Goal: Task Accomplishment & Management: Manage account settings

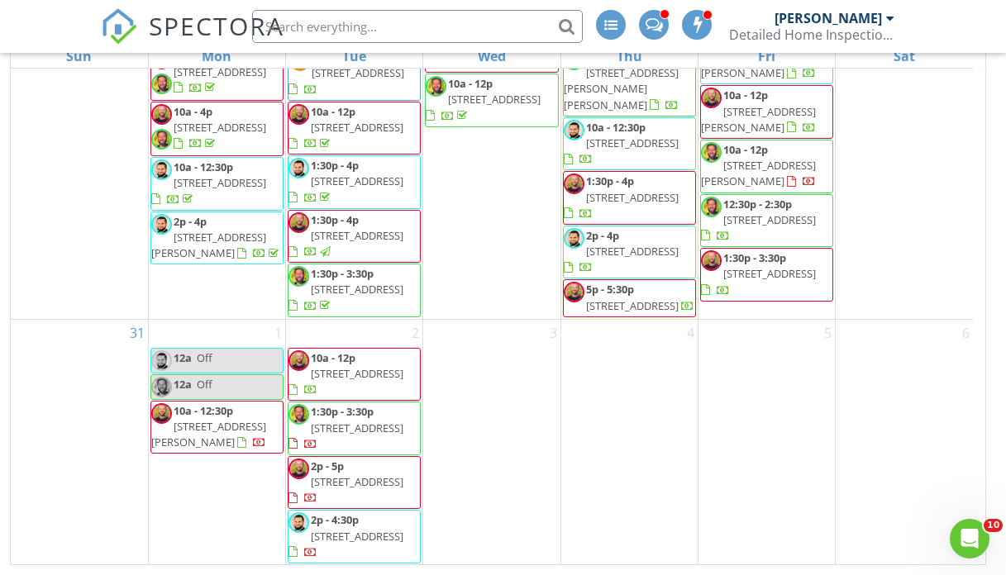
scroll to position [1467, 0]
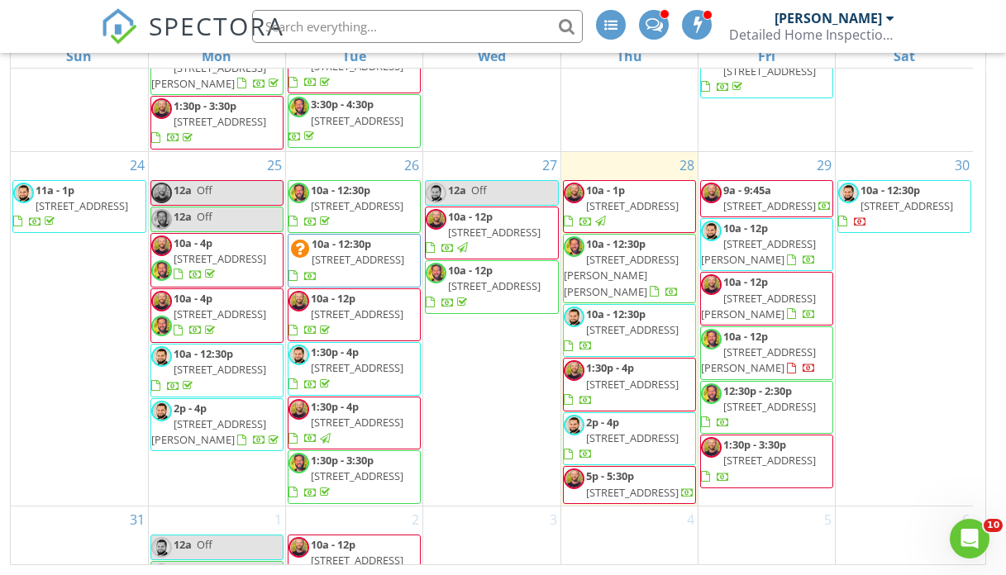
click at [800, 253] on div "29 9a - 9:45a 13401 Puritas Ave, Cleveland 44135 10a - 12p 1270 Moore St, Akron…" at bounding box center [767, 329] width 136 height 354
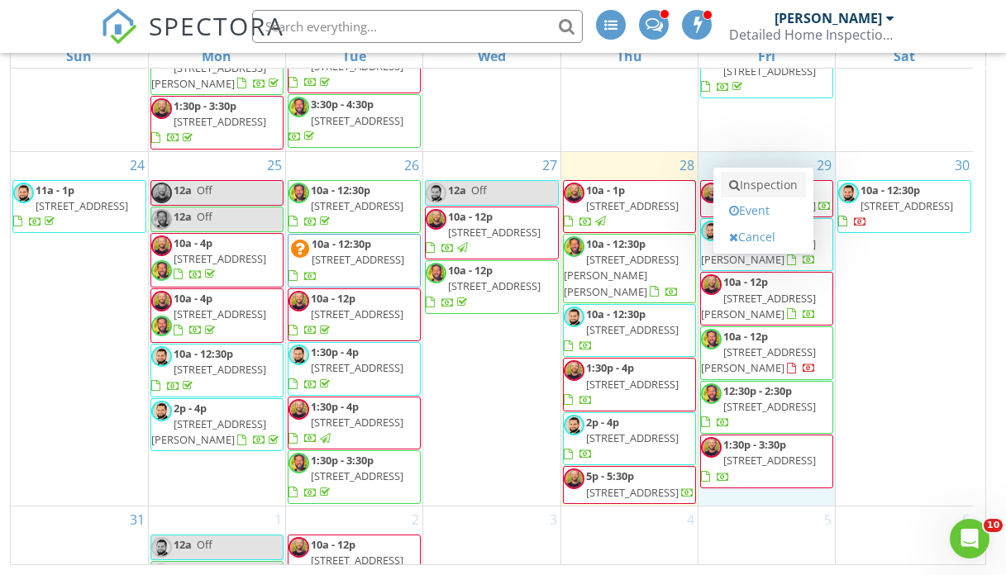
click at [776, 186] on link "Inspection" at bounding box center [763, 185] width 85 height 26
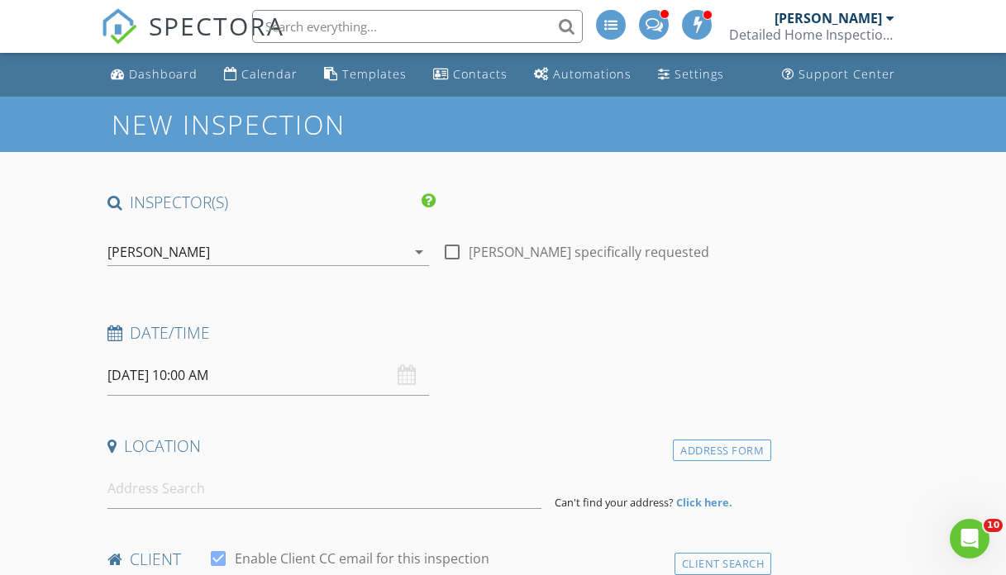
click at [226, 246] on div "[PERSON_NAME]" at bounding box center [256, 252] width 299 height 26
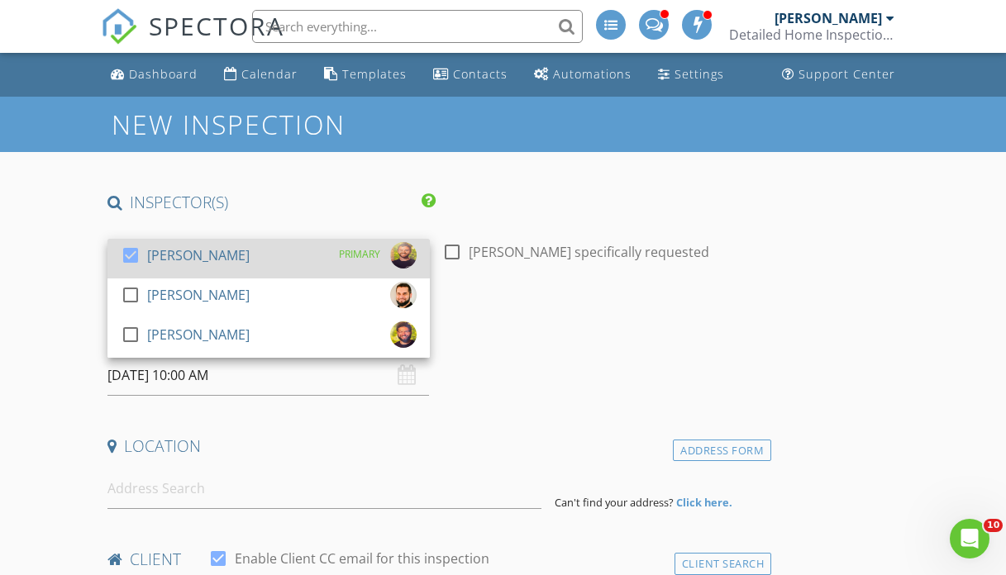
click at [193, 273] on div "check_box Tyler Mizeres" at bounding box center [185, 258] width 129 height 33
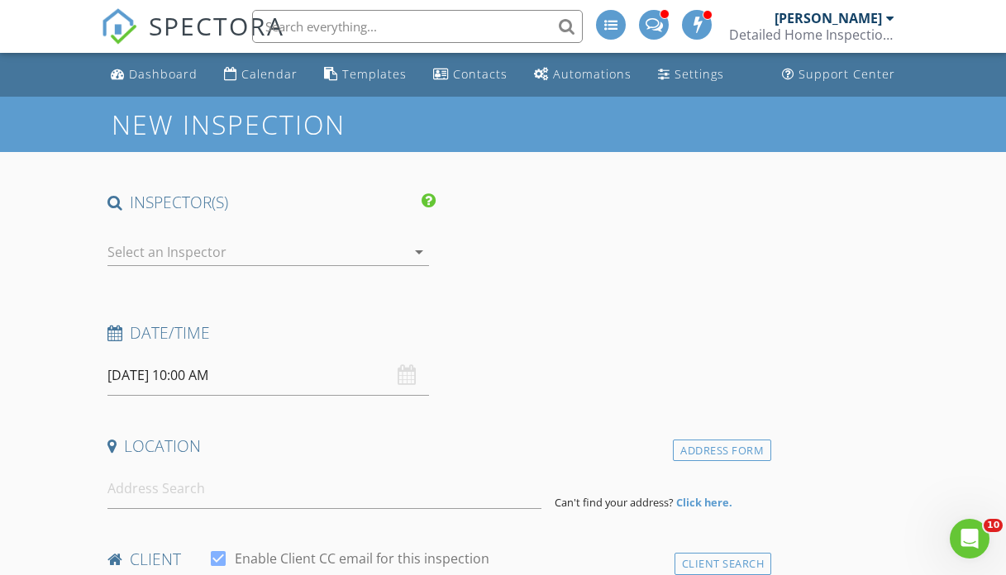
click at [221, 382] on input "08/29/2025 10:00 AM" at bounding box center [268, 375] width 322 height 41
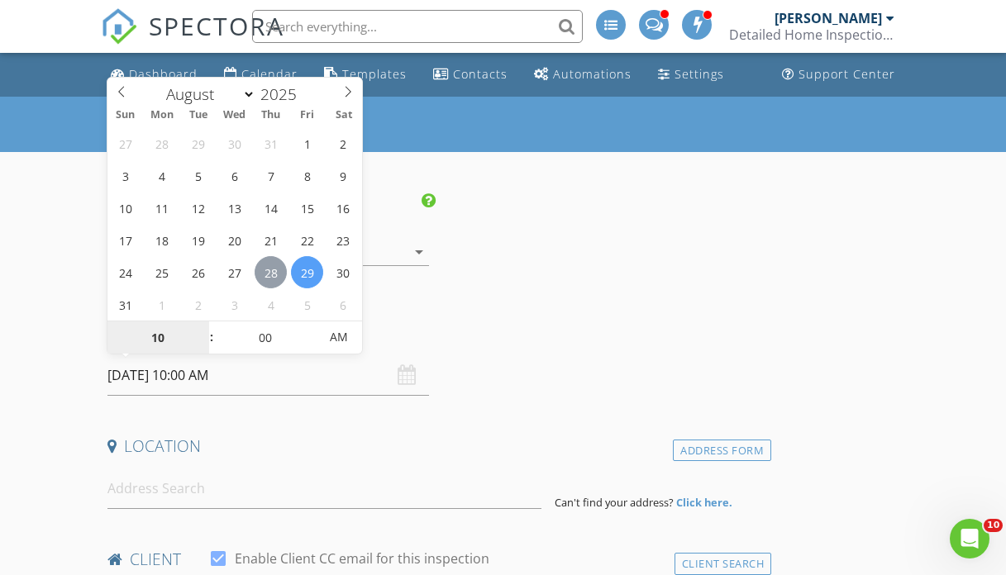
type input "08/28/2025 10:00 AM"
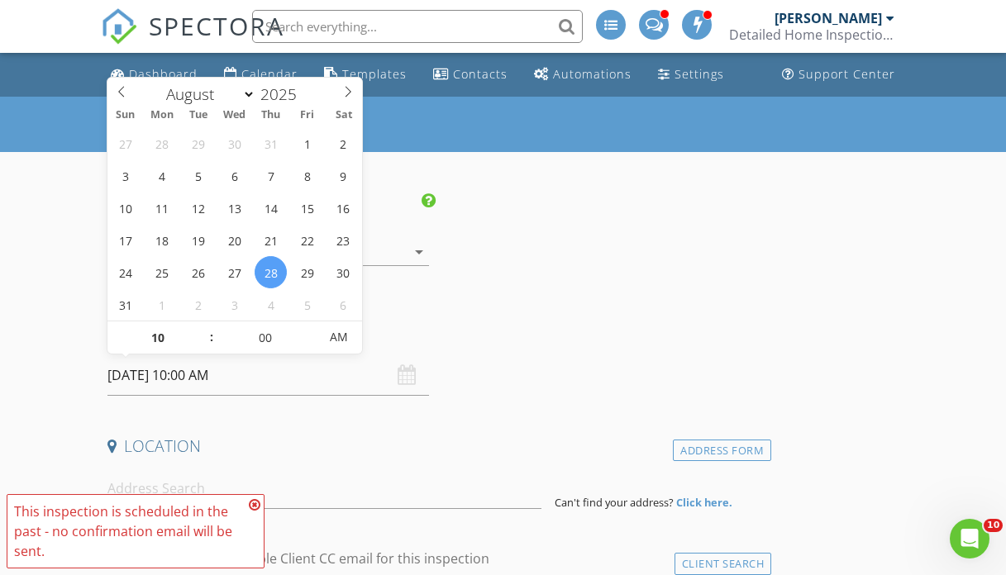
click at [255, 501] on icon at bounding box center [255, 504] width 12 height 13
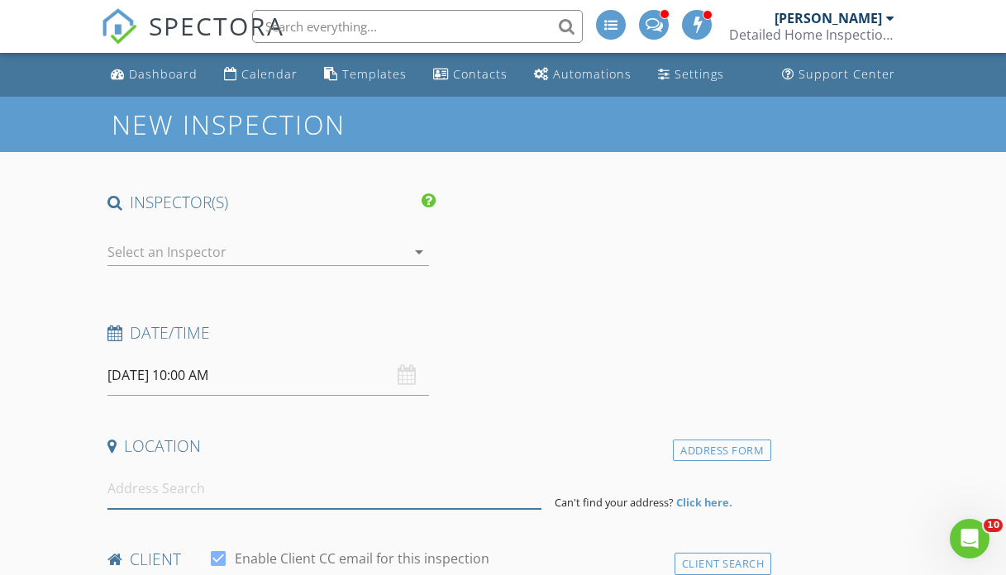
click at [356, 486] on input at bounding box center [324, 489] width 434 height 41
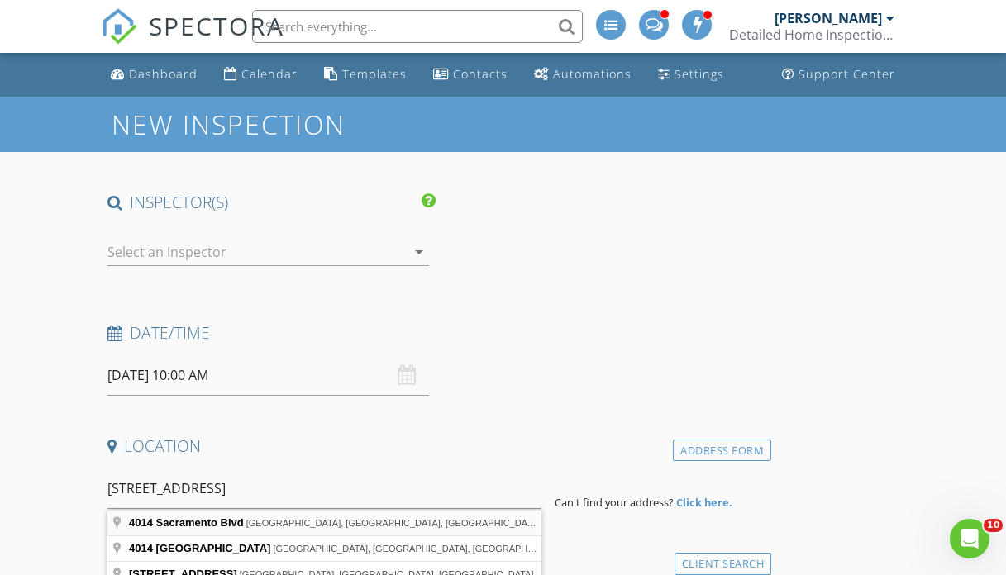
type input "4014 Sacramento Blvd, Medina, OH, USA"
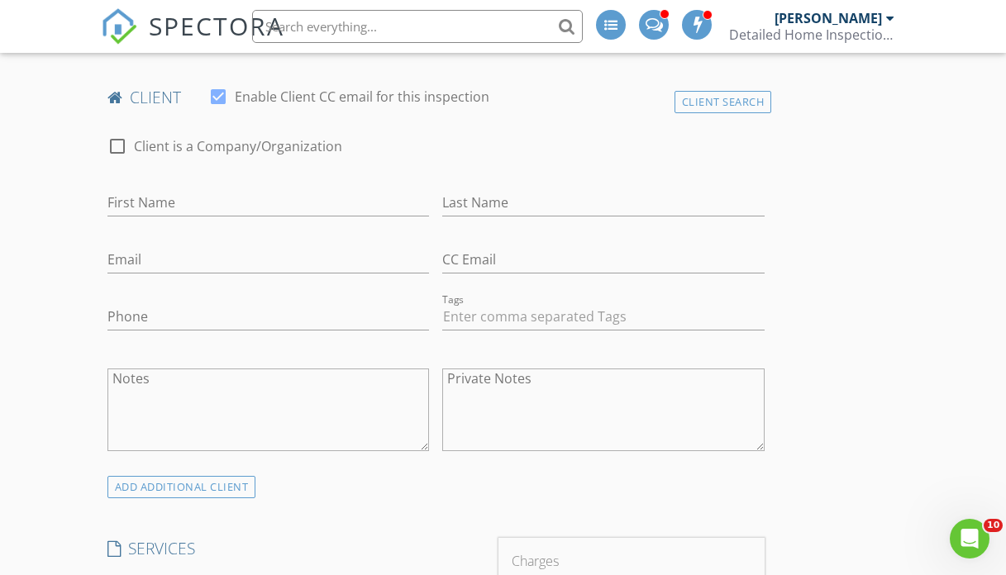
scroll to position [976, 0]
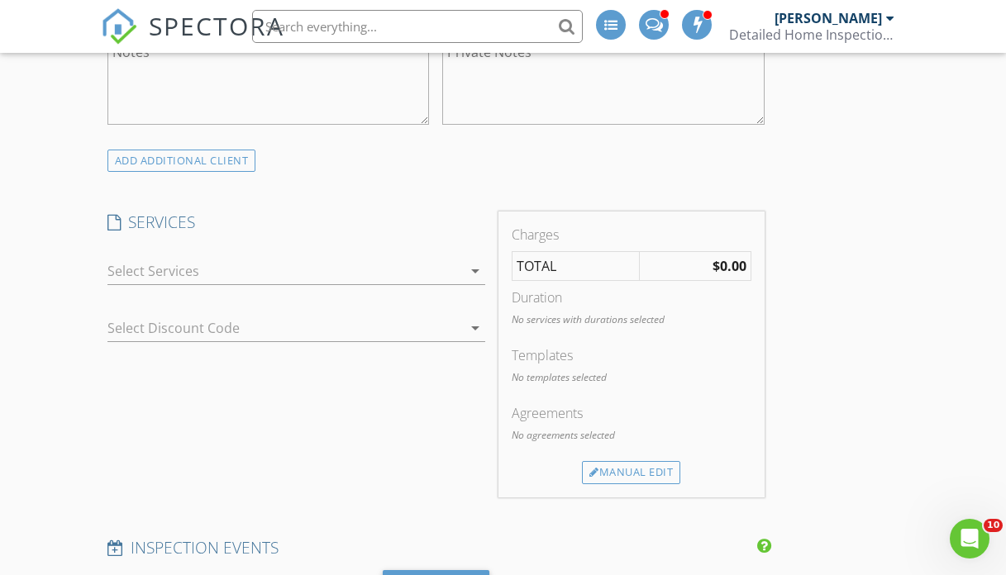
click at [188, 263] on div at bounding box center [284, 271] width 355 height 26
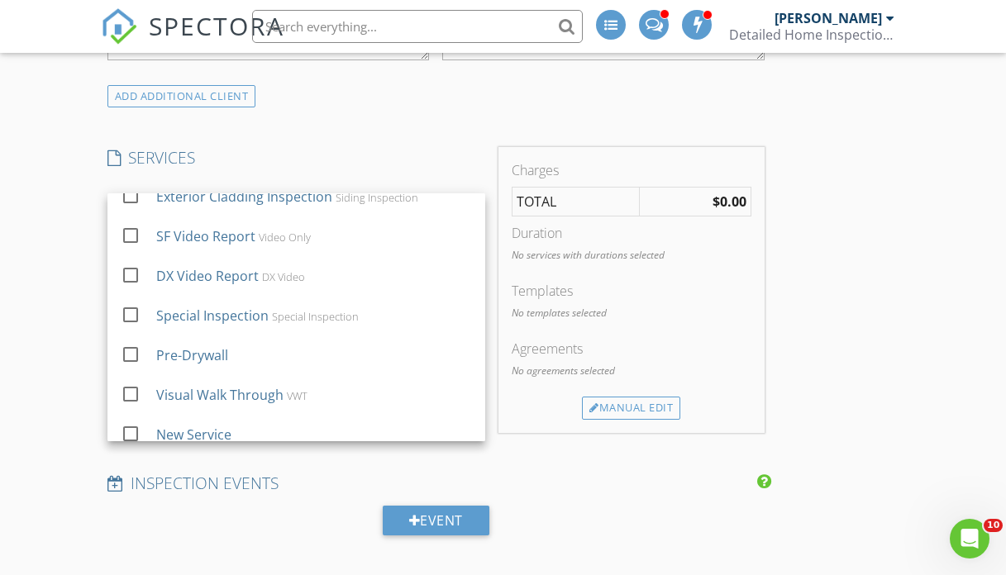
scroll to position [1056, 0]
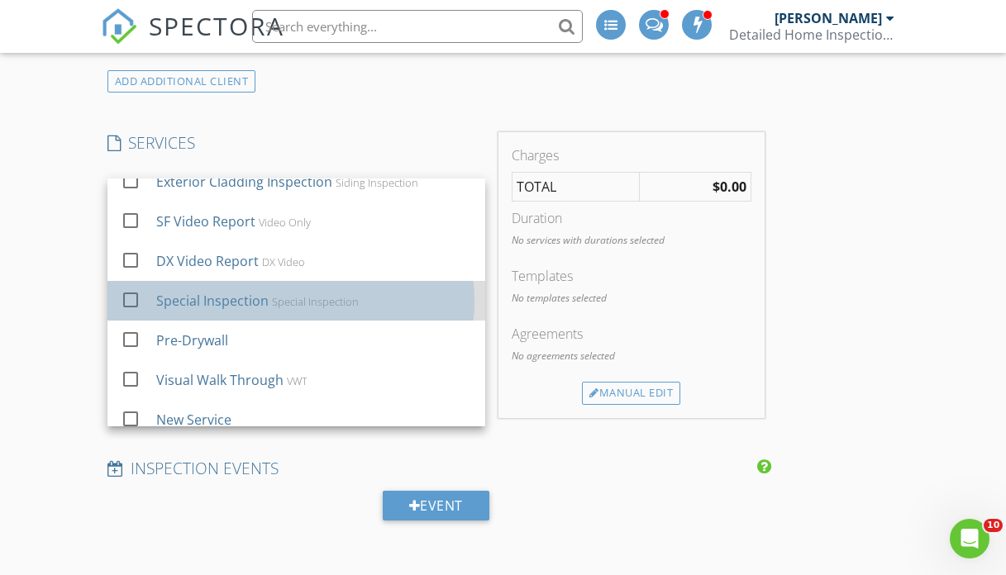
click at [221, 293] on div "Special Inspection" at bounding box center [212, 301] width 112 height 20
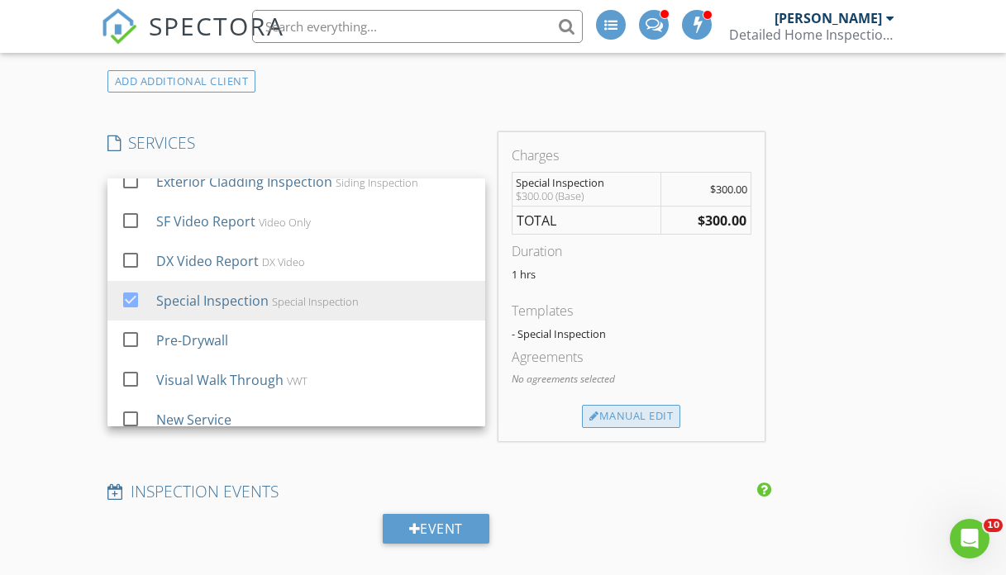
click at [636, 415] on div "Manual Edit" at bounding box center [631, 416] width 98 height 23
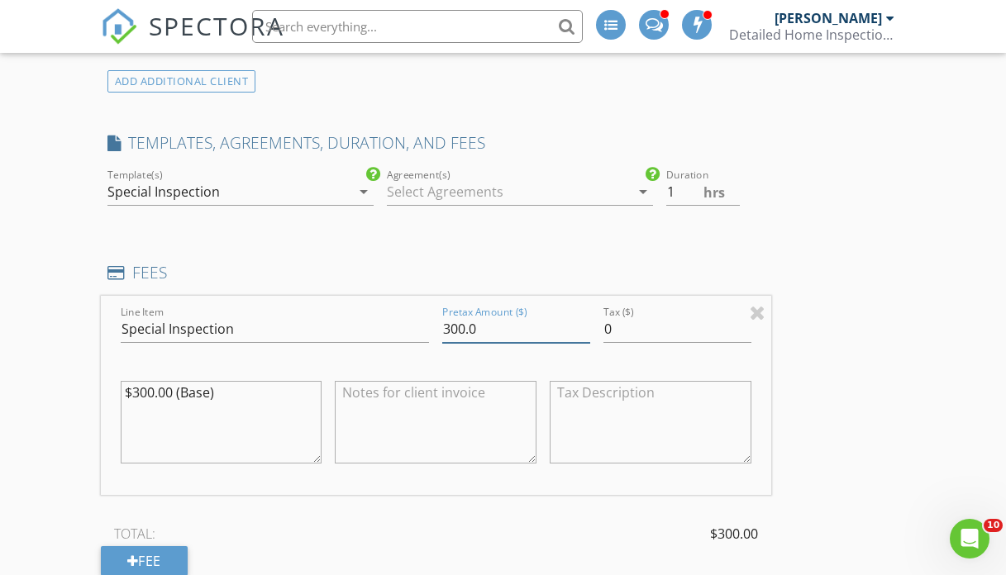
drag, startPoint x: 467, startPoint y: 328, endPoint x: 384, endPoint y: 328, distance: 82.7
click at [384, 328] on div "Line Item Special Inspection Pretax Amount ($) 300.0 Tax ($) 0 $300.00 (Base)" at bounding box center [436, 395] width 670 height 199
type input "125.0"
click at [365, 530] on div "TOTAL: $125.00" at bounding box center [436, 534] width 670 height 25
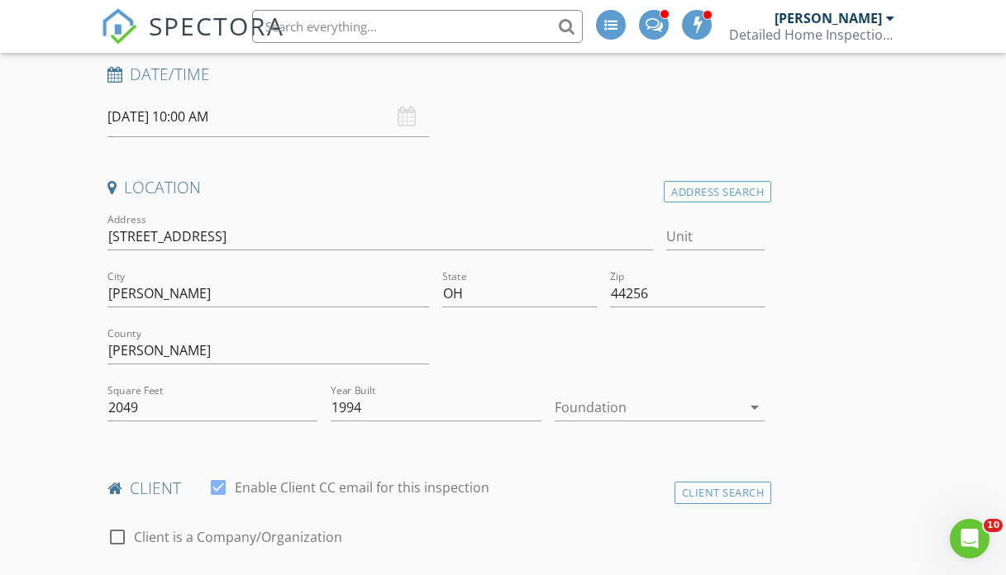
scroll to position [491, 0]
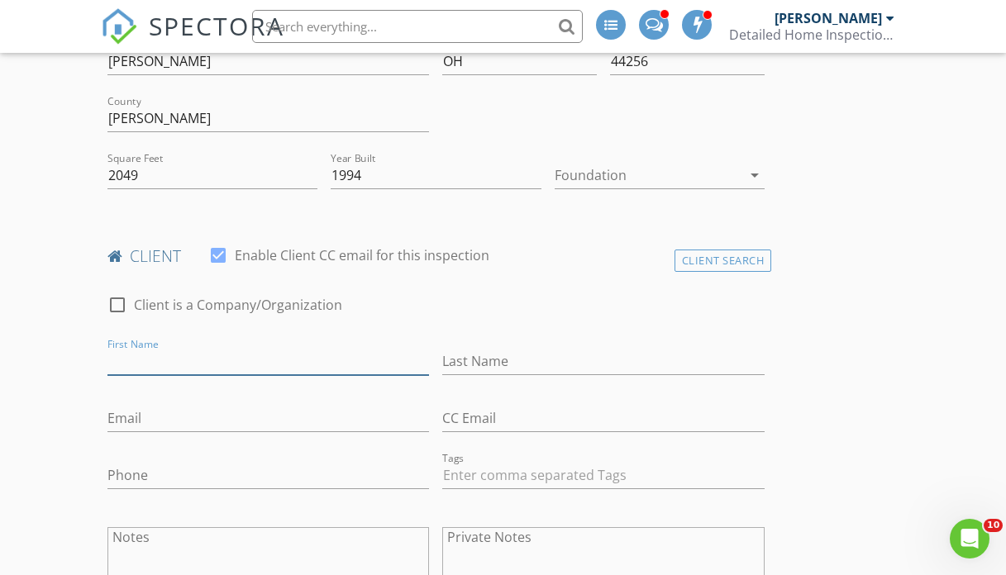
click at [297, 358] on input "First Name" at bounding box center [268, 361] width 322 height 27
type input "Stas"
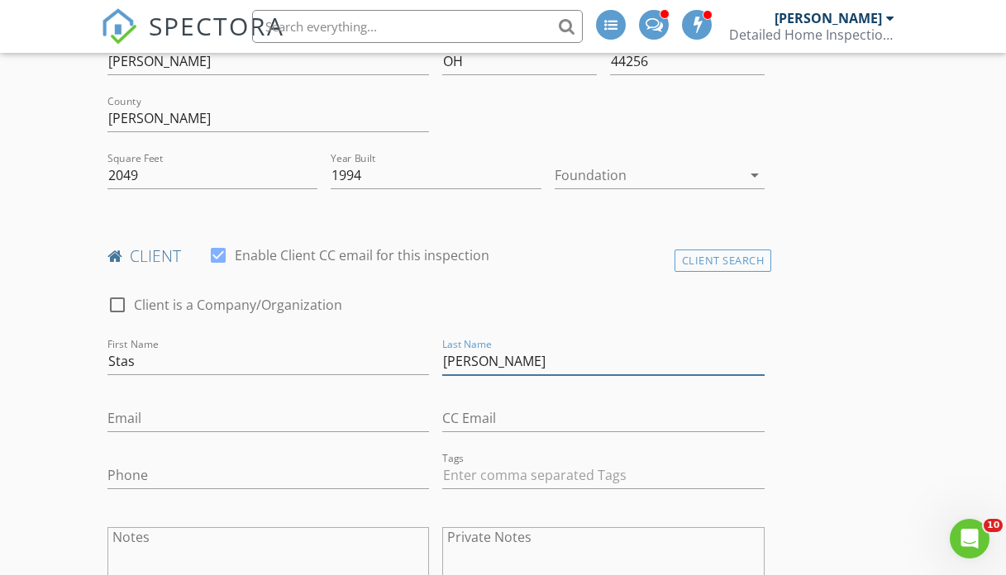
type input "Tsiperson"
click at [360, 360] on input "Stas" at bounding box center [268, 361] width 322 height 27
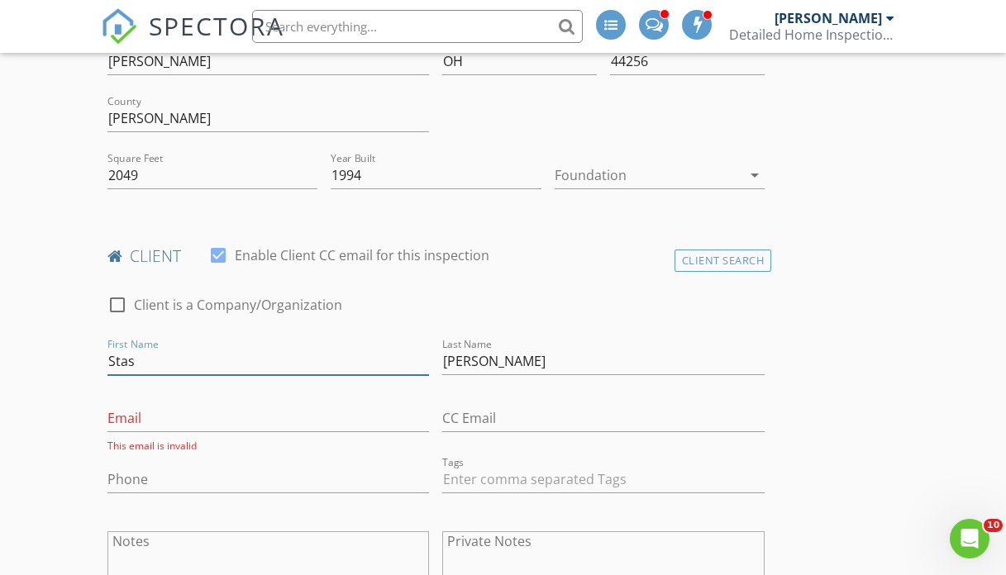
click at [360, 360] on input "Stas" at bounding box center [268, 361] width 322 height 27
click at [475, 361] on input "Tsiperson" at bounding box center [603, 361] width 322 height 27
click at [476, 361] on input "Tsiperson" at bounding box center [603, 361] width 322 height 27
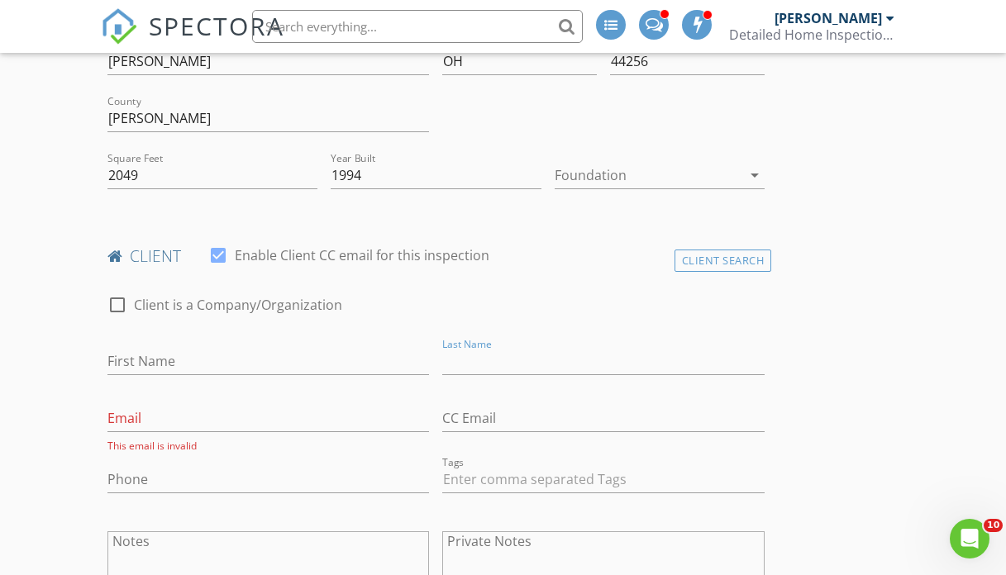
click at [308, 376] on div "First Name" at bounding box center [268, 370] width 322 height 44
click at [287, 346] on div "First Name" at bounding box center [268, 365] width 322 height 54
click at [727, 251] on div "Client Search" at bounding box center [724, 261] width 98 height 22
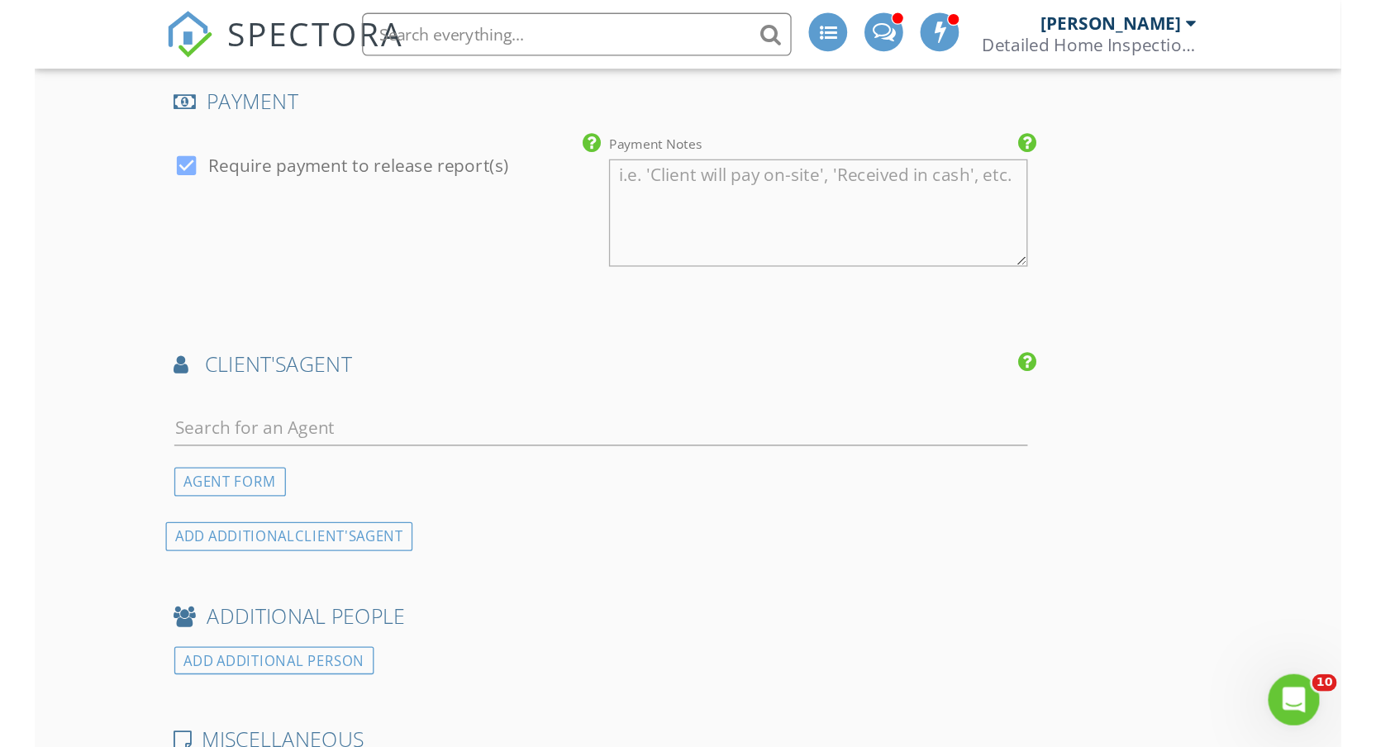
scroll to position [1533, 0]
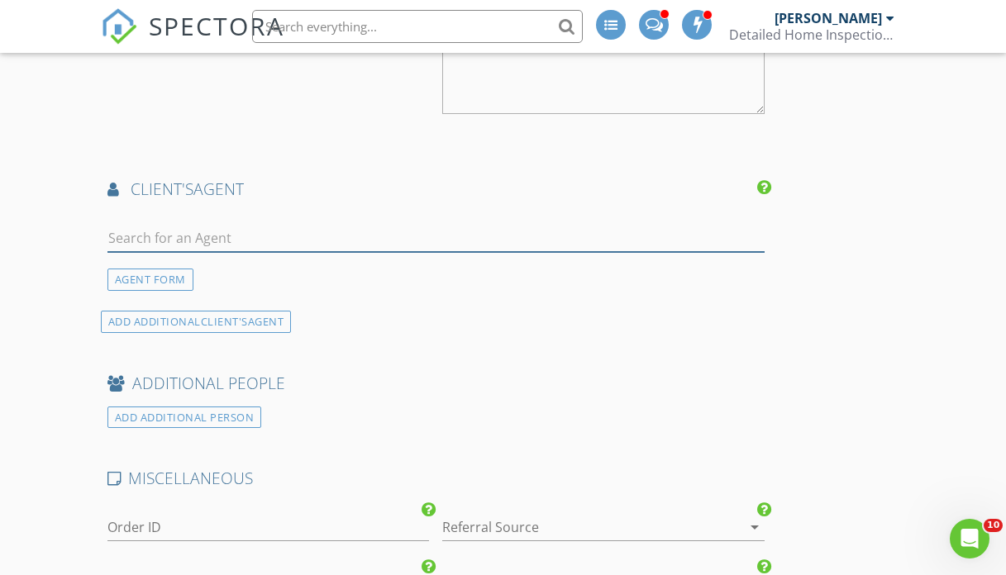
click at [284, 232] on input "text" at bounding box center [435, 238] width 657 height 27
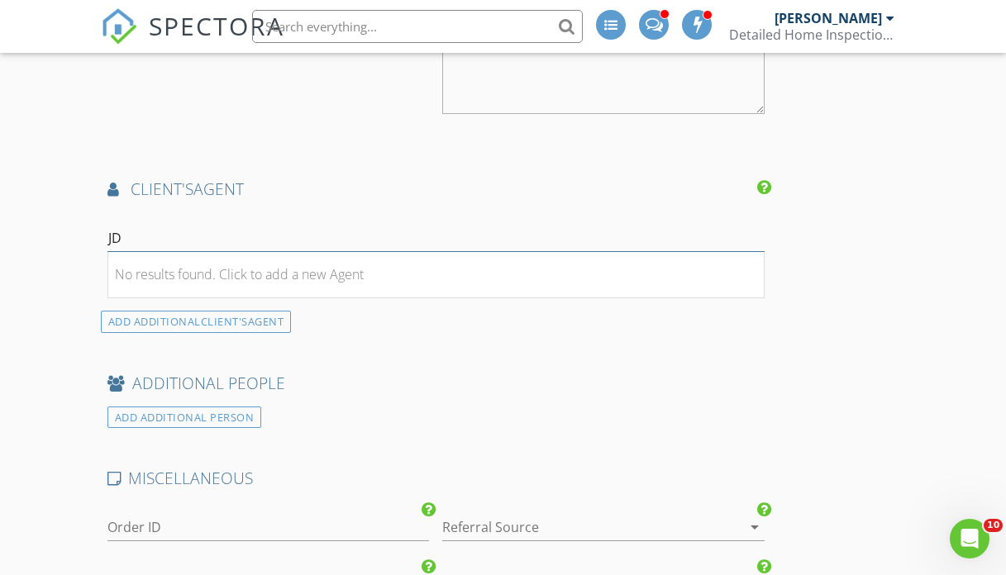
type input "J"
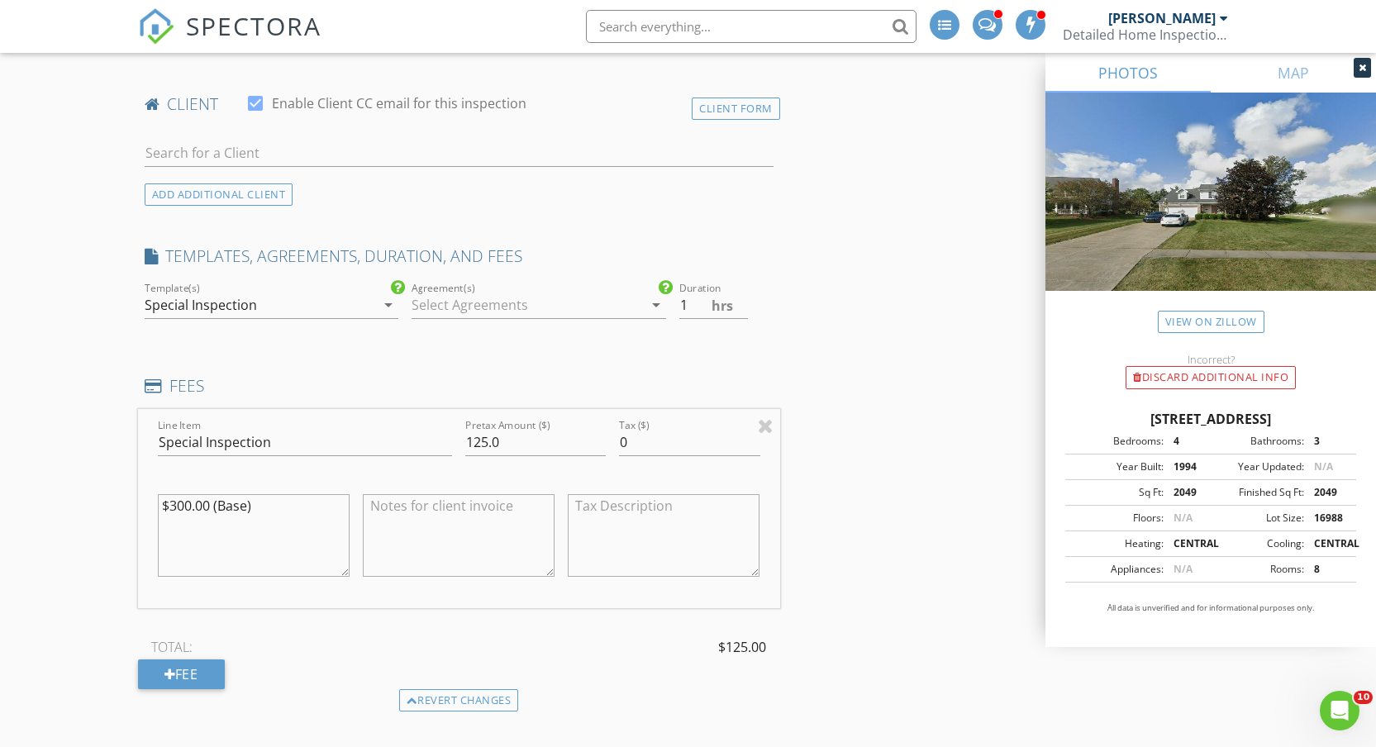
scroll to position [298, 0]
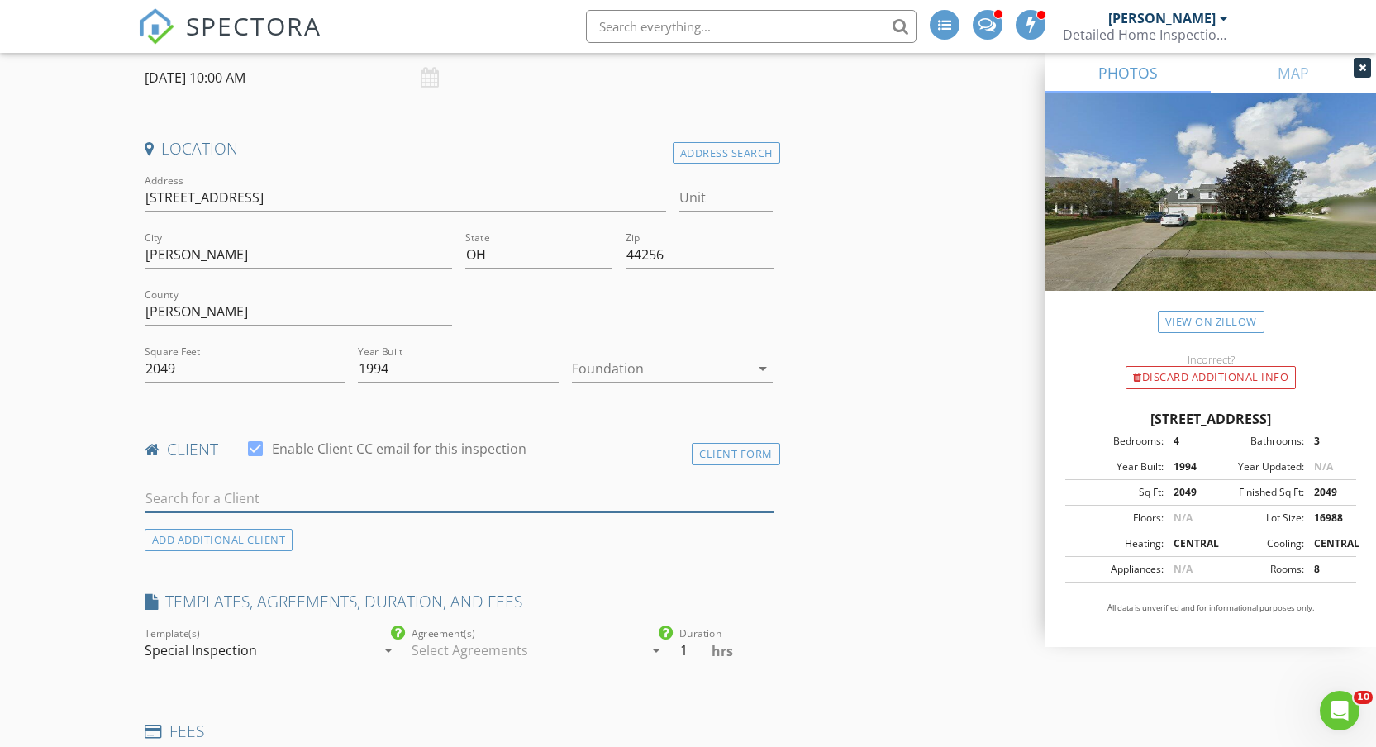
click at [636, 492] on input "text" at bounding box center [459, 498] width 629 height 27
type input "J"
click at [761, 447] on div "Client Form" at bounding box center [736, 454] width 88 height 22
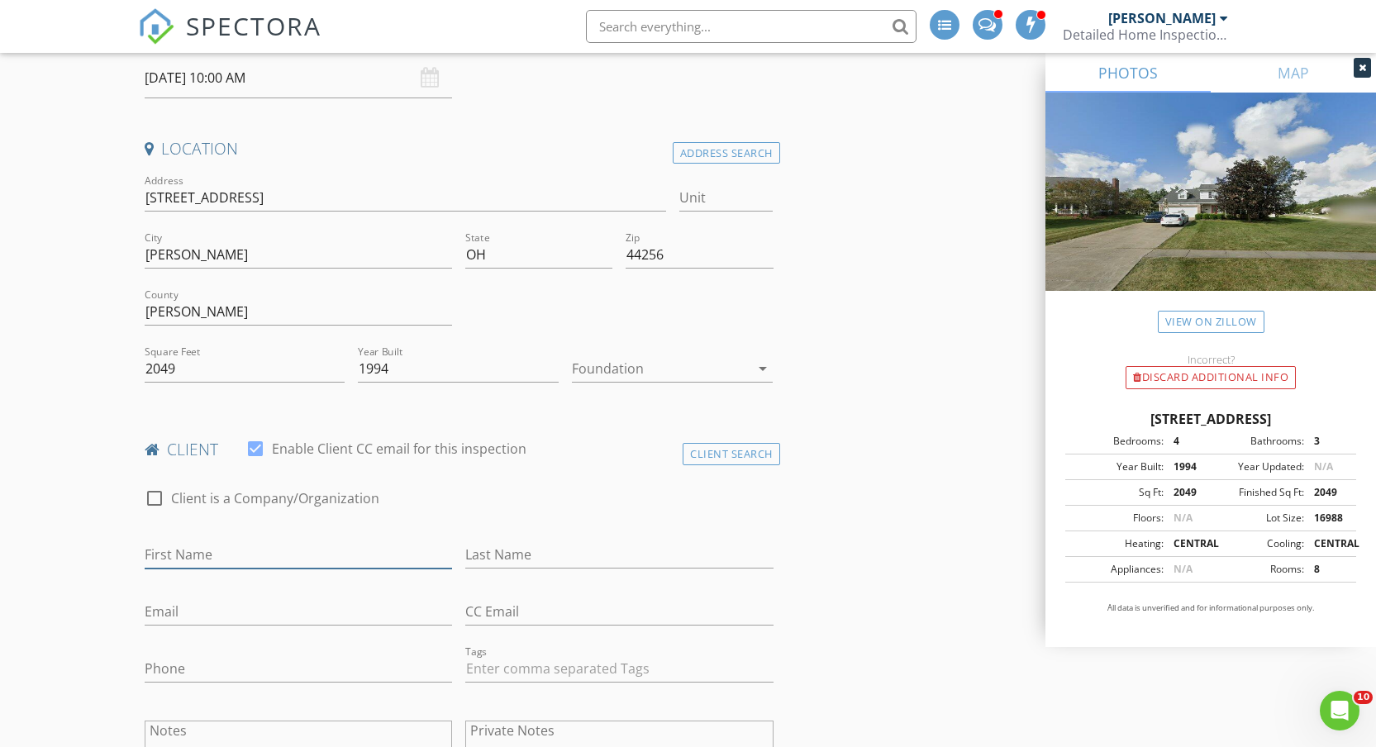
click at [381, 543] on input "First Name" at bounding box center [299, 554] width 308 height 27
type input "JD"
type input "McCoy"
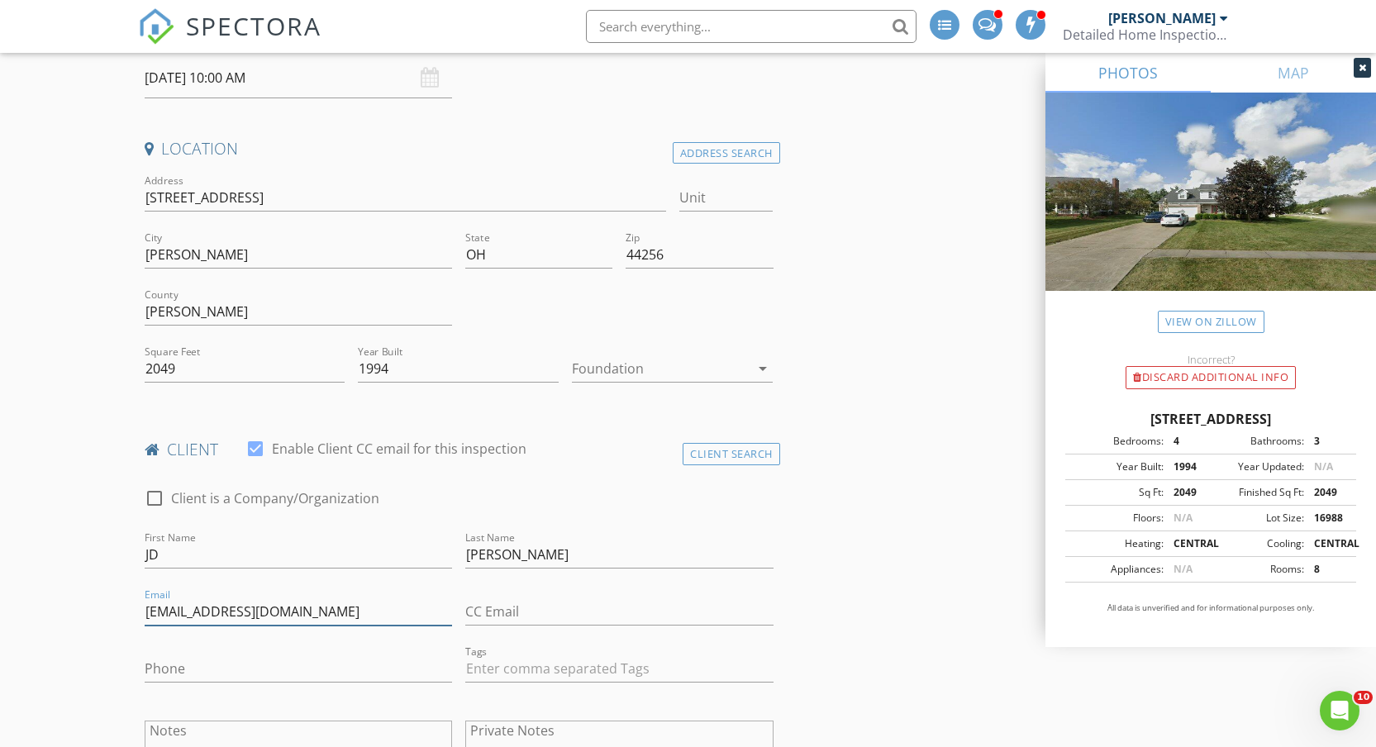
type input "jdmccoy2315@gmail.com"
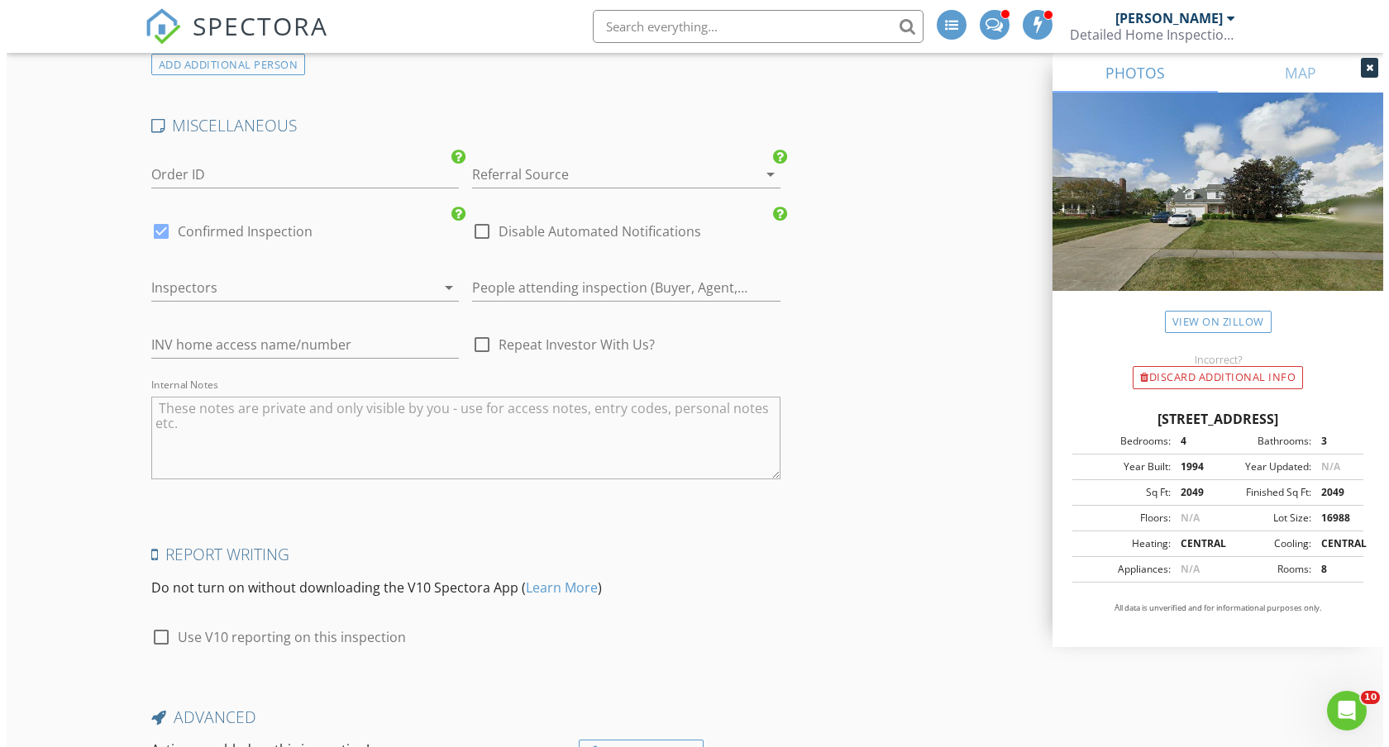
scroll to position [2337, 0]
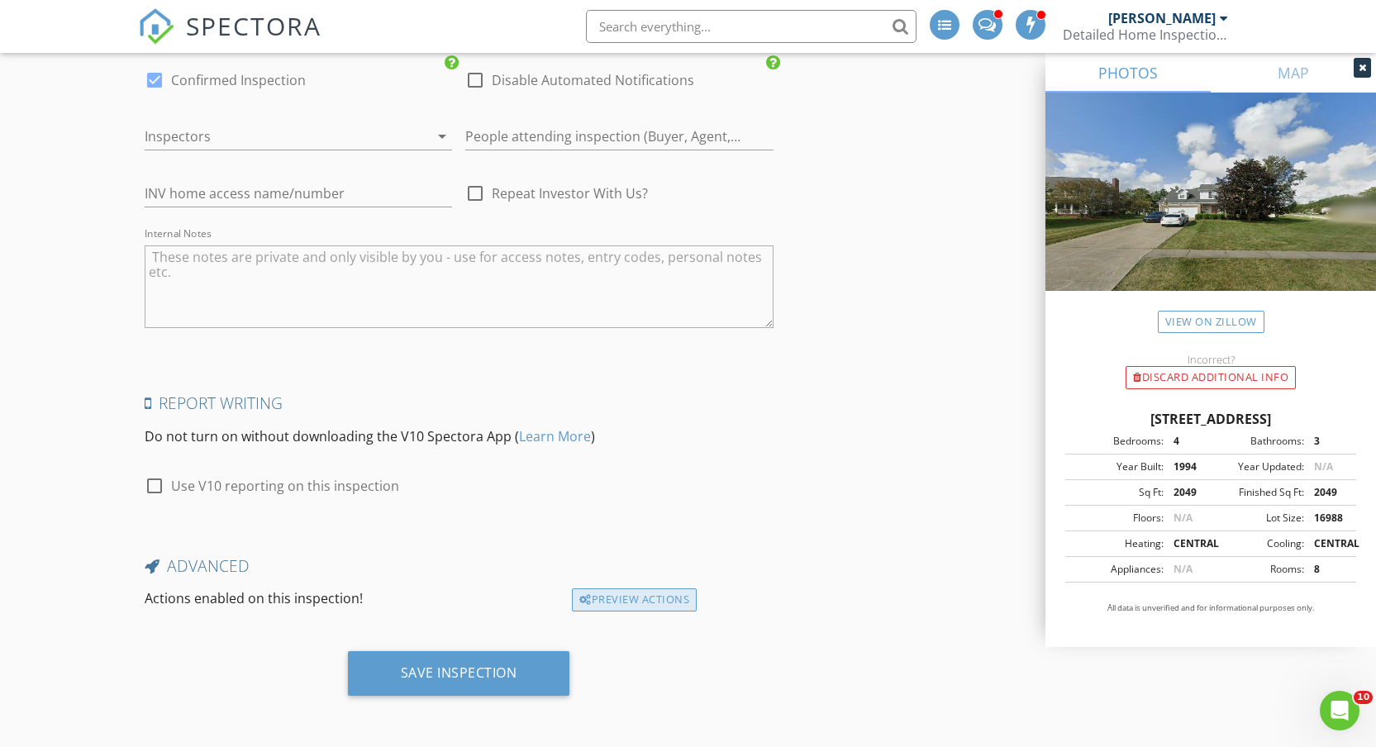
type input "216-924-6579"
click at [665, 575] on div "Preview Actions" at bounding box center [634, 600] width 125 height 23
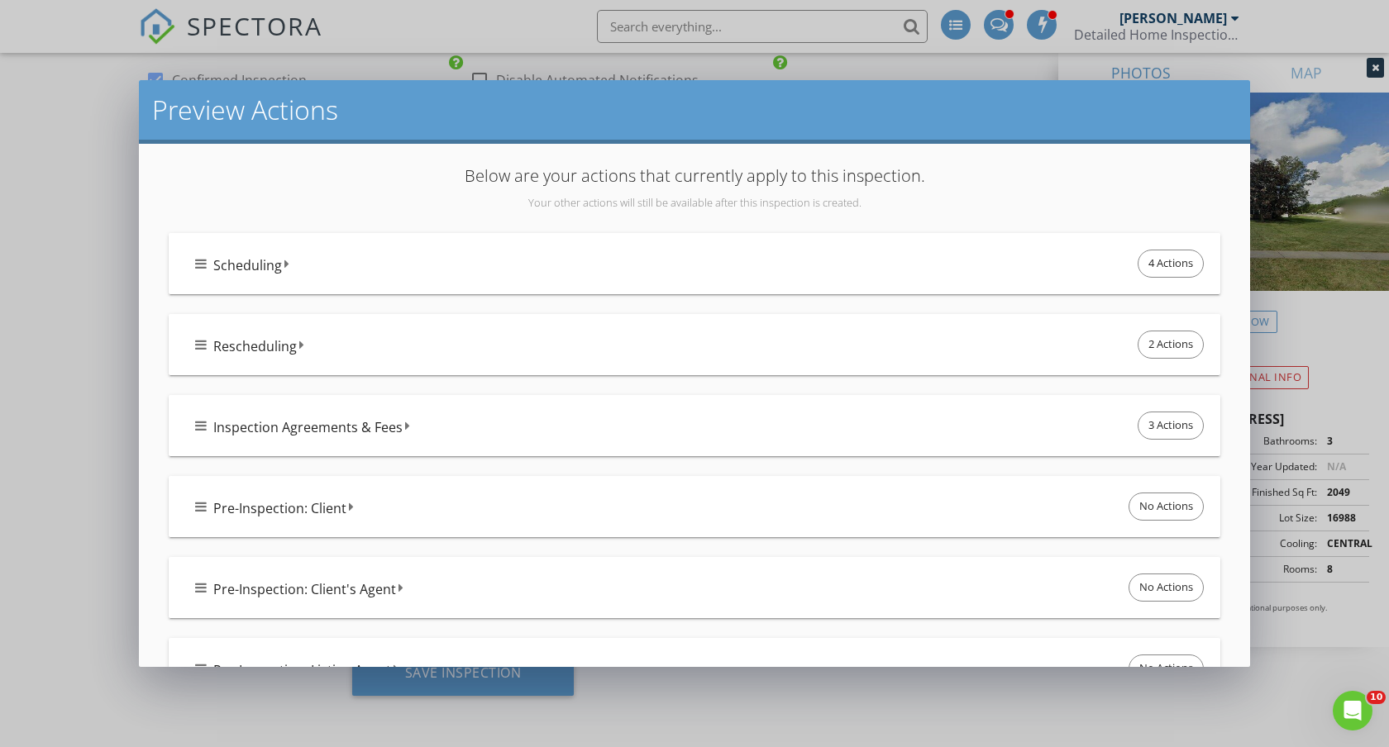
click at [584, 283] on div "Scheduling 4 Actions" at bounding box center [695, 263] width 1052 height 61
click at [886, 276] on div "Scheduling 4 Actions" at bounding box center [701, 263] width 1012 height 35
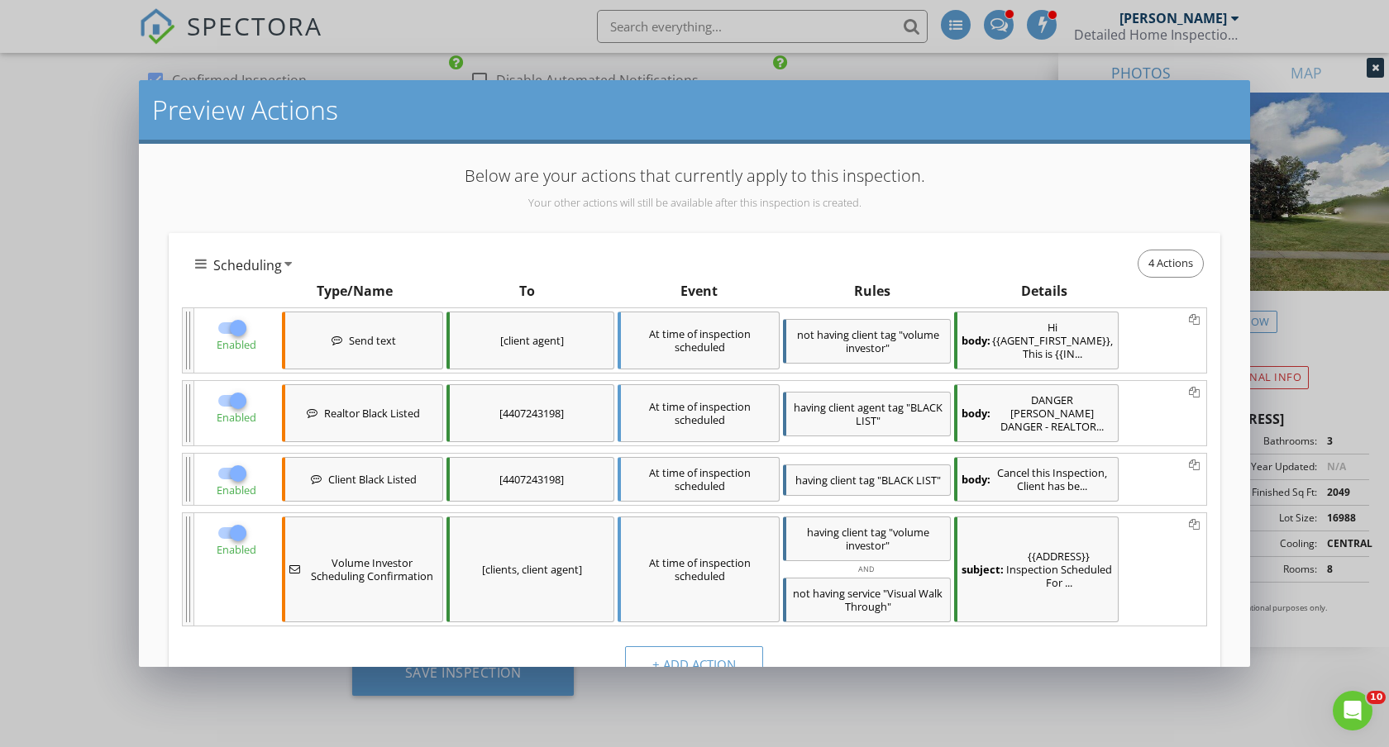
click at [241, 329] on div at bounding box center [238, 328] width 28 height 28
checkbox input "false"
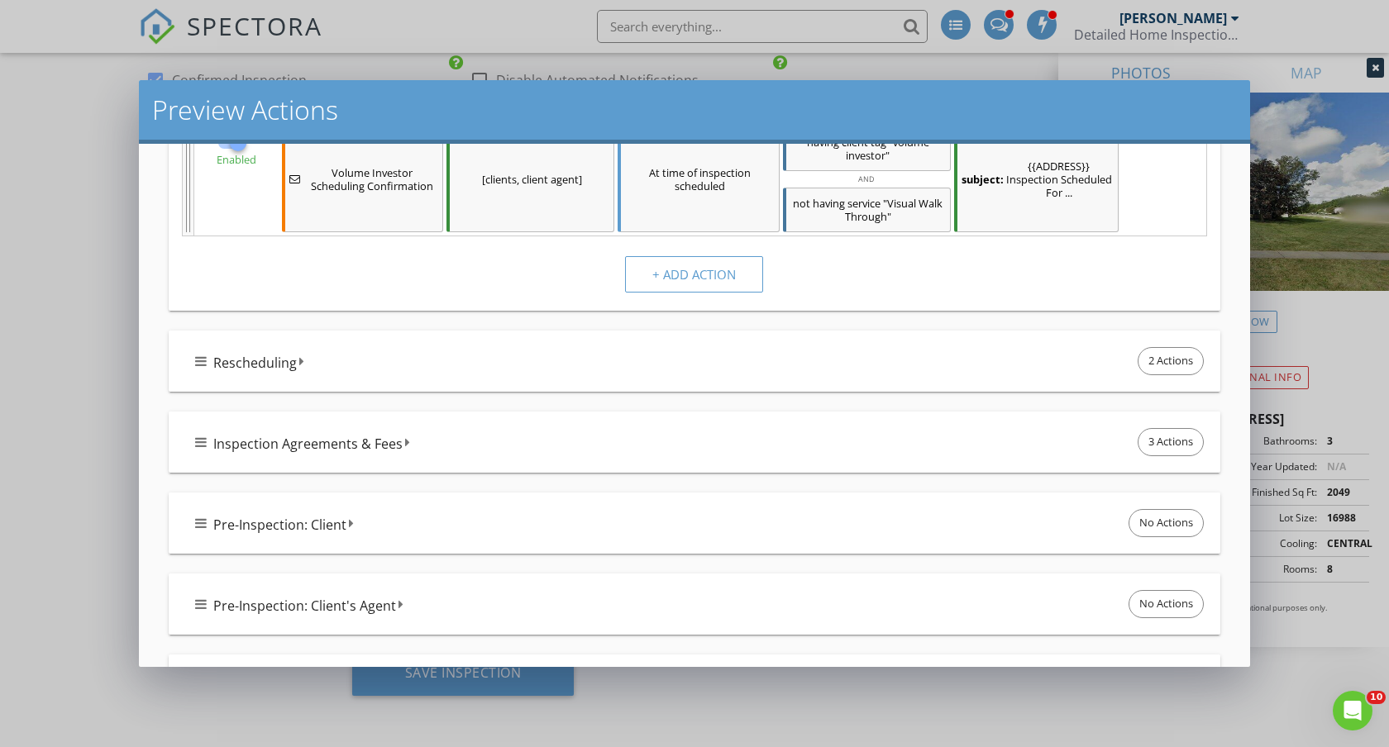
scroll to position [460, 0]
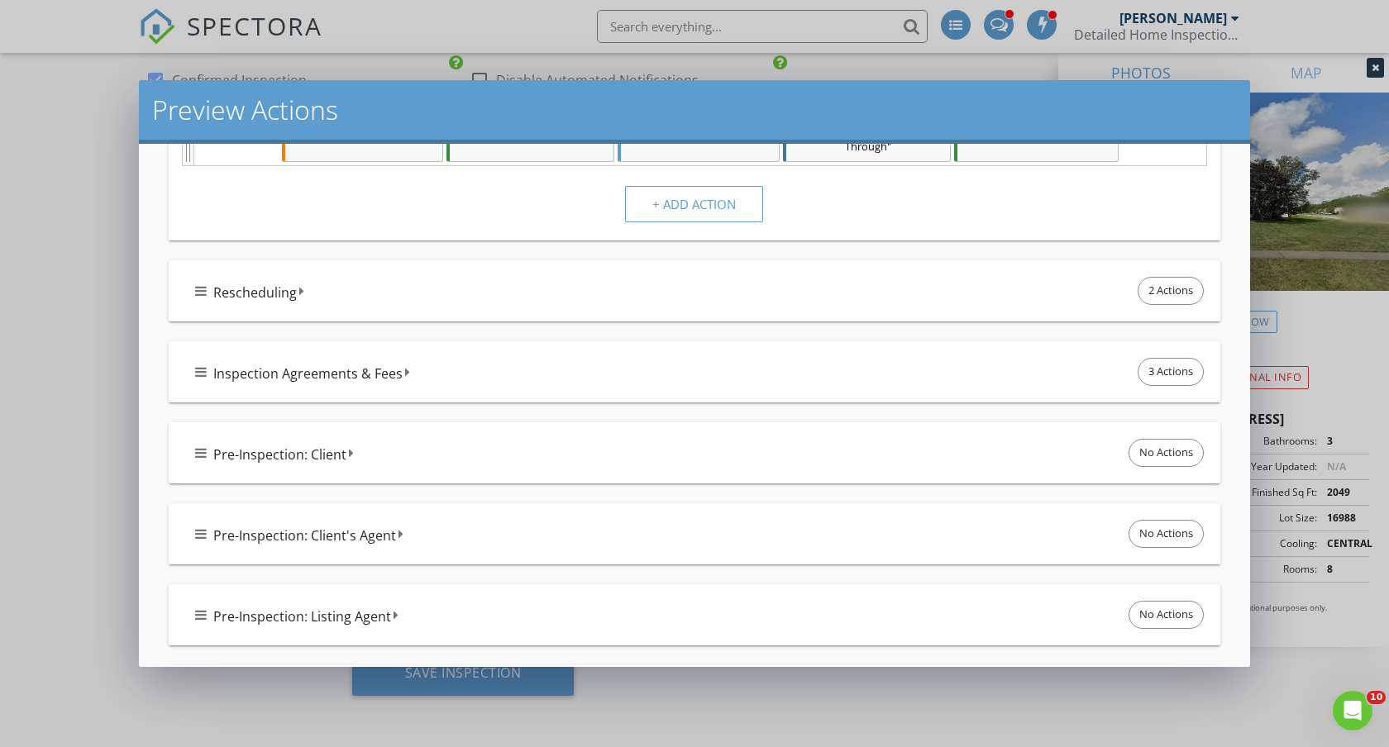
click at [483, 372] on div "Inspection Agreements & Fees 3 Actions" at bounding box center [701, 372] width 1012 height 35
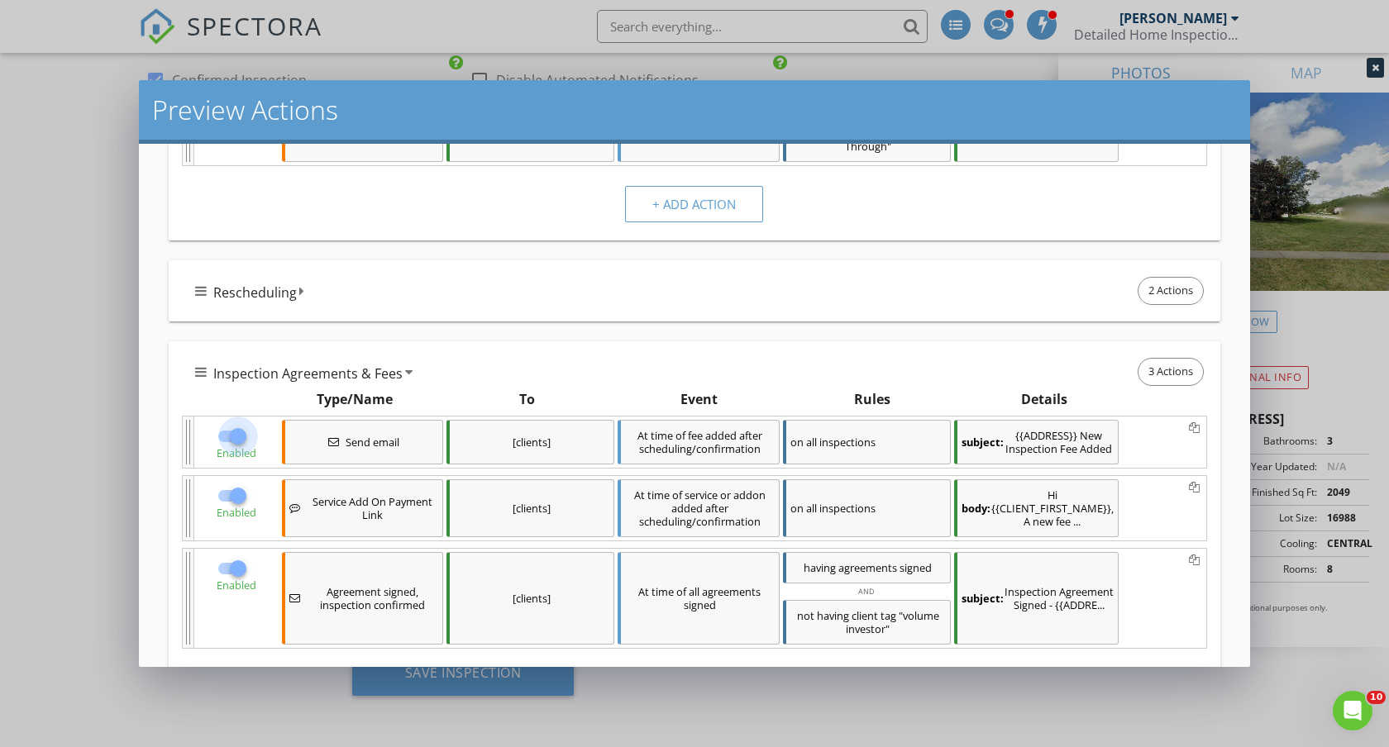
click at [240, 436] on div at bounding box center [238, 436] width 28 height 28
checkbox input "false"
click at [228, 494] on div at bounding box center [238, 496] width 28 height 28
checkbox input "false"
click at [242, 569] on div at bounding box center [238, 569] width 28 height 28
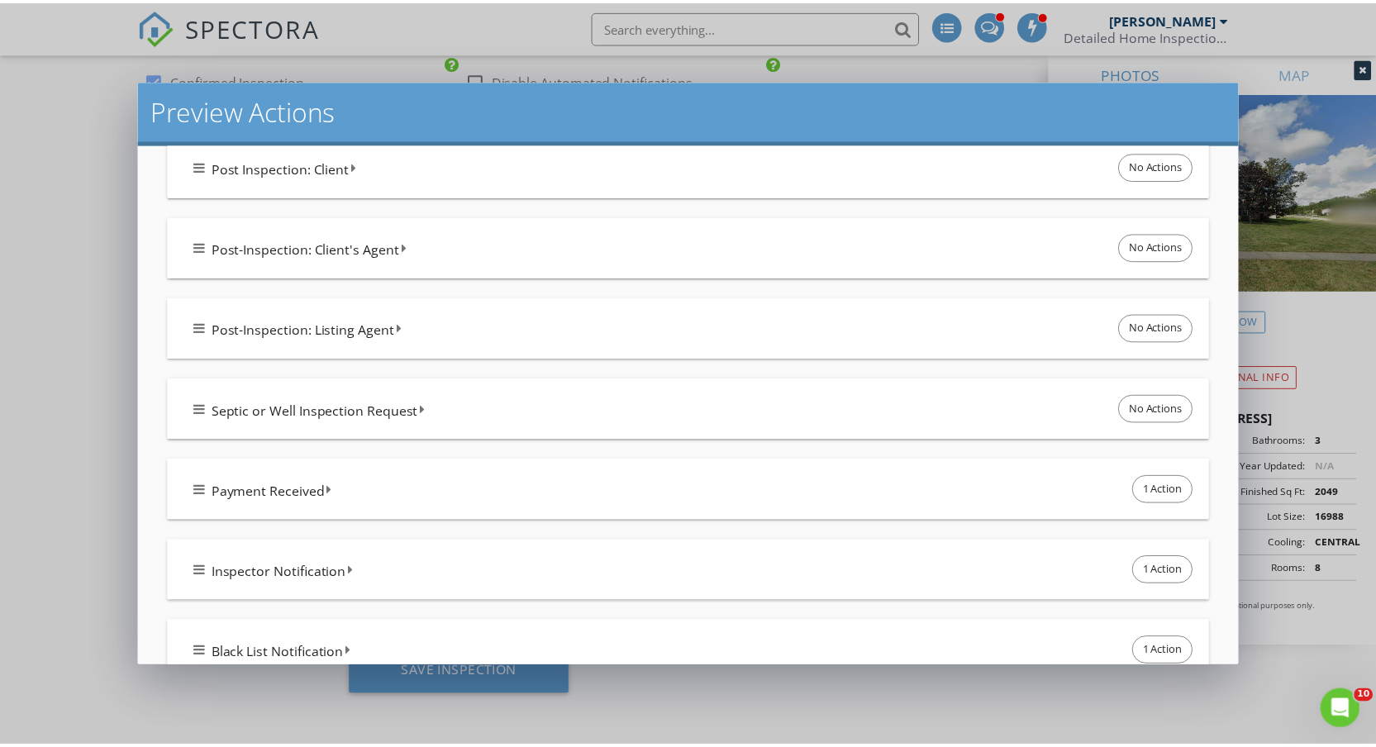
scroll to position [1579, 0]
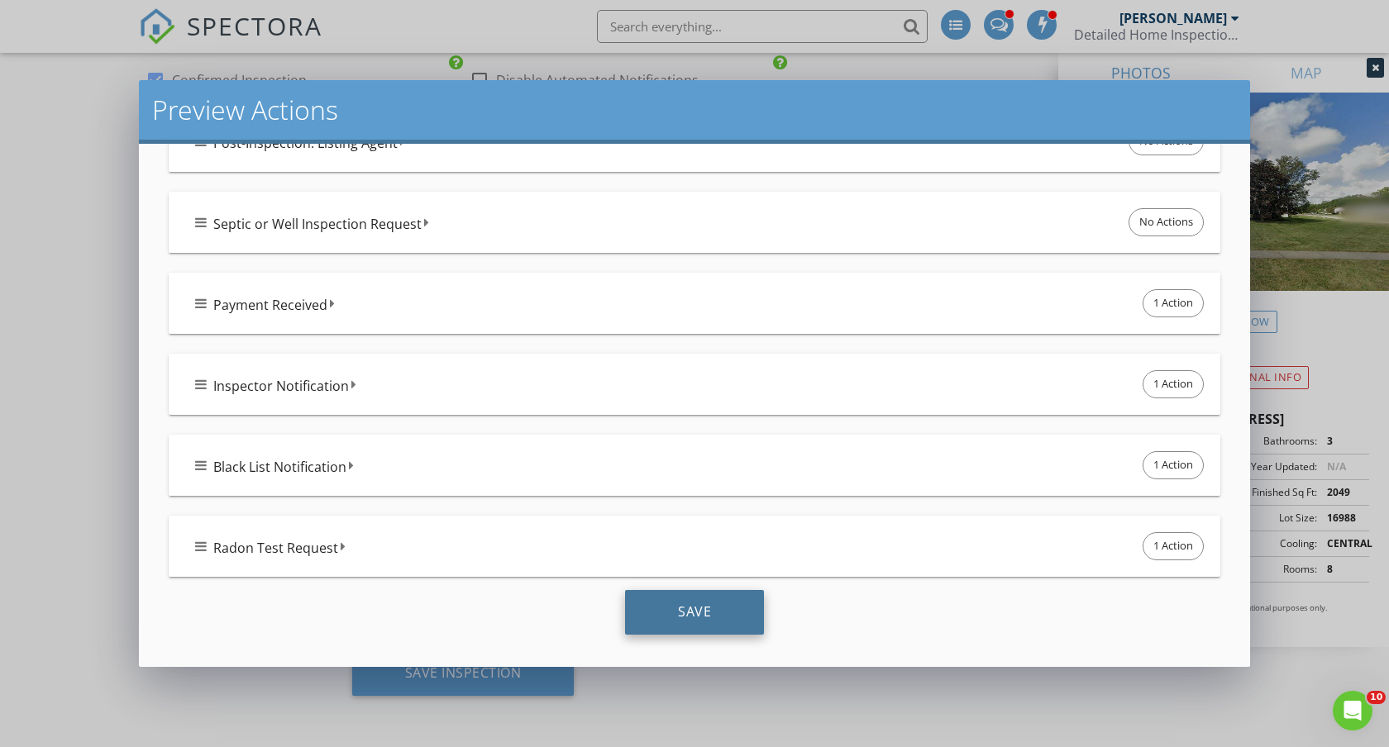
click at [690, 575] on div "Save" at bounding box center [694, 612] width 139 height 45
checkbox input "true"
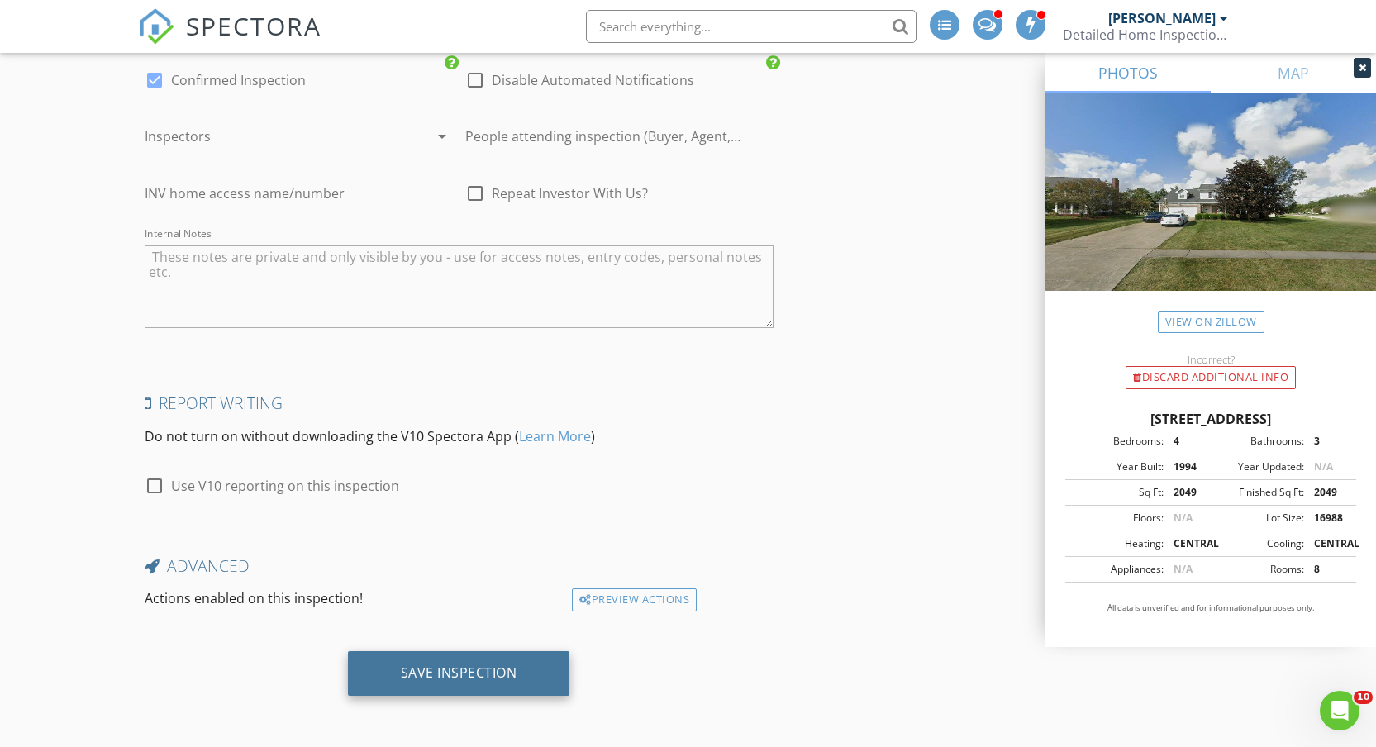
click at [462, 575] on div "Save Inspection" at bounding box center [459, 673] width 222 height 45
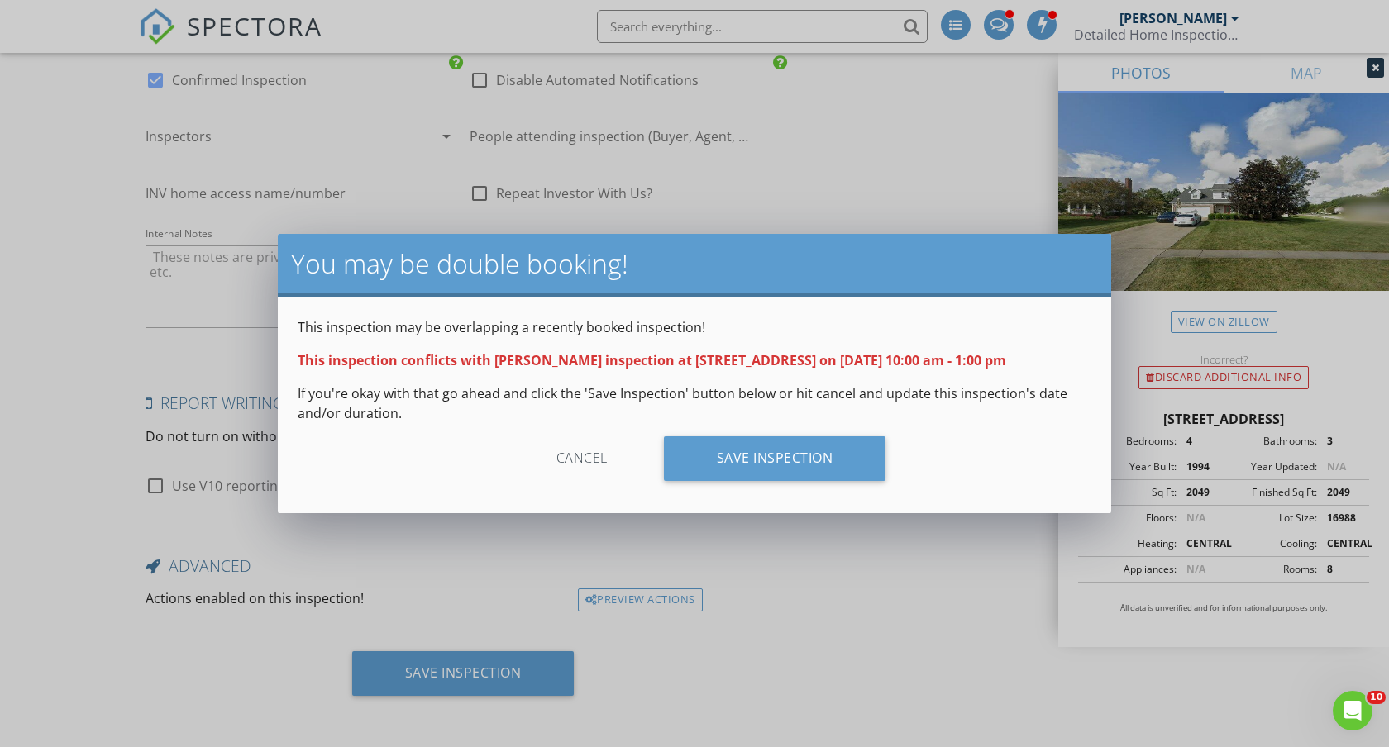
click at [577, 457] on div "Cancel" at bounding box center [581, 458] width 157 height 45
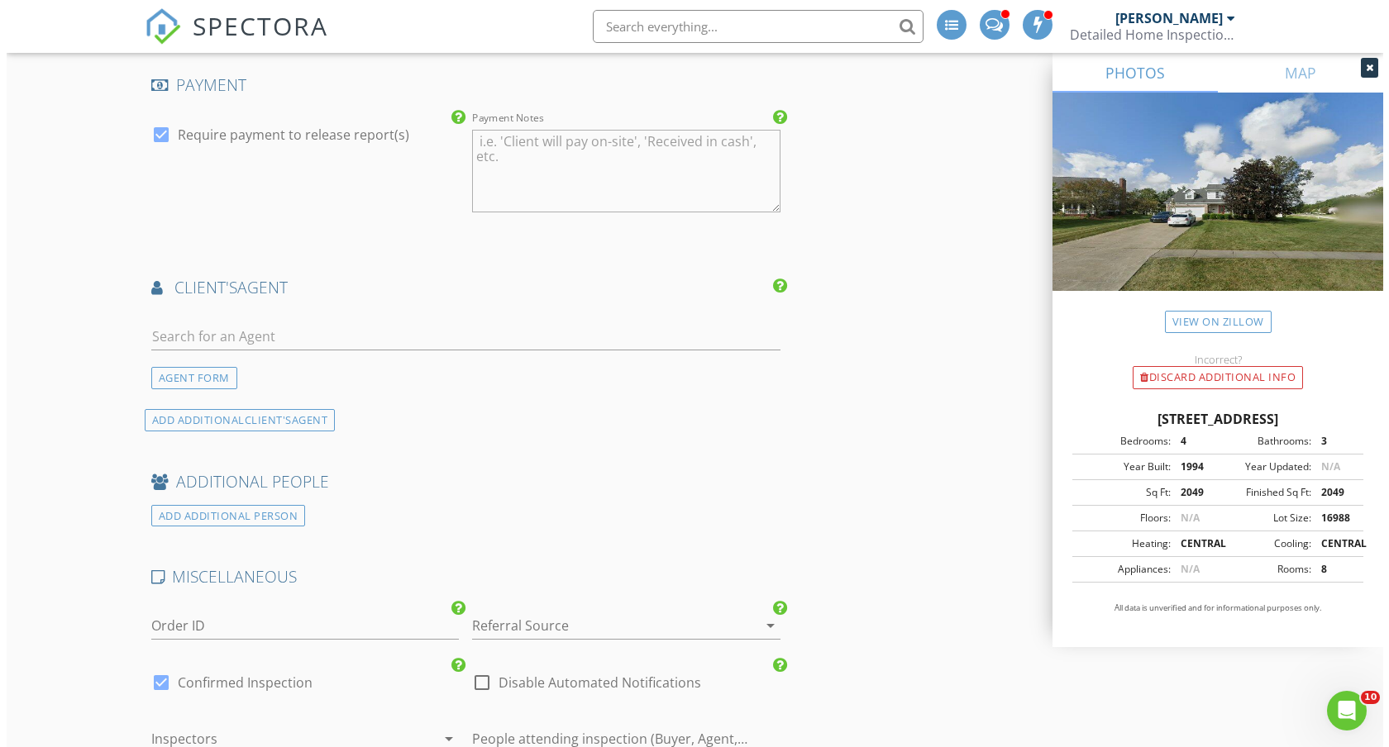
scroll to position [2337, 0]
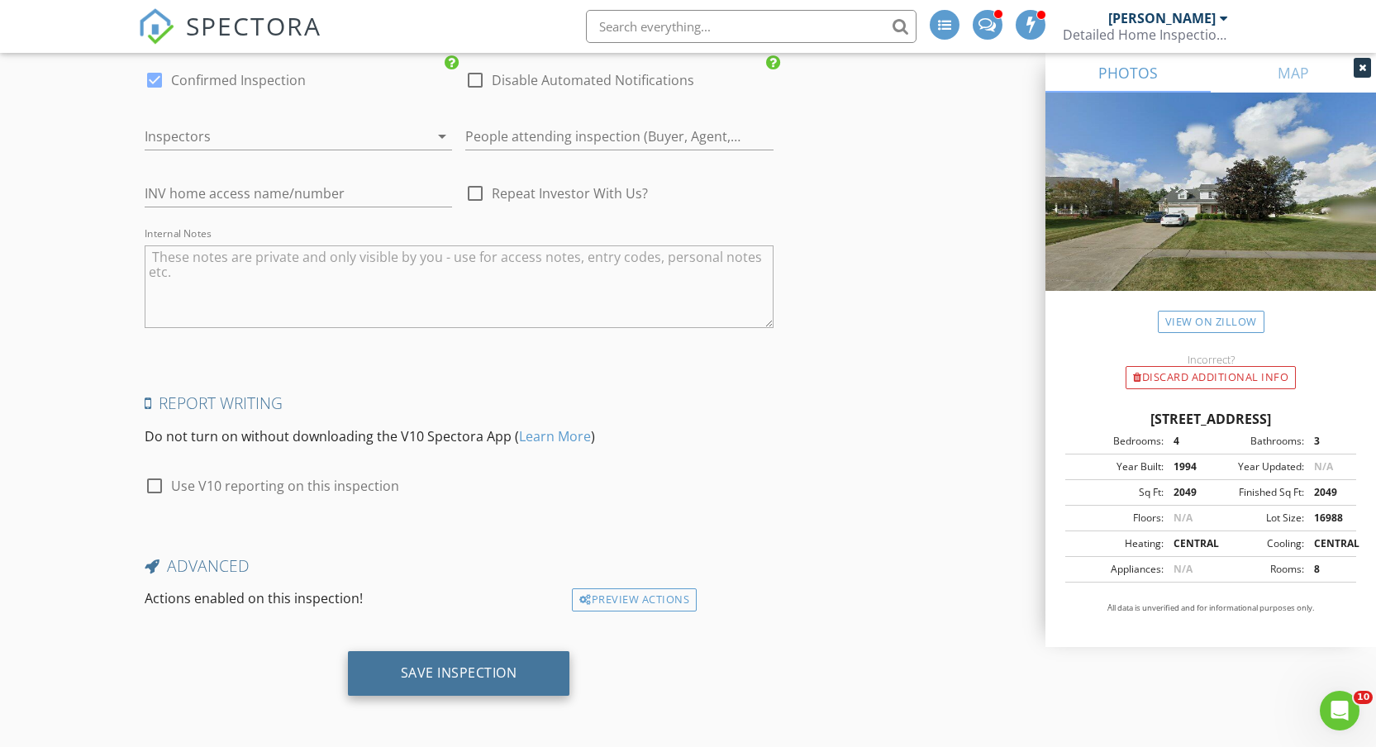
click at [470, 575] on div "Save Inspection" at bounding box center [459, 673] width 117 height 17
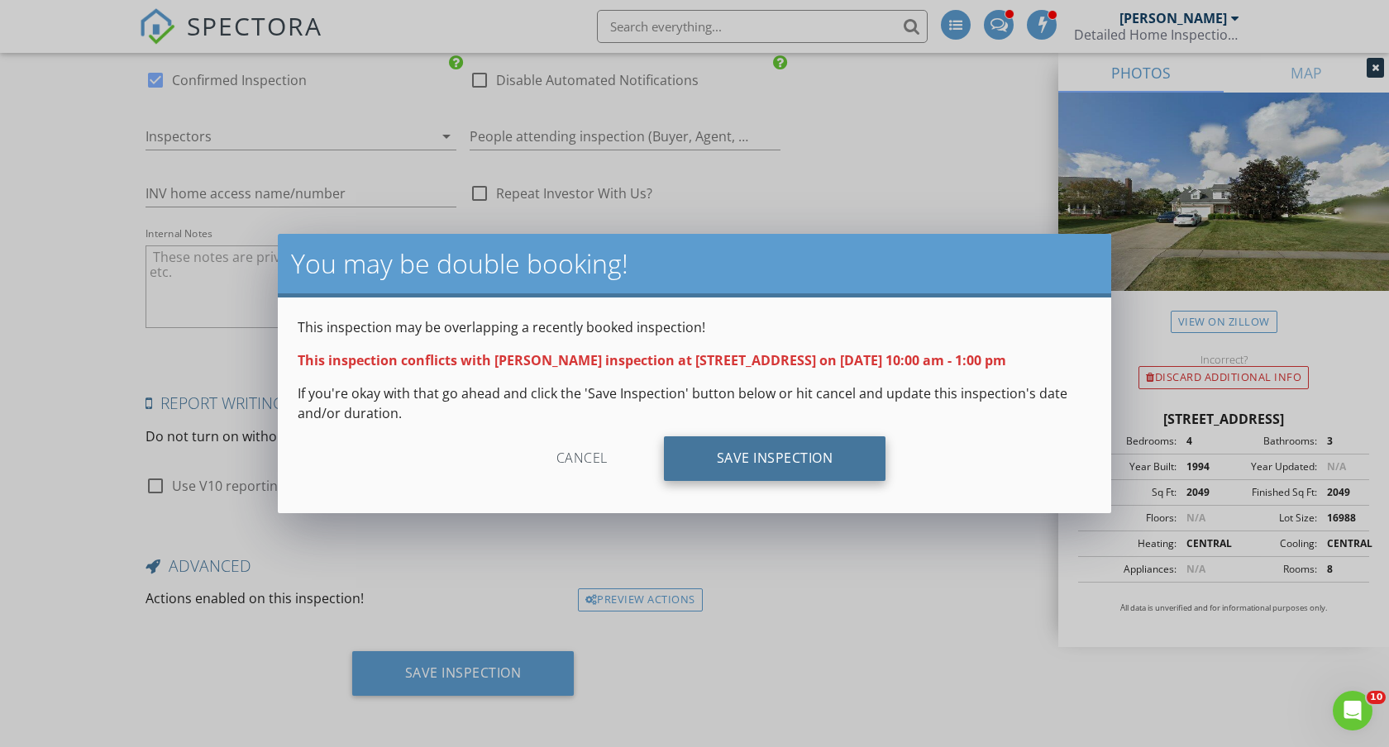
click at [758, 465] on div "Save Inspection" at bounding box center [775, 458] width 222 height 45
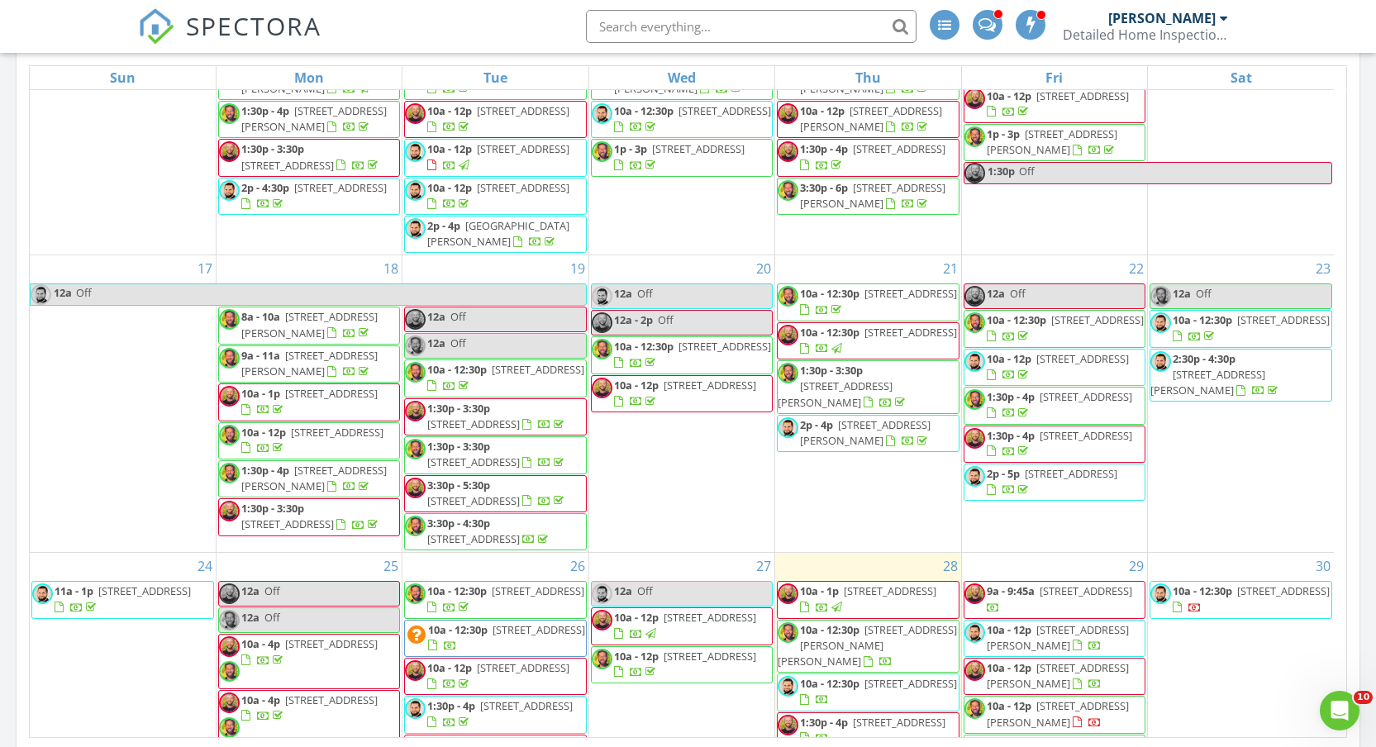
scroll to position [1040, 0]
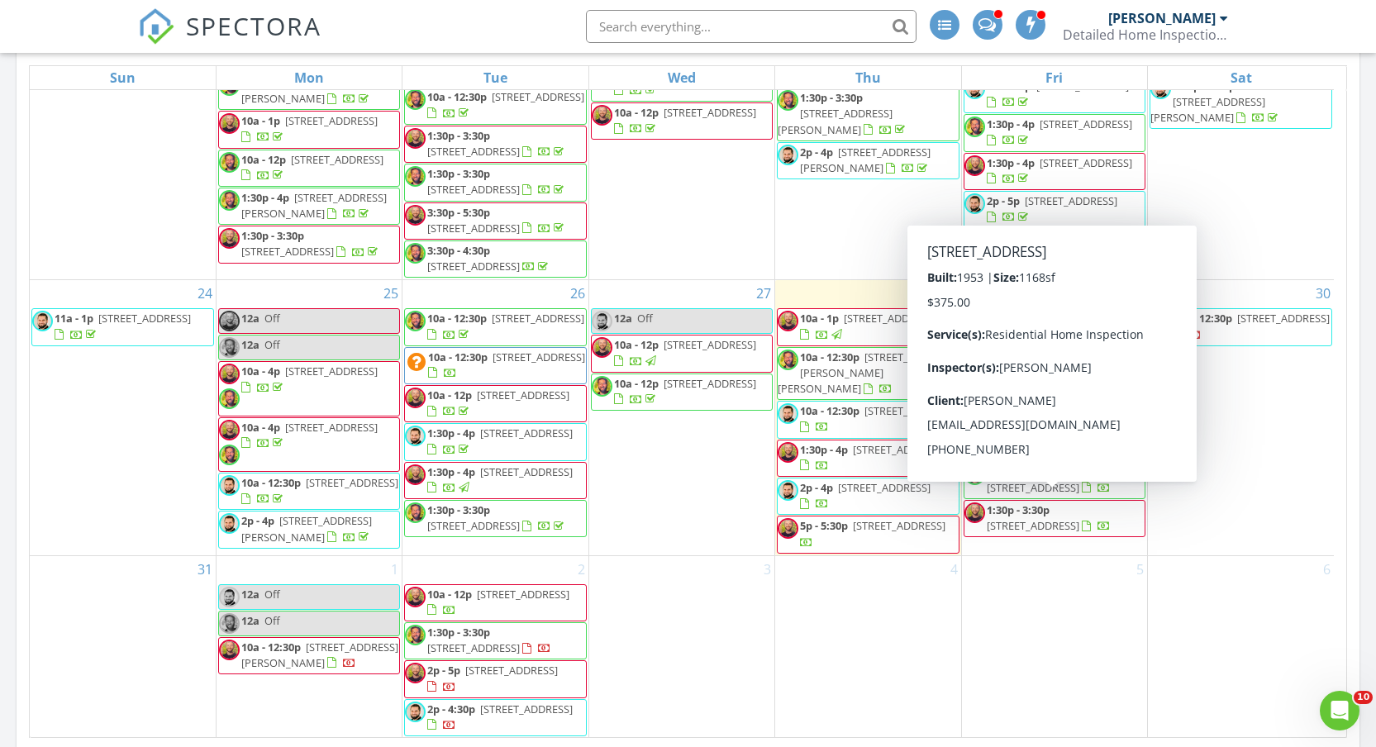
click at [1036, 555] on div "29 9a - 9:45a 13401 Puritas Ave, Cleveland 44135 10a - 12p 1270 Moore St, Akron…" at bounding box center [1054, 417] width 185 height 274
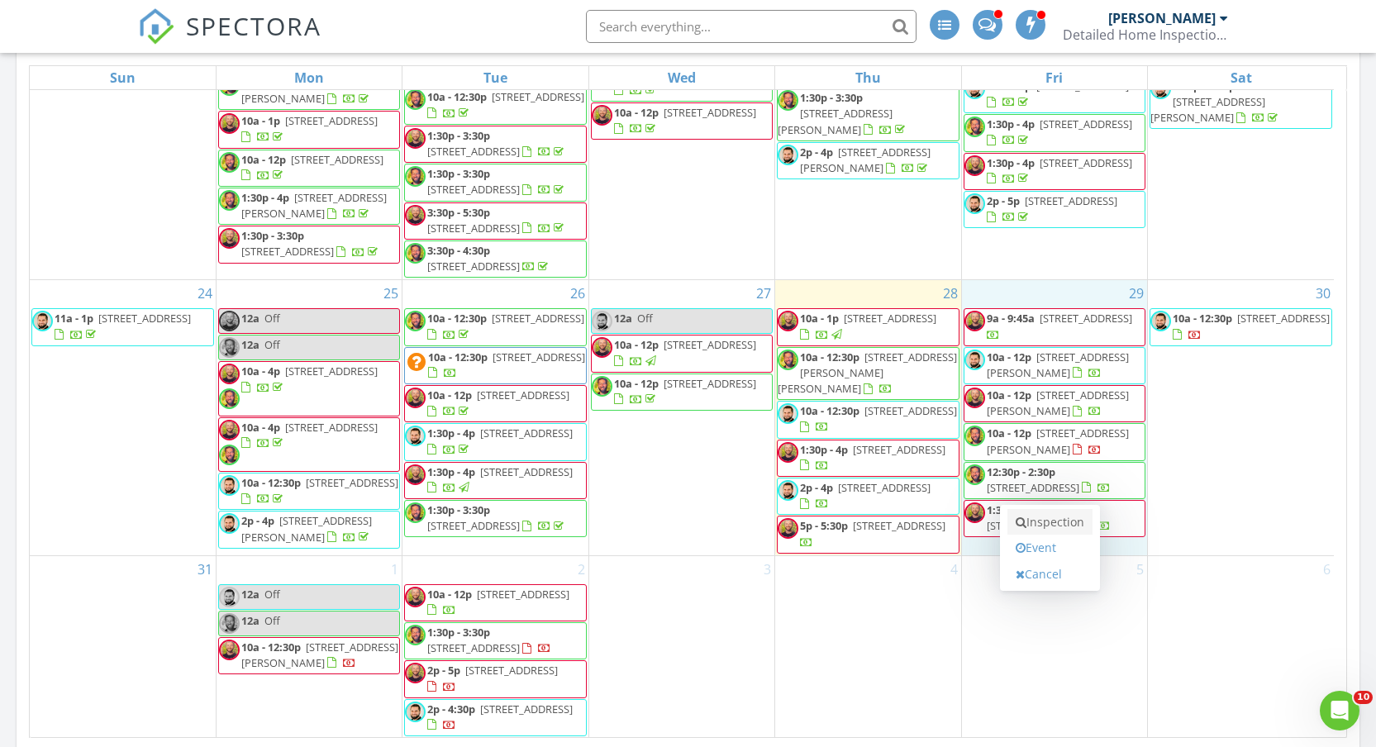
click at [1040, 521] on link "Inspection" at bounding box center [1050, 522] width 85 height 26
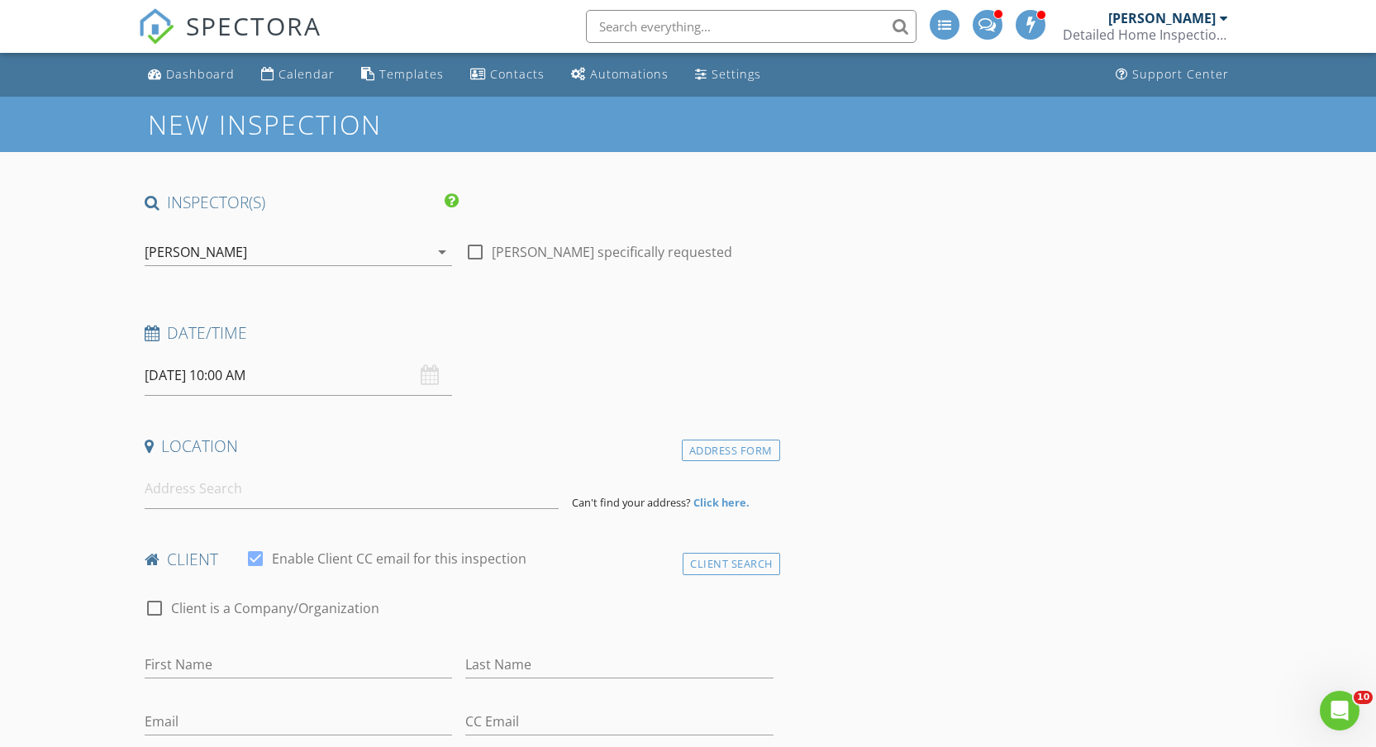
click at [289, 255] on div "[PERSON_NAME]" at bounding box center [287, 252] width 285 height 26
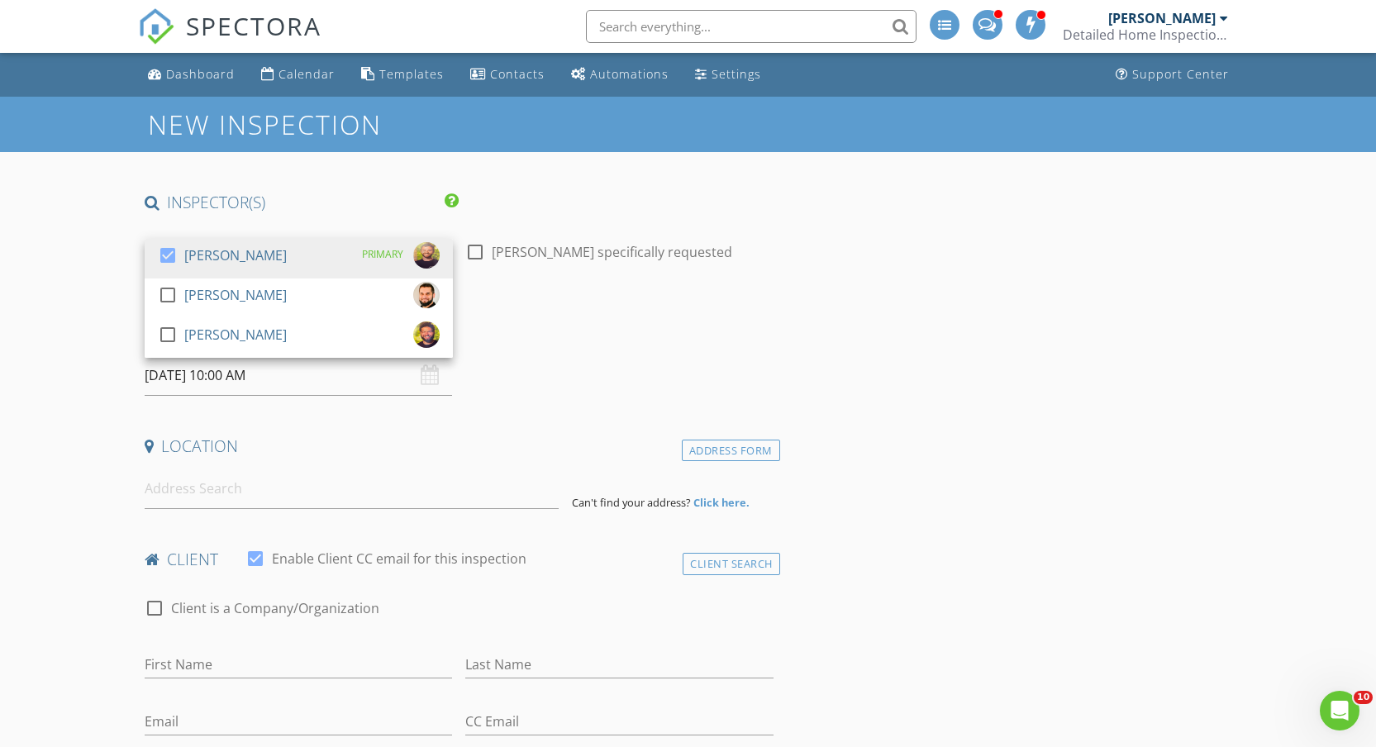
click at [289, 255] on div "check_box Tyler Mizeres PRIMARY" at bounding box center [299, 258] width 282 height 33
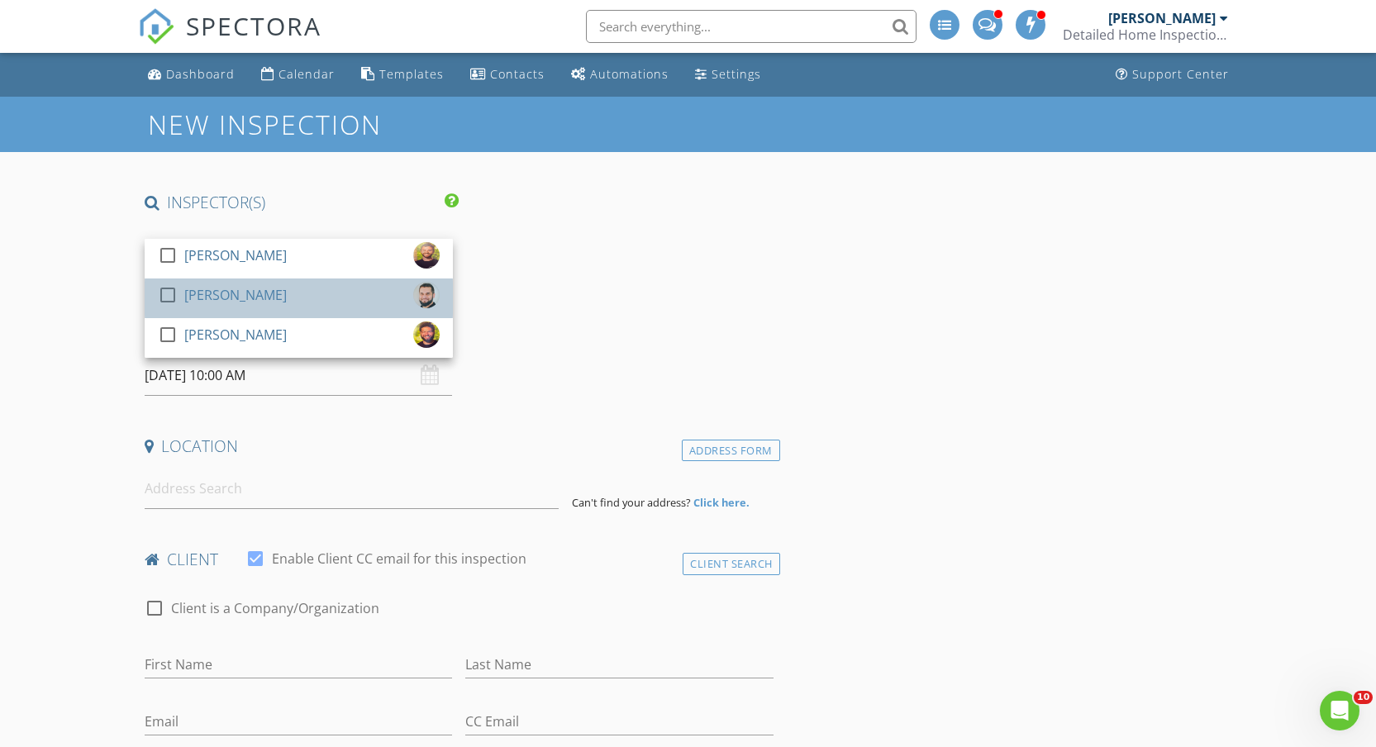
click at [263, 293] on div "[PERSON_NAME]" at bounding box center [235, 295] width 103 height 26
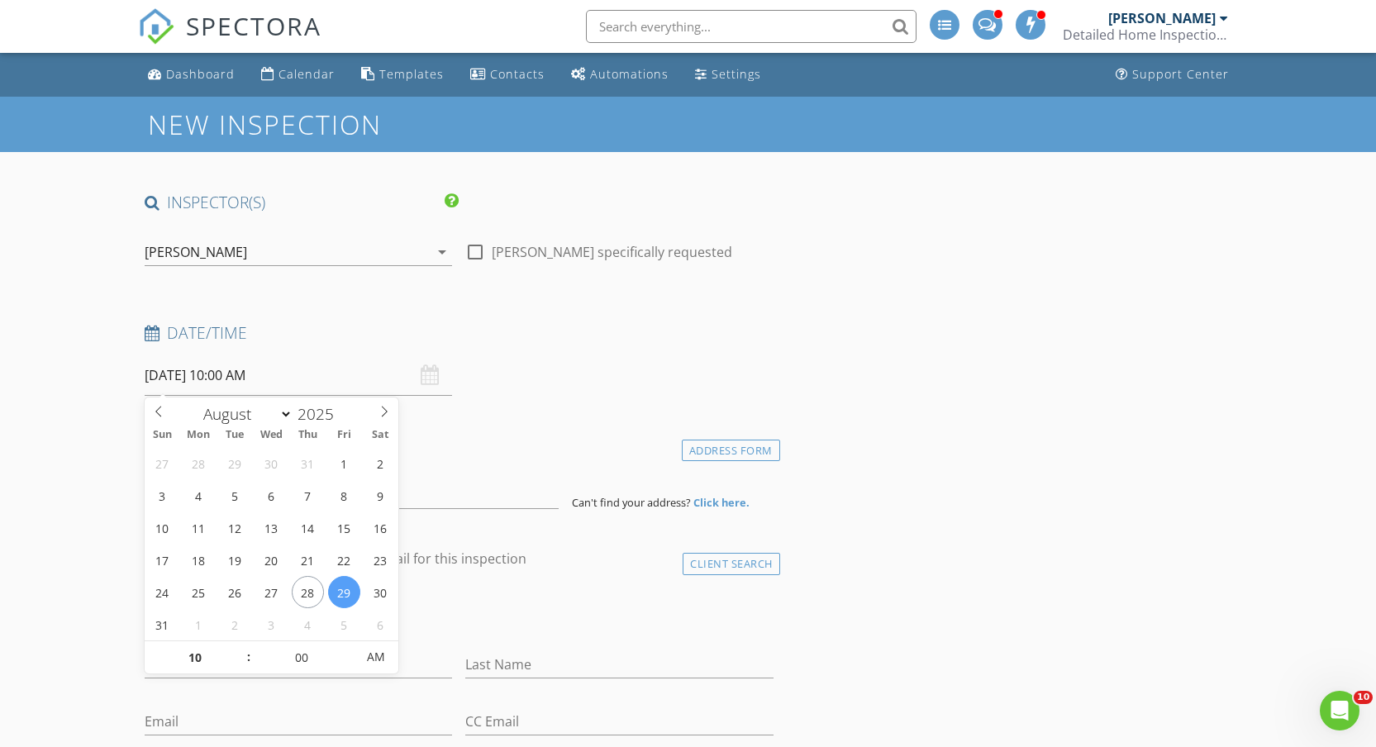
click at [279, 377] on input "[DATE] 10:00 AM" at bounding box center [299, 375] width 308 height 41
type input "11"
type input "08/29/2025 11:00 AM"
click at [246, 649] on span at bounding box center [241, 650] width 12 height 17
type input "12"
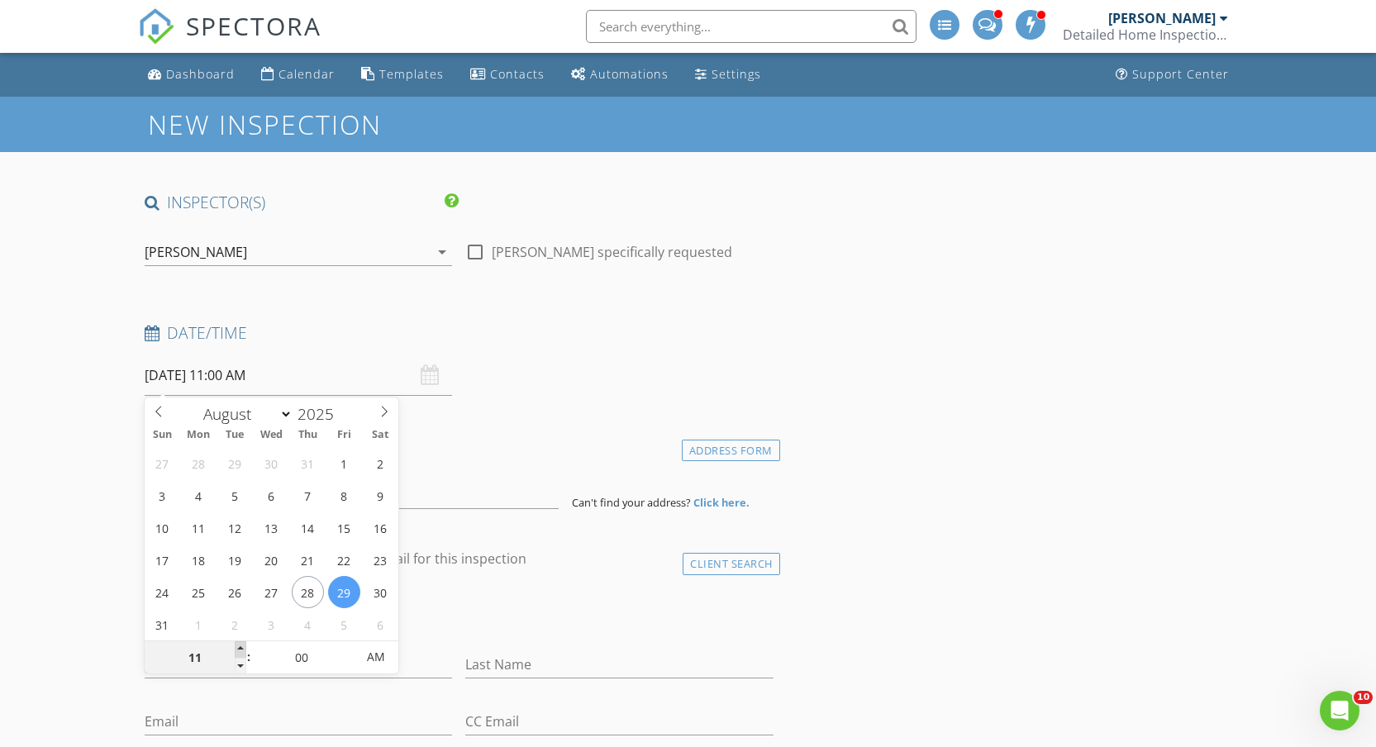
type input "08/29/2025 12:00 PM"
click at [246, 649] on span at bounding box center [241, 650] width 12 height 17
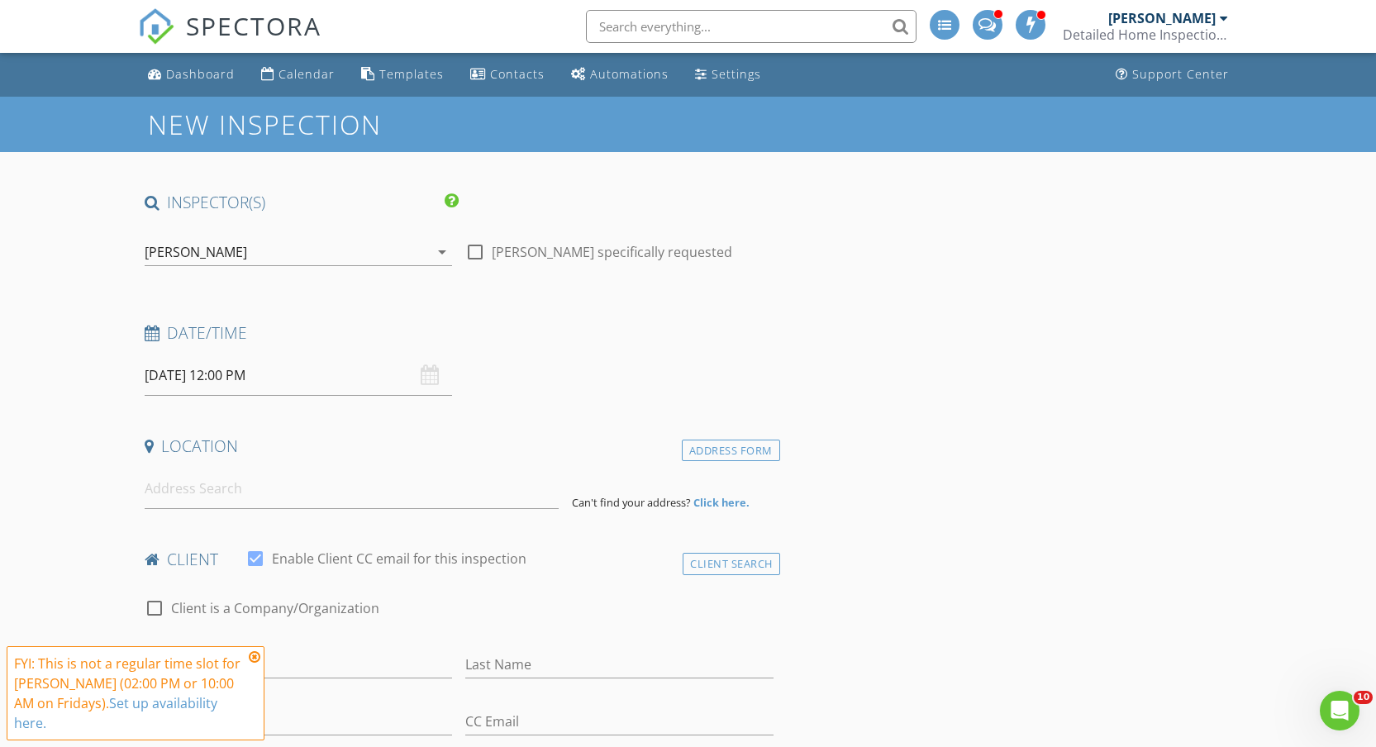
click at [246, 649] on span "FYI: This is not a regular time slot for Shaun Yanovich (02:00 PM or 10:00 AM o…" at bounding box center [136, 693] width 258 height 94
click at [251, 659] on icon at bounding box center [255, 657] width 12 height 13
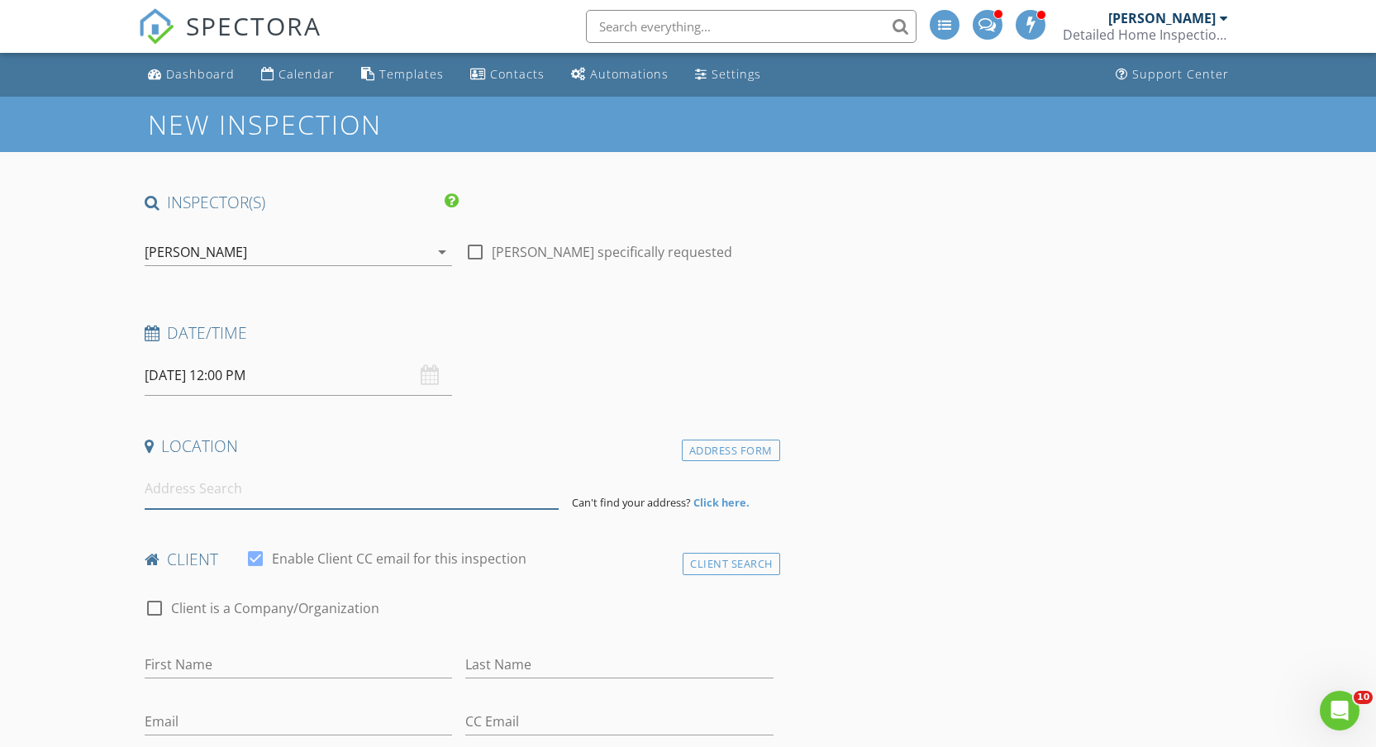
click at [235, 485] on input at bounding box center [352, 489] width 415 height 41
click at [227, 374] on input "08/29/2025 12:00 PM" at bounding box center [299, 375] width 308 height 41
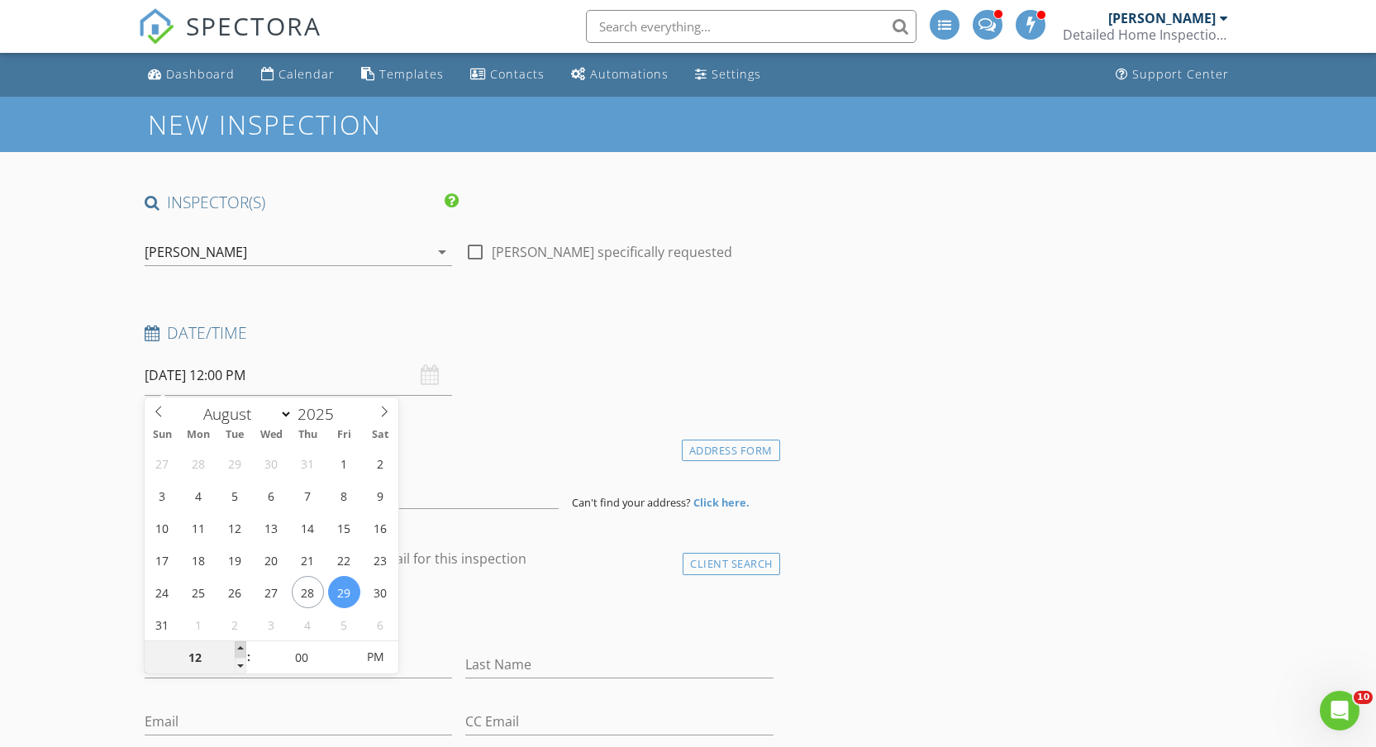
type input "01"
type input "08/29/2025 1:00 PM"
click at [236, 646] on span at bounding box center [241, 650] width 12 height 17
type input "02"
type input "08/29/2025 2:00 PM"
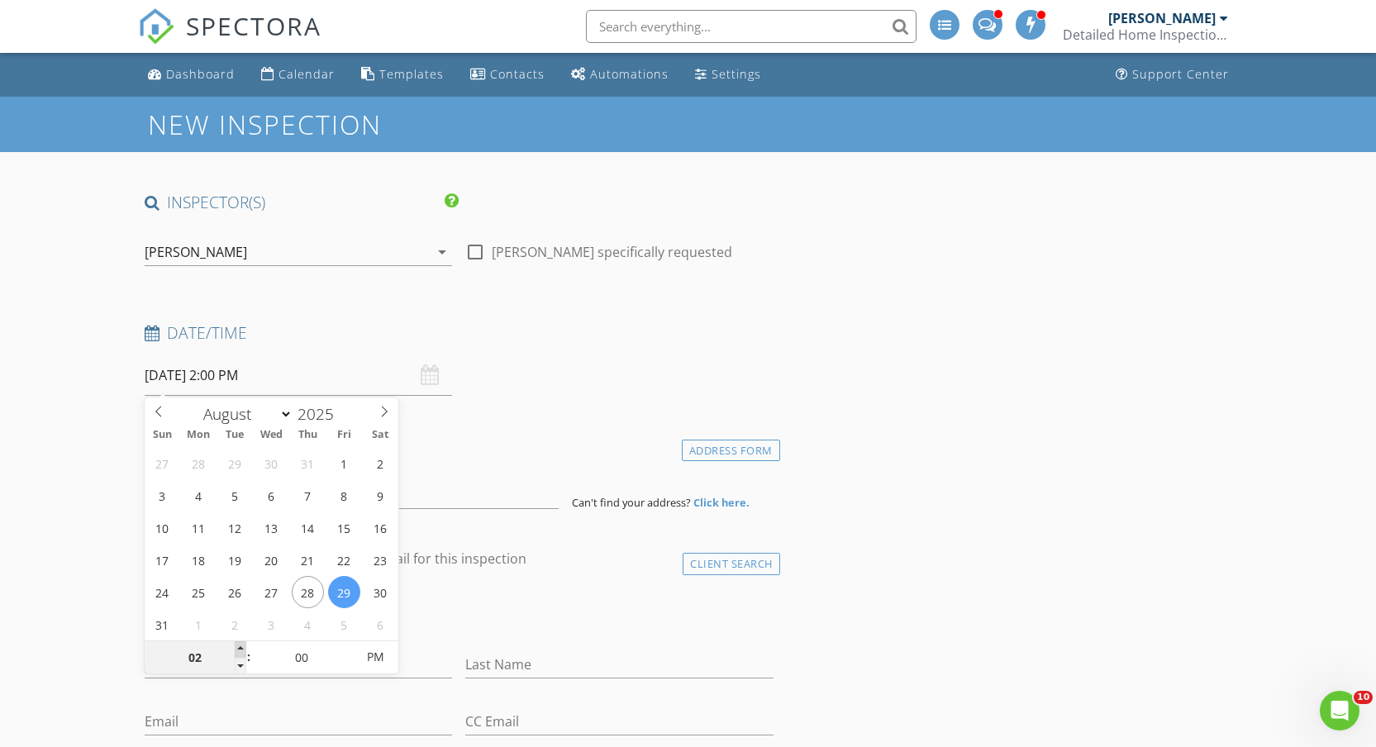
click at [236, 646] on span at bounding box center [241, 650] width 12 height 17
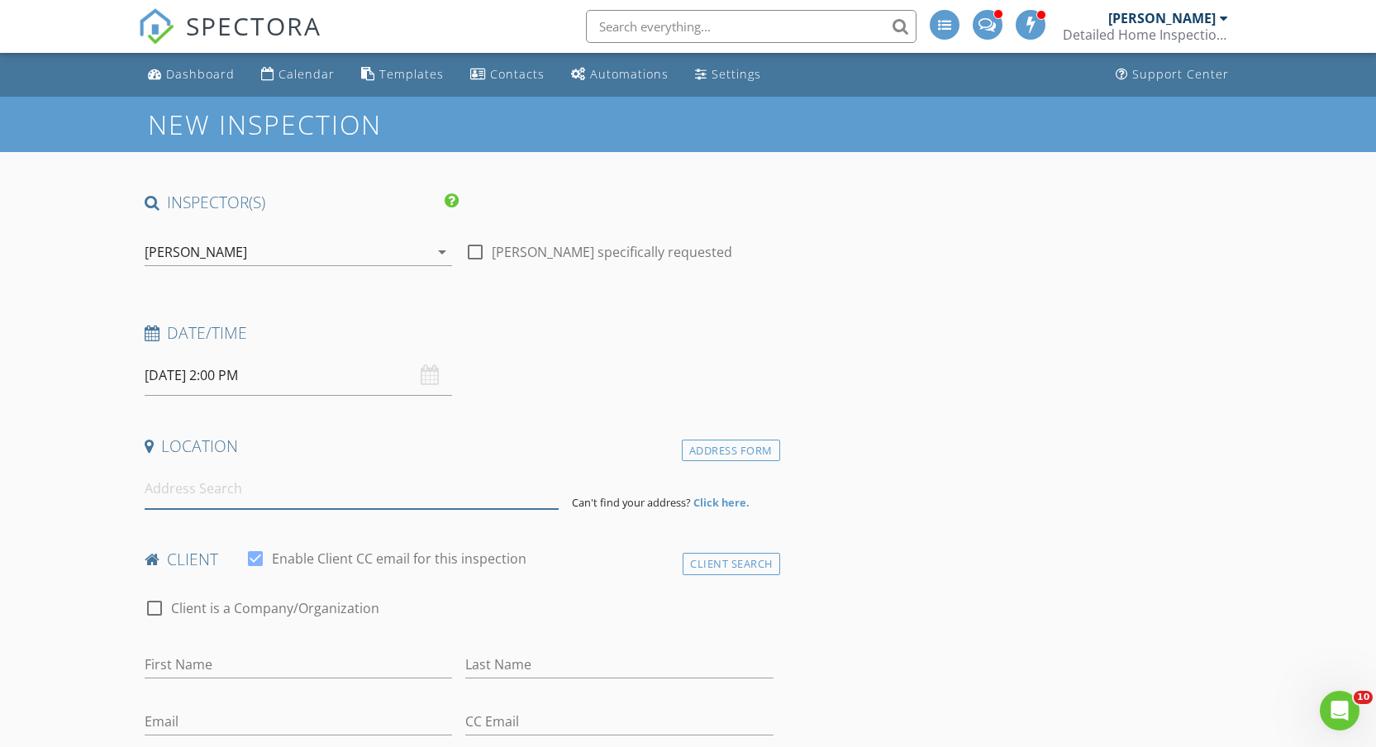
click at [229, 496] on input at bounding box center [352, 489] width 415 height 41
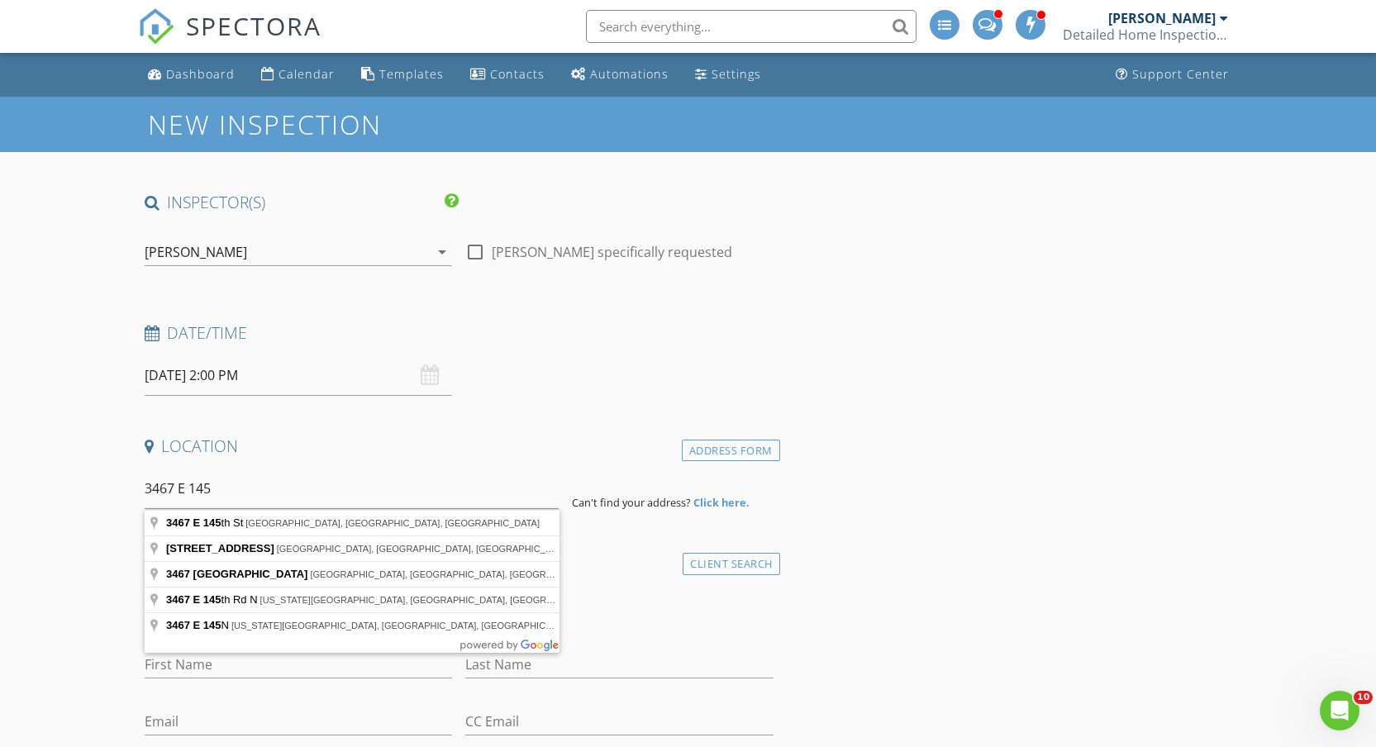
type input "3467 E 145th St, Cleveland, OH, USA"
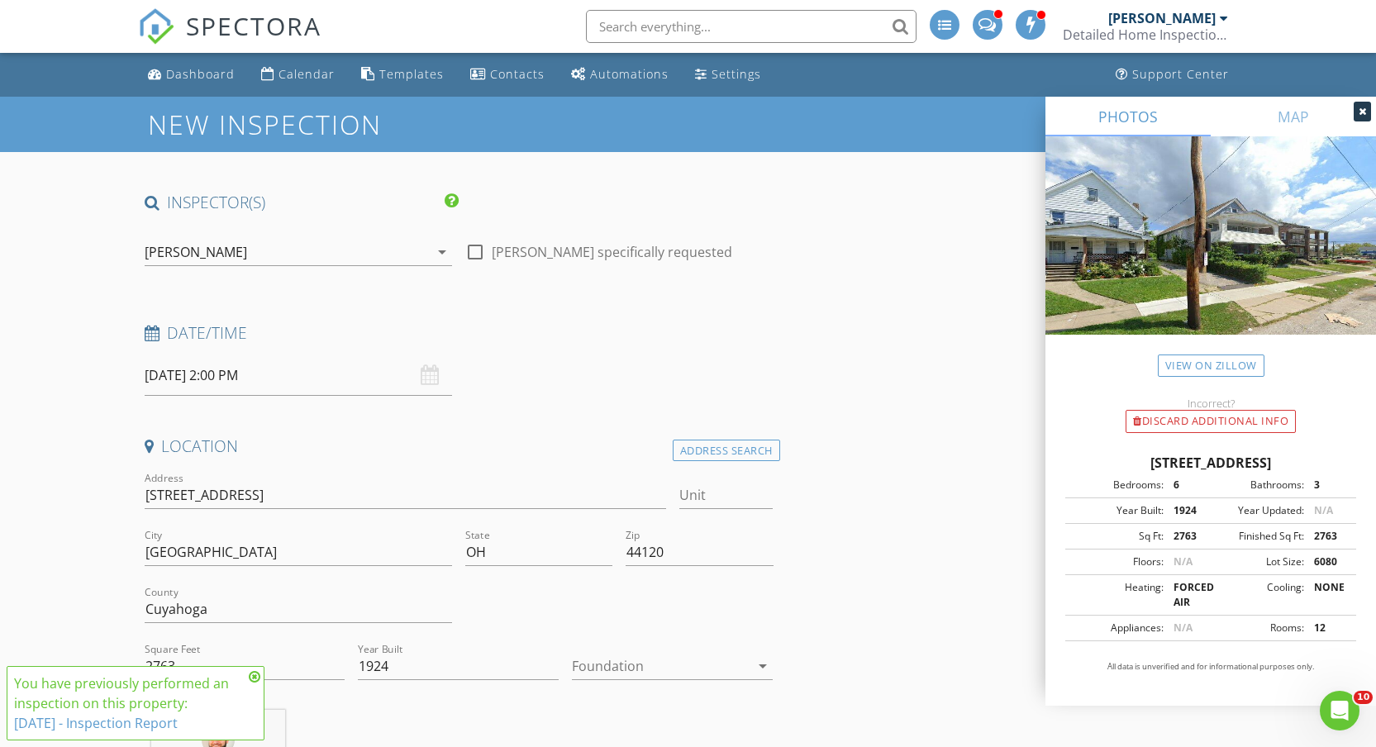
click at [254, 677] on icon at bounding box center [255, 676] width 12 height 13
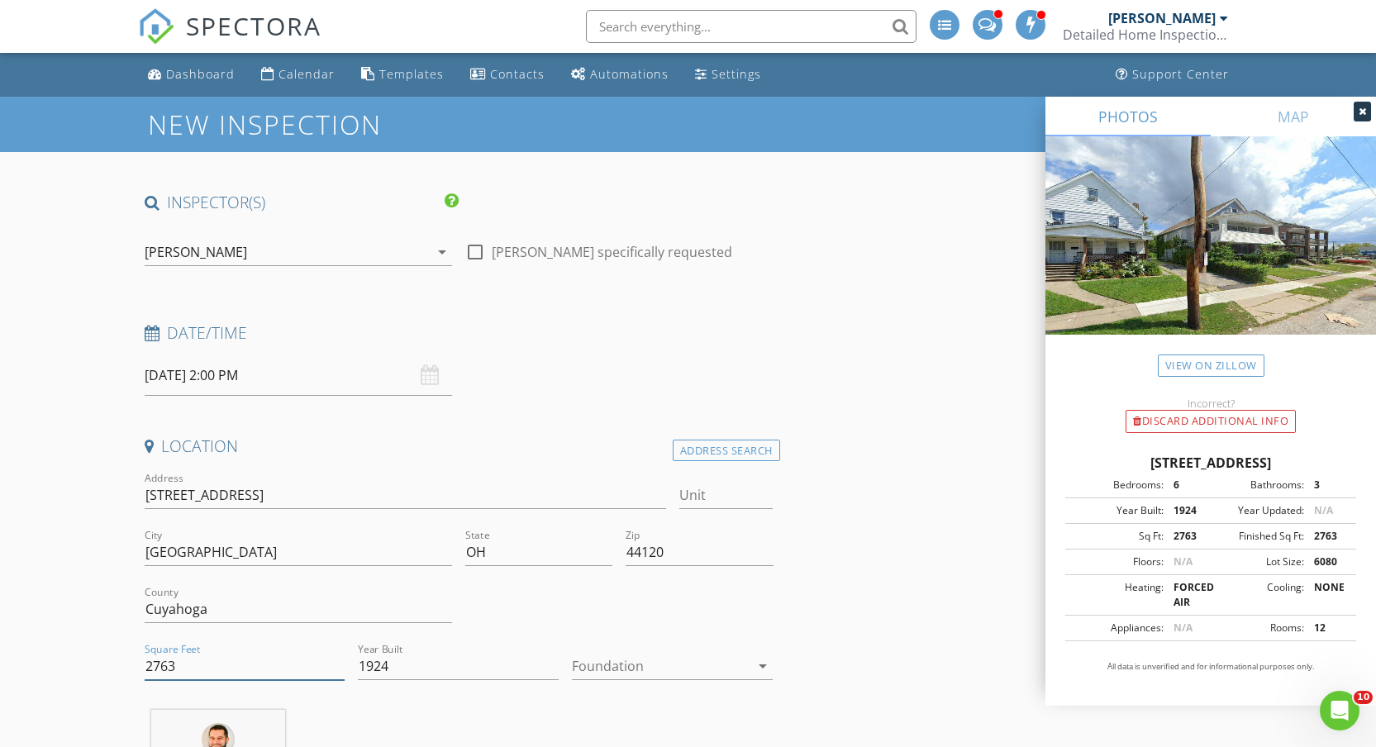
click at [159, 664] on input "2763" at bounding box center [245, 666] width 201 height 27
type input "2463"
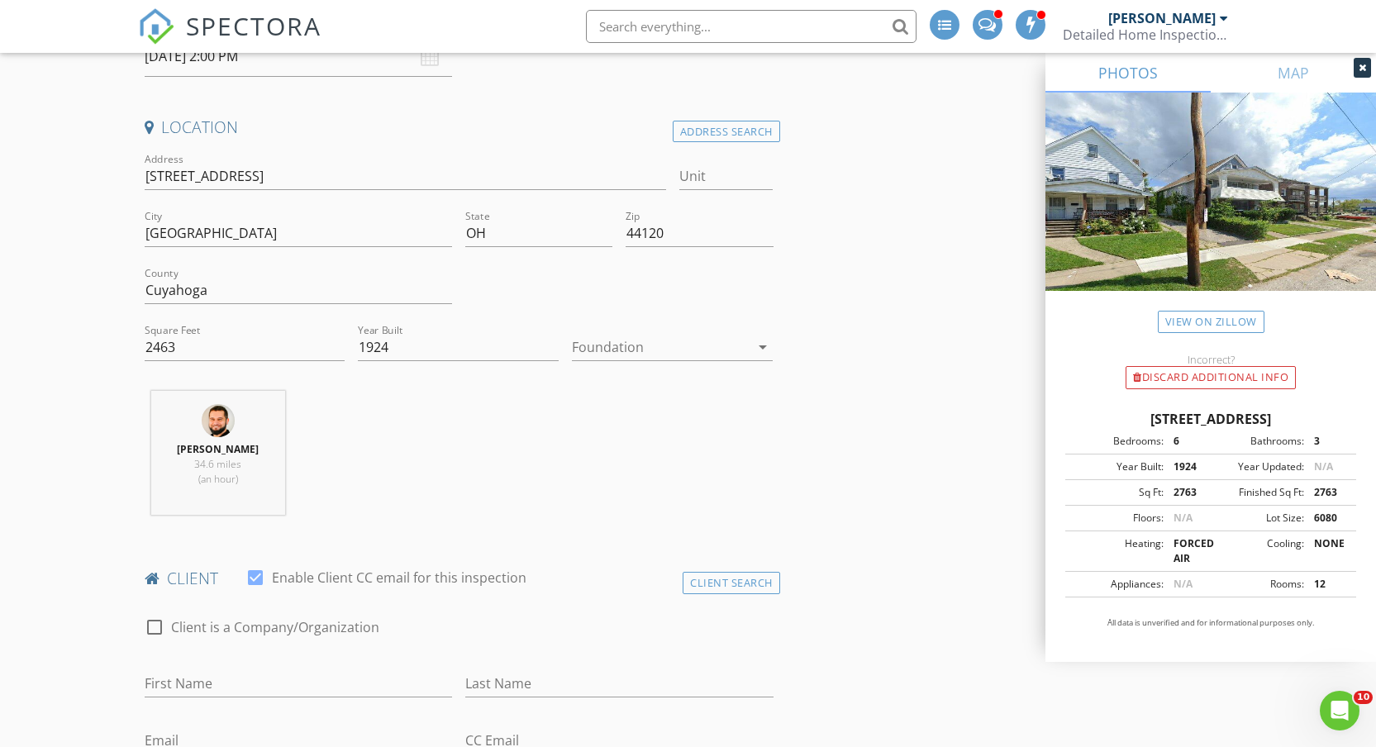
scroll to position [566, 0]
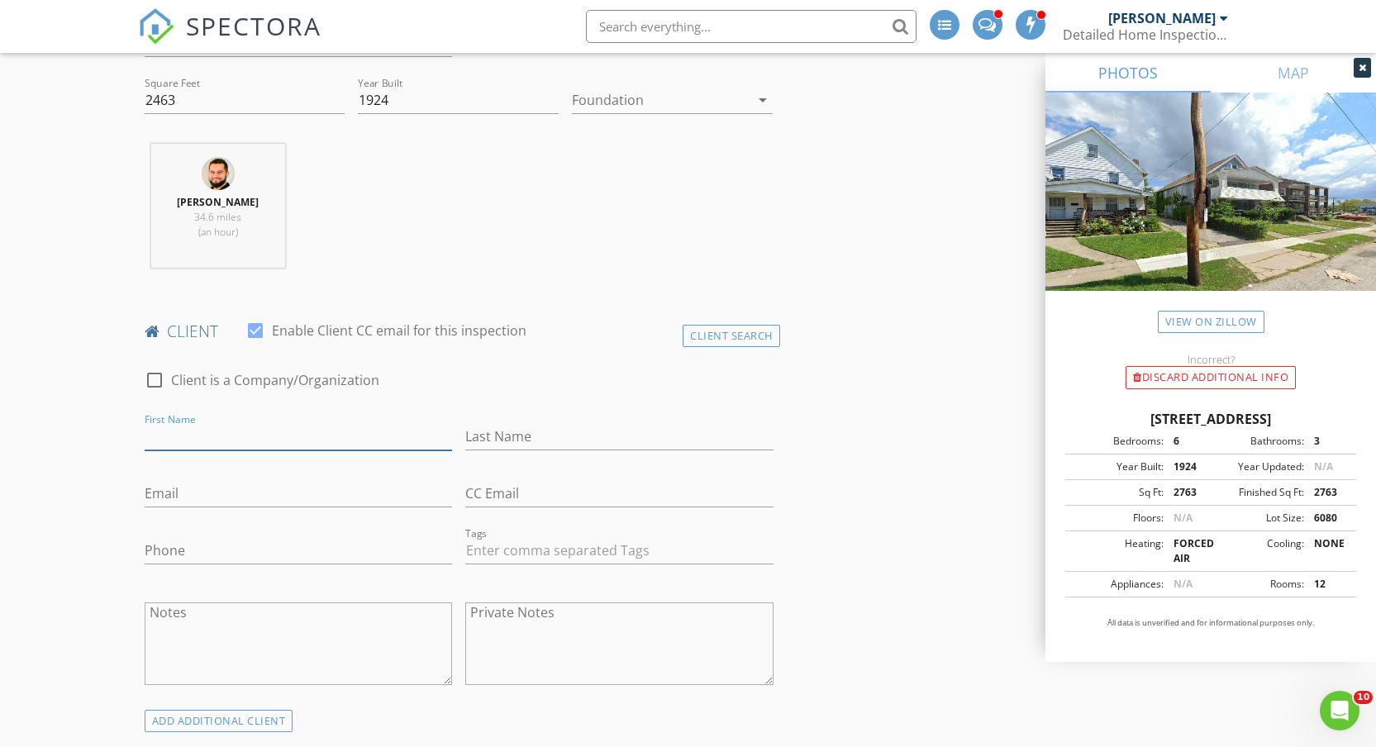
click at [327, 439] on input "First Name" at bounding box center [299, 436] width 308 height 27
type input "[PERSON_NAME]"
click at [603, 441] on input "Last Name" at bounding box center [619, 436] width 308 height 27
type input "Rebuck"
click at [215, 484] on input "Email" at bounding box center [299, 493] width 308 height 27
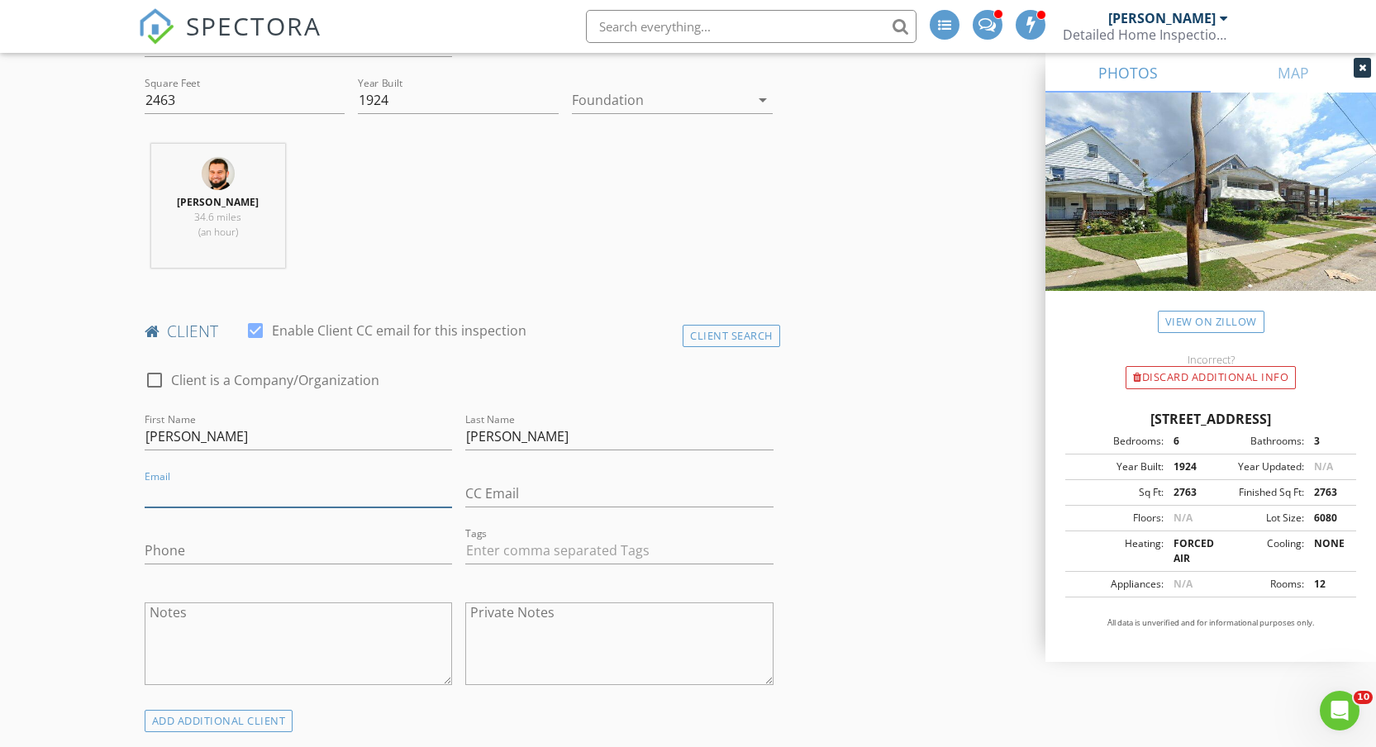
paste input "gavinrebuck@gmail.com"
type input "gavinrebuck@gmail.com"
click at [222, 556] on input "Phone" at bounding box center [299, 550] width 308 height 27
type input "805-215-0903"
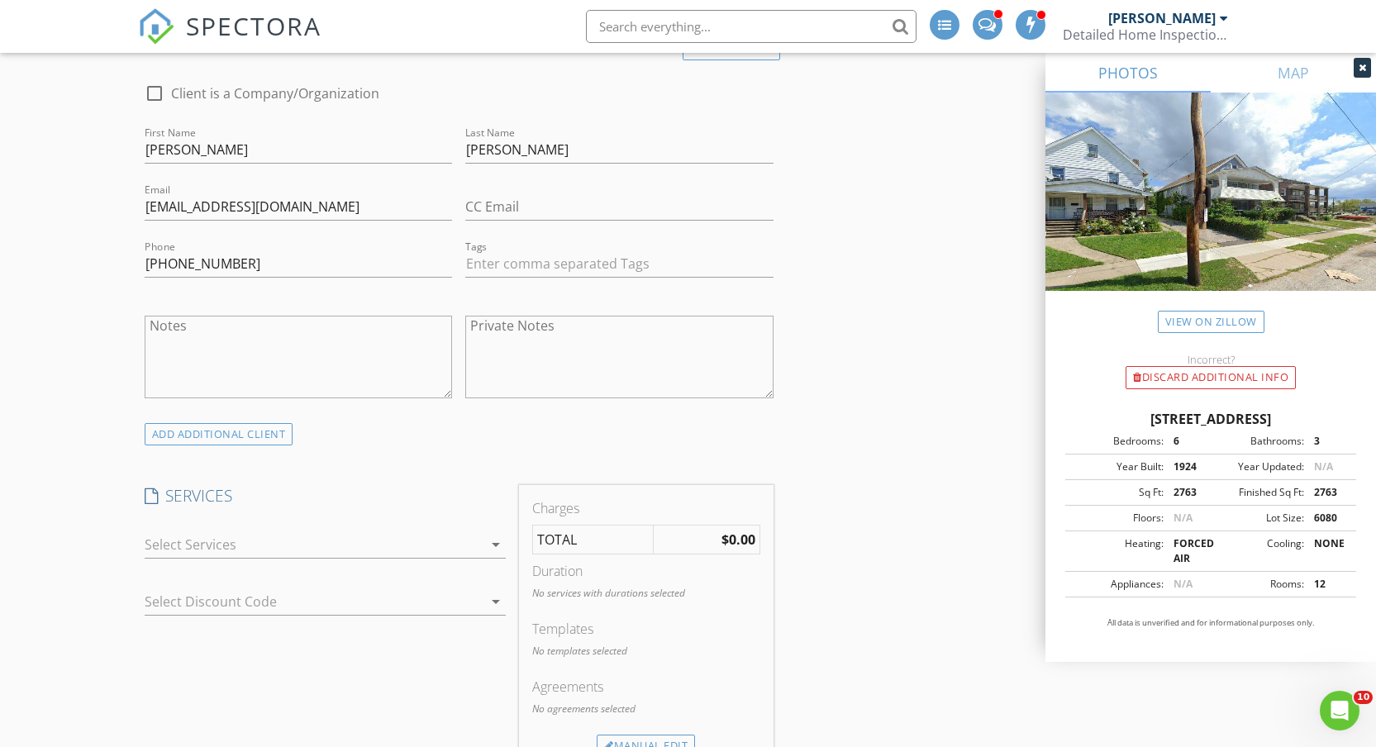
scroll to position [957, 0]
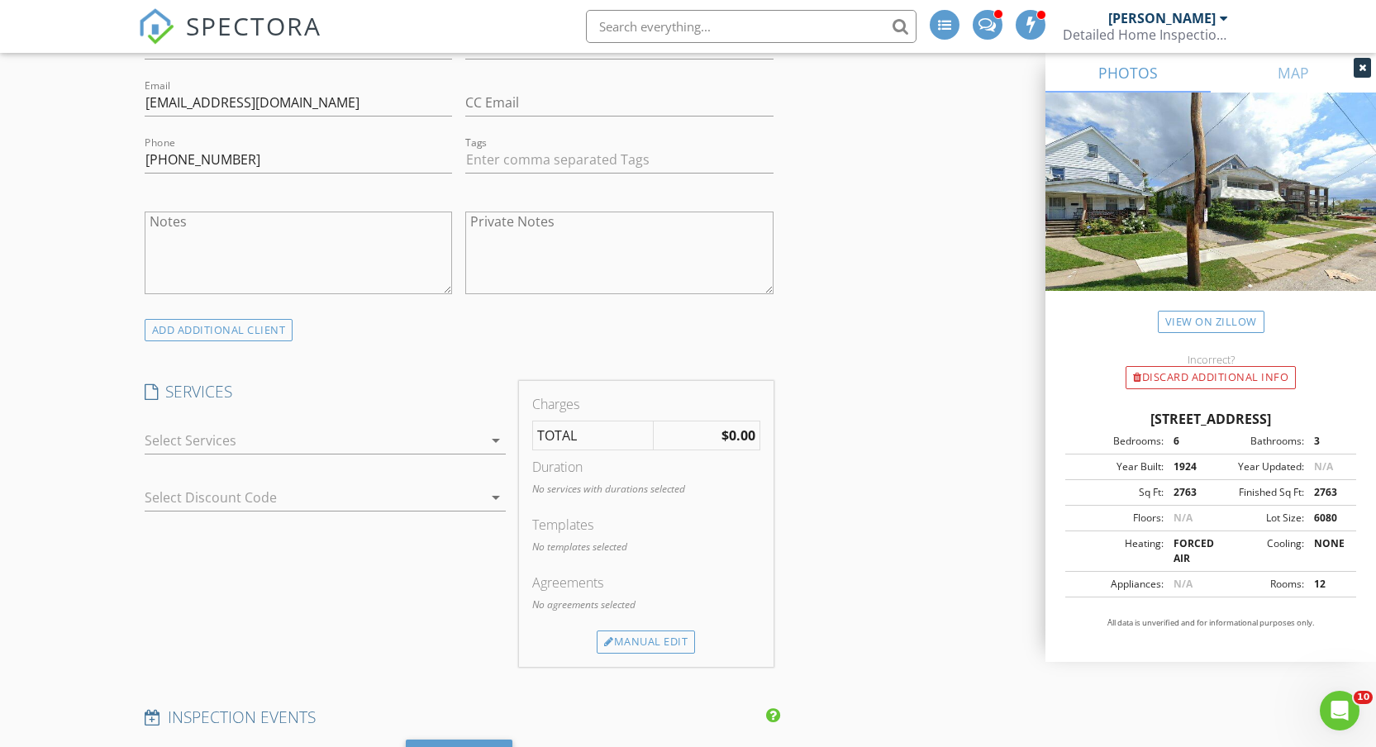
click at [255, 441] on div at bounding box center [314, 440] width 338 height 26
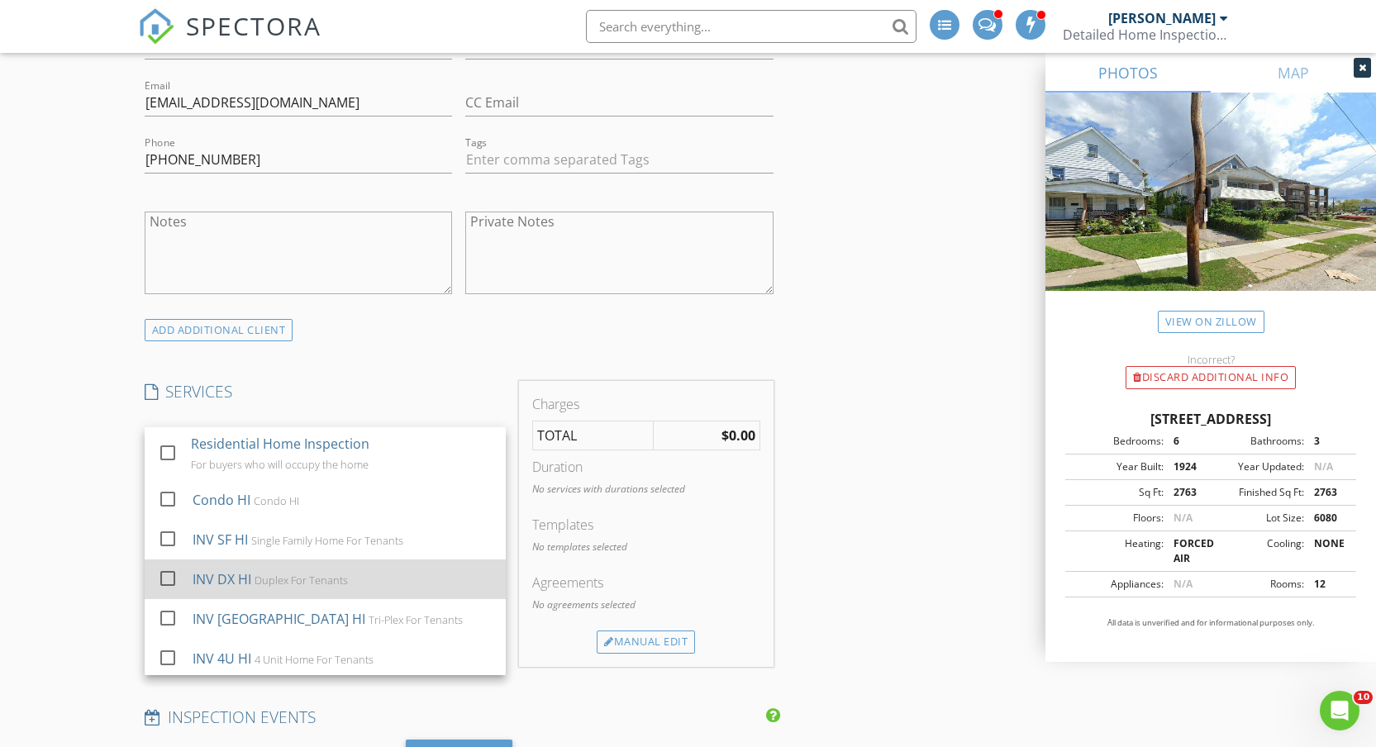
click at [269, 573] on div "INV DX HI Duplex For Tenants" at bounding box center [342, 579] width 300 height 33
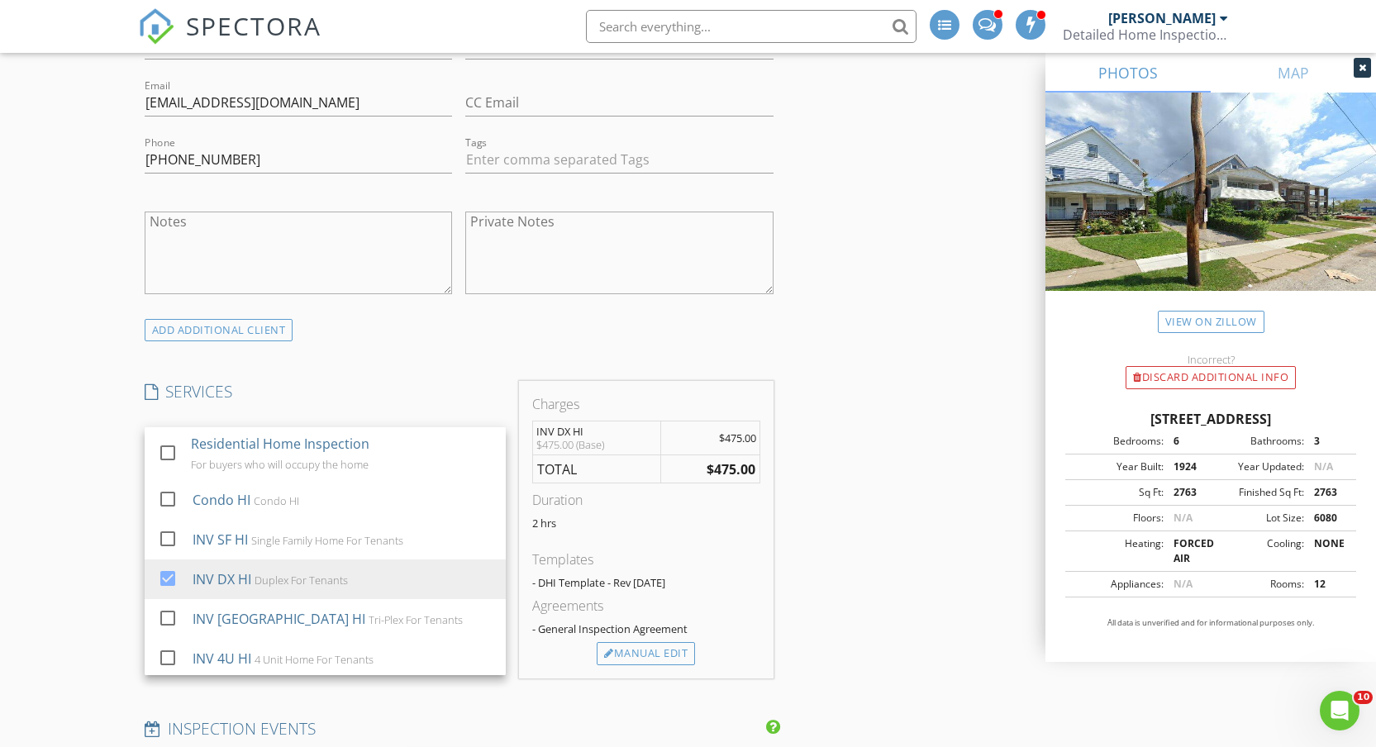
click at [102, 487] on div "New Inspection INSPECTOR(S) check_box_outline_blank Tyler Mizeres check_box Sha…" at bounding box center [688, 623] width 1376 height 2969
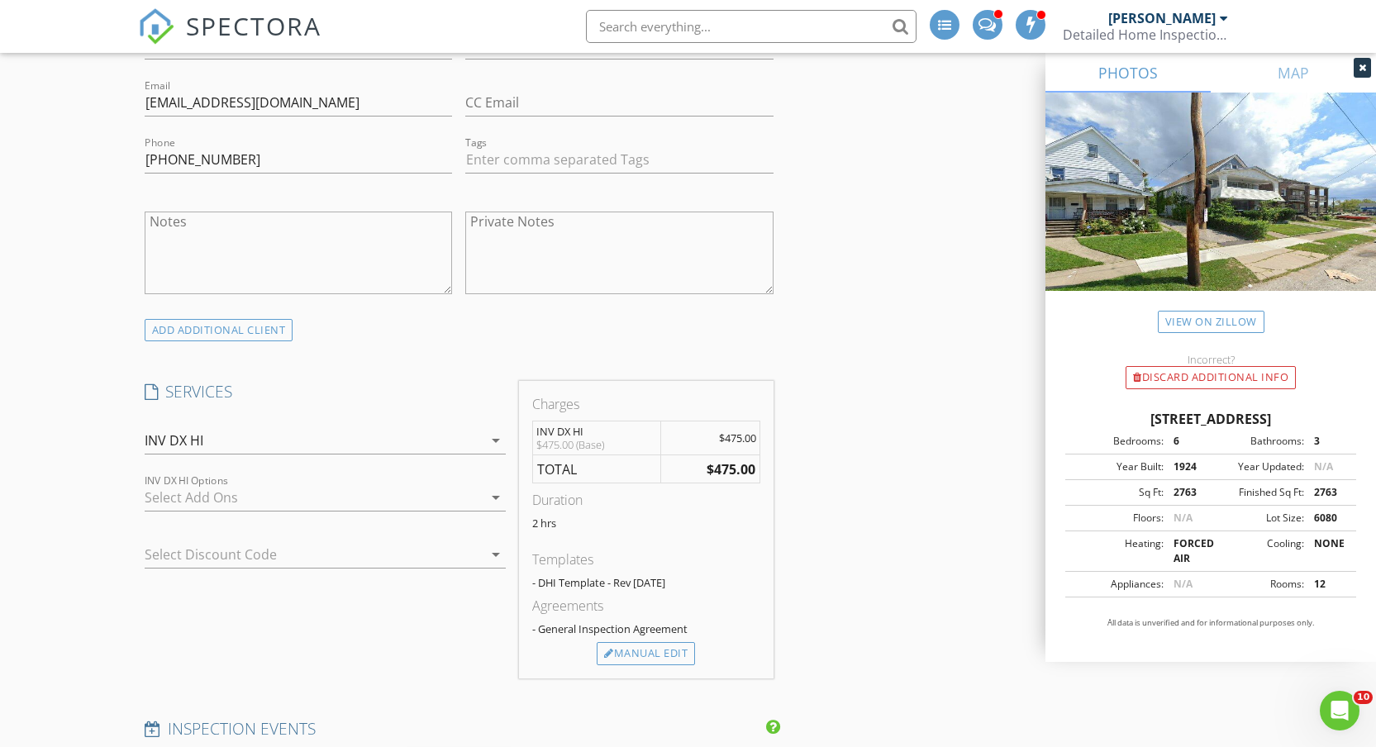
click at [258, 495] on div at bounding box center [314, 497] width 338 height 26
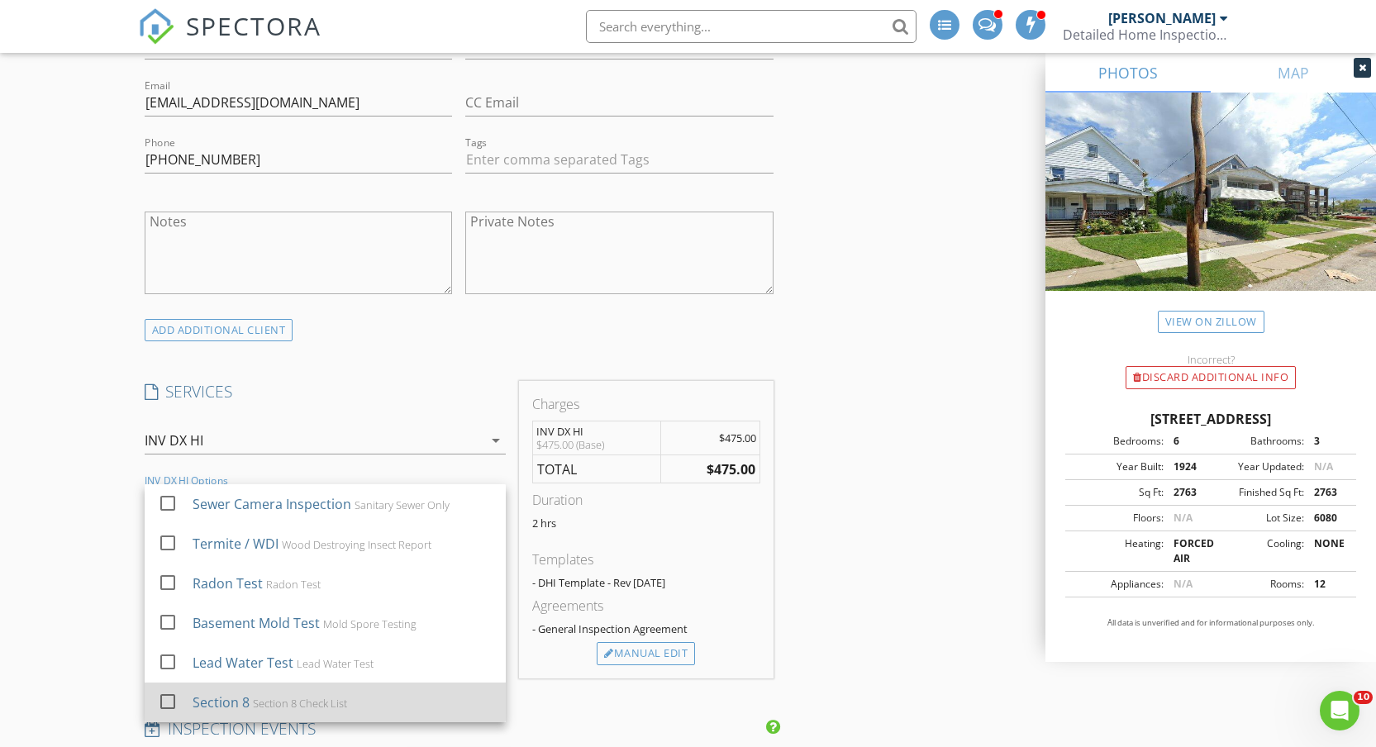
click at [328, 703] on div "Section 8 Check List" at bounding box center [299, 703] width 94 height 13
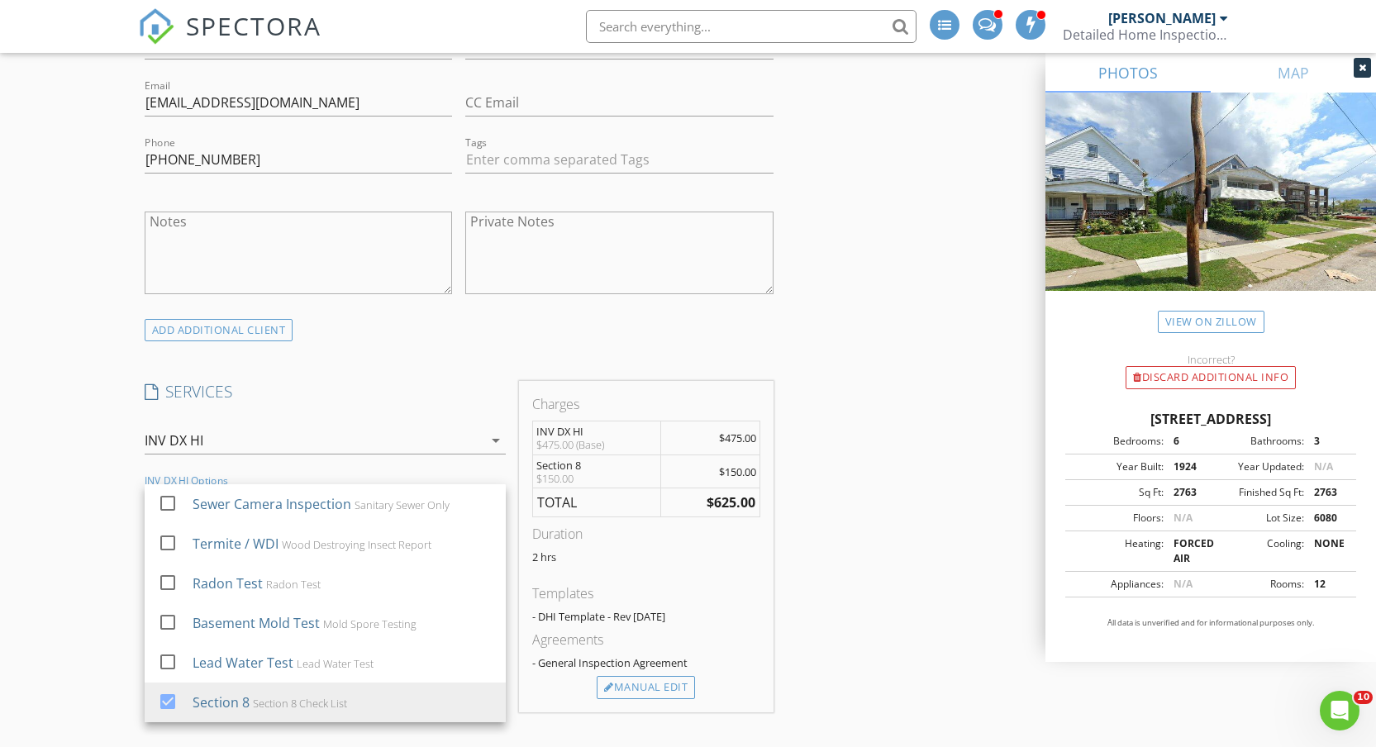
click at [85, 545] on div "New Inspection INSPECTOR(S) check_box_outline_blank Tyler Mizeres check_box Sha…" at bounding box center [688, 640] width 1376 height 3003
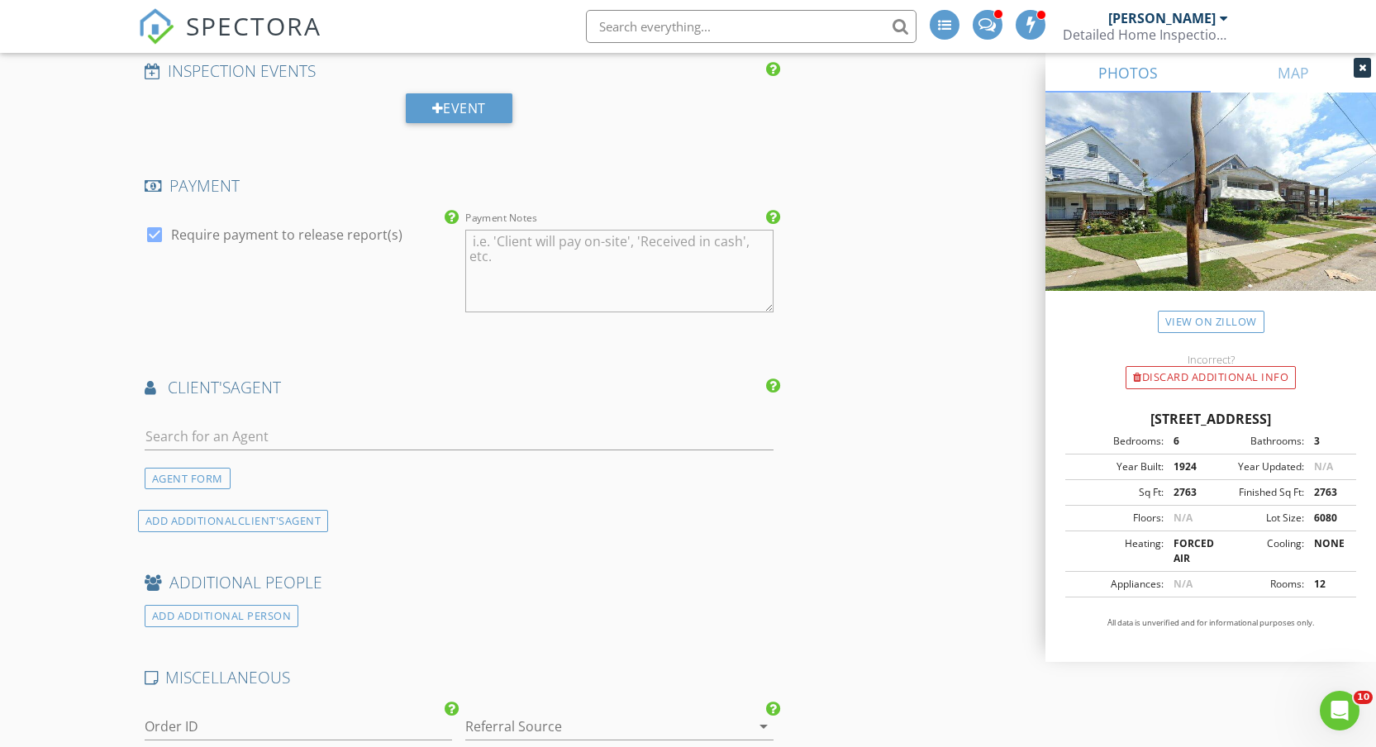
scroll to position [1649, 0]
click at [337, 417] on div at bounding box center [459, 440] width 629 height 54
click at [336, 430] on input "text" at bounding box center [459, 436] width 629 height 27
type input "Kim Good"
click at [268, 484] on div "Kim Goodrick" at bounding box center [223, 473] width 142 height 26
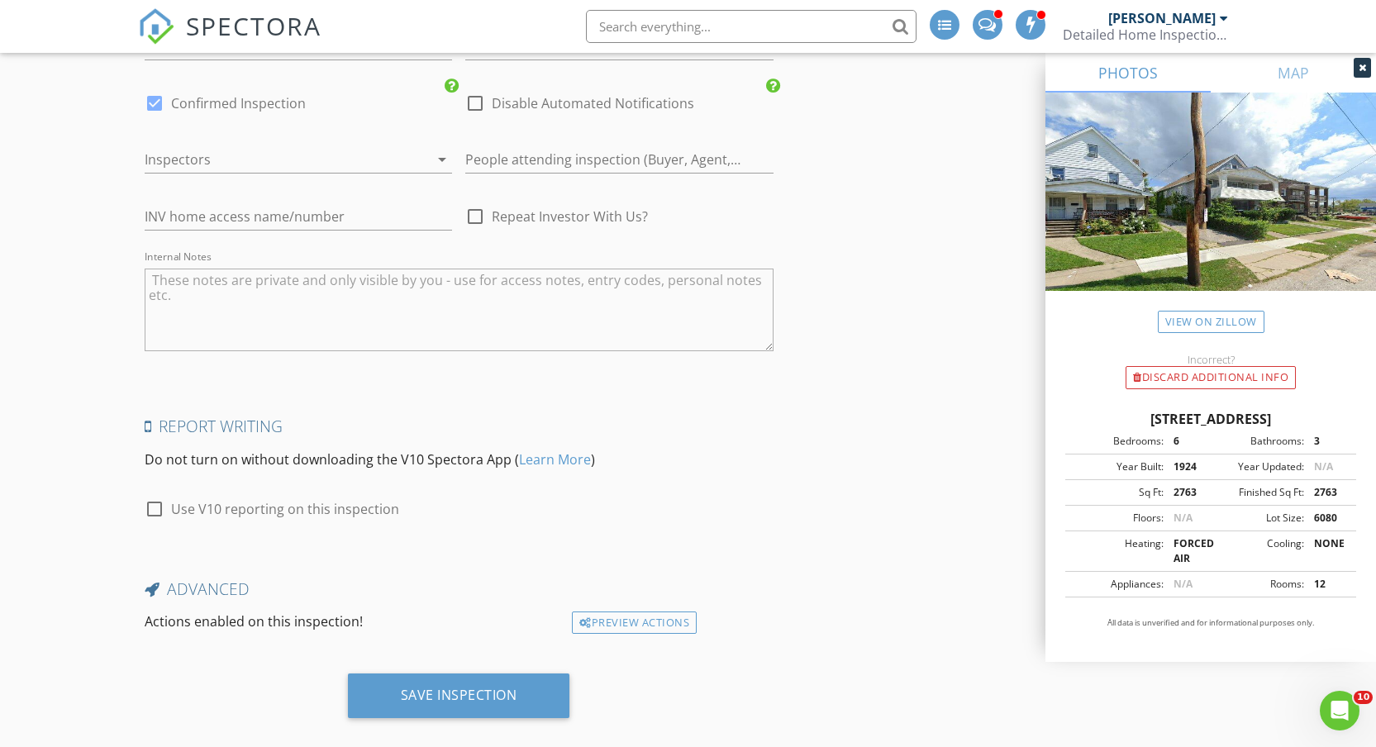
scroll to position [2666, 0]
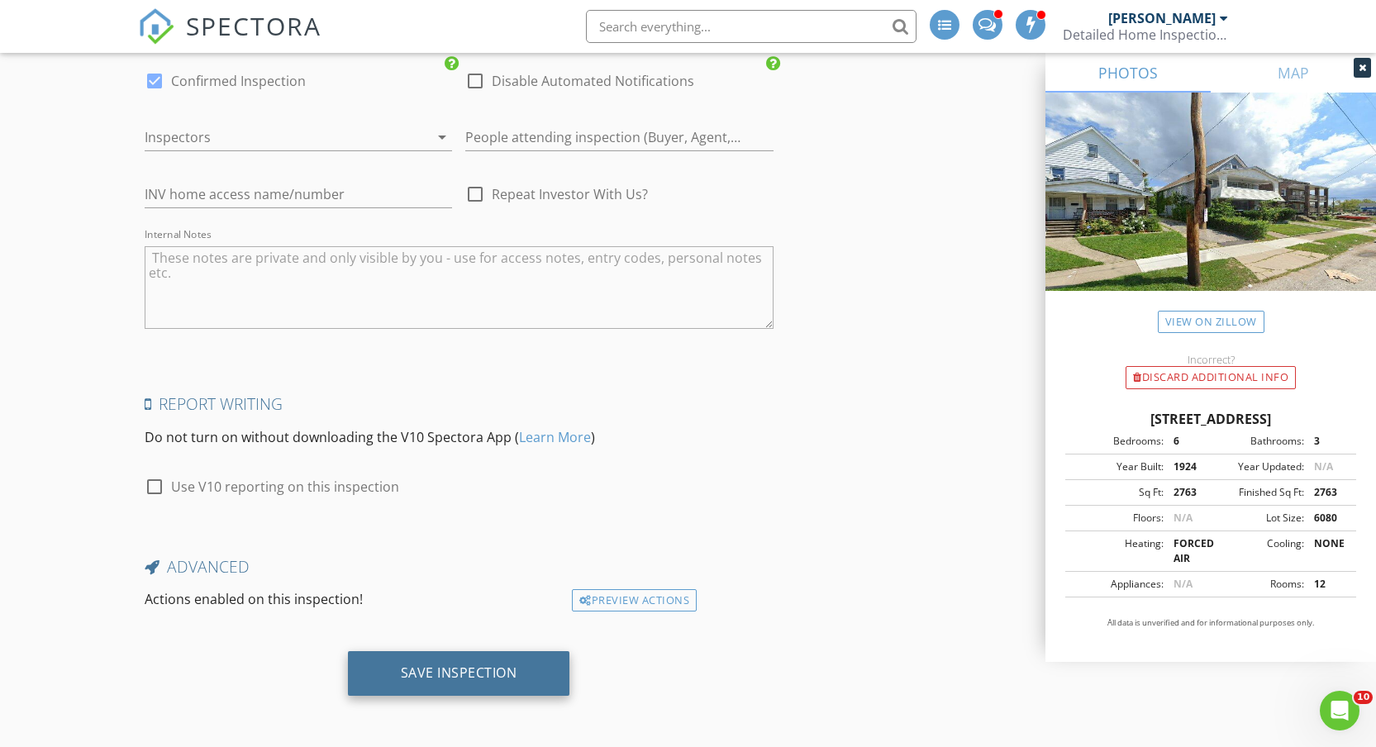
click at [469, 677] on div "Save Inspection" at bounding box center [459, 673] width 117 height 17
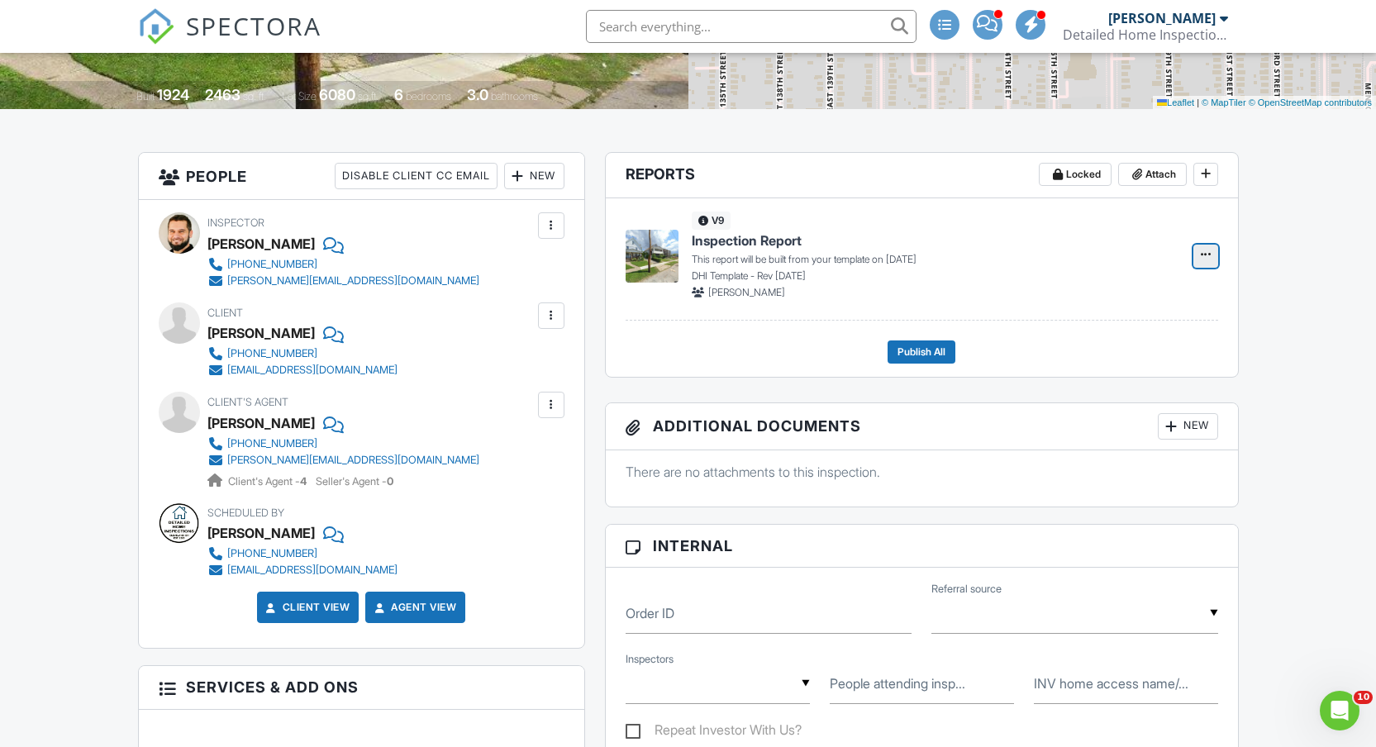
click at [1204, 255] on icon at bounding box center [1206, 254] width 10 height 17
click at [1101, 298] on input "Build Now" at bounding box center [1123, 300] width 169 height 37
click at [1146, 259] on span "Edit" at bounding box center [1153, 256] width 17 height 17
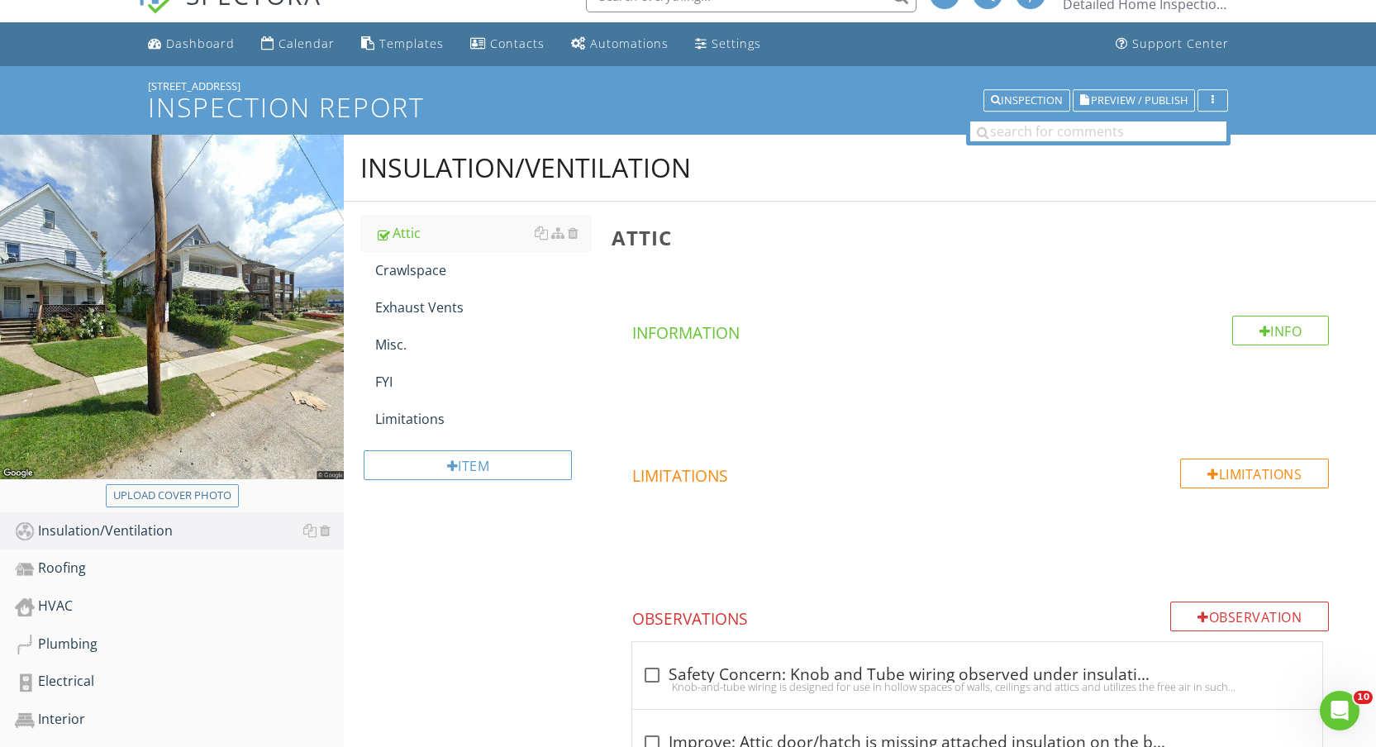
scroll to position [542, 0]
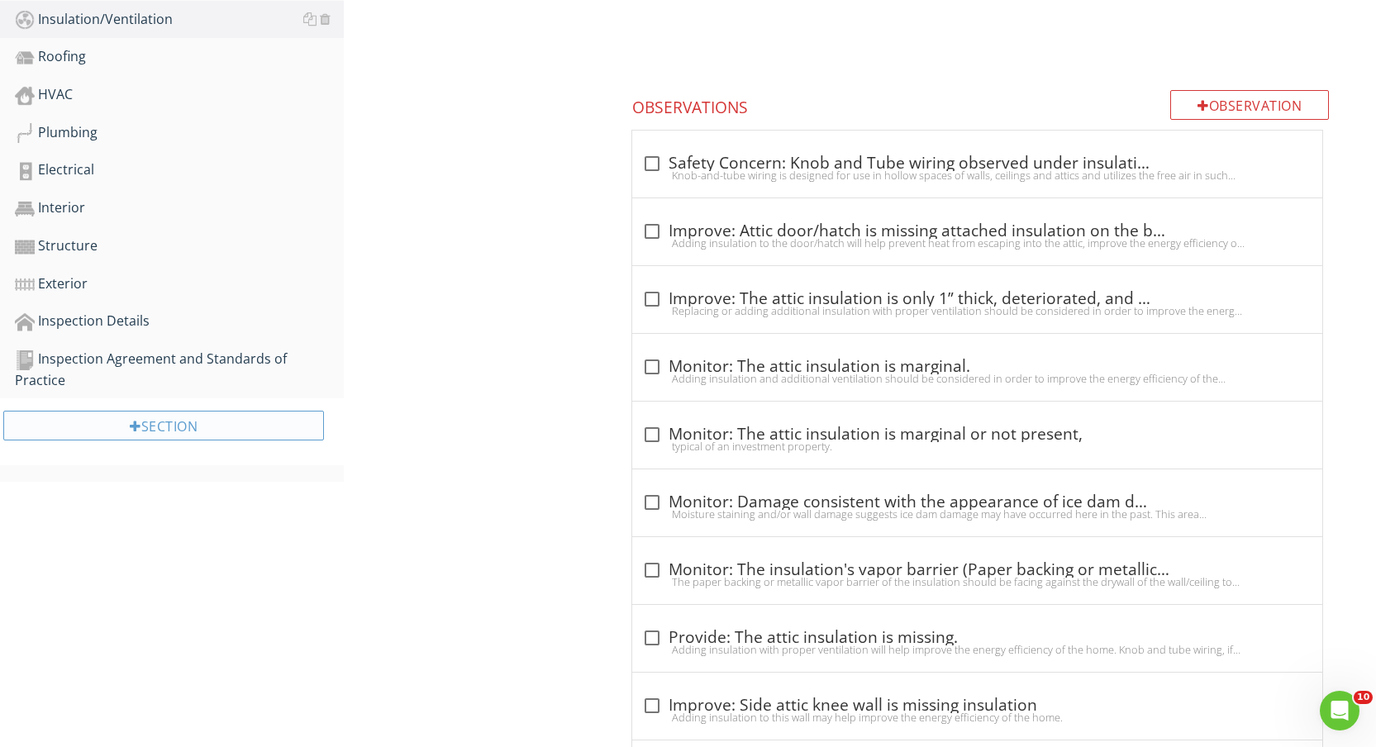
click at [161, 422] on div "Section" at bounding box center [163, 426] width 321 height 30
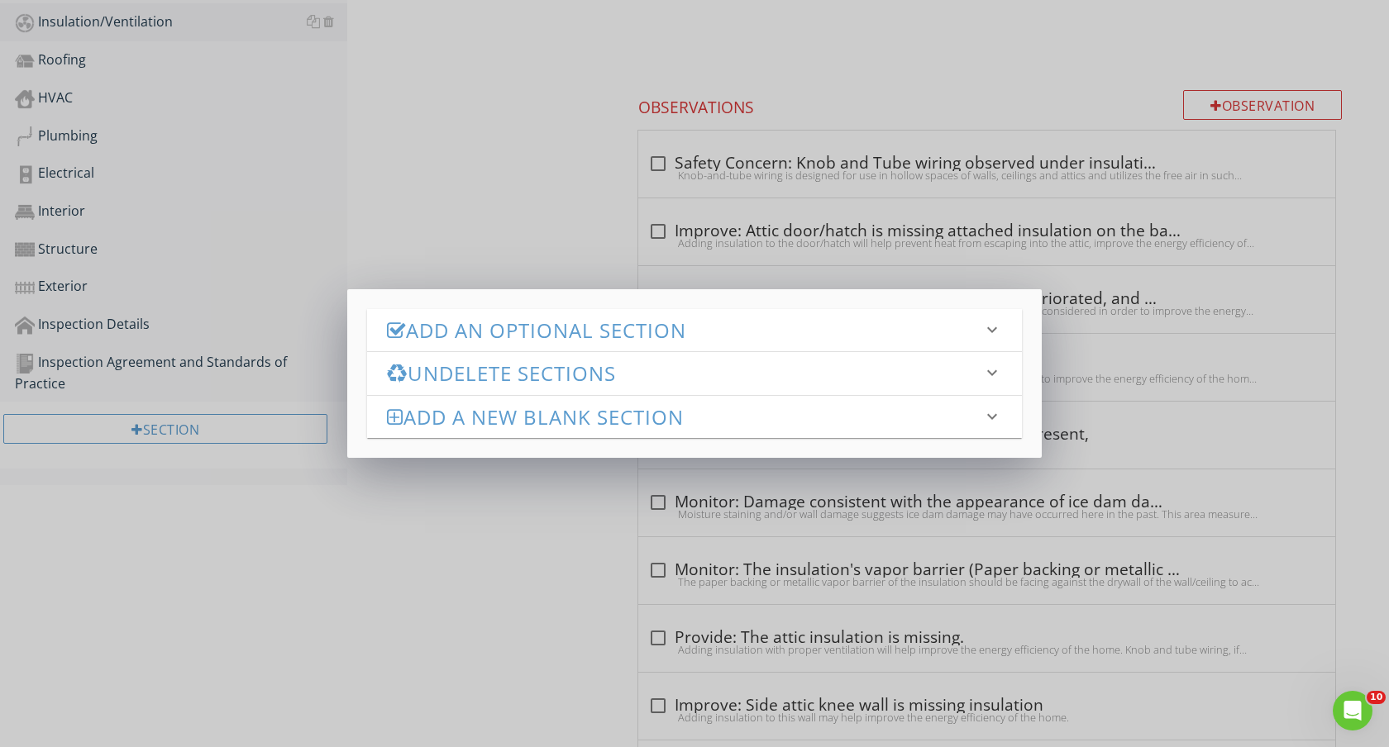
click at [663, 319] on h3 "Add an Optional Section" at bounding box center [684, 330] width 595 height 22
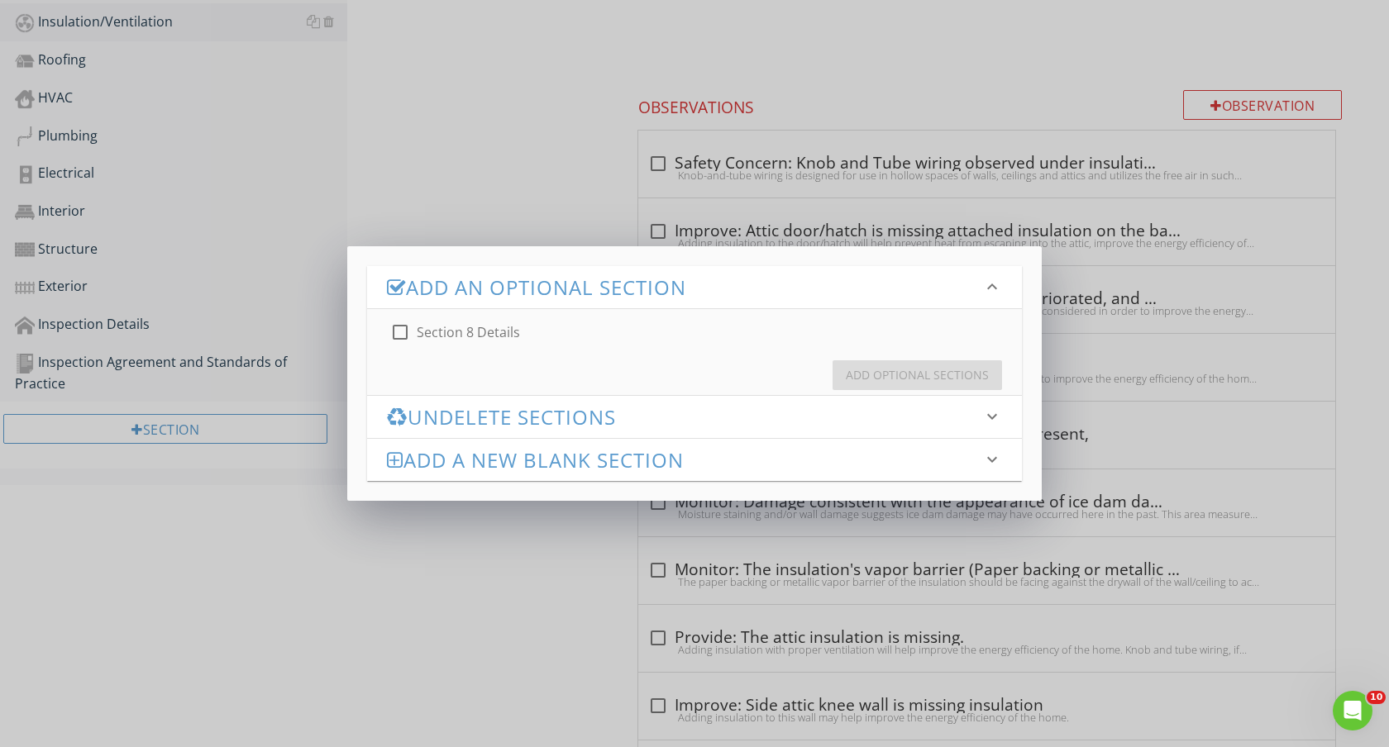
click at [524, 349] on div "Add Optional Sections" at bounding box center [694, 368] width 655 height 53
click at [482, 332] on label "Section 8 Details" at bounding box center [468, 332] width 103 height 17
checkbox input "true"
click at [904, 374] on div "Add Optional Sections" at bounding box center [917, 374] width 143 height 17
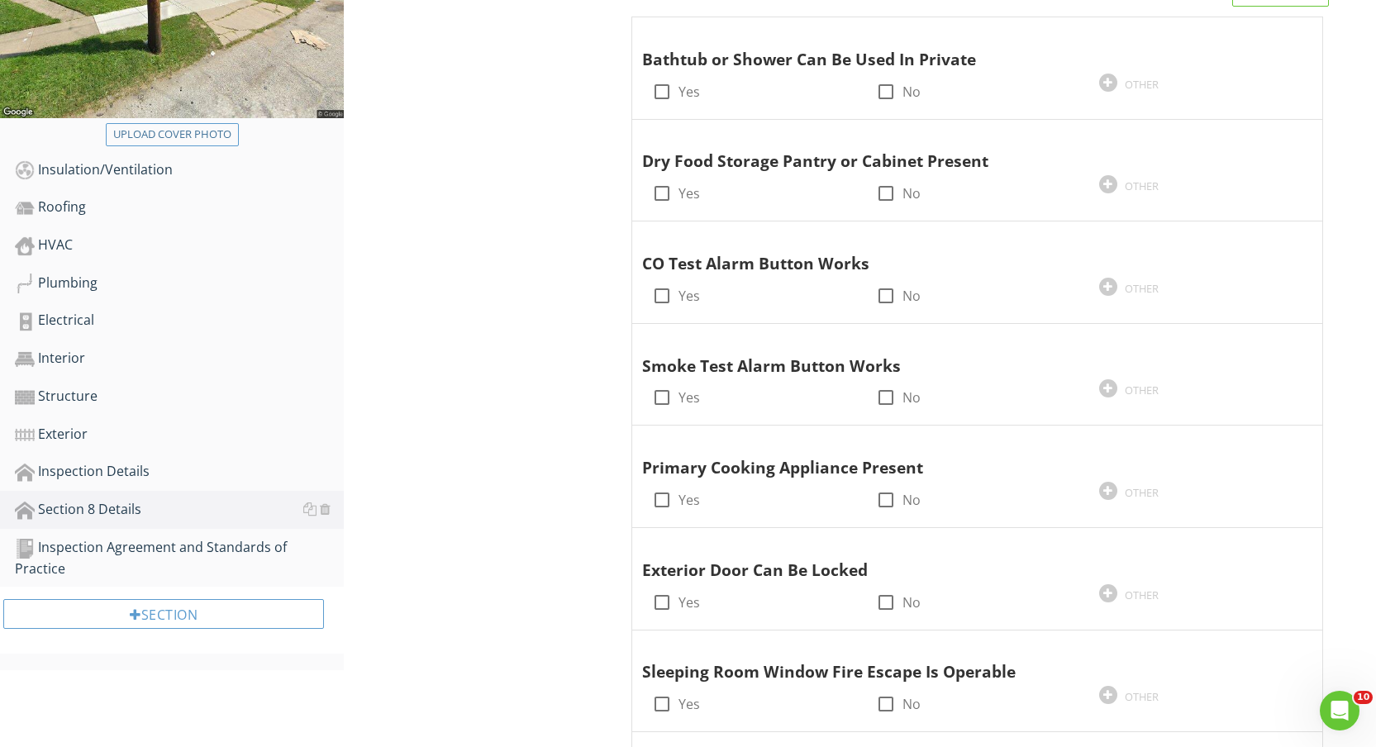
scroll to position [2, 0]
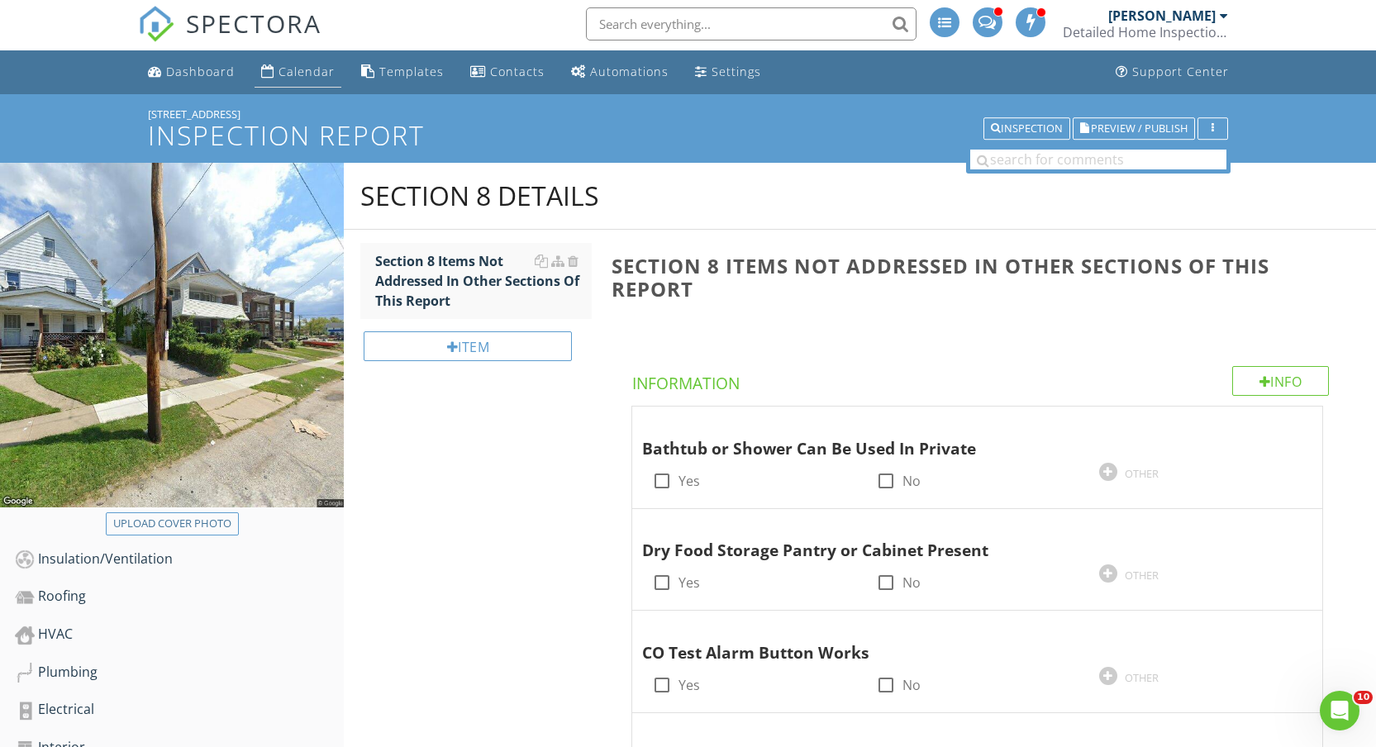
click at [300, 79] on div "Calendar" at bounding box center [307, 72] width 56 height 16
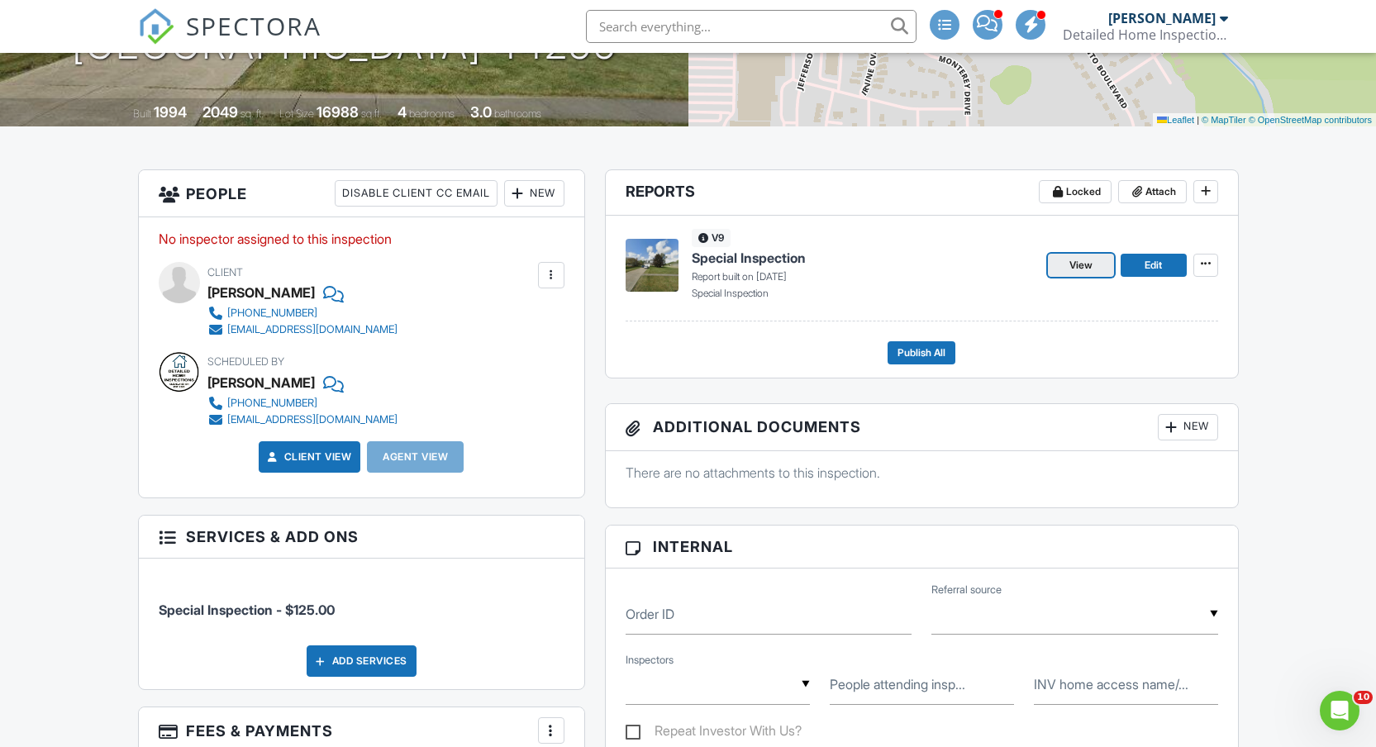
click at [1071, 269] on span "View" at bounding box center [1081, 265] width 23 height 17
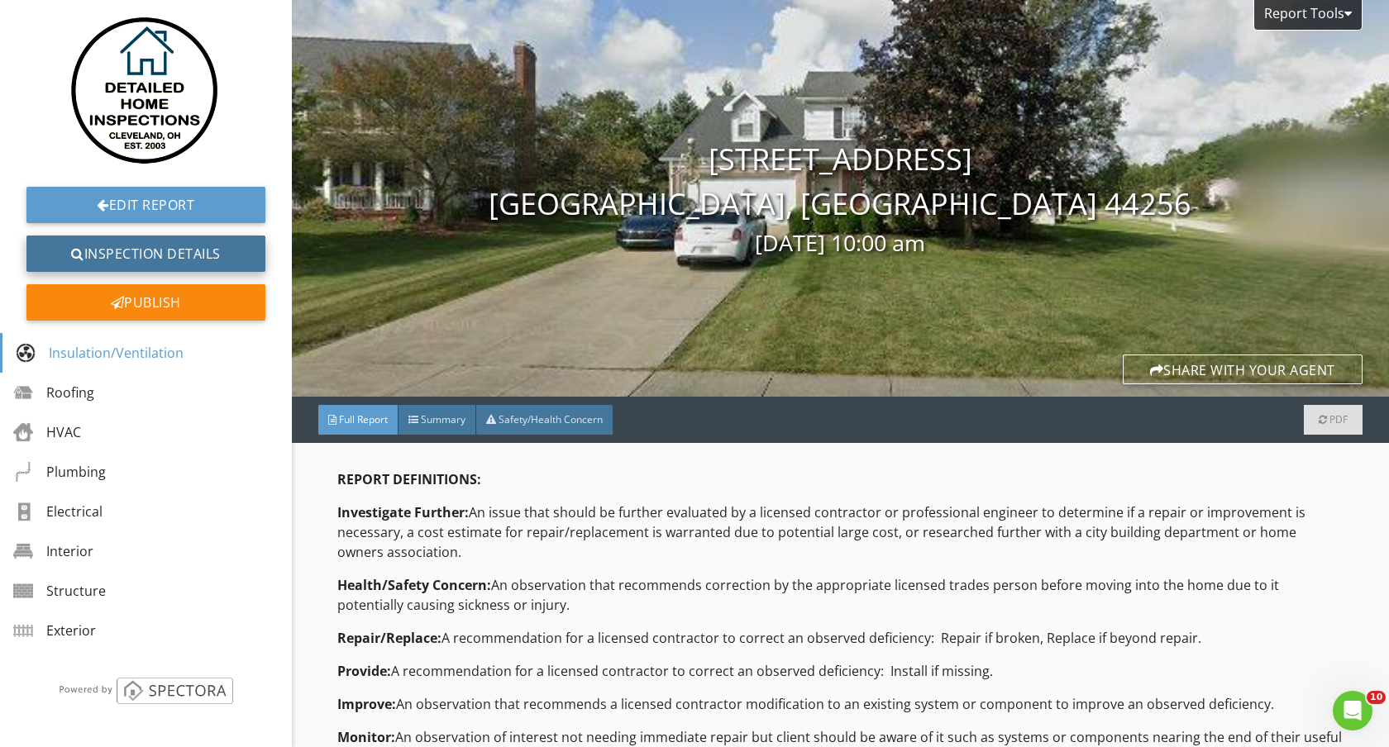
click at [118, 247] on link "Inspection Details" at bounding box center [145, 254] width 239 height 36
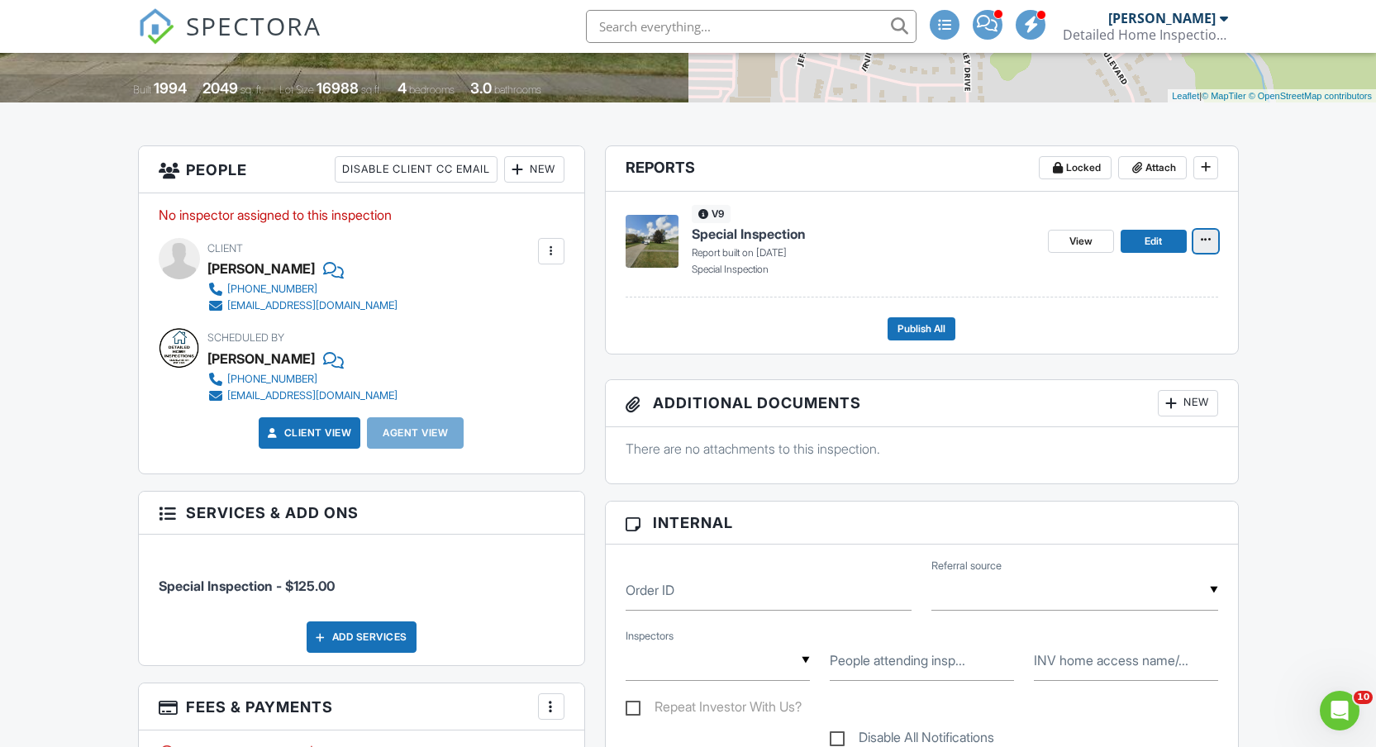
click at [1207, 231] on button at bounding box center [1206, 241] width 25 height 23
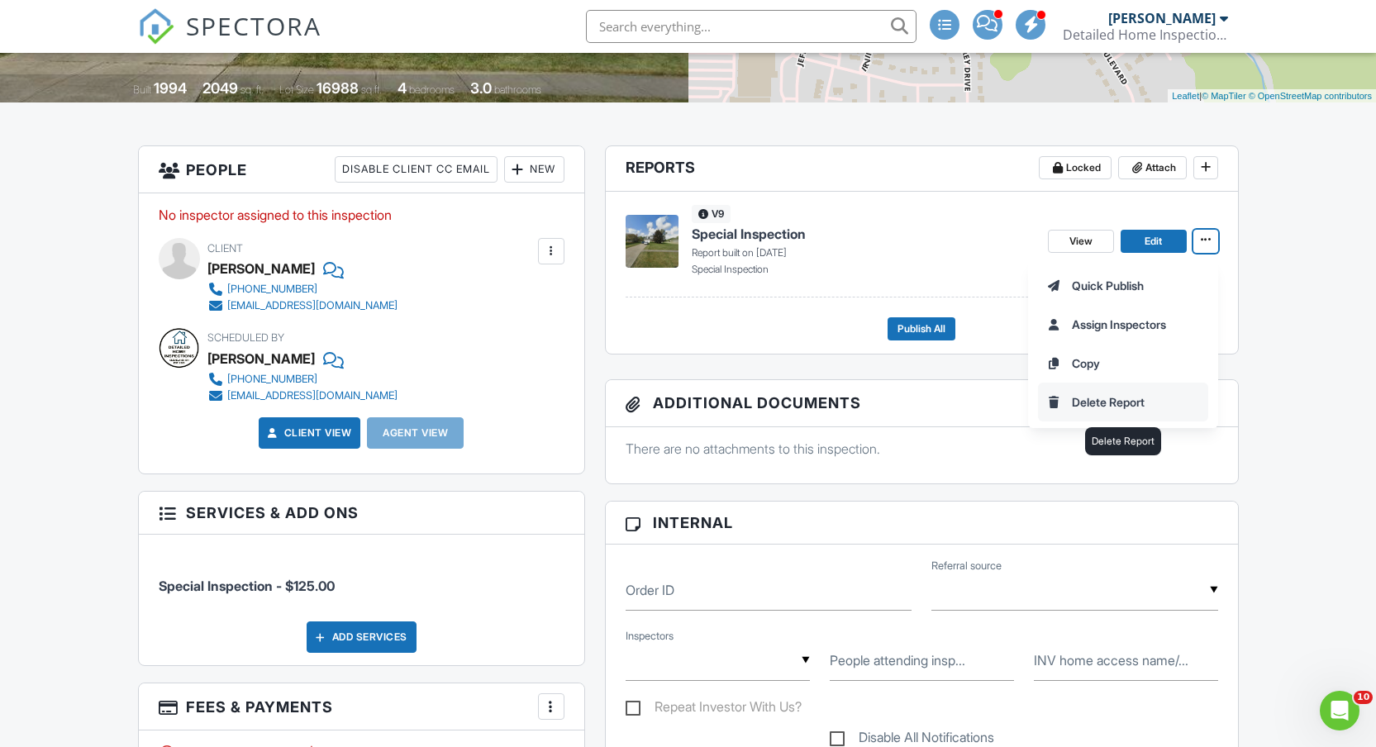
click at [1085, 400] on input "Delete Report" at bounding box center [1123, 402] width 169 height 37
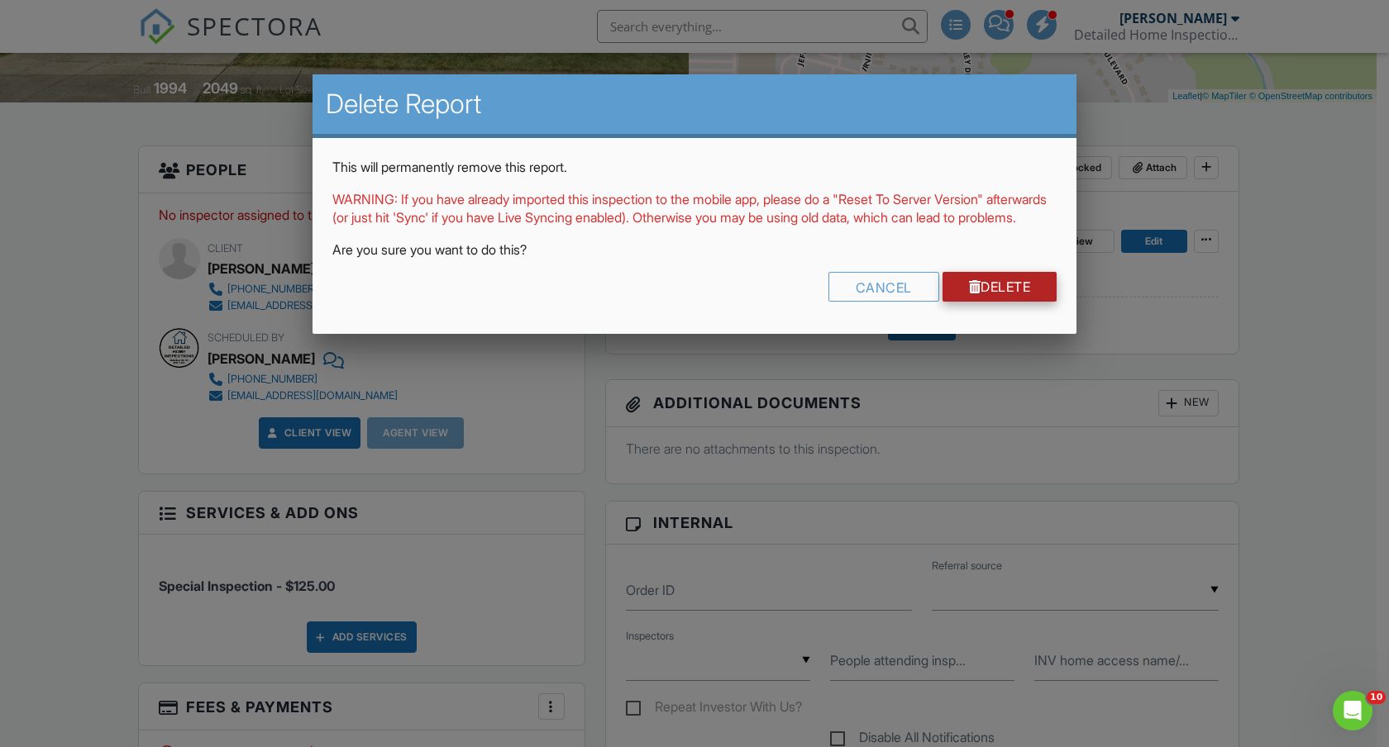
click at [1024, 302] on link "Delete" at bounding box center [999, 287] width 115 height 30
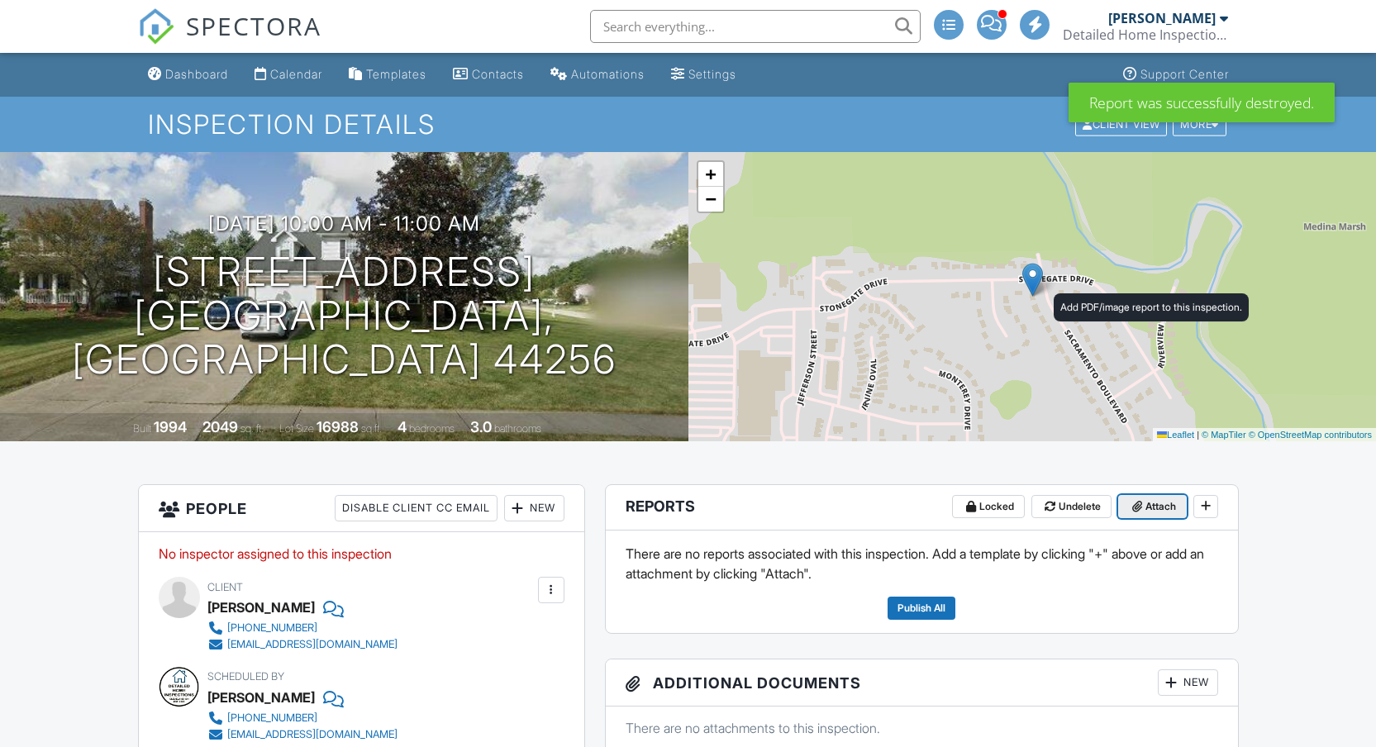
click at [1159, 498] on span "Attach" at bounding box center [1161, 506] width 31 height 17
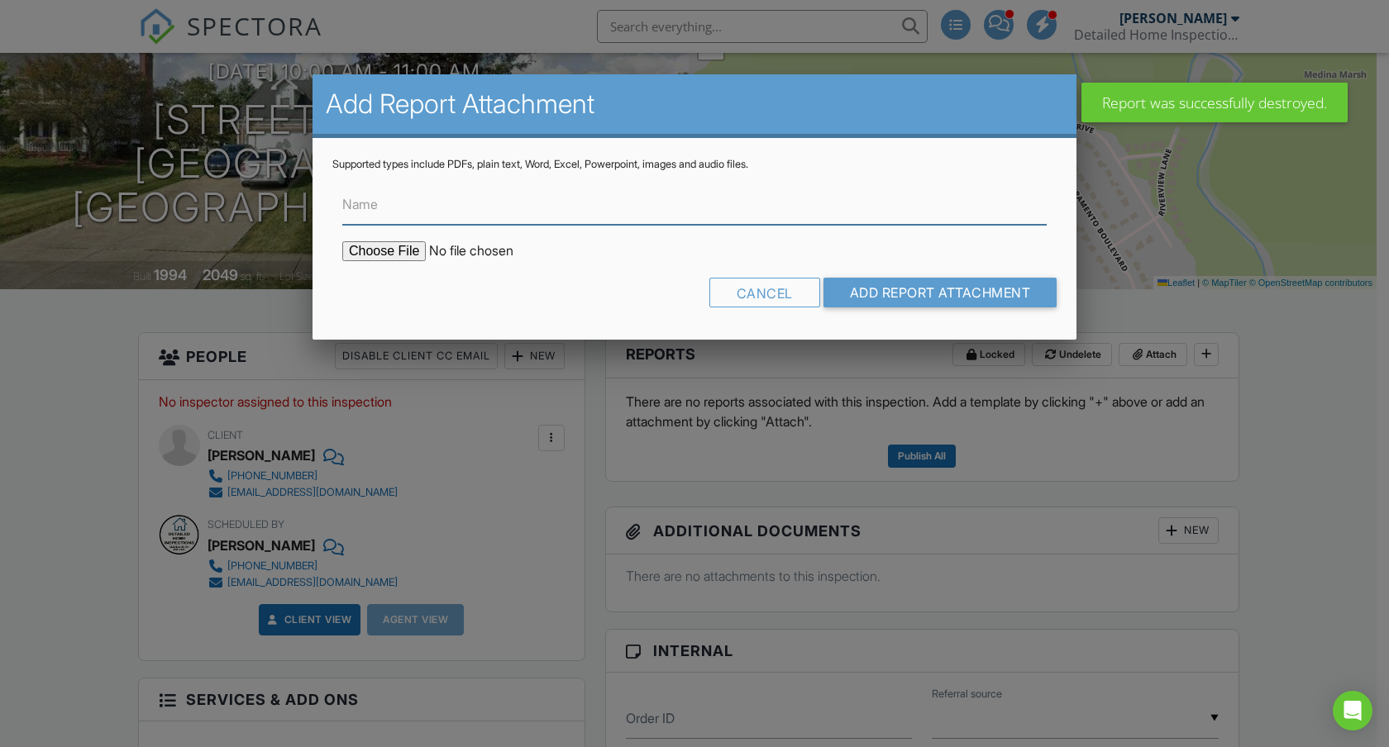
click at [576, 207] on input "Name" at bounding box center [694, 204] width 704 height 41
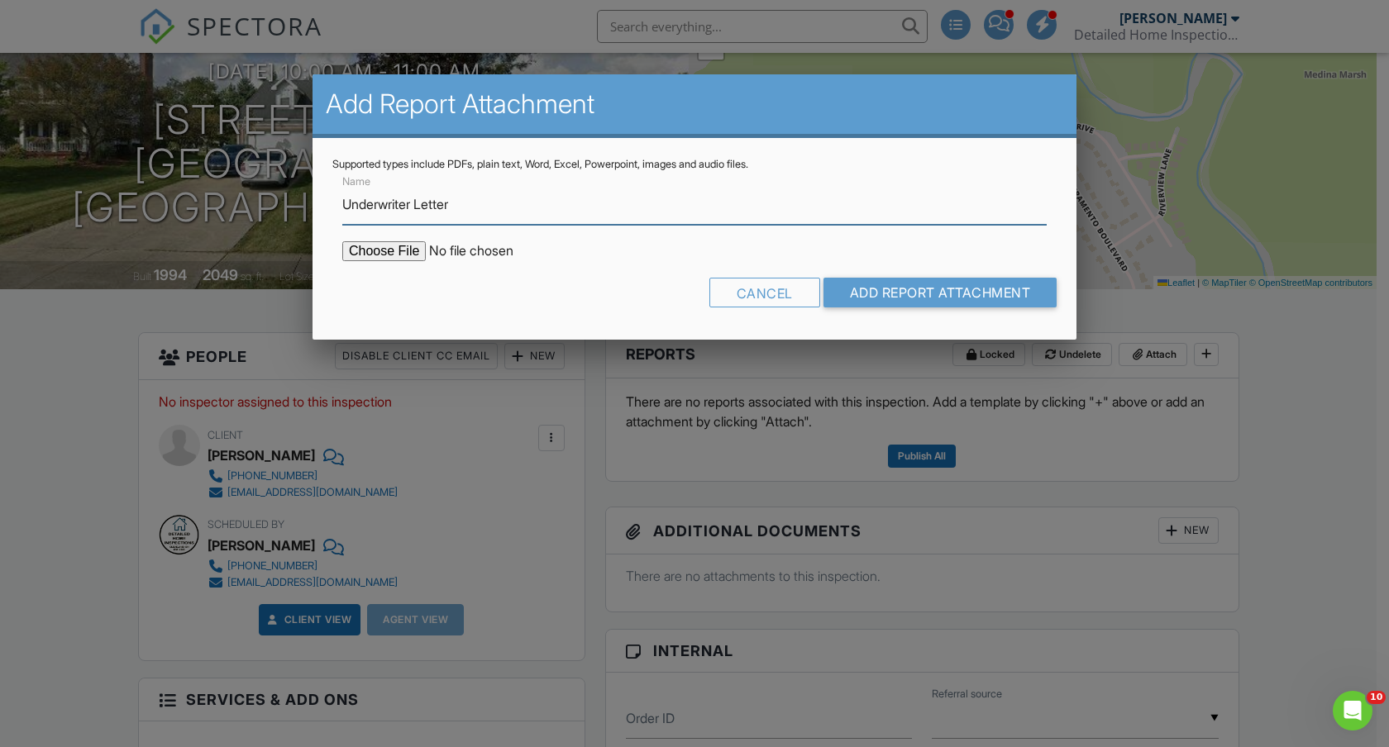
type input "Underwriter Letter"
click at [397, 250] on input "file" at bounding box center [482, 251] width 281 height 20
type input "C:\fakepath\Complete_with_Docusign_4014_Sacramentodocx.pdf"
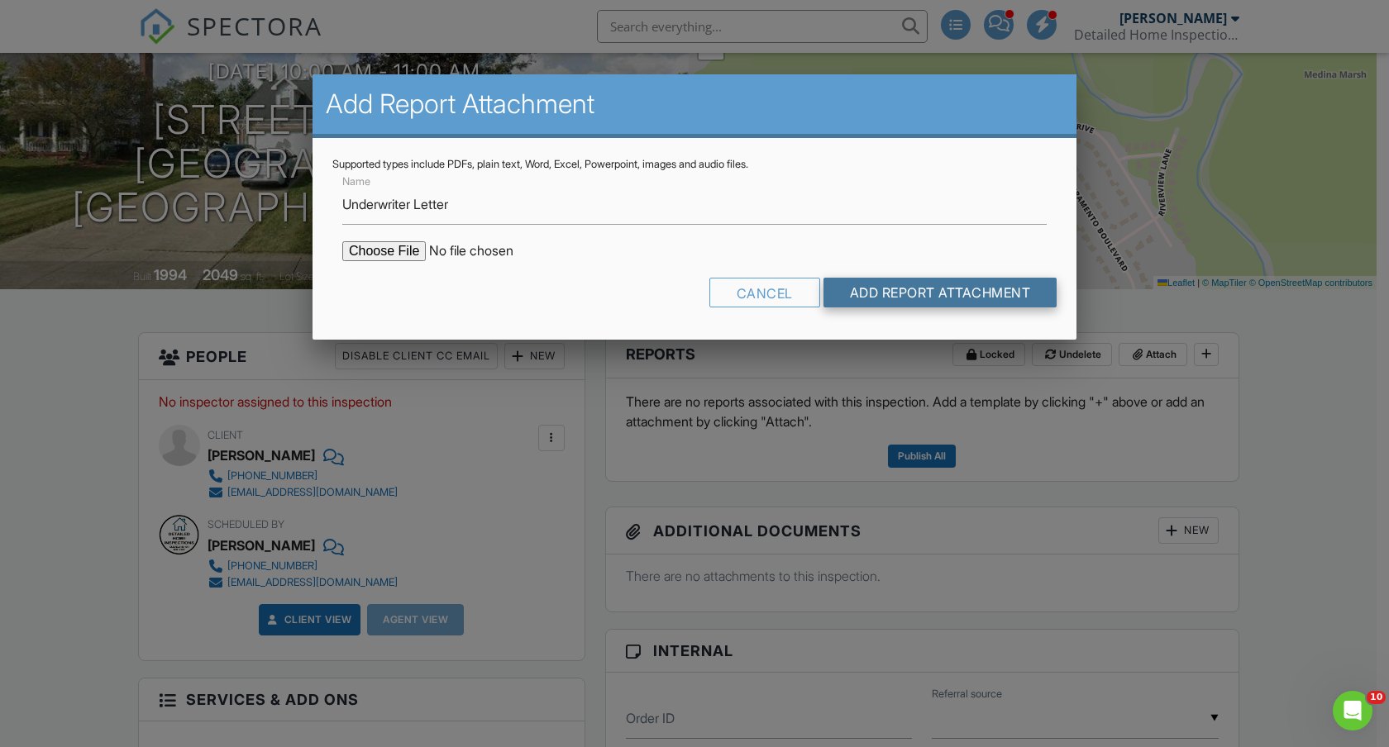
click at [979, 287] on input "Add Report Attachment" at bounding box center [940, 293] width 234 height 30
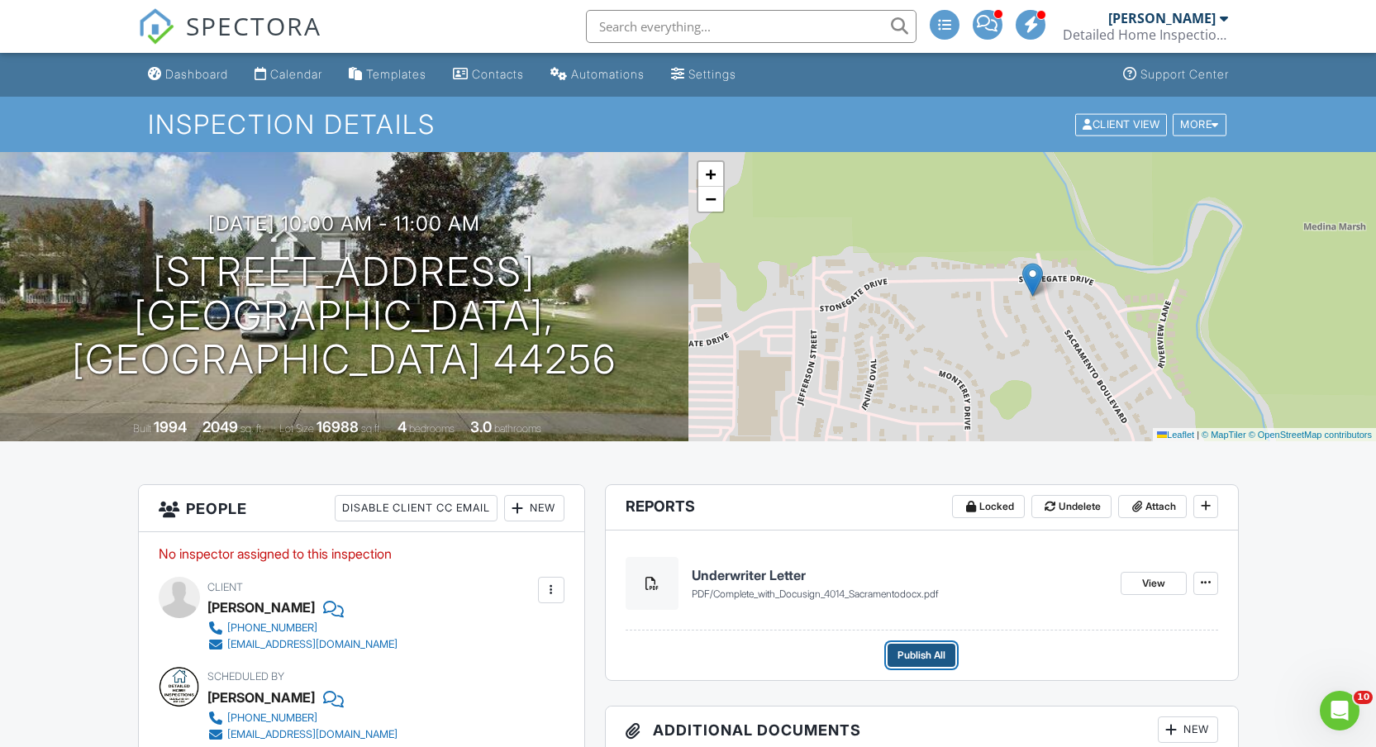
click at [924, 648] on span "Publish All" at bounding box center [922, 655] width 48 height 17
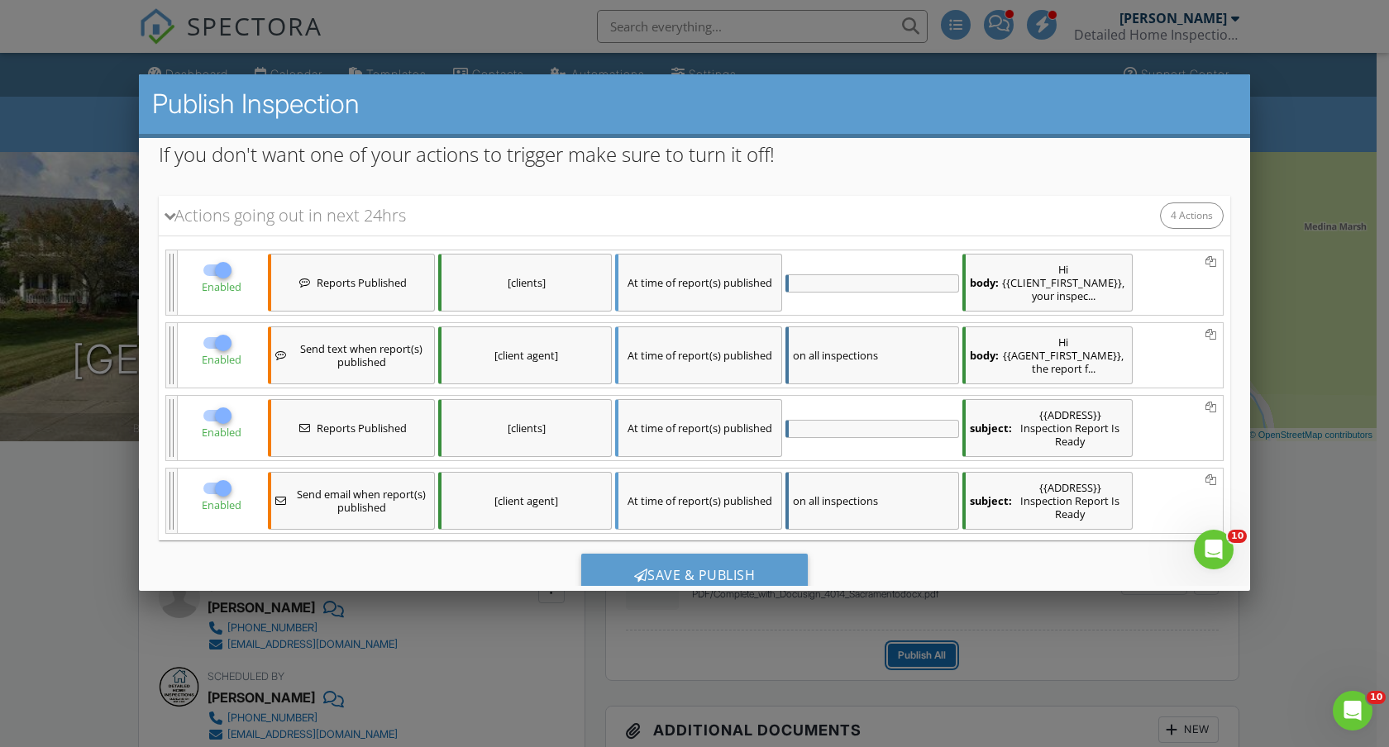
scroll to position [182, 0]
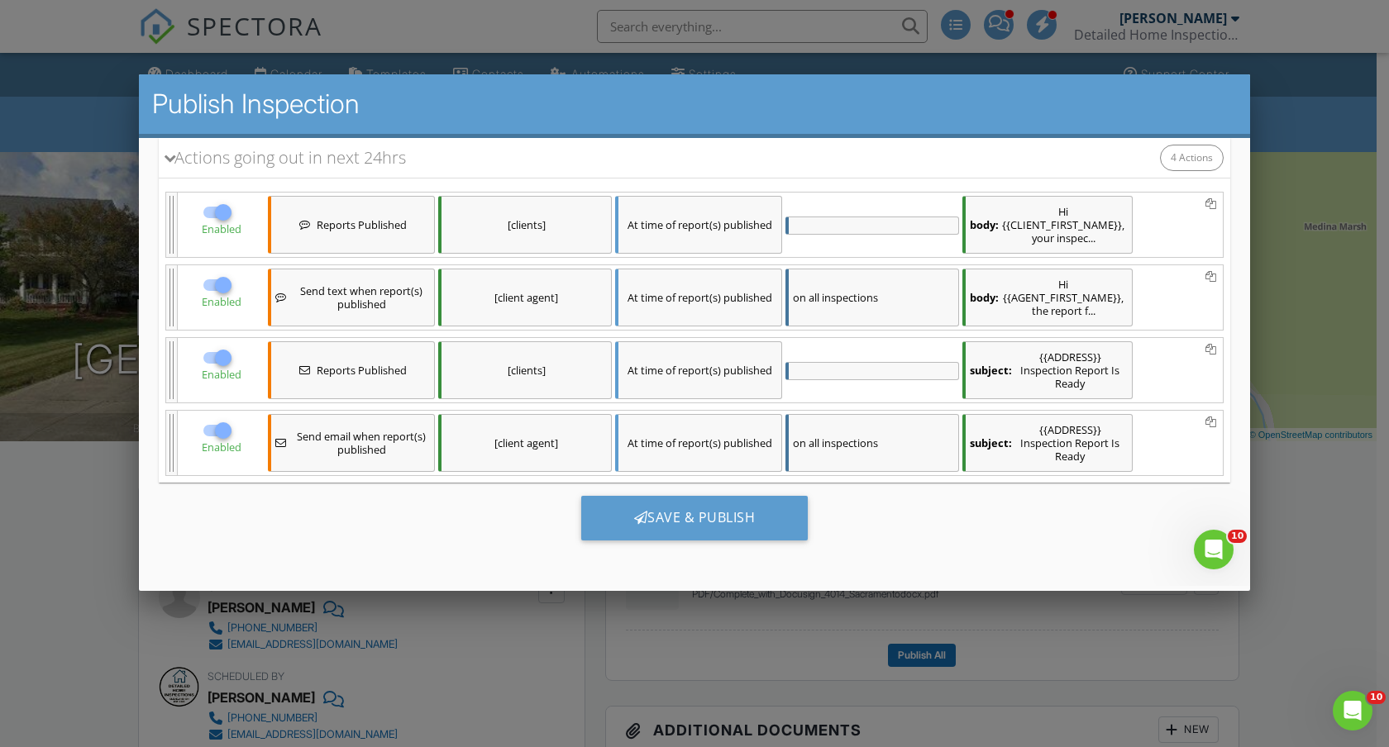
click at [527, 375] on div "[clients]" at bounding box center [525, 370] width 174 height 58
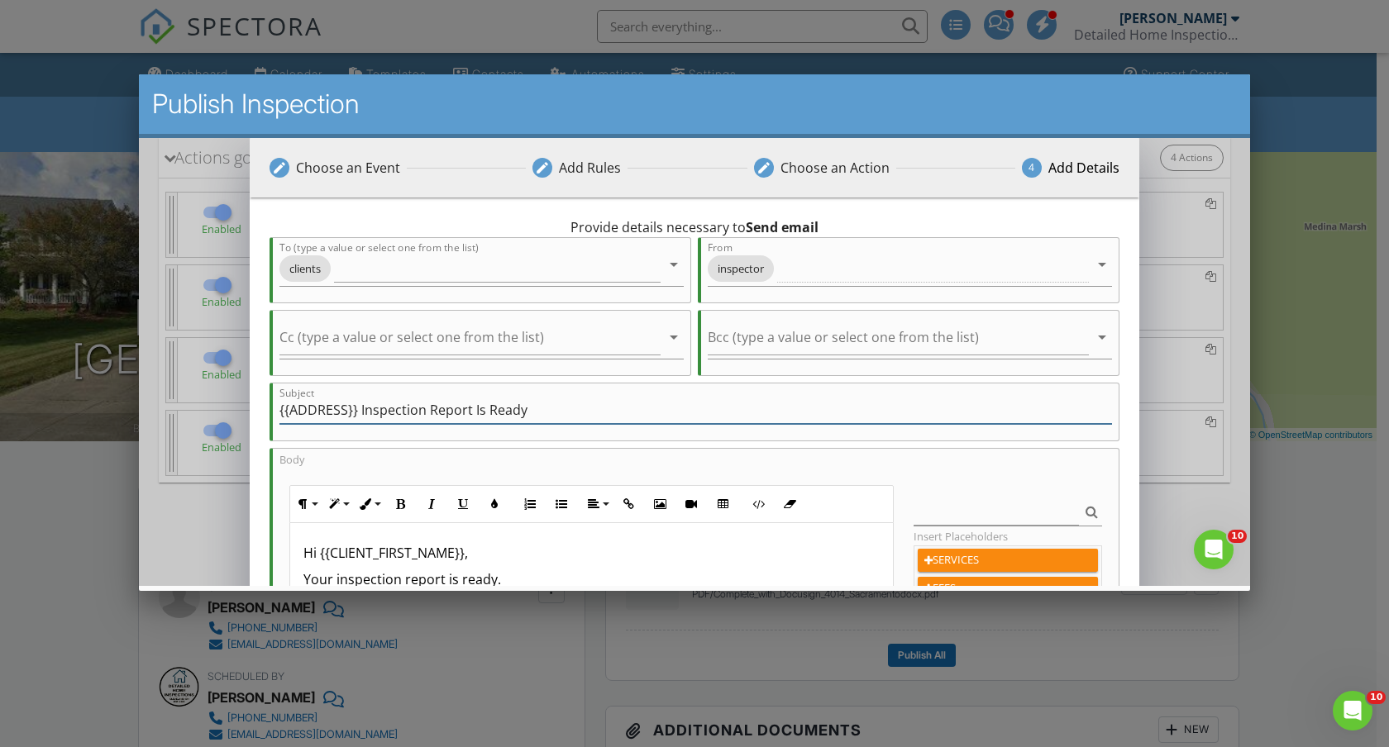
click at [396, 418] on input "{{ADDRESS}} Inspection Report Is Ready" at bounding box center [695, 410] width 832 height 27
click at [486, 408] on input "{{ADDRESS}} Inspection Report Is Ready" at bounding box center [695, 410] width 832 height 27
drag, startPoint x: 472, startPoint y: 413, endPoint x: 365, endPoint y: 407, distance: 107.6
click at [365, 407] on input "{{ADDRESS}} Inspection Report Is Ready" at bounding box center [695, 410] width 832 height 27
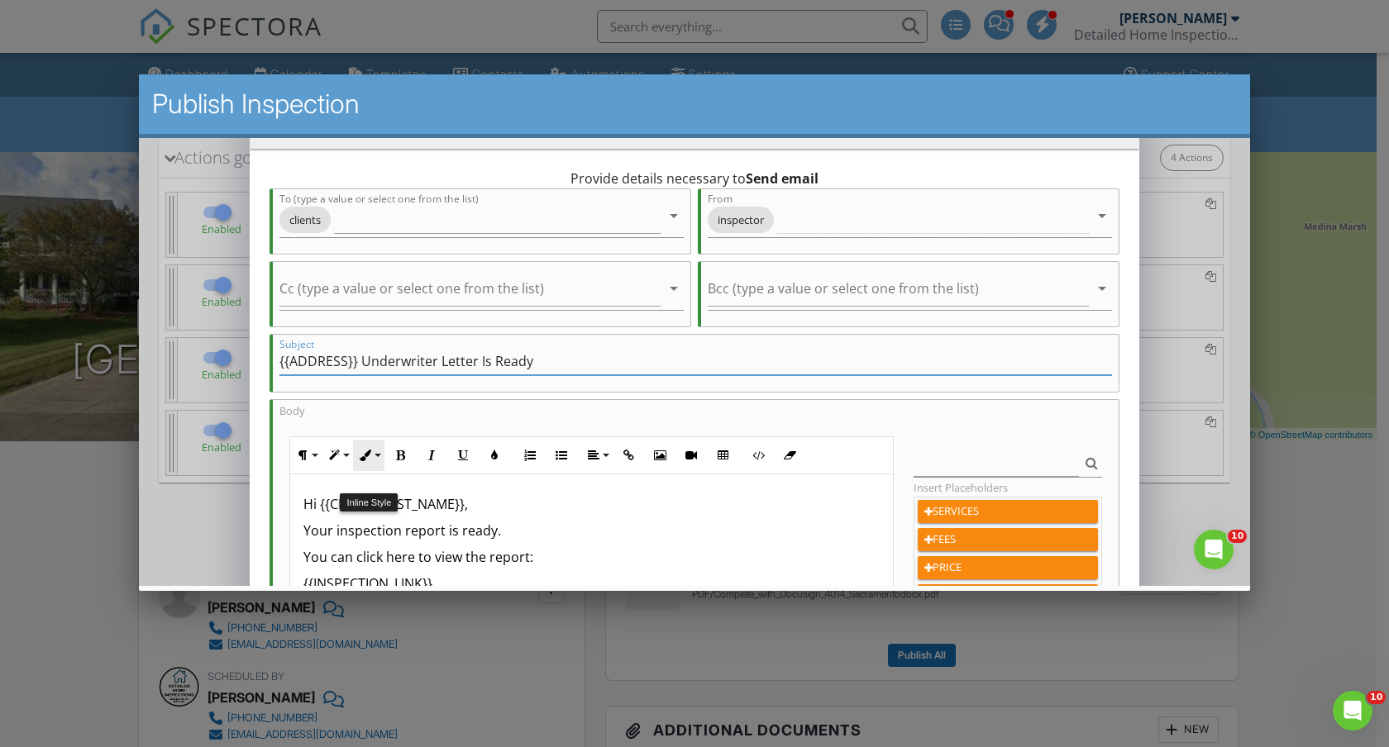
scroll to position [60, 0]
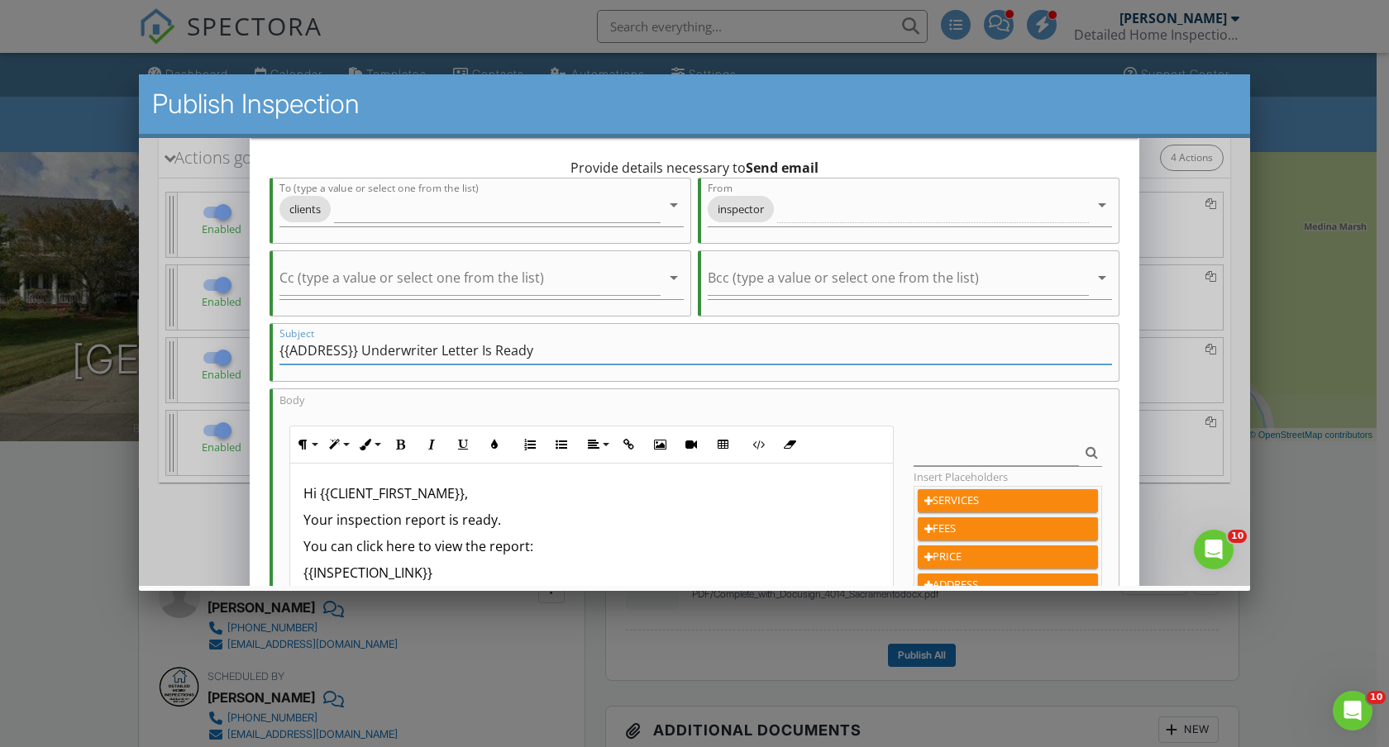
type input "{{ADDRESS}} Underwriter Letter Is Ready"
drag, startPoint x: 303, startPoint y: 513, endPoint x: 530, endPoint y: 519, distance: 227.4
click at [530, 519] on div "Hi {{CLIENT_FIRST_NAME}}, Your inspection report is ready. You can click here t…" at bounding box center [591, 595] width 603 height 262
click at [513, 551] on p "You can click here to view the report:" at bounding box center [591, 547] width 576 height 20
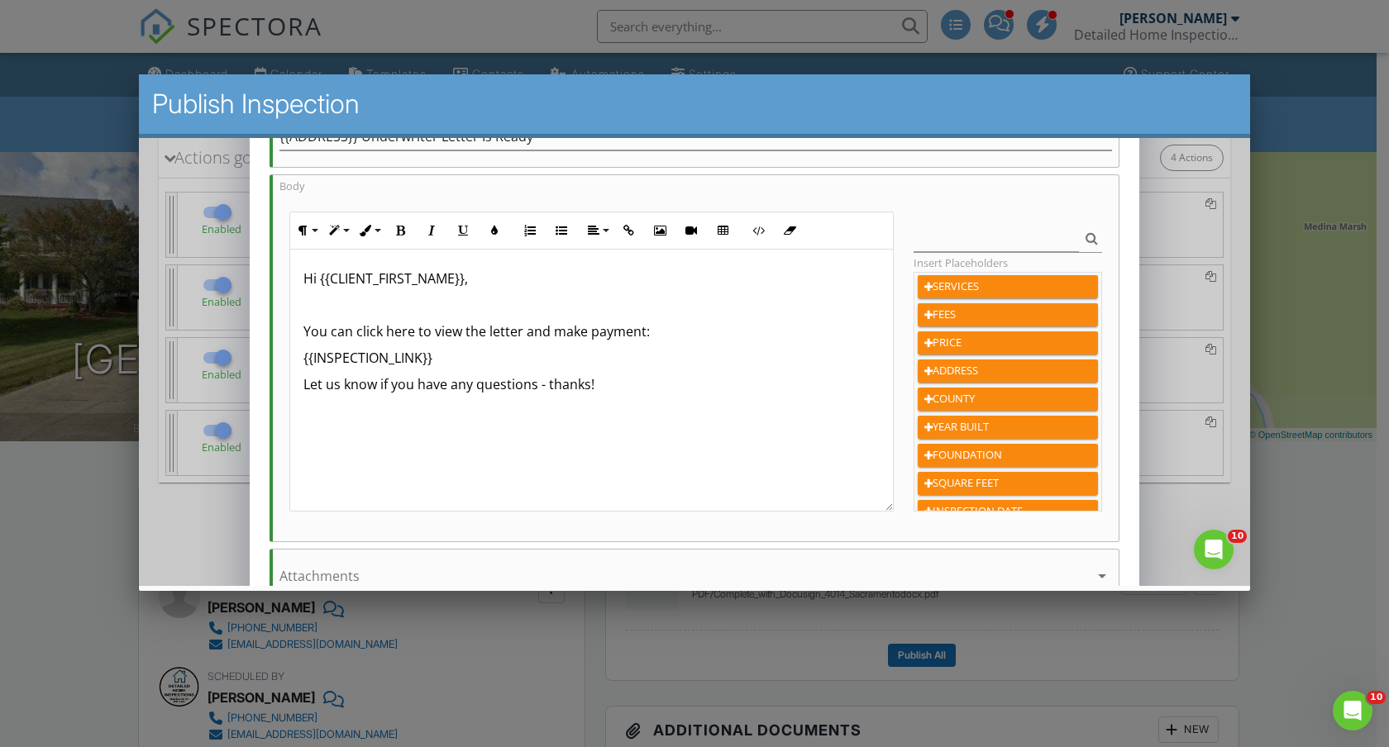
scroll to position [421, 0]
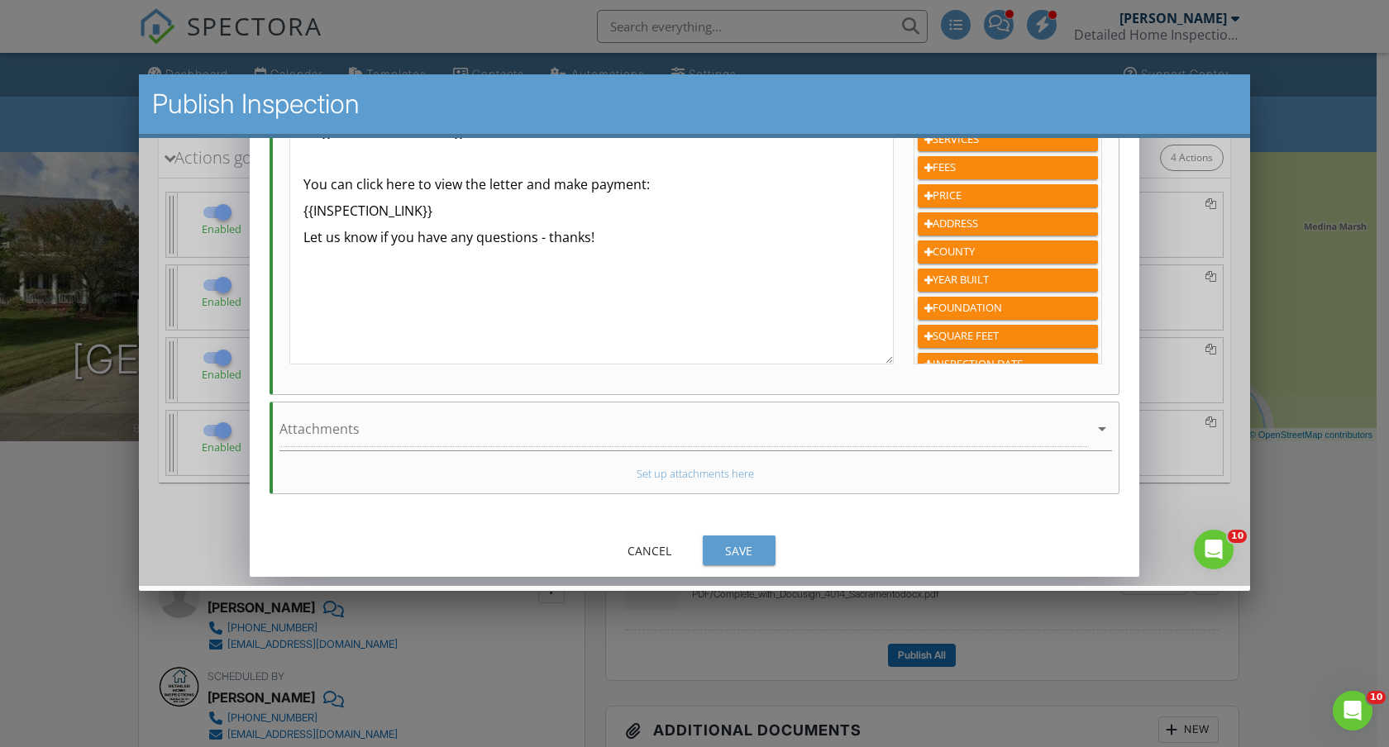
click at [753, 550] on div "Save" at bounding box center [739, 550] width 46 height 17
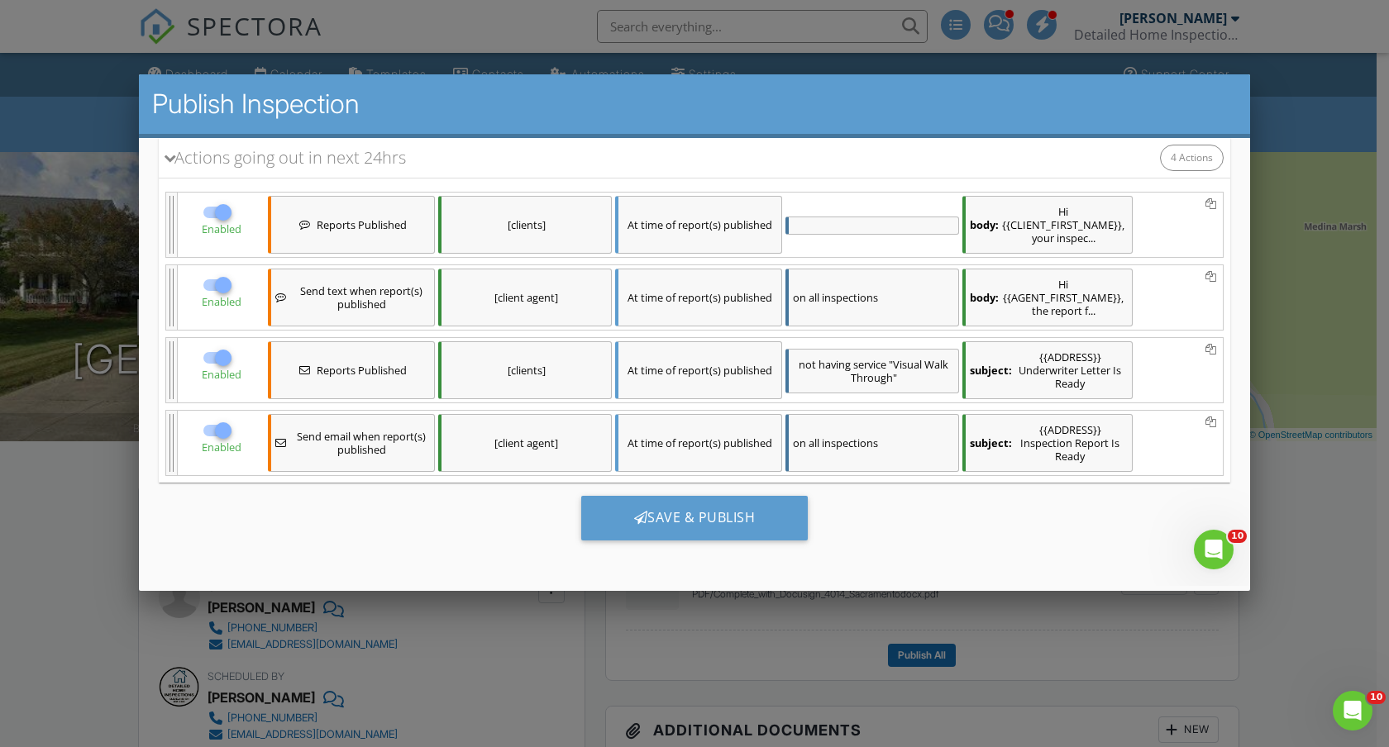
click at [523, 372] on div "[clients]" at bounding box center [525, 370] width 174 height 58
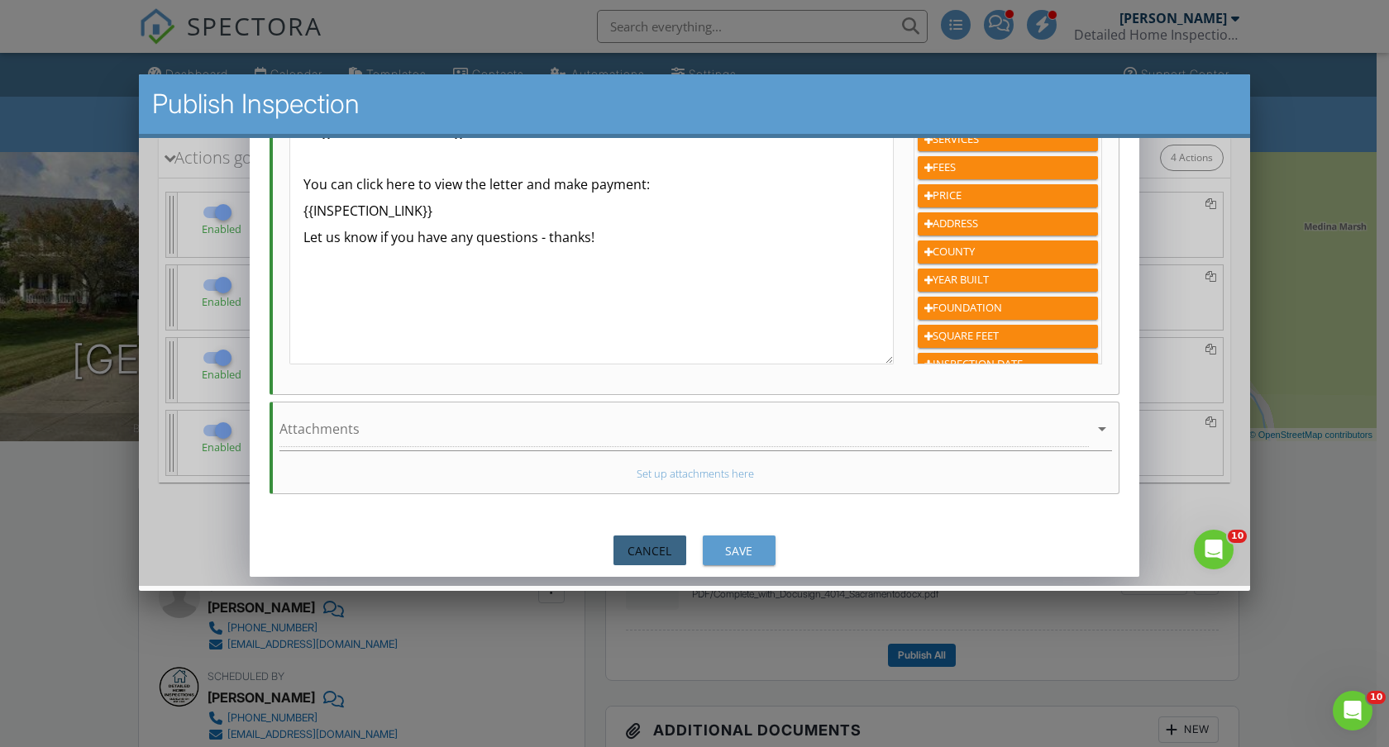
click at [664, 543] on div "Cancel" at bounding box center [650, 550] width 46 height 17
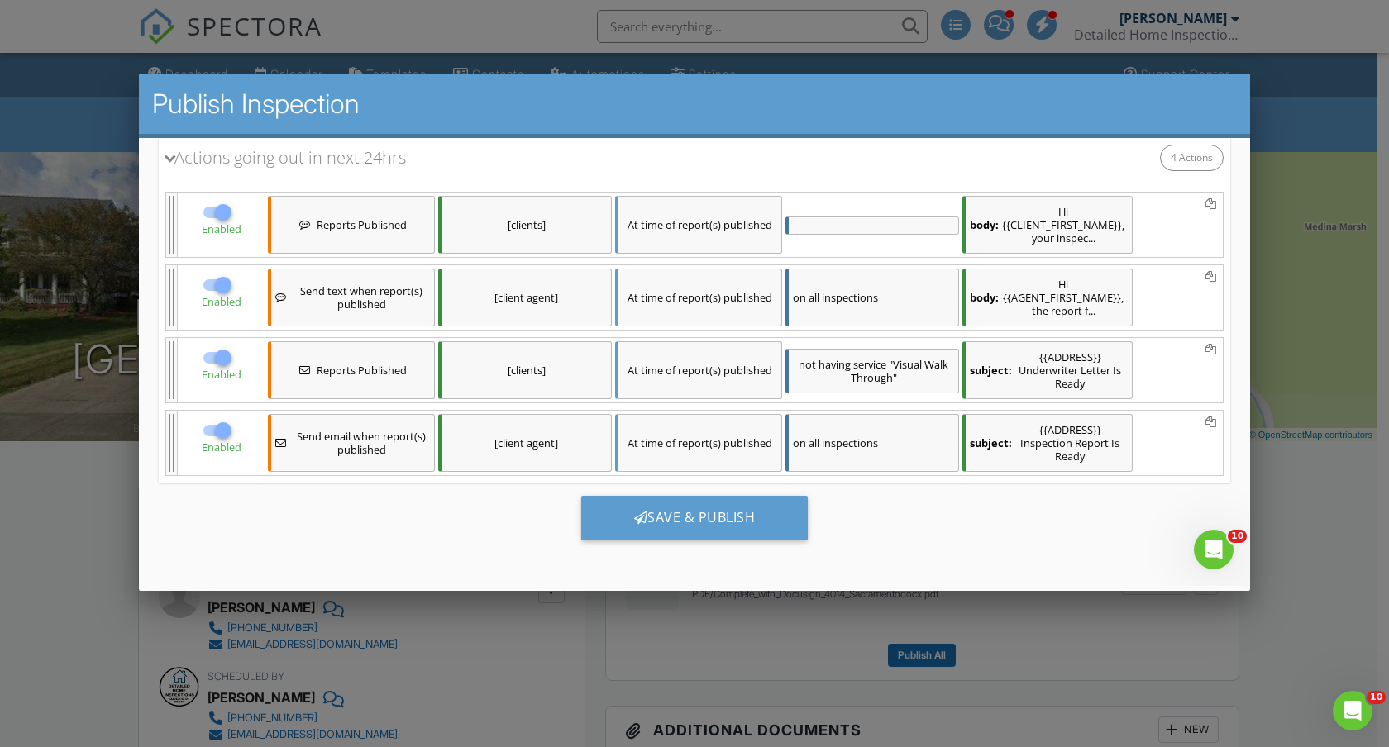
click at [529, 228] on div "[clients]" at bounding box center [525, 225] width 174 height 58
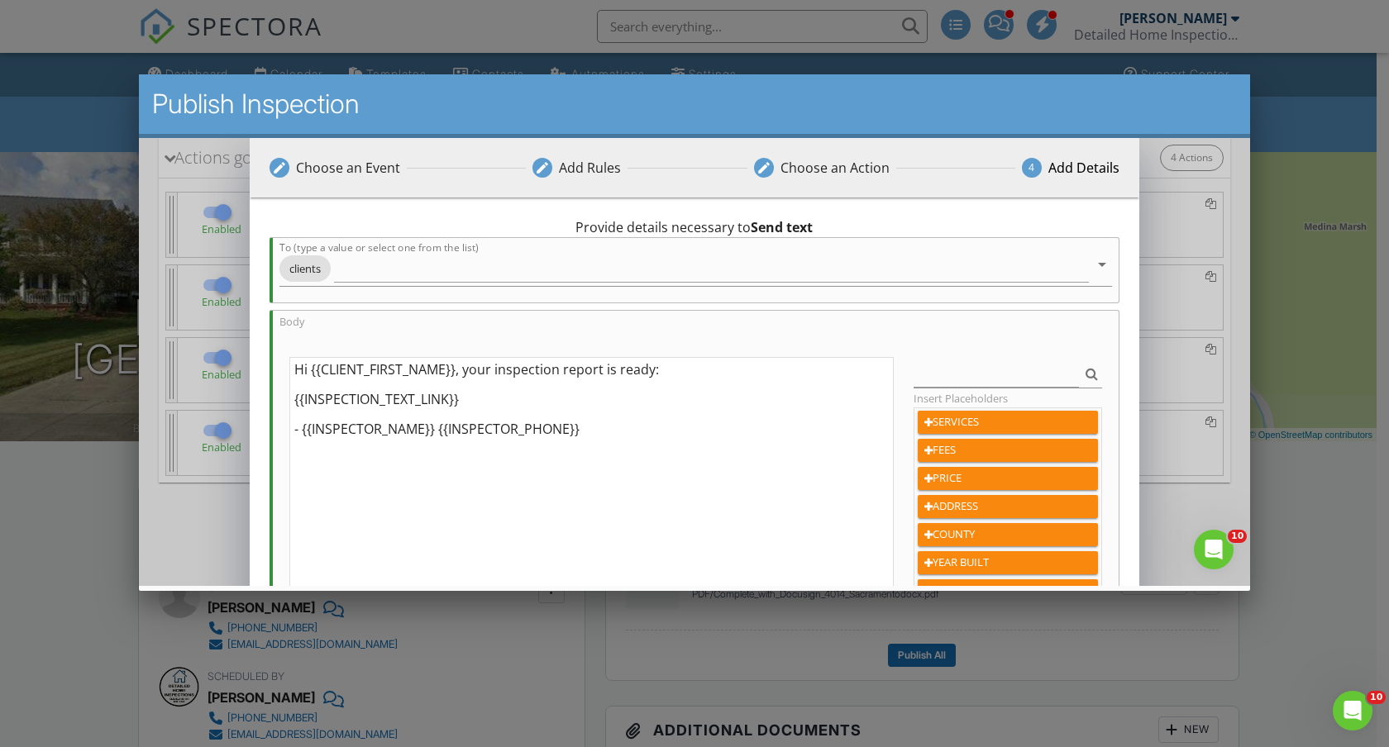
drag, startPoint x: 495, startPoint y: 372, endPoint x: 603, endPoint y: 370, distance: 108.3
click at [603, 370] on textarea "Hi {{CLIENT_FIRST_NAME}}, your inspection report is ready: {{INSPECTION_TEXT_LI…" at bounding box center [591, 495] width 604 height 277
click at [657, 374] on textarea "Hi {{CLIENT_FIRST_NAME}}, your underwriter letter is ready: {{INSPECTION_TEXT_L…" at bounding box center [591, 495] width 604 height 277
click at [498, 376] on textarea "Hi {{CLIENT_FIRST_NAME}}, your underwriter letter is ready to view and make pay…" at bounding box center [591, 495] width 604 height 277
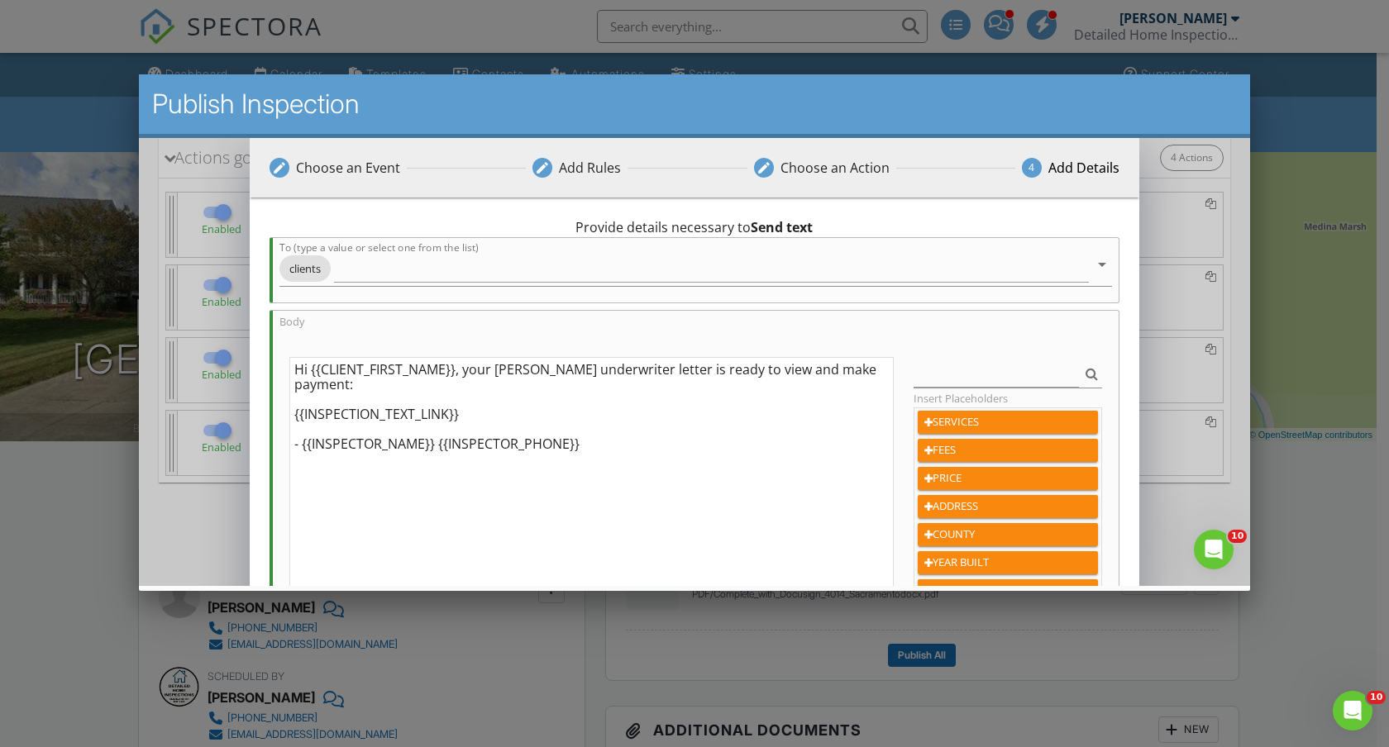
drag, startPoint x: 303, startPoint y: 433, endPoint x: 694, endPoint y: 422, distance: 391.2
click at [694, 422] on textarea "Hi {{CLIENT_FIRST_NAME}}, your Medina underwriter letter is ready to view and m…" at bounding box center [591, 495] width 604 height 277
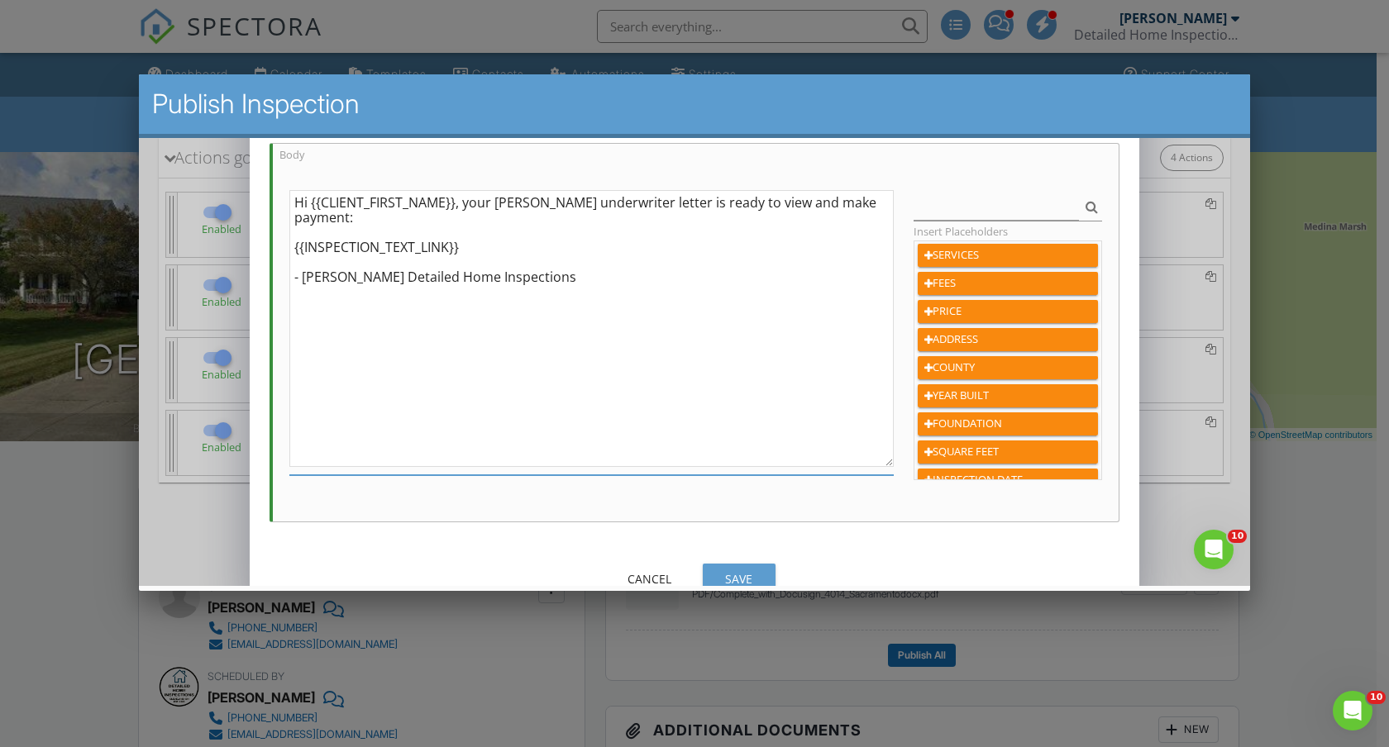
scroll to position [195, 0]
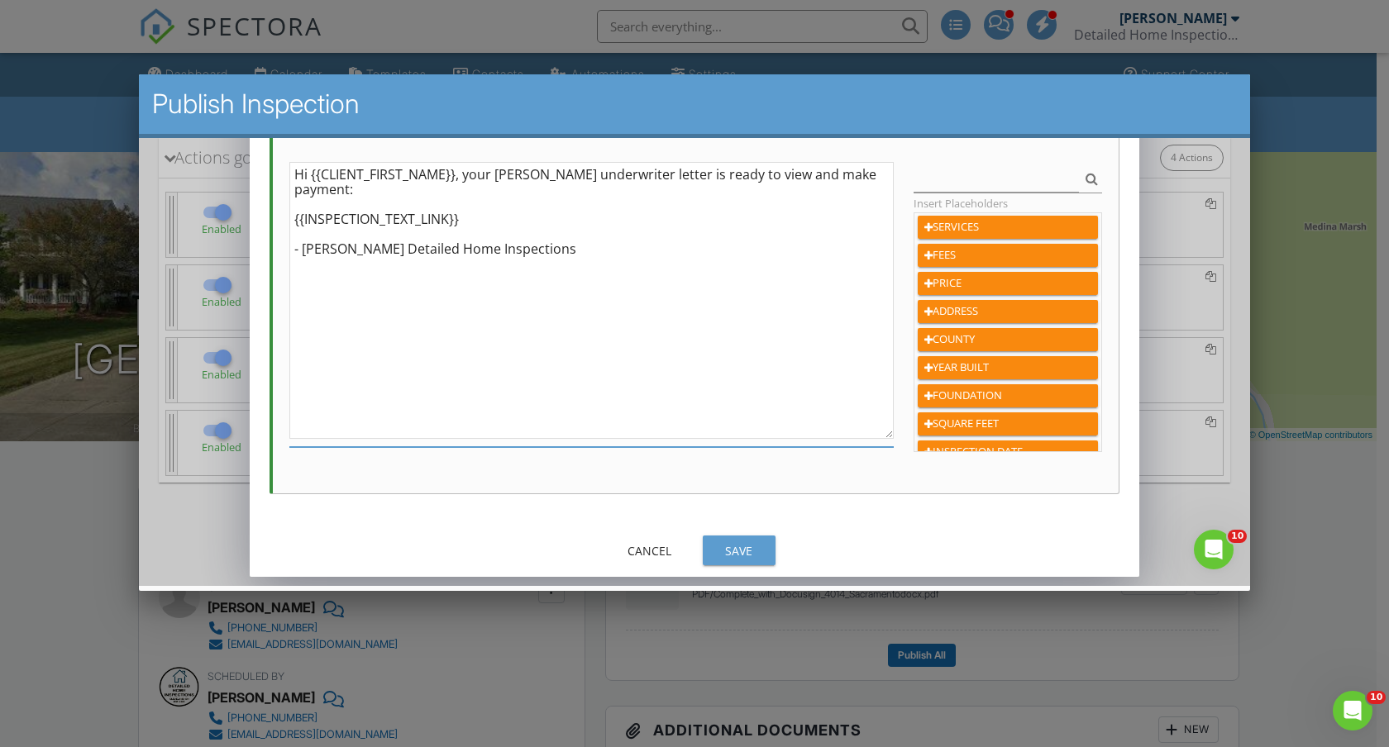
type textarea "Hi {{CLIENT_FIRST_NAME}}, your Medina underwriter letter is ready to view and m…"
click at [737, 553] on div "Save" at bounding box center [739, 550] width 46 height 17
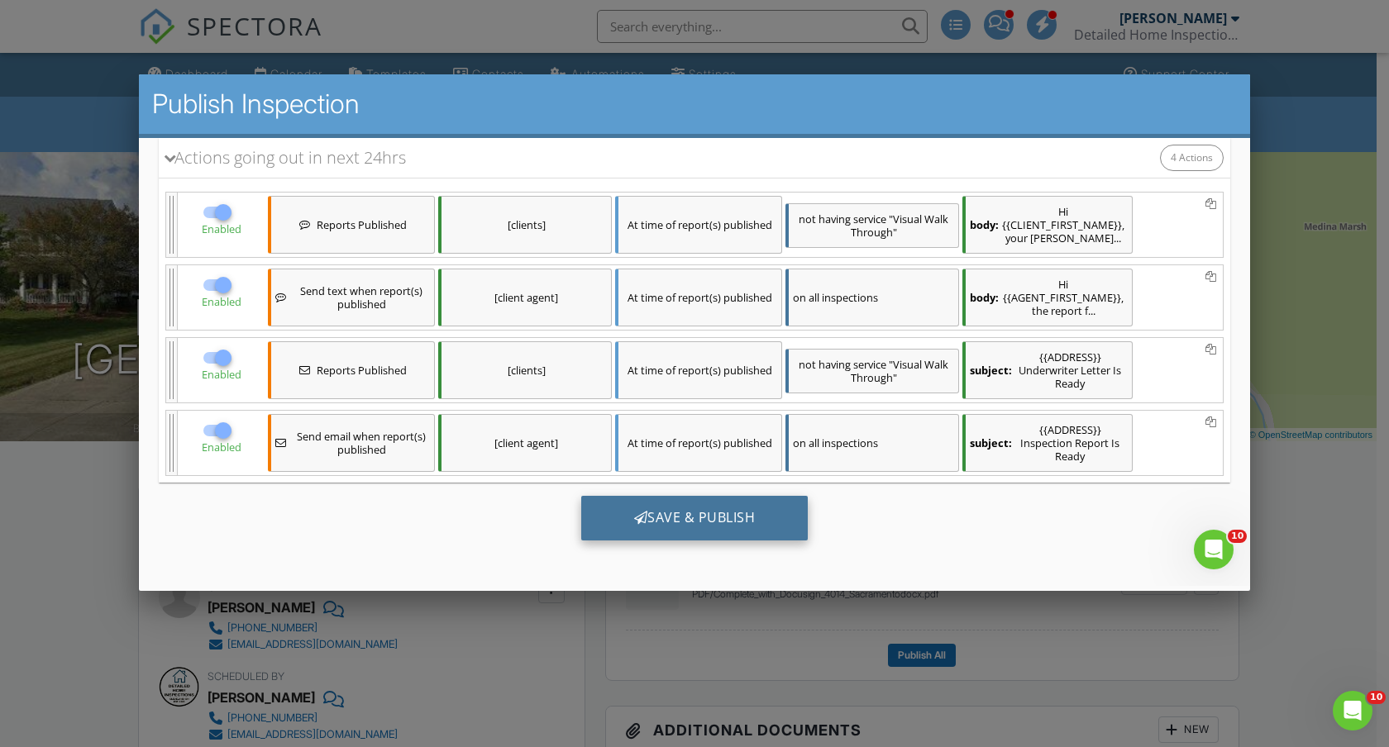
click at [665, 516] on div "Save & Publish" at bounding box center [694, 518] width 227 height 45
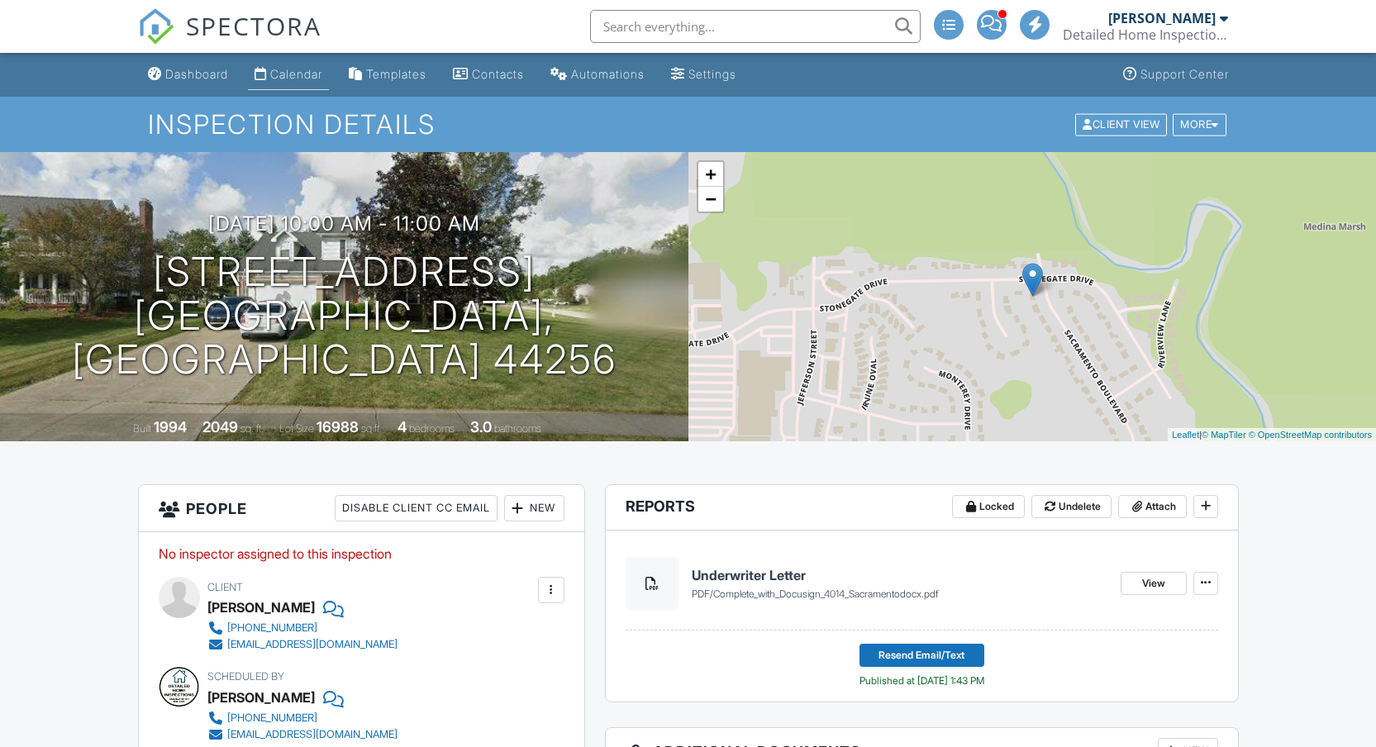
click at [307, 71] on div "Calendar" at bounding box center [296, 74] width 52 height 14
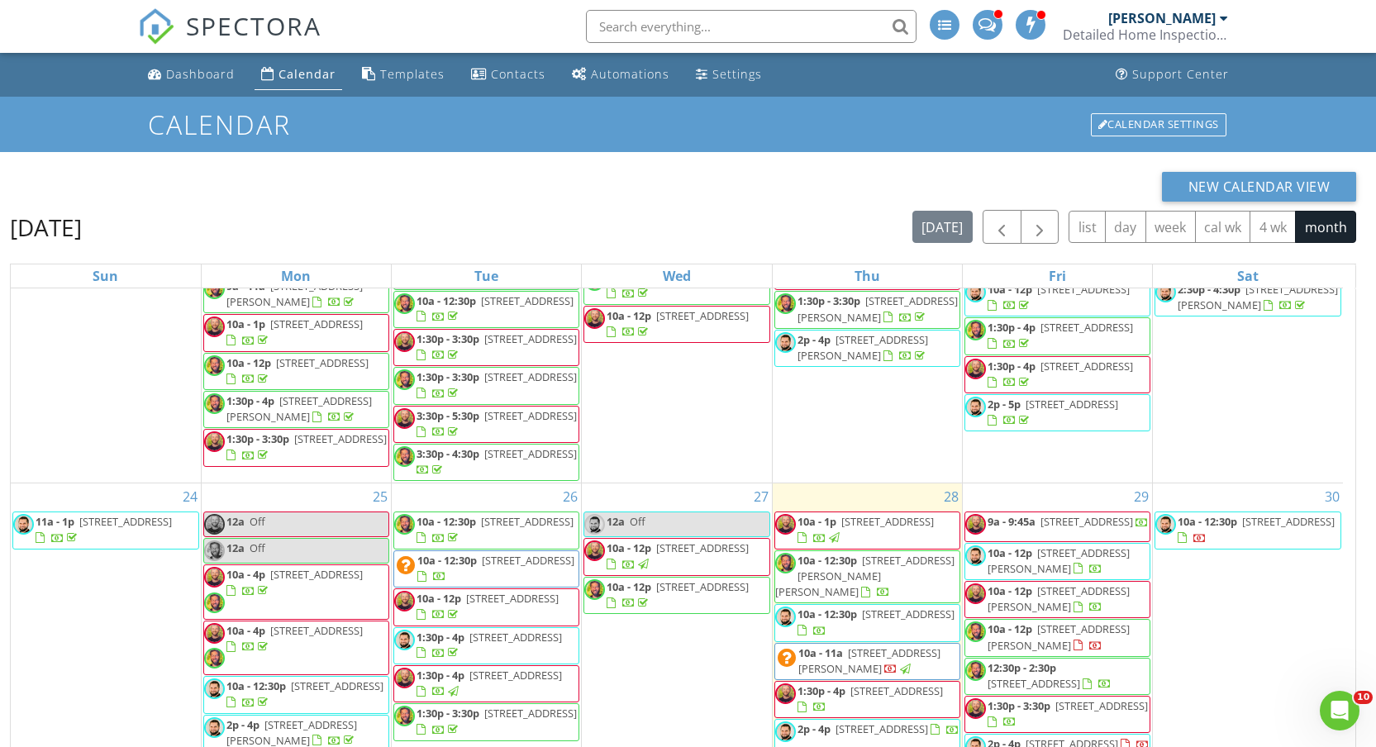
scroll to position [220, 0]
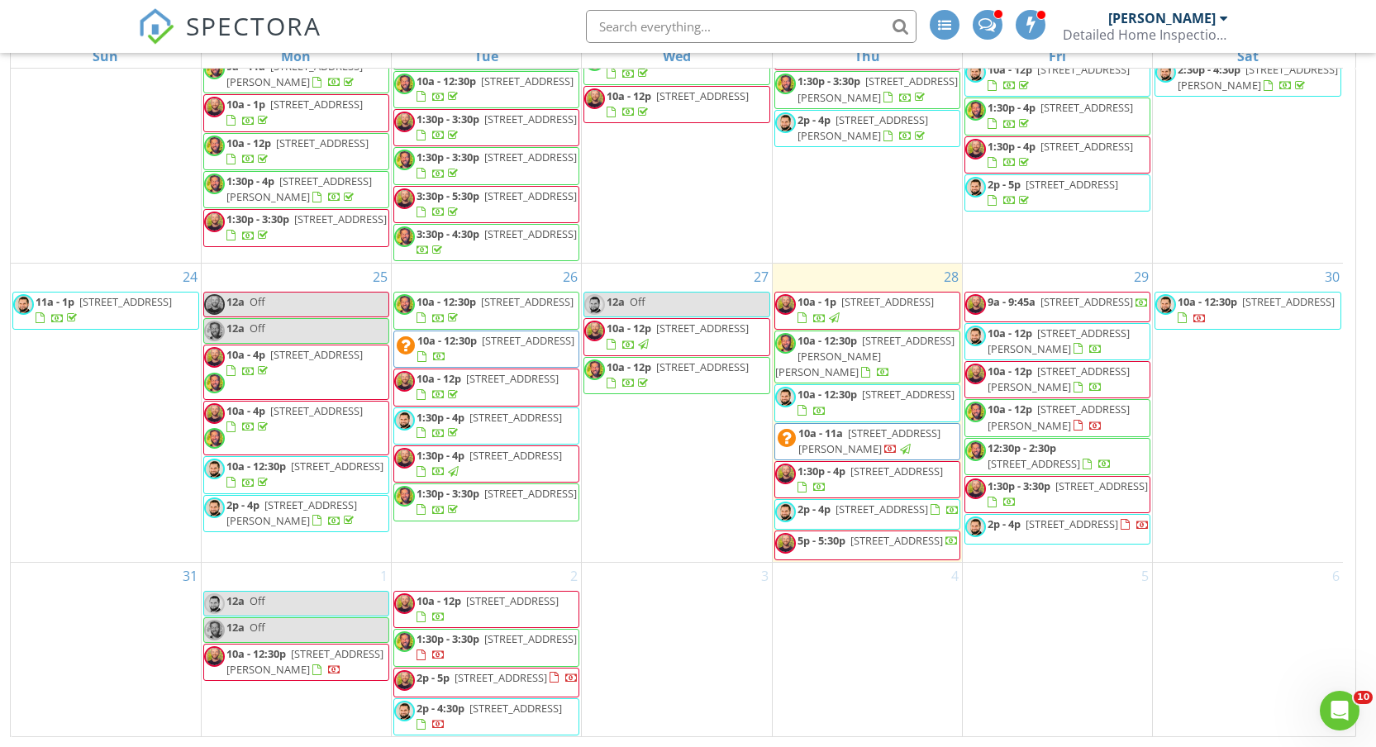
click at [1034, 517] on span "3467 E 145th St, Cleveland 44120" at bounding box center [1072, 524] width 93 height 15
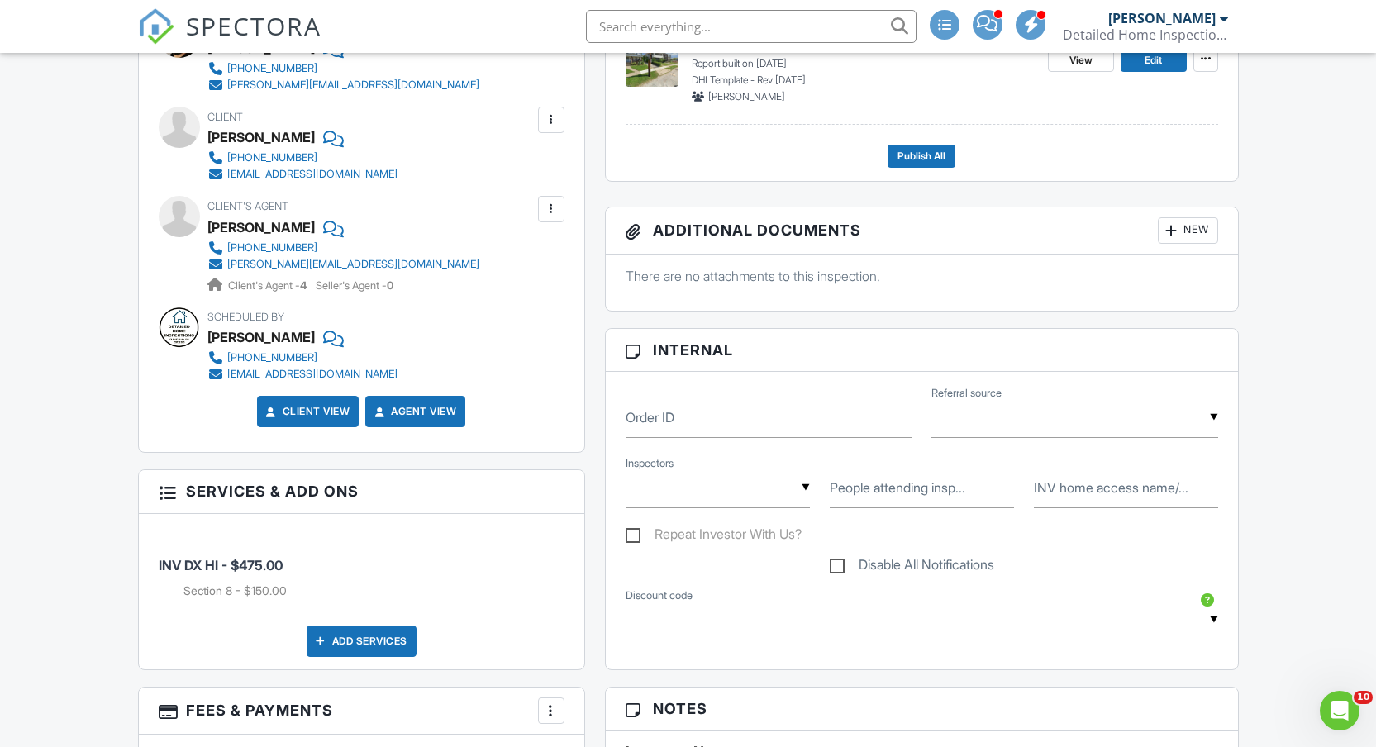
click at [377, 637] on div "Add Services" at bounding box center [362, 641] width 110 height 31
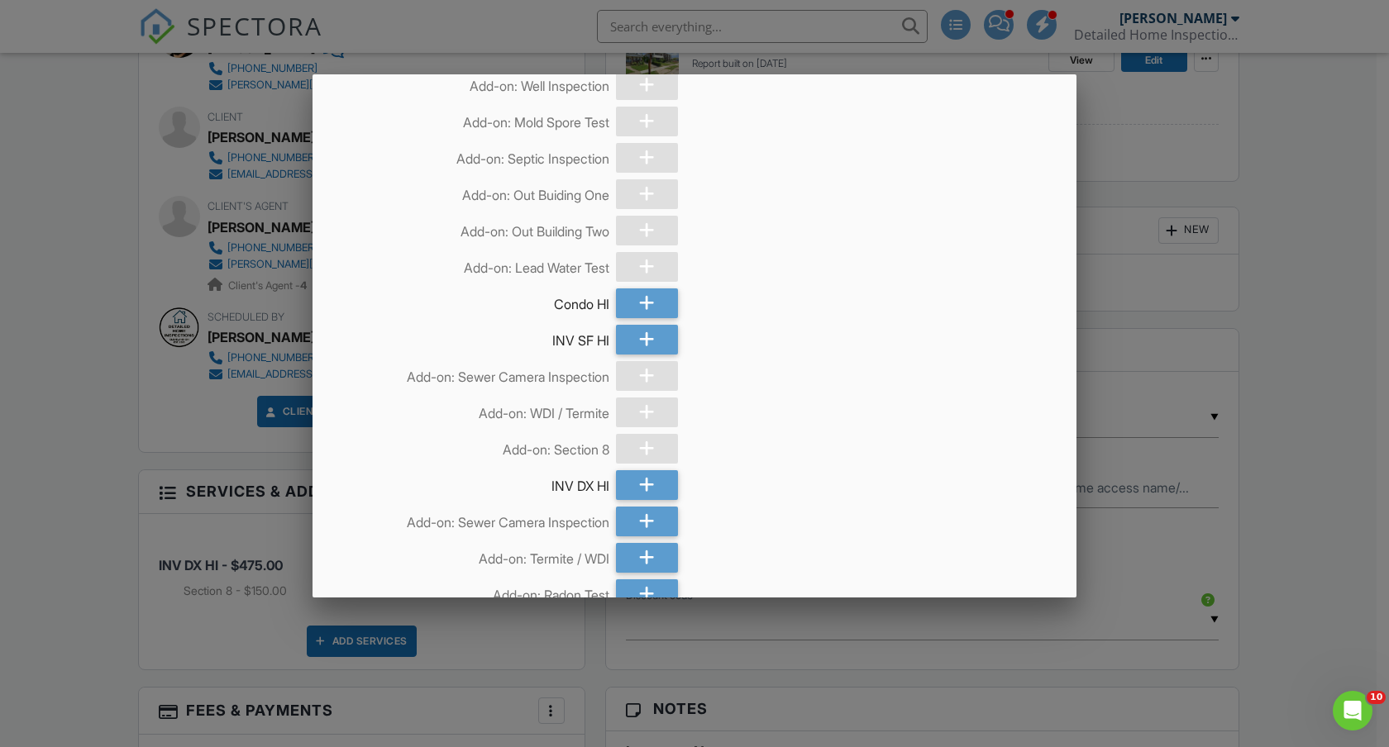
scroll to position [286, 0]
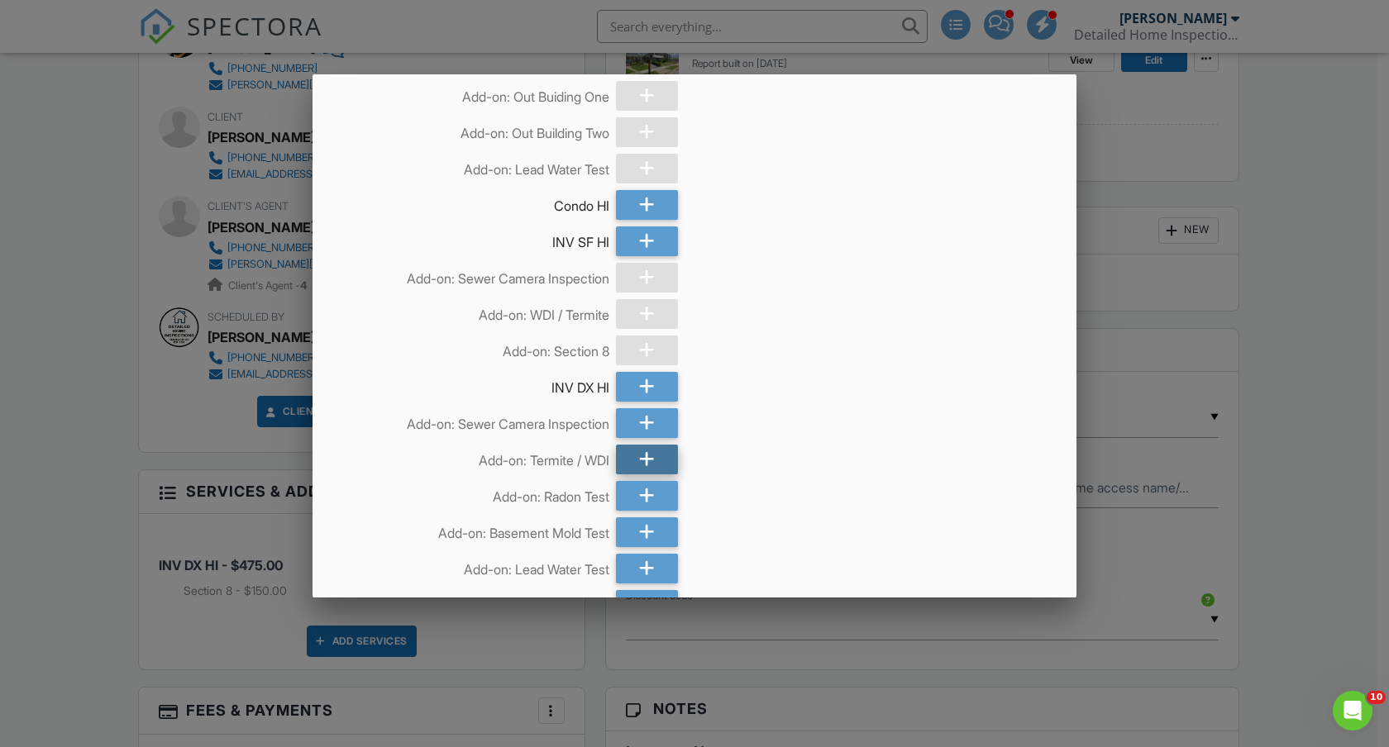
click at [639, 457] on icon at bounding box center [647, 460] width 16 height 30
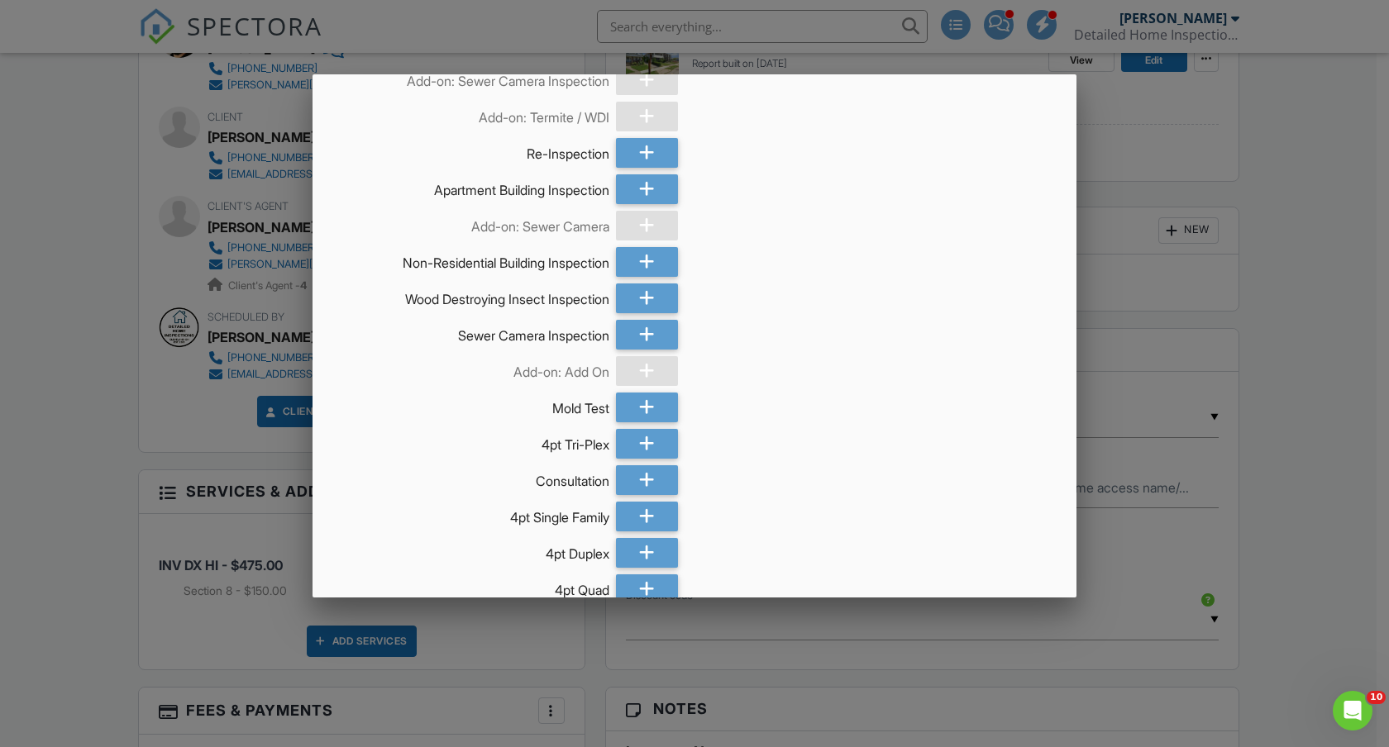
scroll to position [2026, 0]
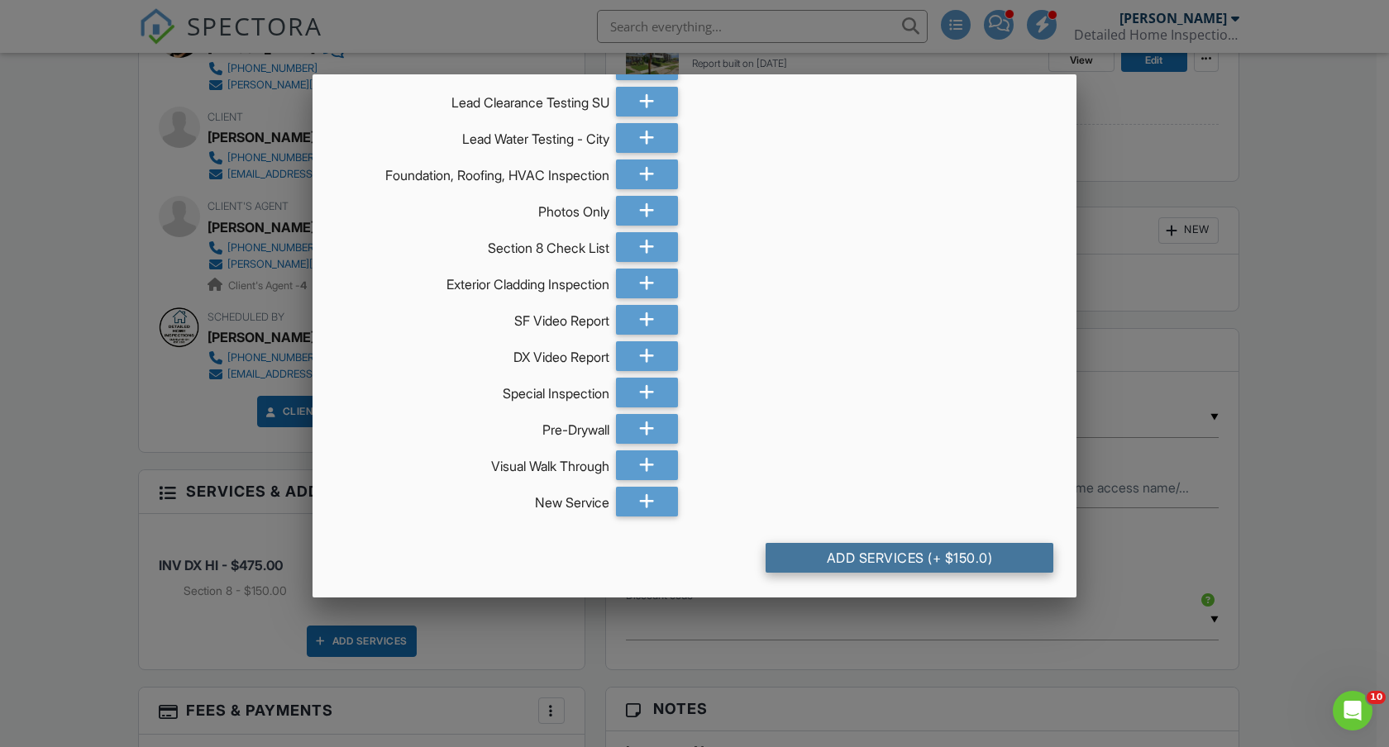
click at [895, 555] on div "Add Services (+ $150.0)" at bounding box center [910, 558] width 288 height 30
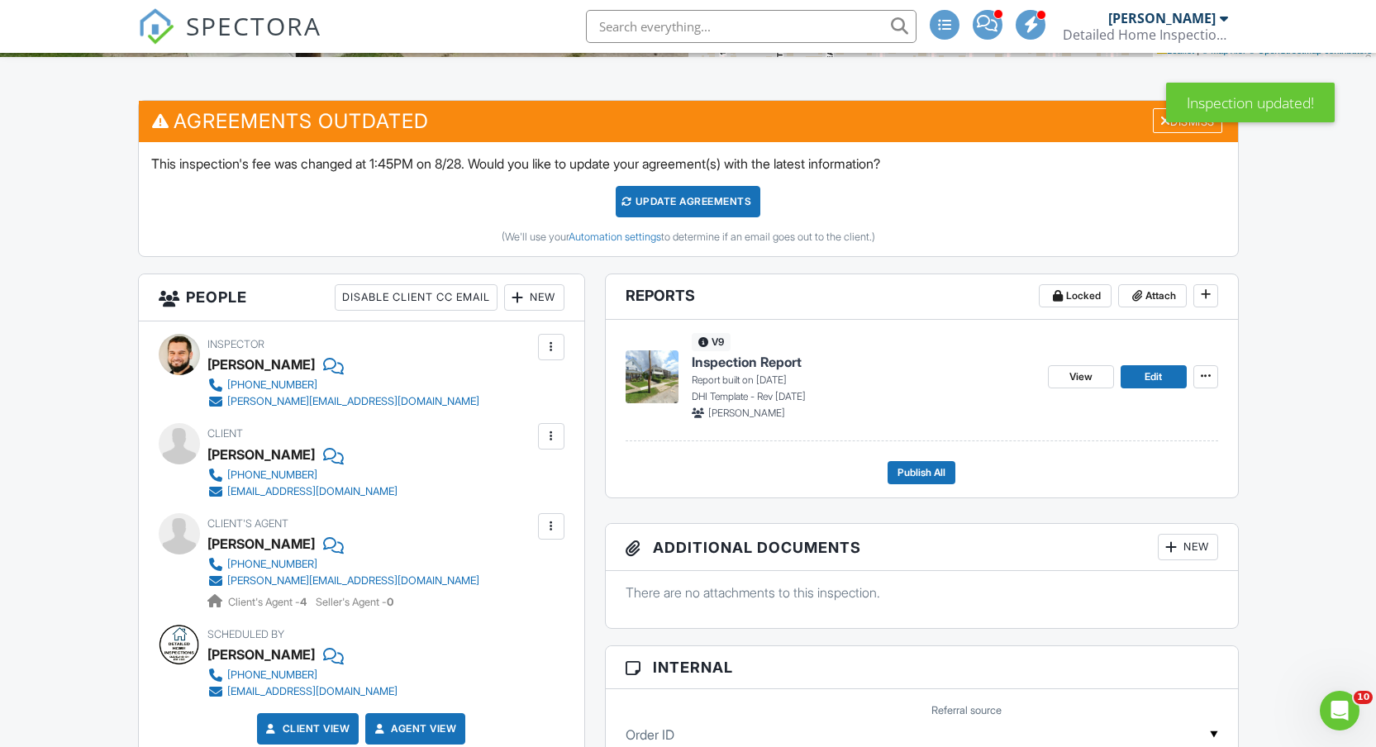
click at [552, 435] on div at bounding box center [551, 436] width 17 height 17
click at [514, 492] on li "Edit" at bounding box center [512, 486] width 84 height 41
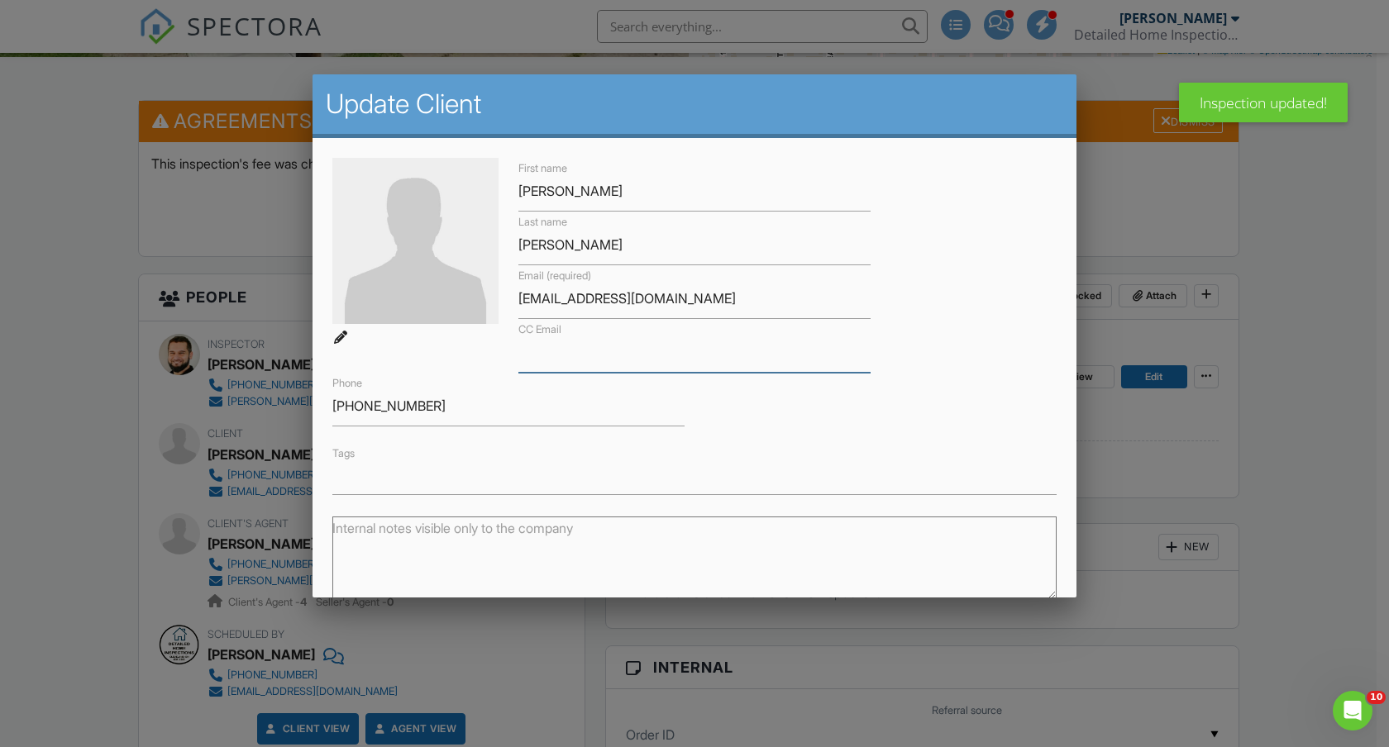
click at [616, 351] on input "CC Email" at bounding box center [694, 352] width 352 height 41
type input "[EMAIL_ADDRESS][DOMAIN_NAME]"
click at [850, 455] on div "Tags" at bounding box center [694, 468] width 744 height 51
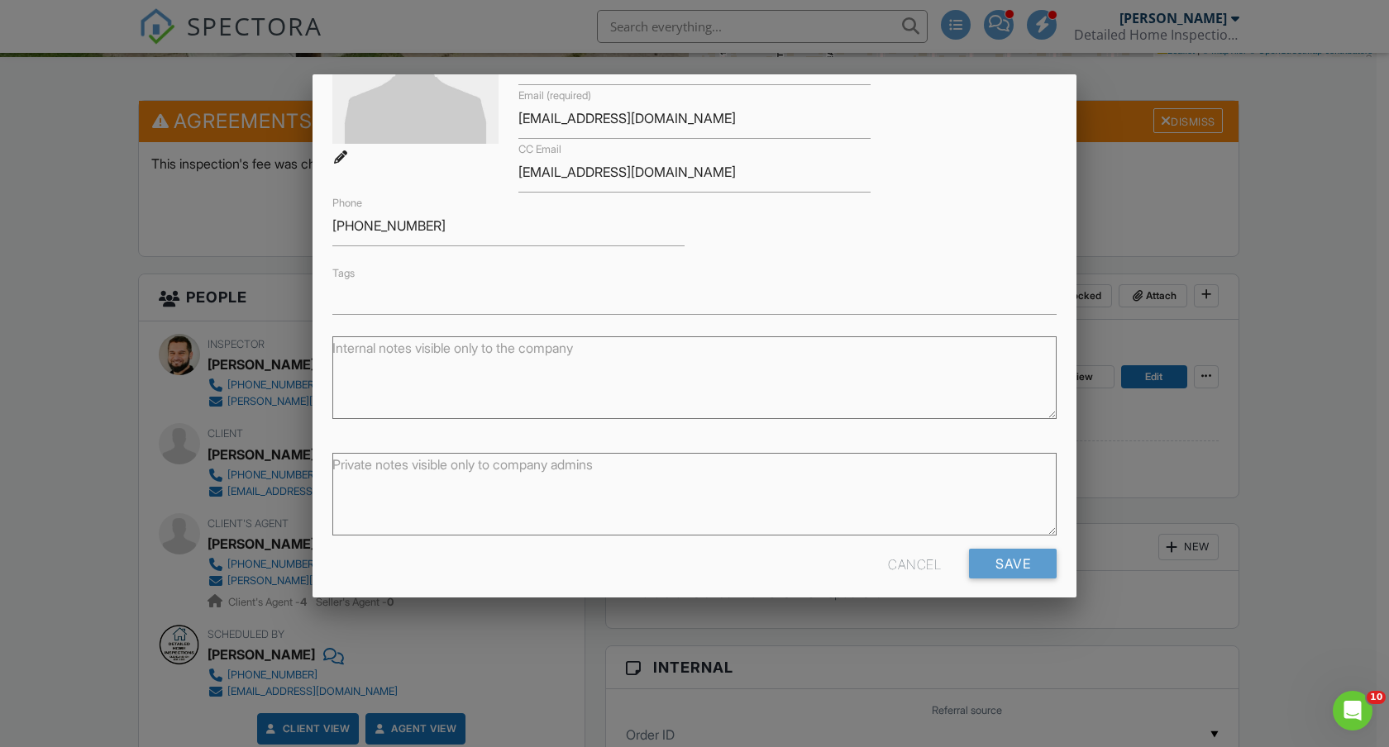
scroll to position [193, 0]
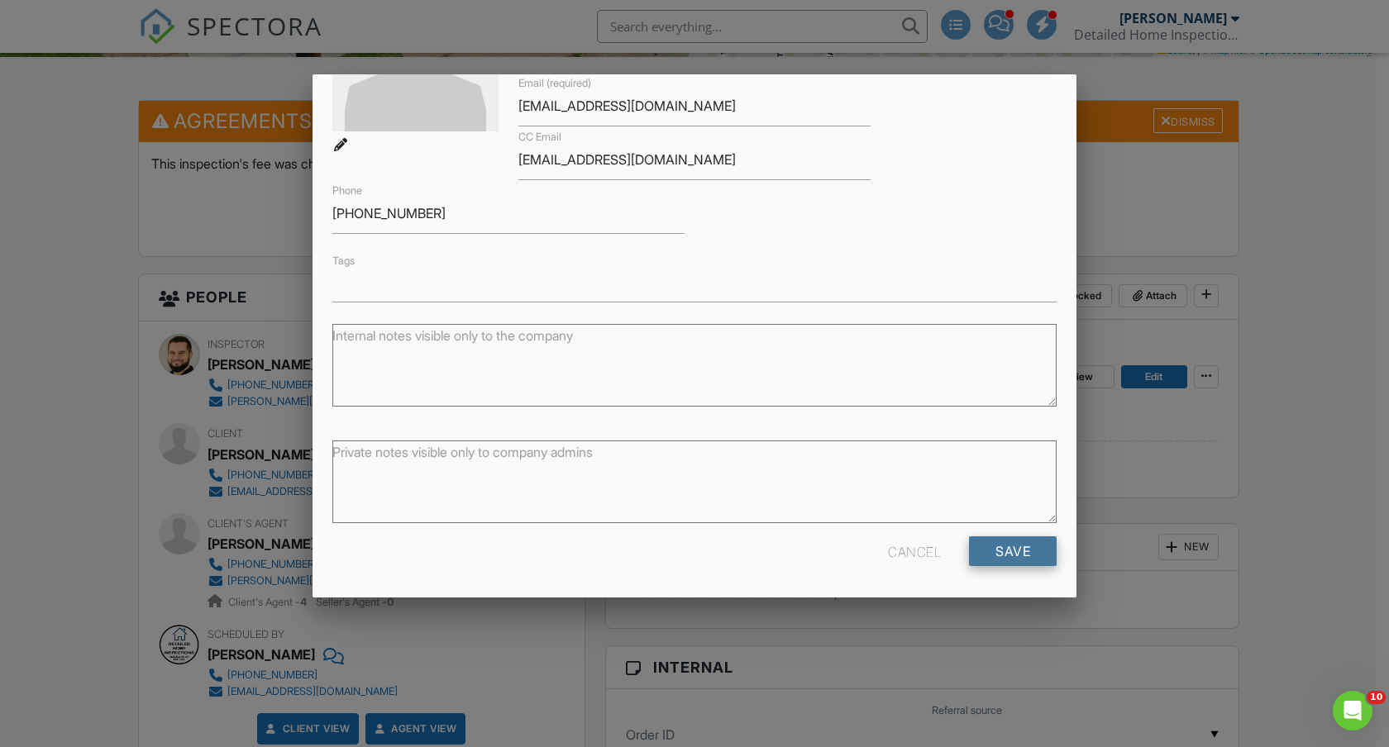
click at [1002, 553] on input "Save" at bounding box center [1013, 552] width 88 height 30
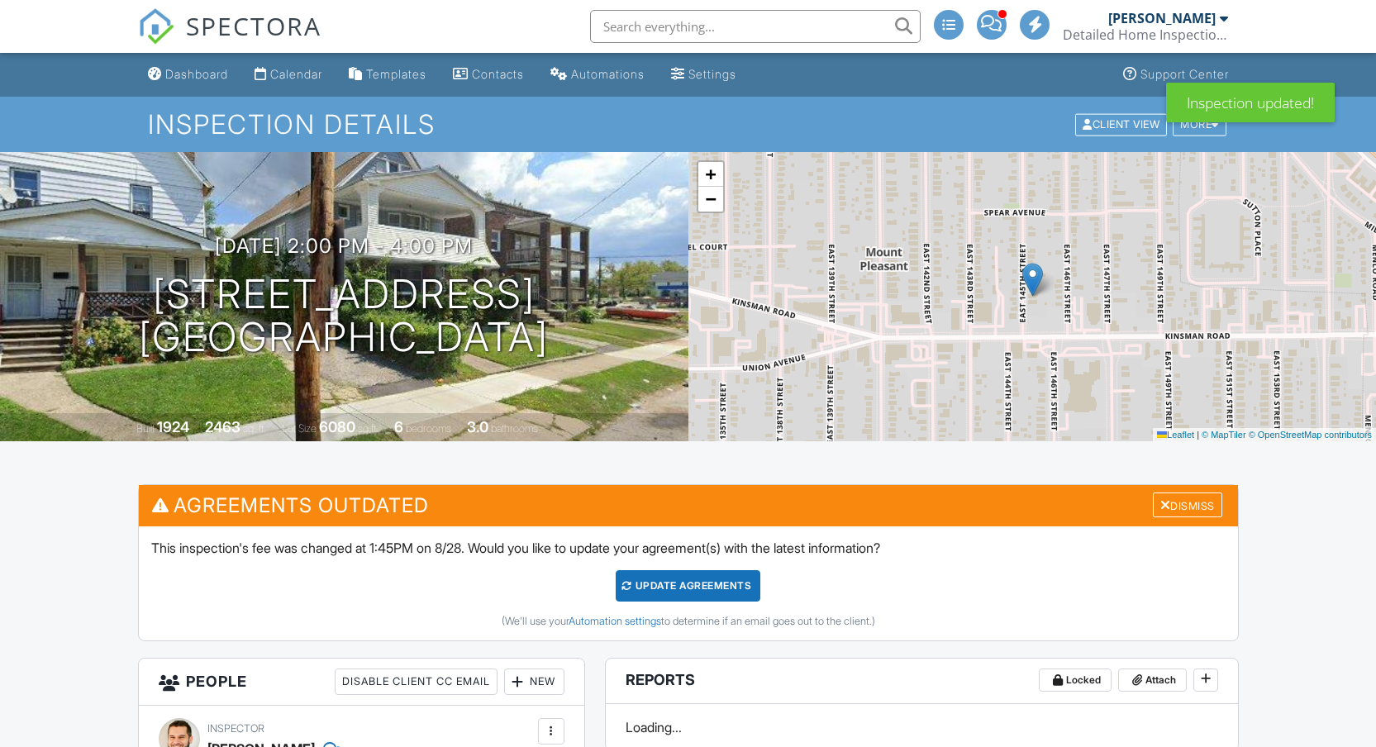
click at [670, 583] on div "Update Agreements" at bounding box center [688, 585] width 145 height 31
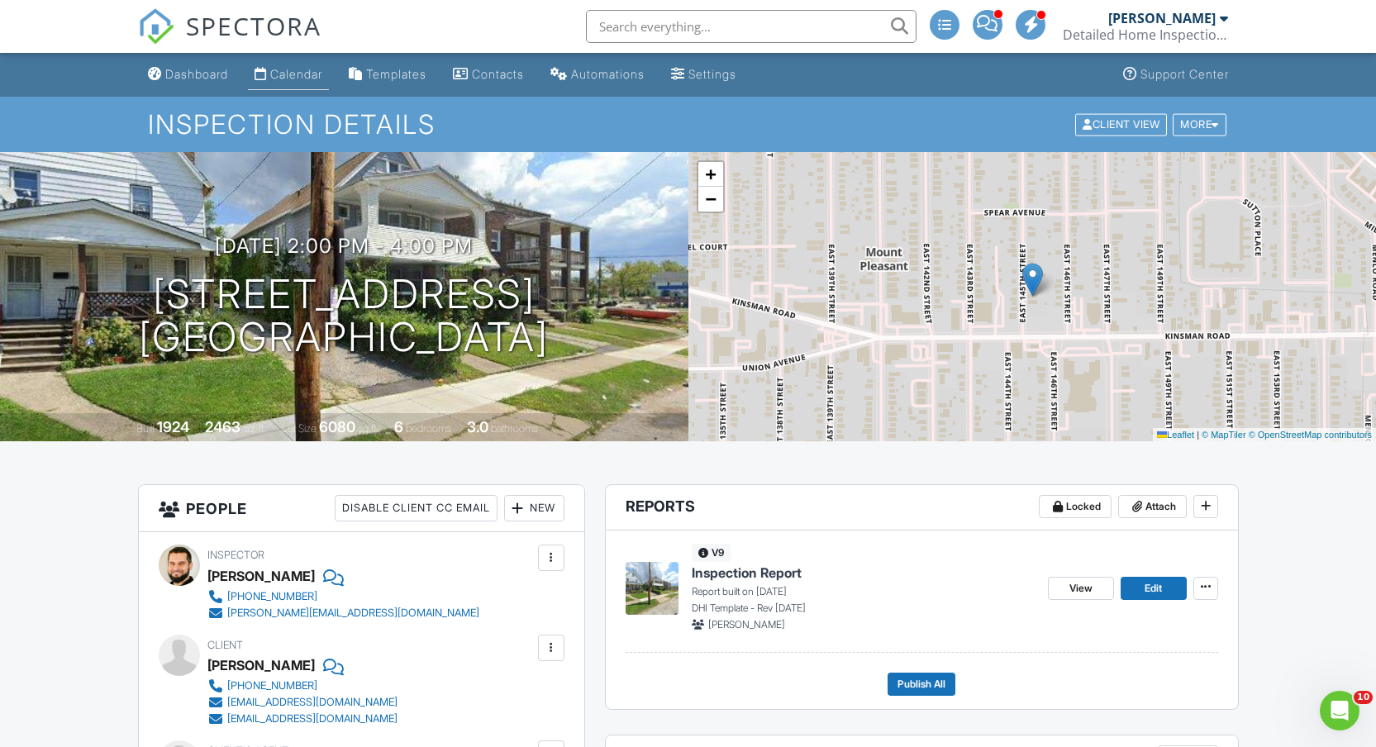
click at [287, 75] on div "Calendar" at bounding box center [296, 74] width 52 height 14
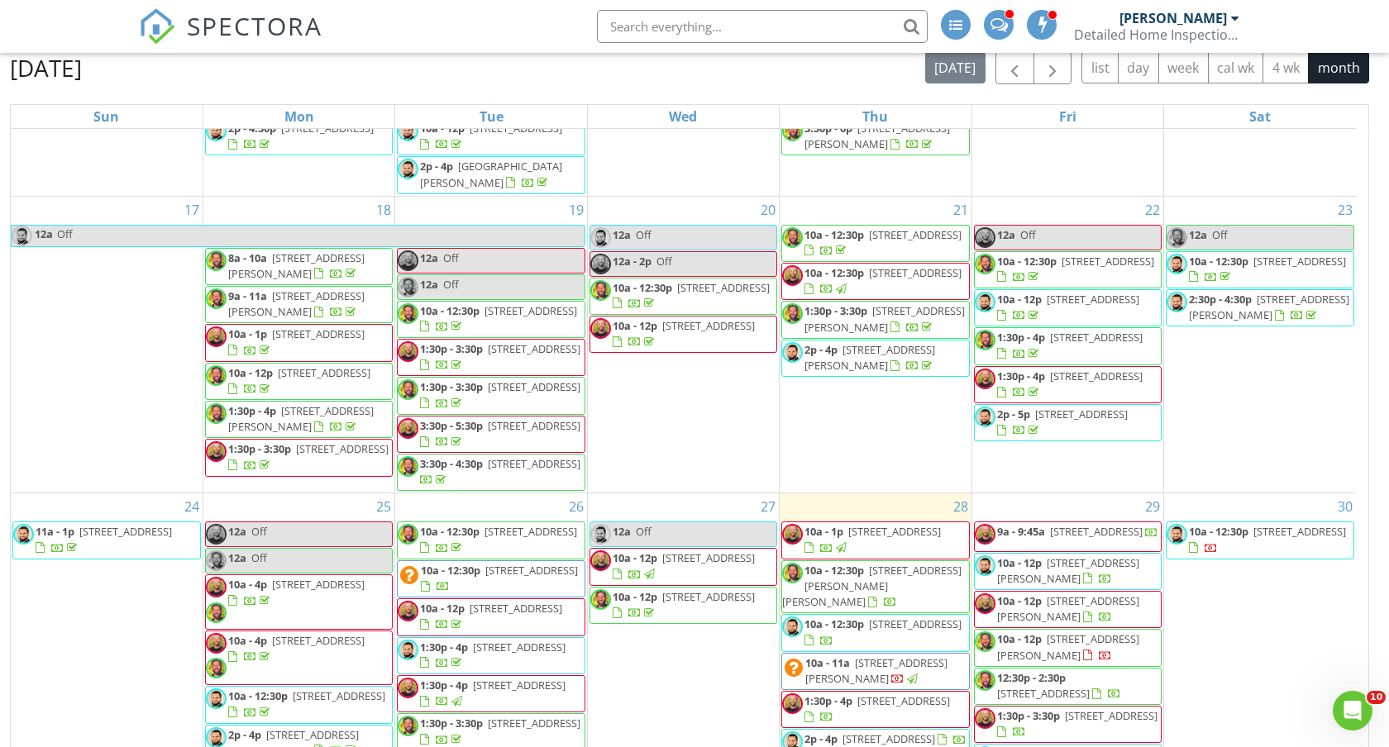
scroll to position [1068, 0]
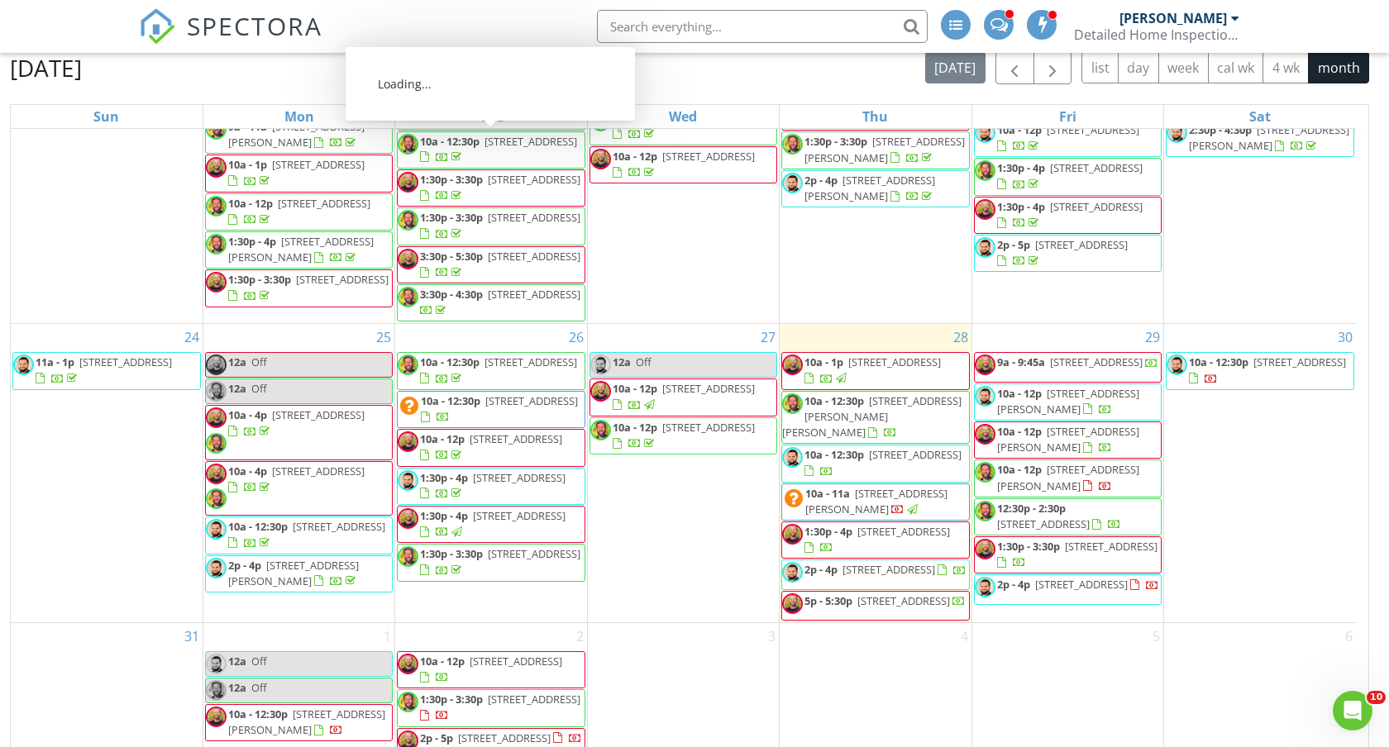
click at [1212, 324] on div "30 10a - 12:30p 13932 Fox Hollow Dr, NOVELTY 44072" at bounding box center [1260, 473] width 192 height 298
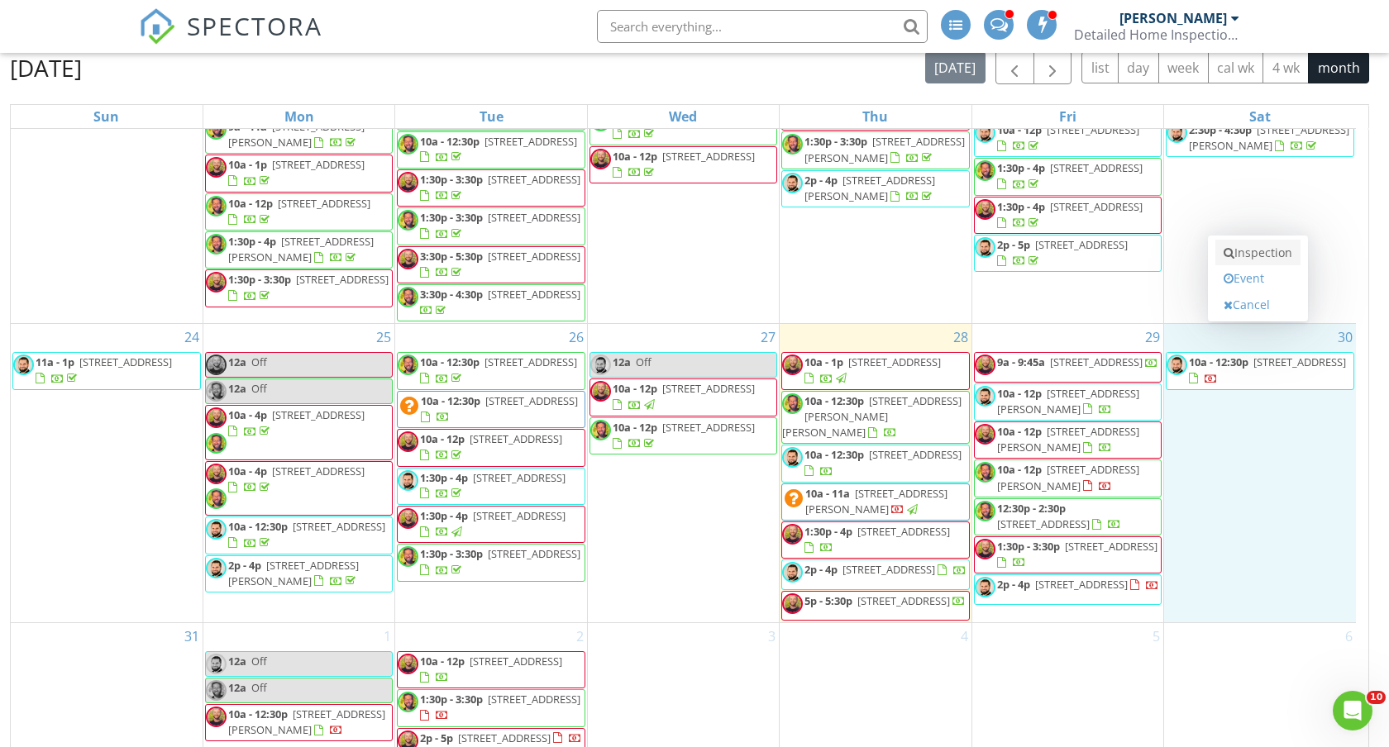
click at [1262, 251] on link "Inspection" at bounding box center [1257, 253] width 85 height 26
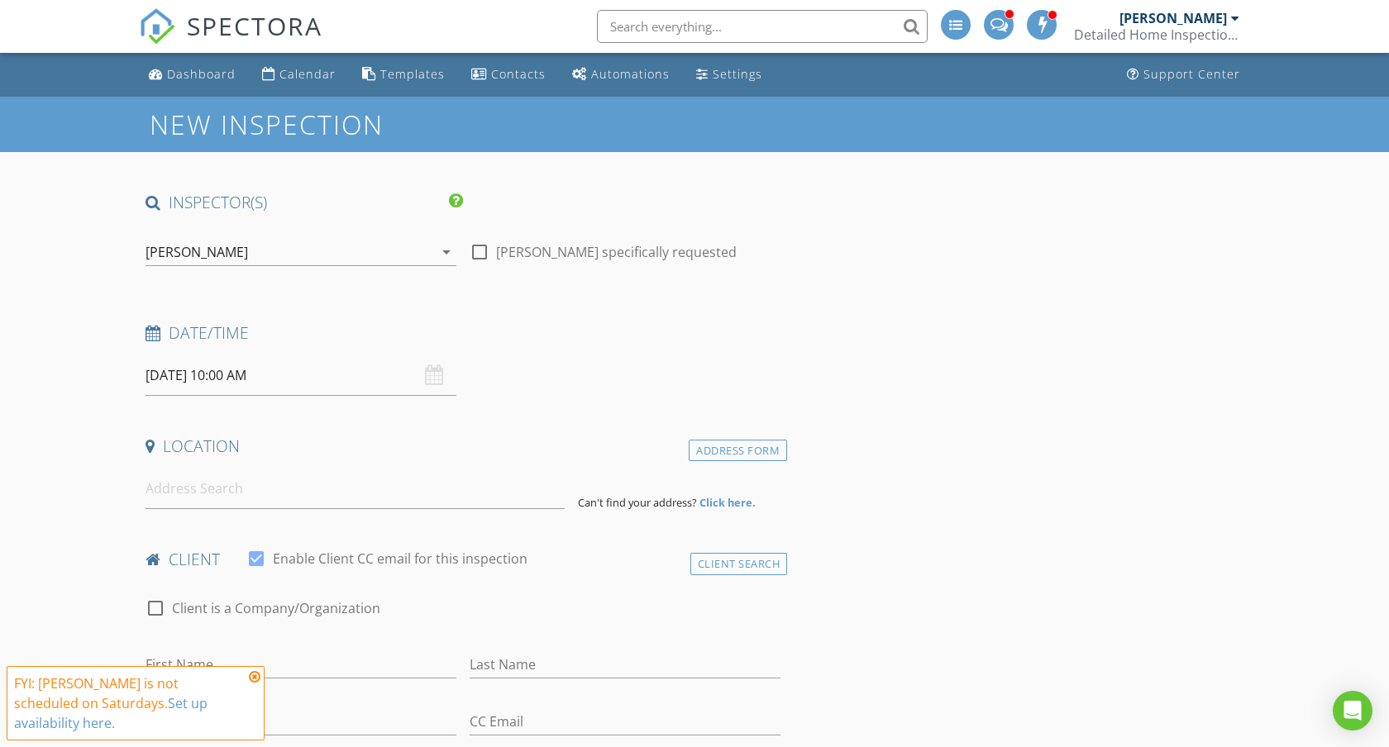
click at [383, 250] on div "Tyler Mizeres" at bounding box center [289, 252] width 288 height 26
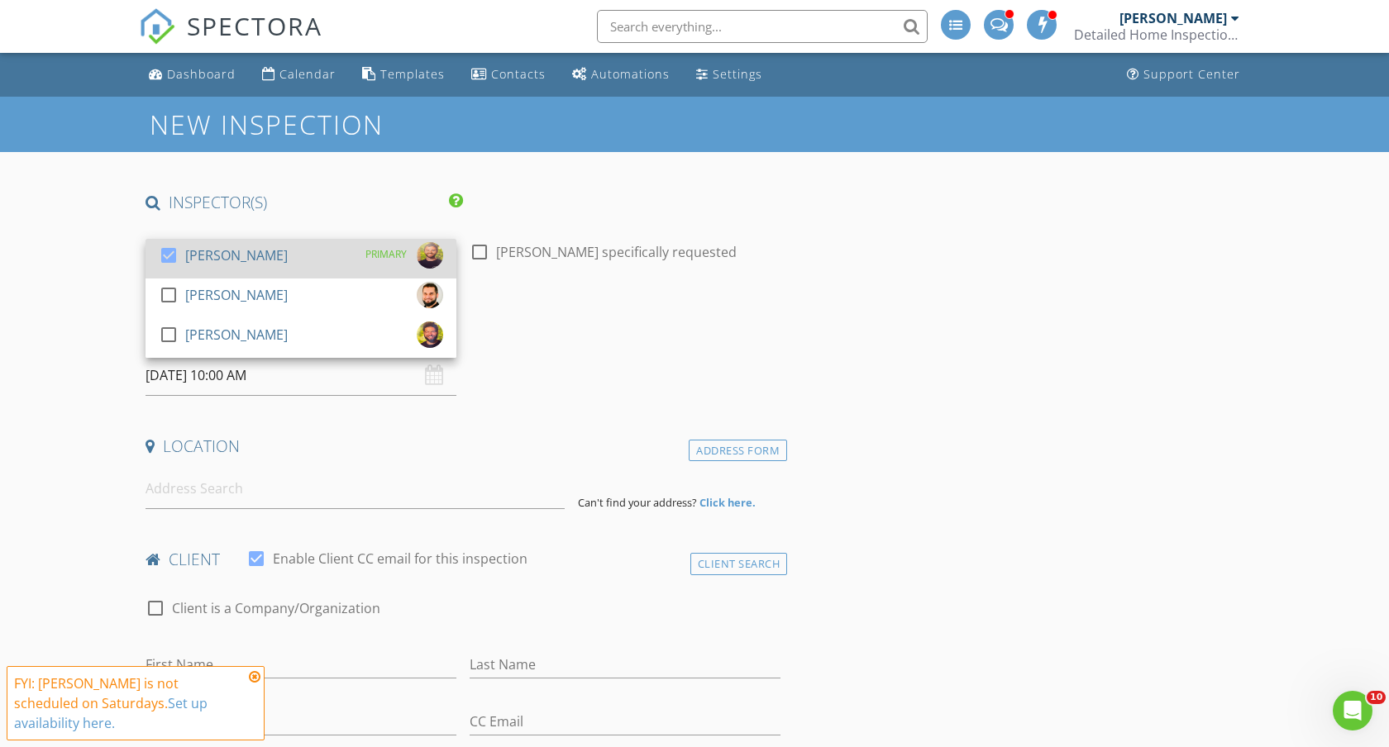
click at [269, 251] on div "check_box Tyler Mizeres PRIMARY" at bounding box center [301, 258] width 284 height 33
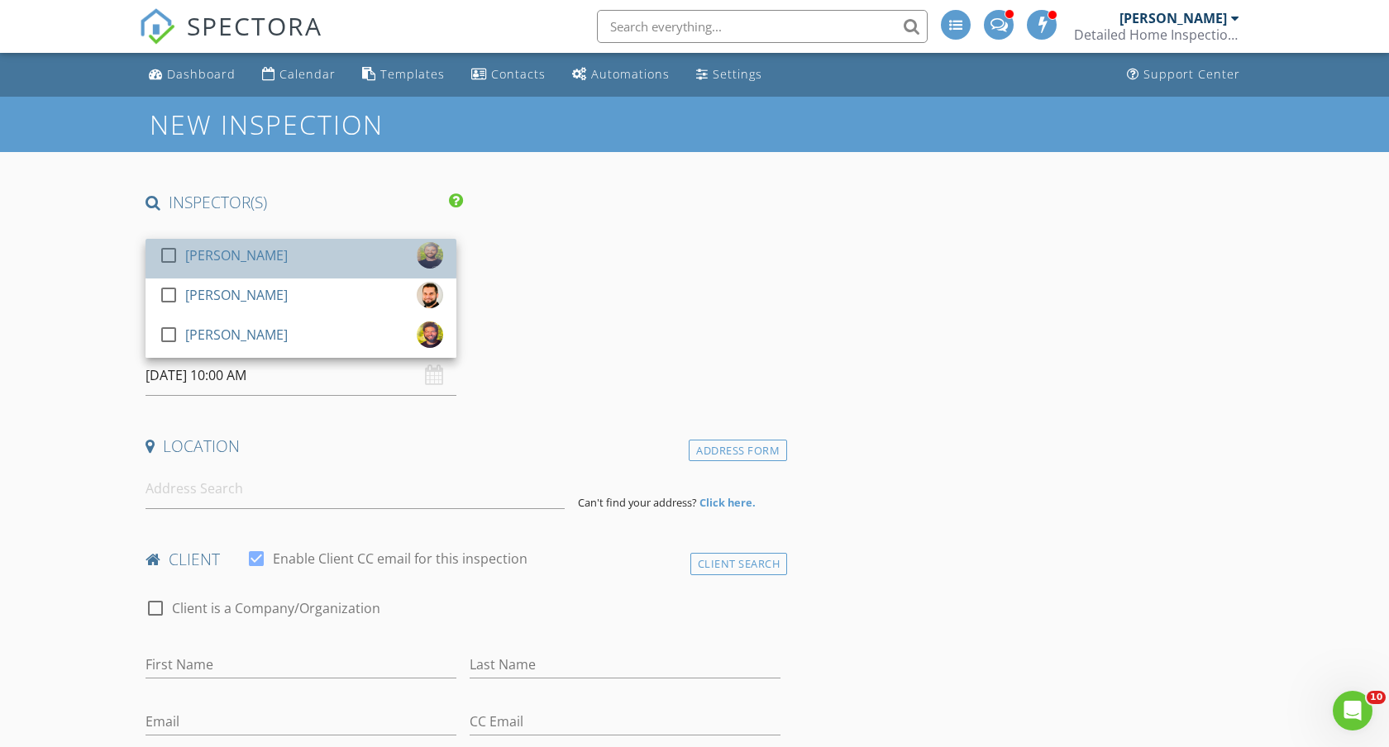
click at [269, 251] on div "check_box_outline_blank Tyler Mizeres" at bounding box center [301, 258] width 284 height 33
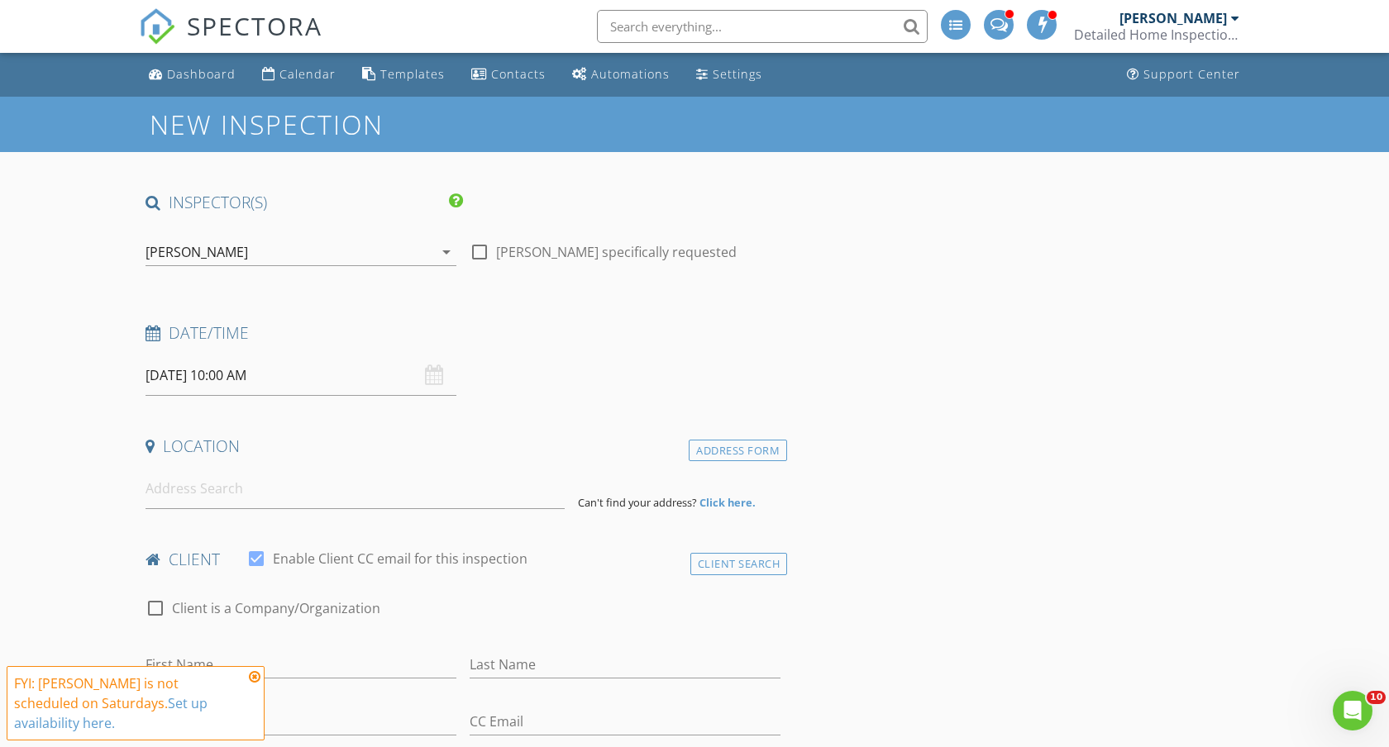
click at [291, 374] on input "08/30/2025 10:00 AM" at bounding box center [300, 375] width 311 height 41
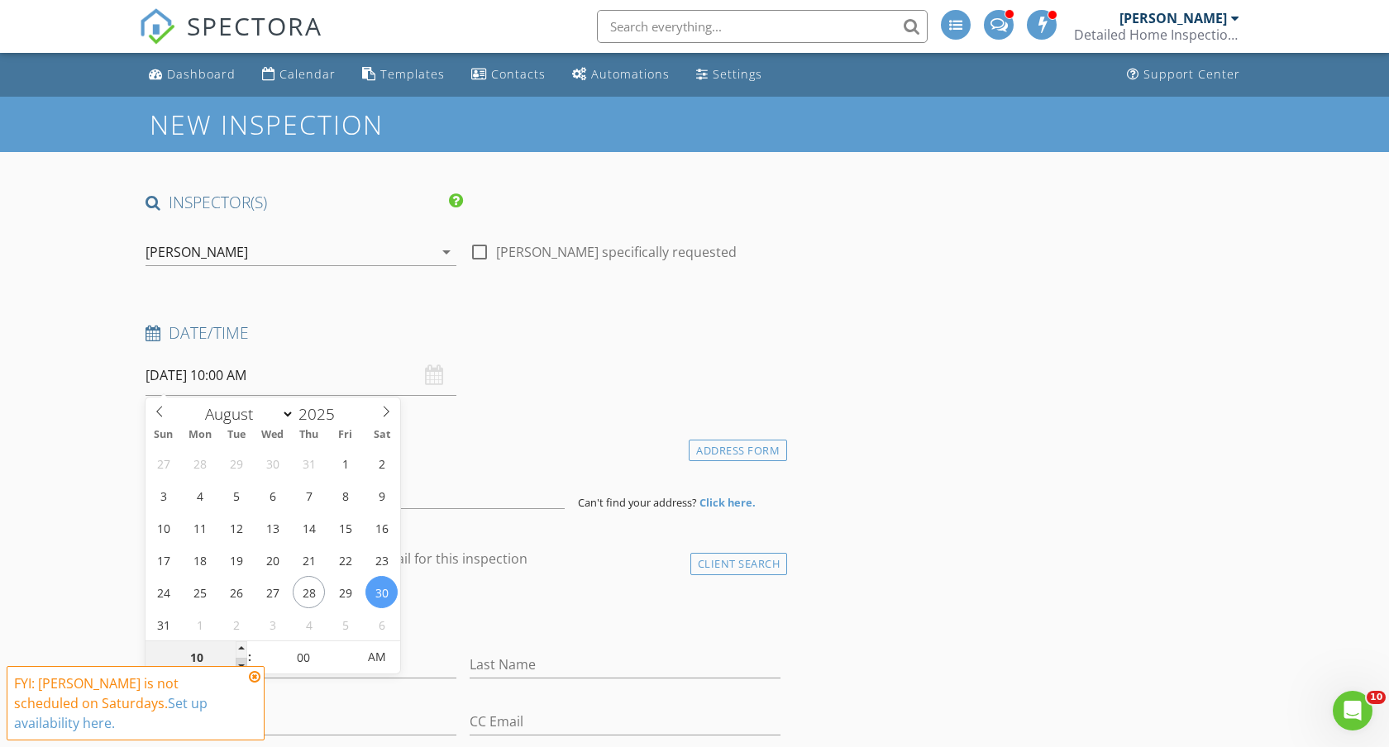
type input "09"
type input "08/30/2025 9:00 AM"
click at [239, 665] on span at bounding box center [242, 666] width 12 height 17
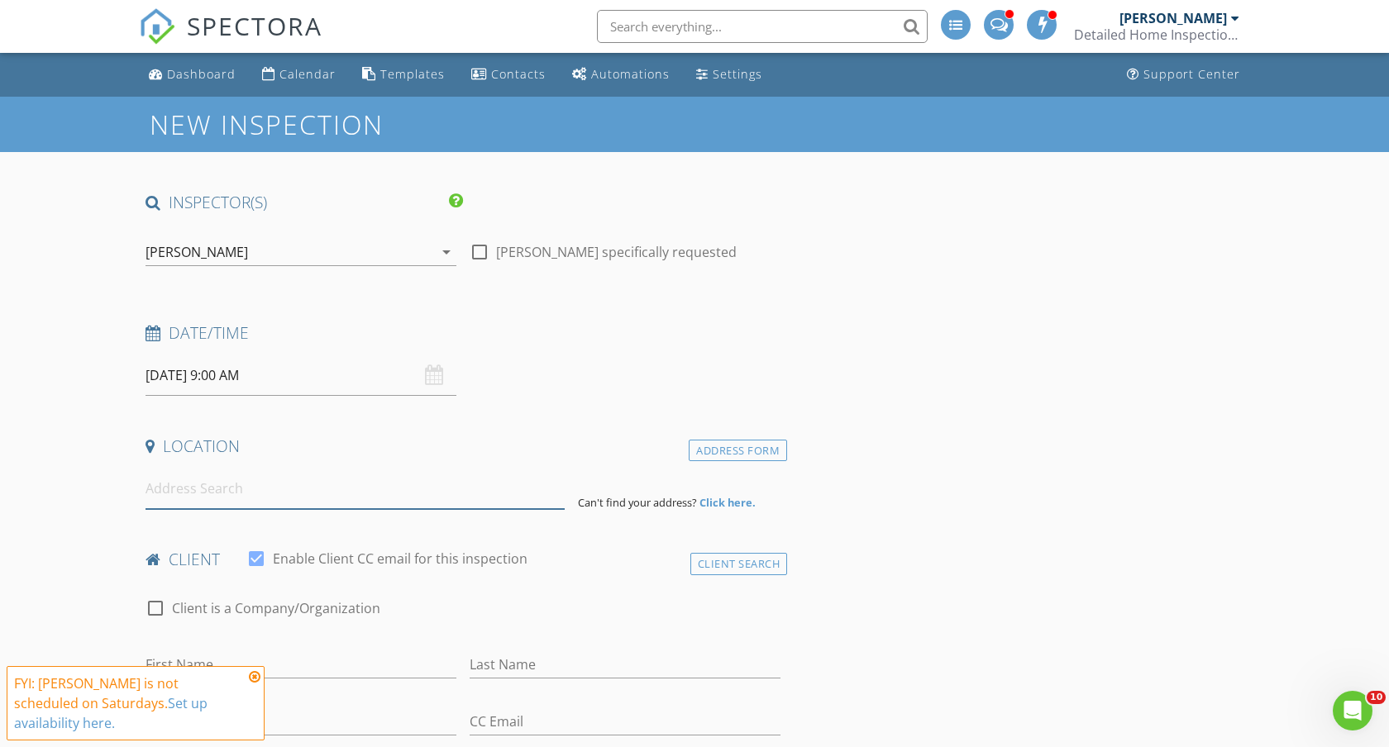
click at [238, 489] on input at bounding box center [354, 489] width 419 height 41
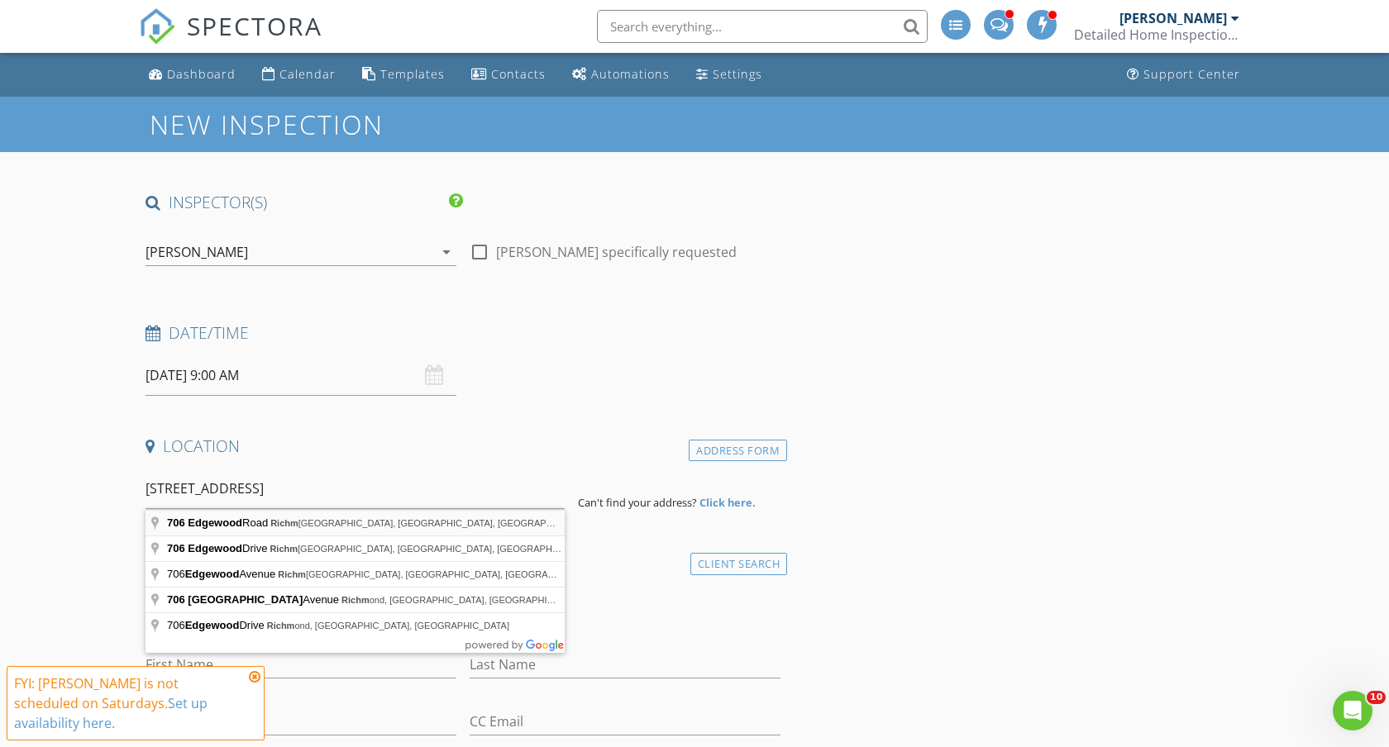
type input "706 Edgewood Road, Richmond Heights, OH, USA"
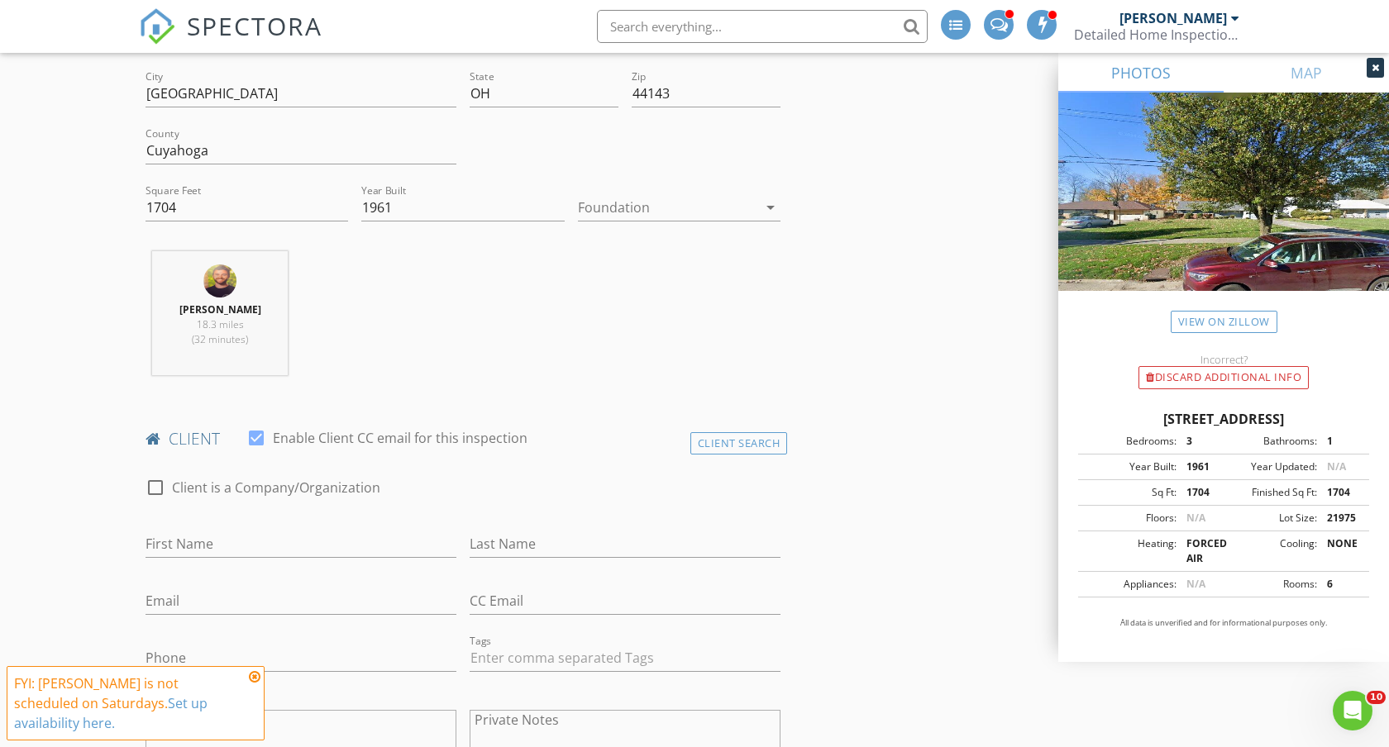
scroll to position [464, 0]
click at [758, 437] on div "Client Search" at bounding box center [739, 438] width 98 height 22
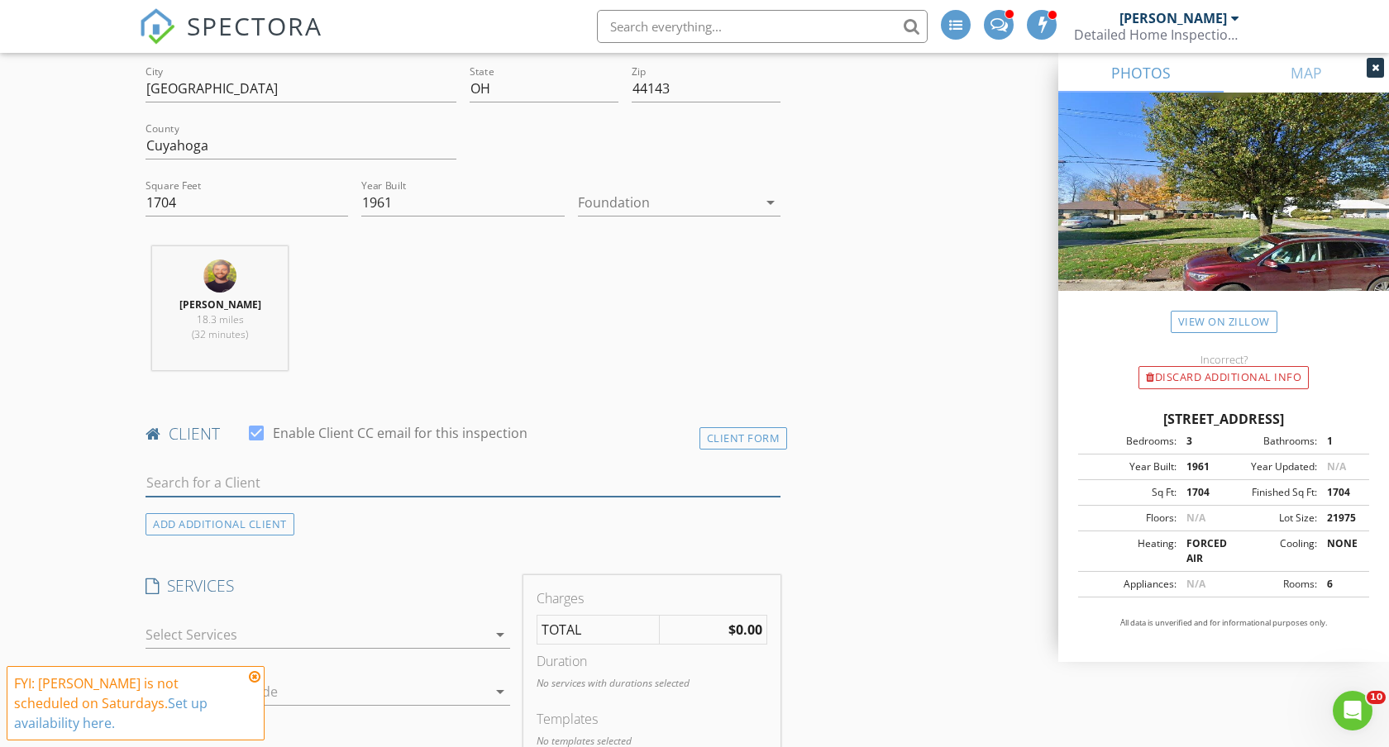
click at [460, 479] on input "text" at bounding box center [462, 483] width 635 height 27
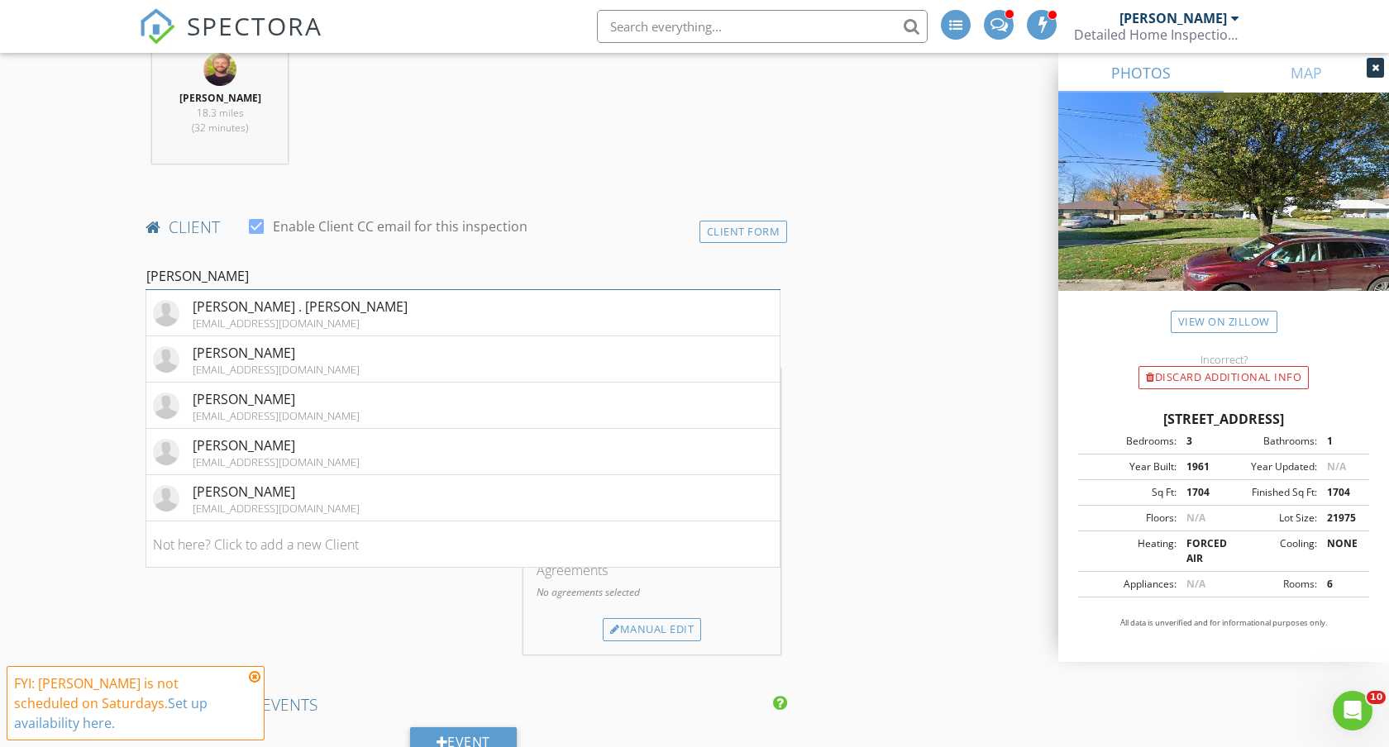
scroll to position [674, 0]
click at [237, 269] on input "Michelle" at bounding box center [462, 273] width 635 height 27
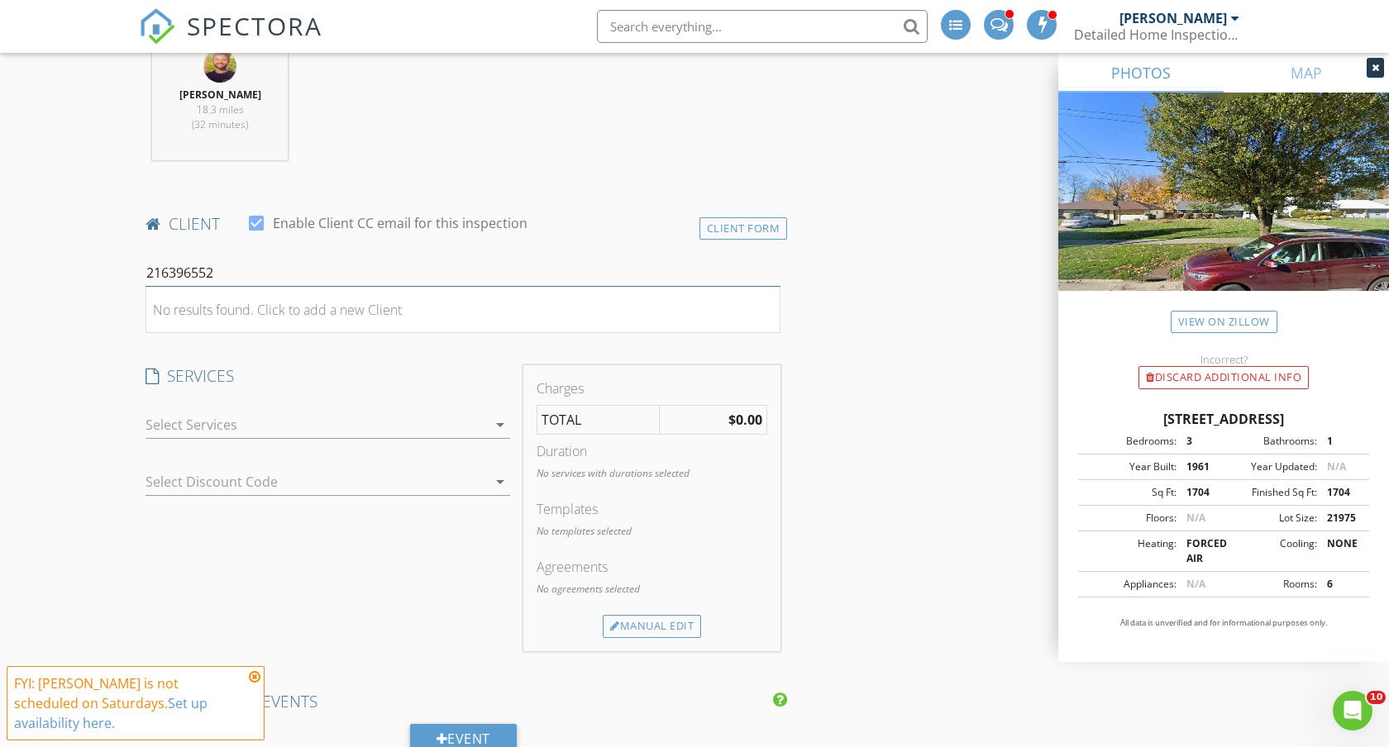
type input "2163965521"
click at [352, 262] on input "2163965521" at bounding box center [462, 273] width 635 height 27
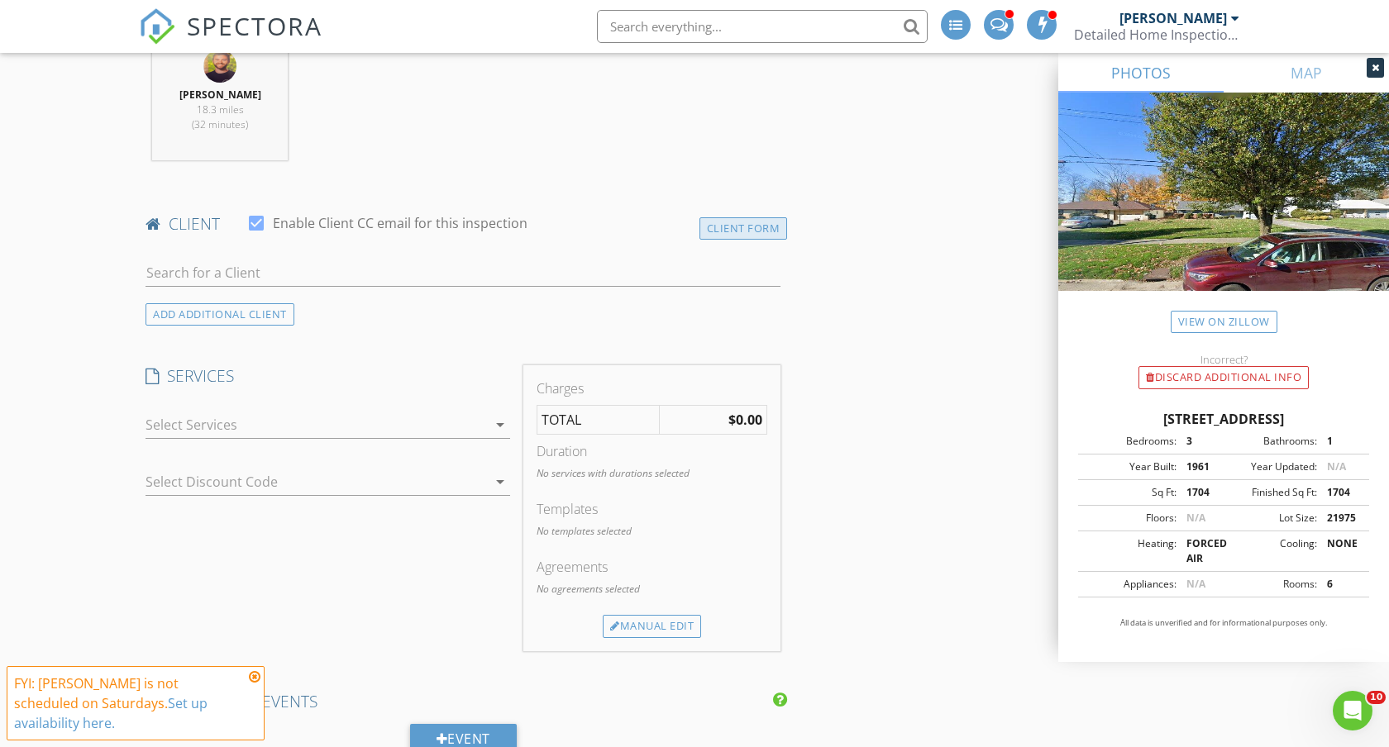
click at [744, 231] on div "Client Form" at bounding box center [743, 228] width 88 height 22
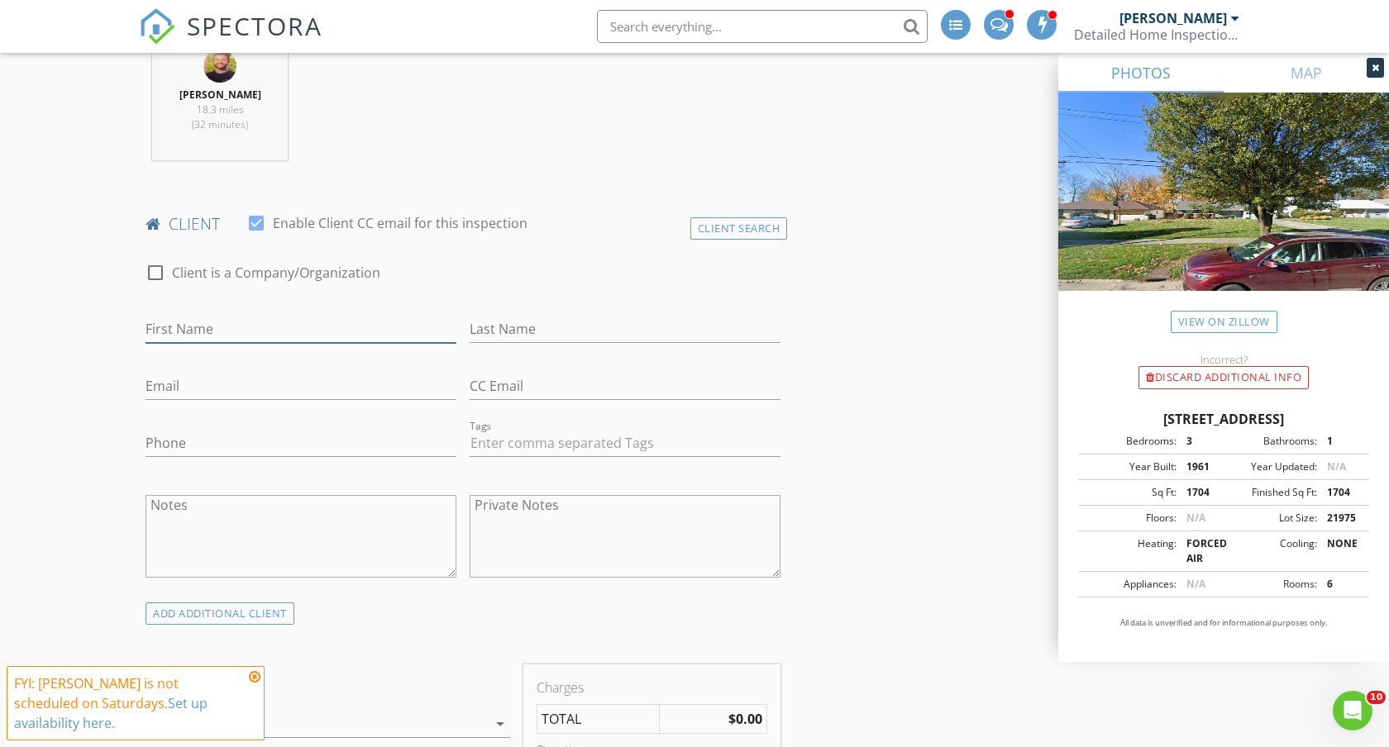
click at [329, 321] on input "First Name" at bounding box center [300, 329] width 311 height 27
type input "Michelle"
click at [193, 442] on input "Phone" at bounding box center [300, 447] width 311 height 27
type input "216-396-5521"
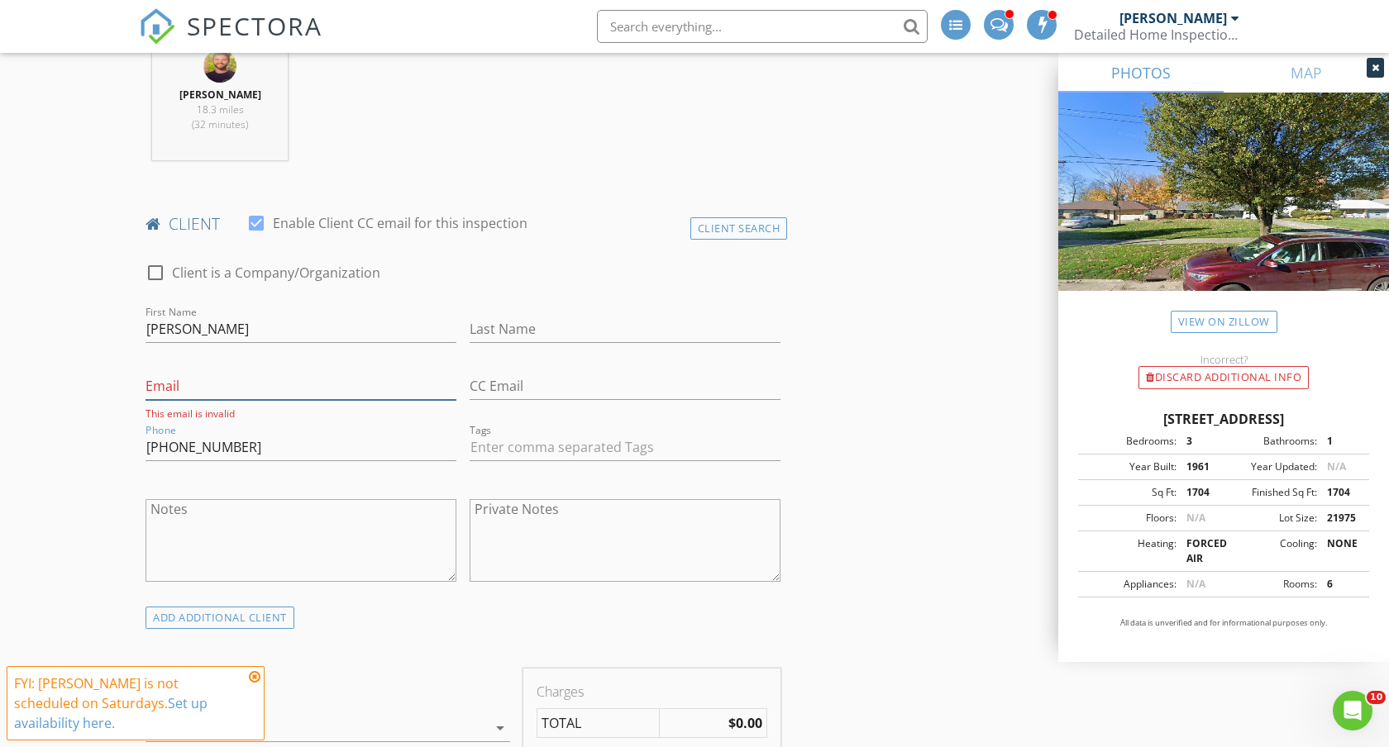
click at [269, 381] on input "Email" at bounding box center [300, 386] width 311 height 27
click at [489, 329] on input "Last Name" at bounding box center [625, 329] width 311 height 27
type input "Baksar"
click at [728, 227] on div "Client Search" at bounding box center [739, 228] width 98 height 22
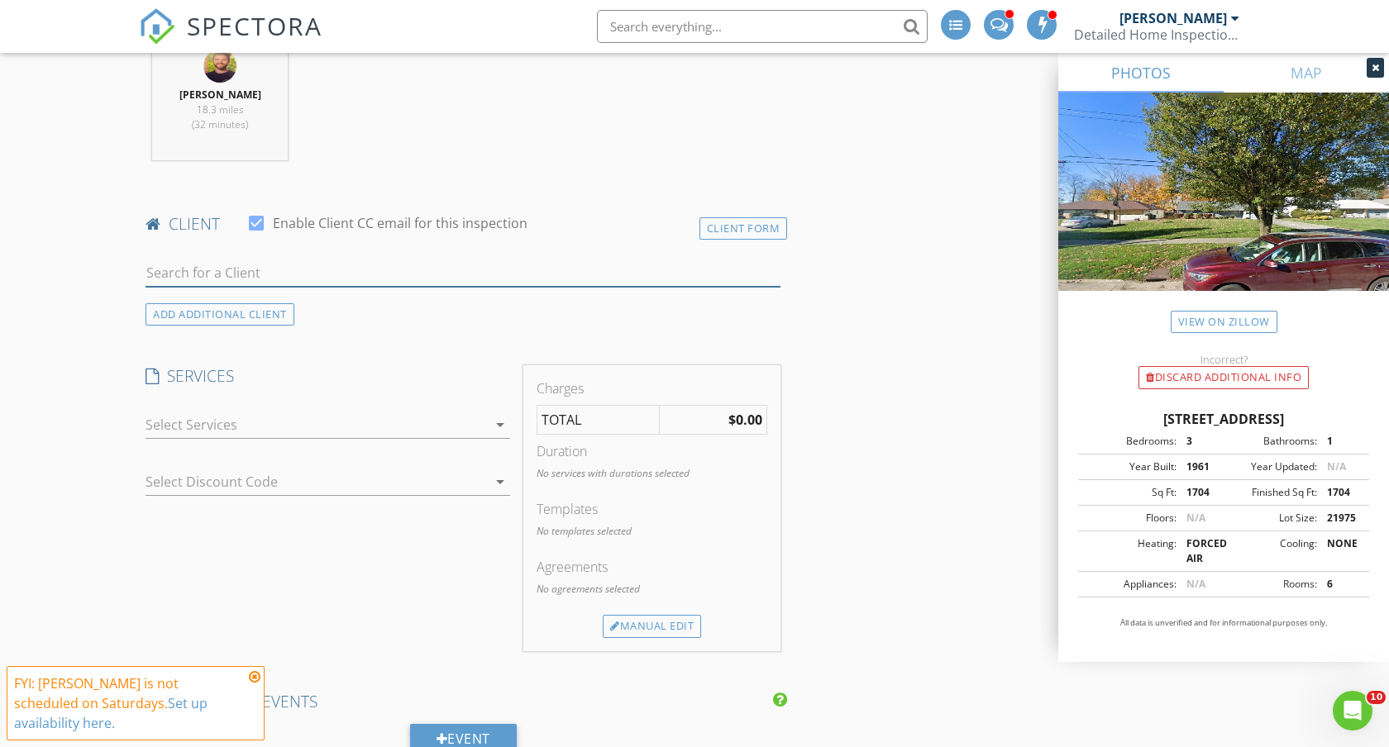
click at [528, 266] on input "text" at bounding box center [462, 273] width 635 height 27
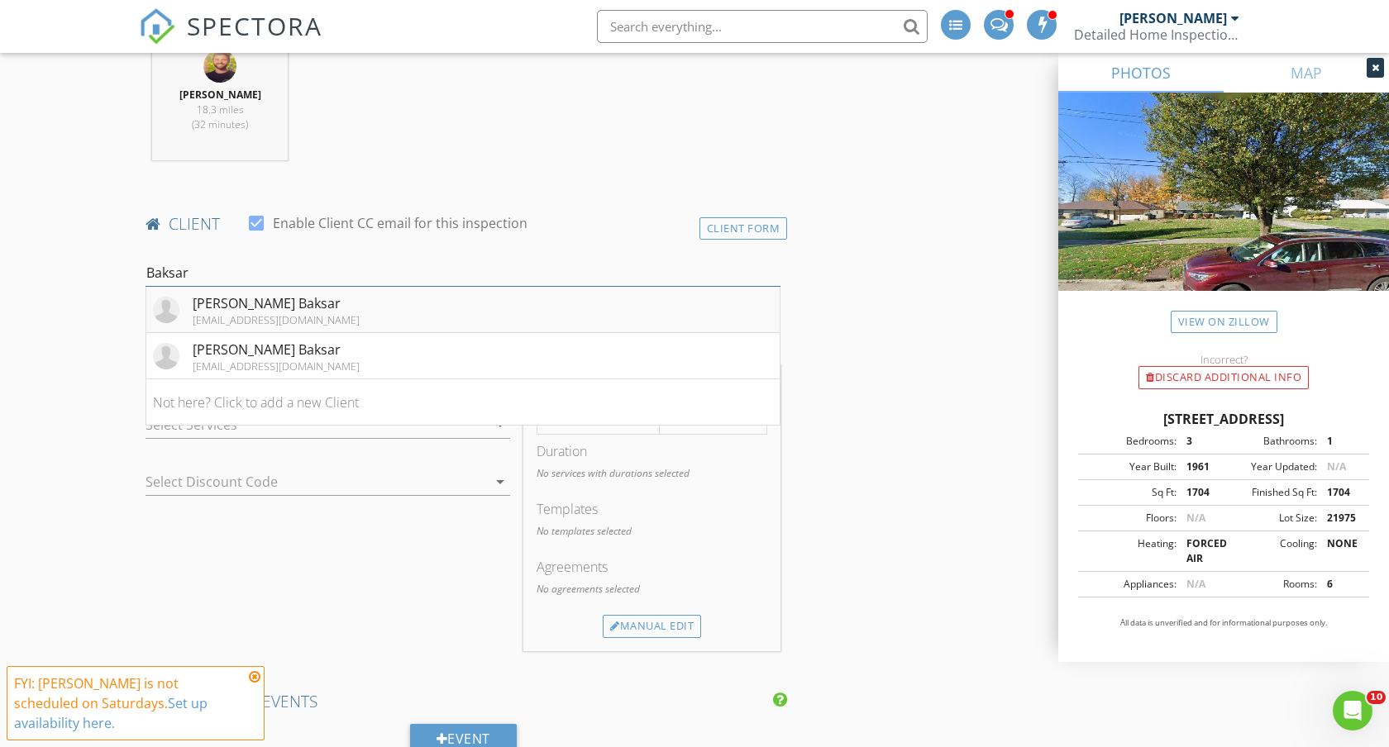
type input "Baksar"
click at [267, 317] on div "siatiper-a@sbcglobal.com" at bounding box center [276, 319] width 167 height 13
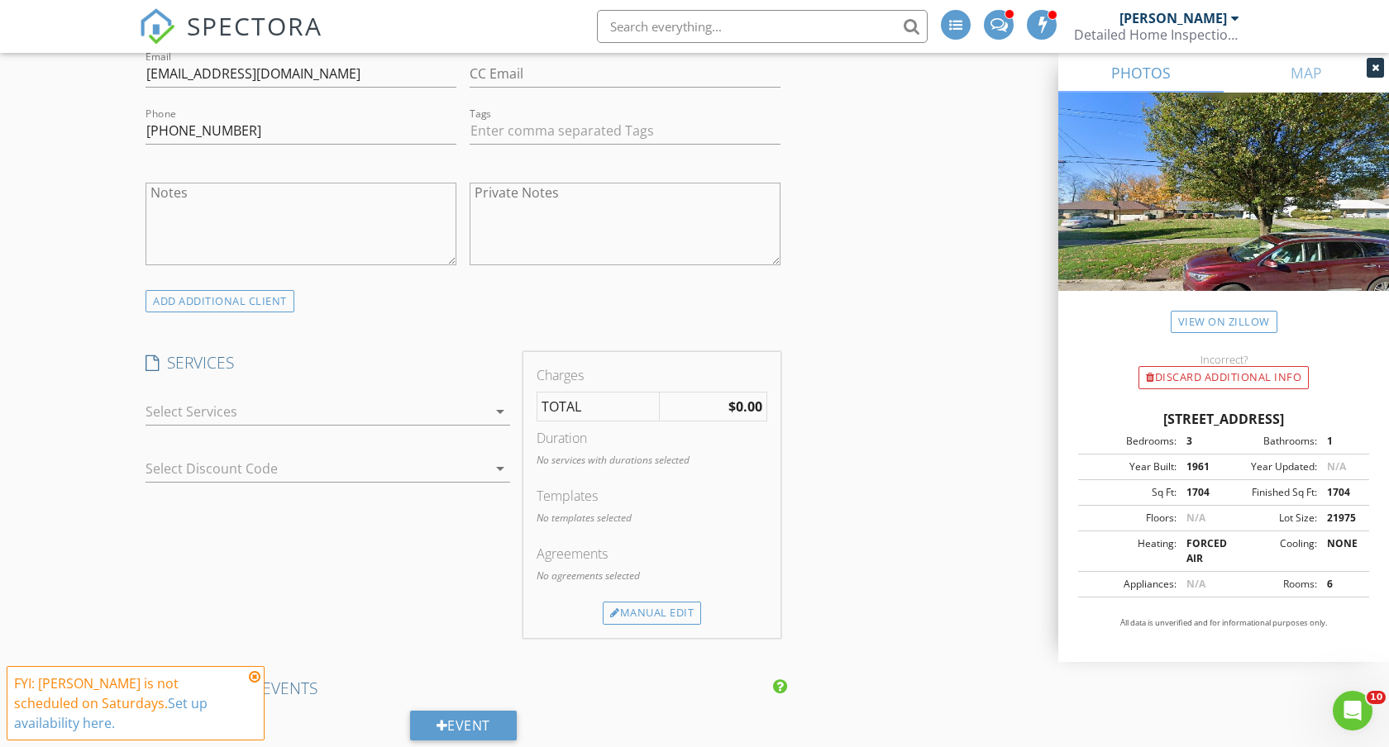
scroll to position [999, 0]
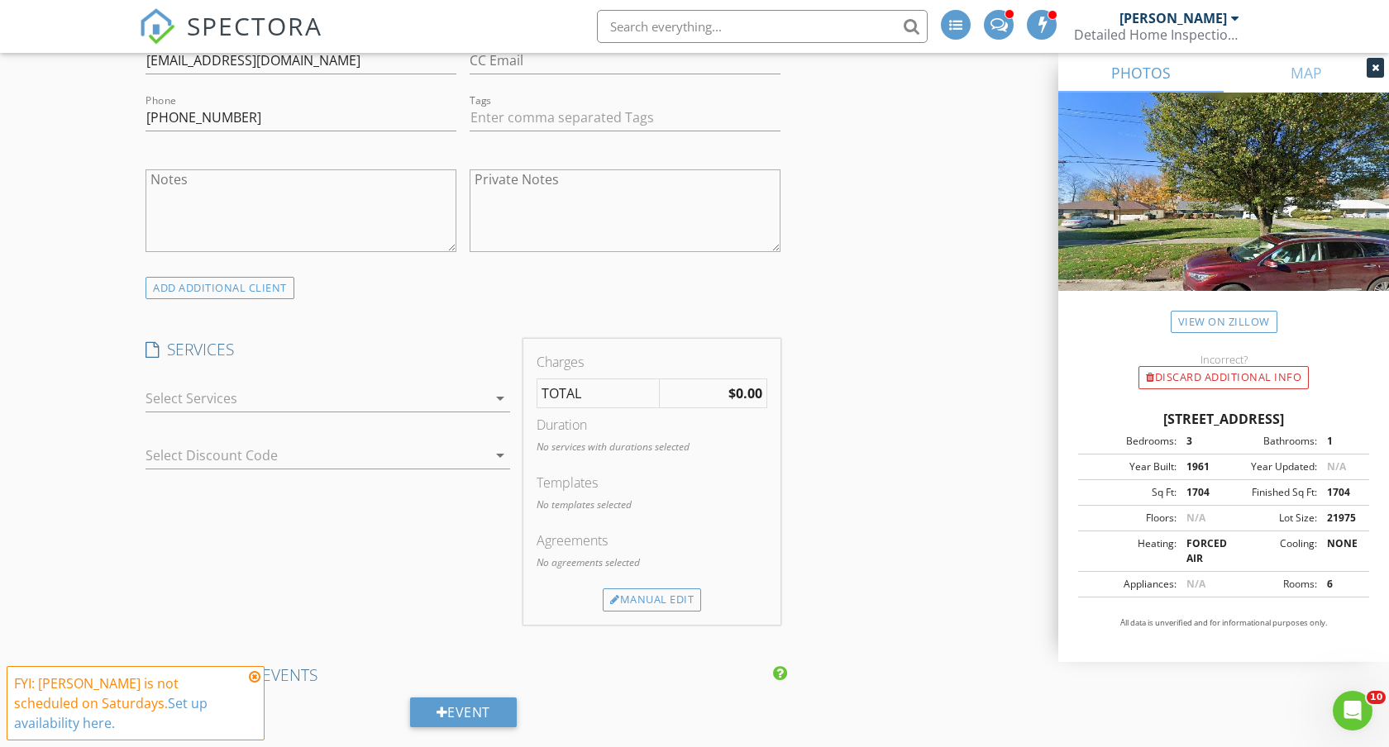
click at [330, 398] on div at bounding box center [315, 398] width 341 height 26
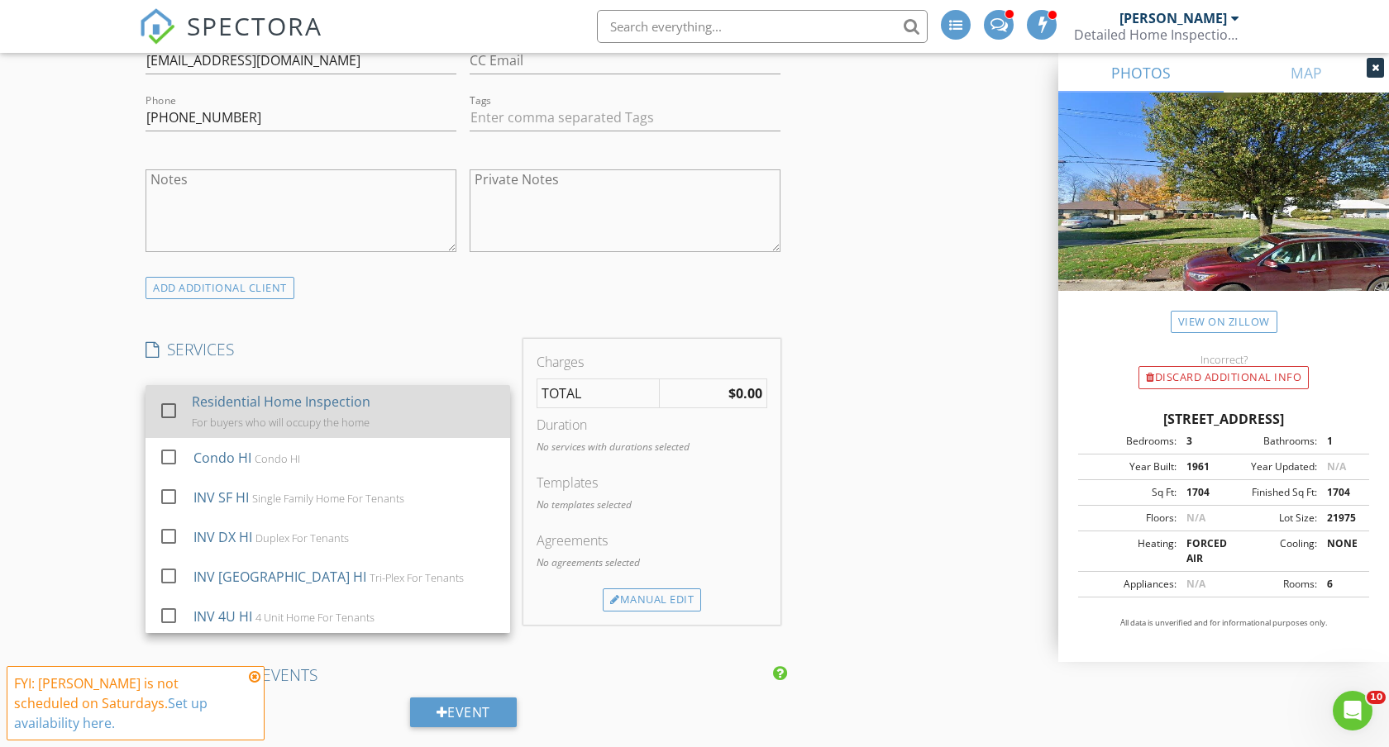
click at [316, 413] on div "Residential Home Inspection For buyers who will occupy the home" at bounding box center [344, 411] width 305 height 53
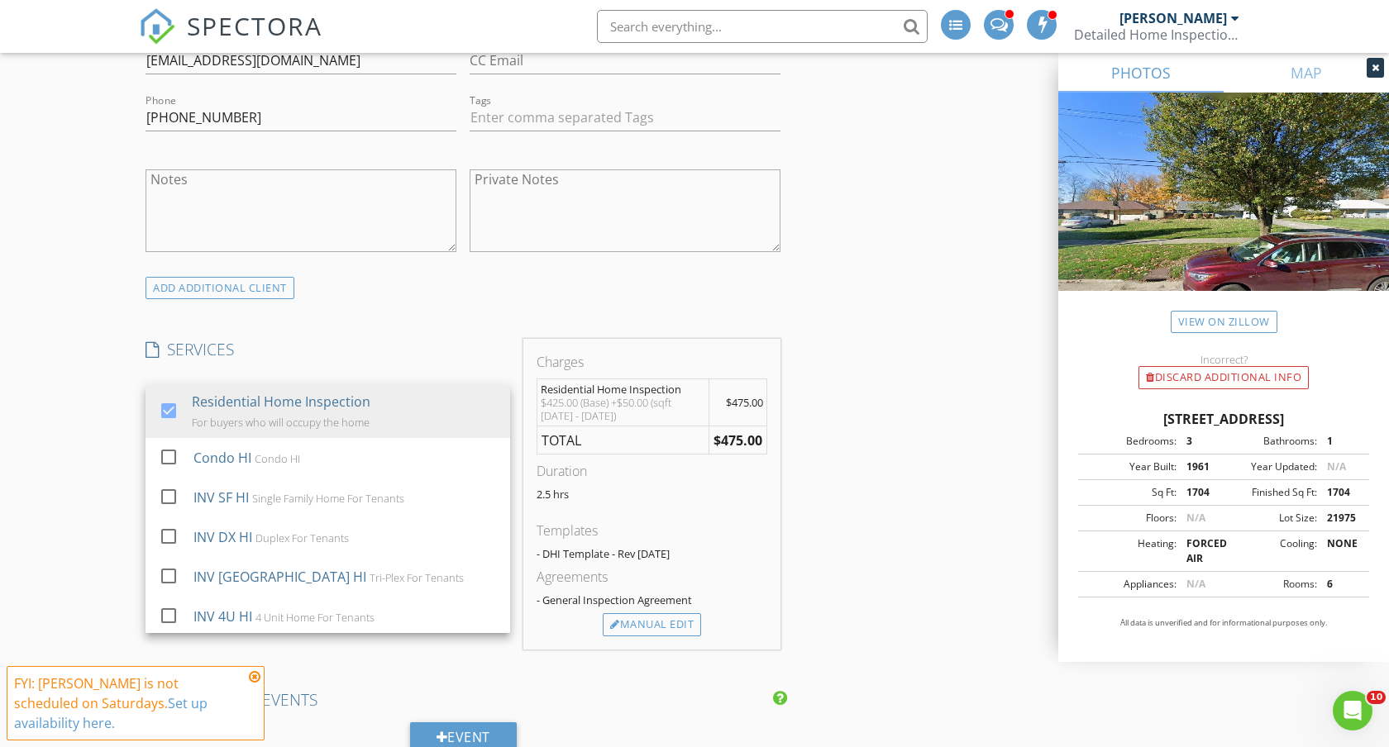
click at [101, 388] on div "New Inspection INSPECTOR(S) check_box Tyler Mizeres PRIMARY check_box_outline_b…" at bounding box center [694, 588] width 1389 height 2983
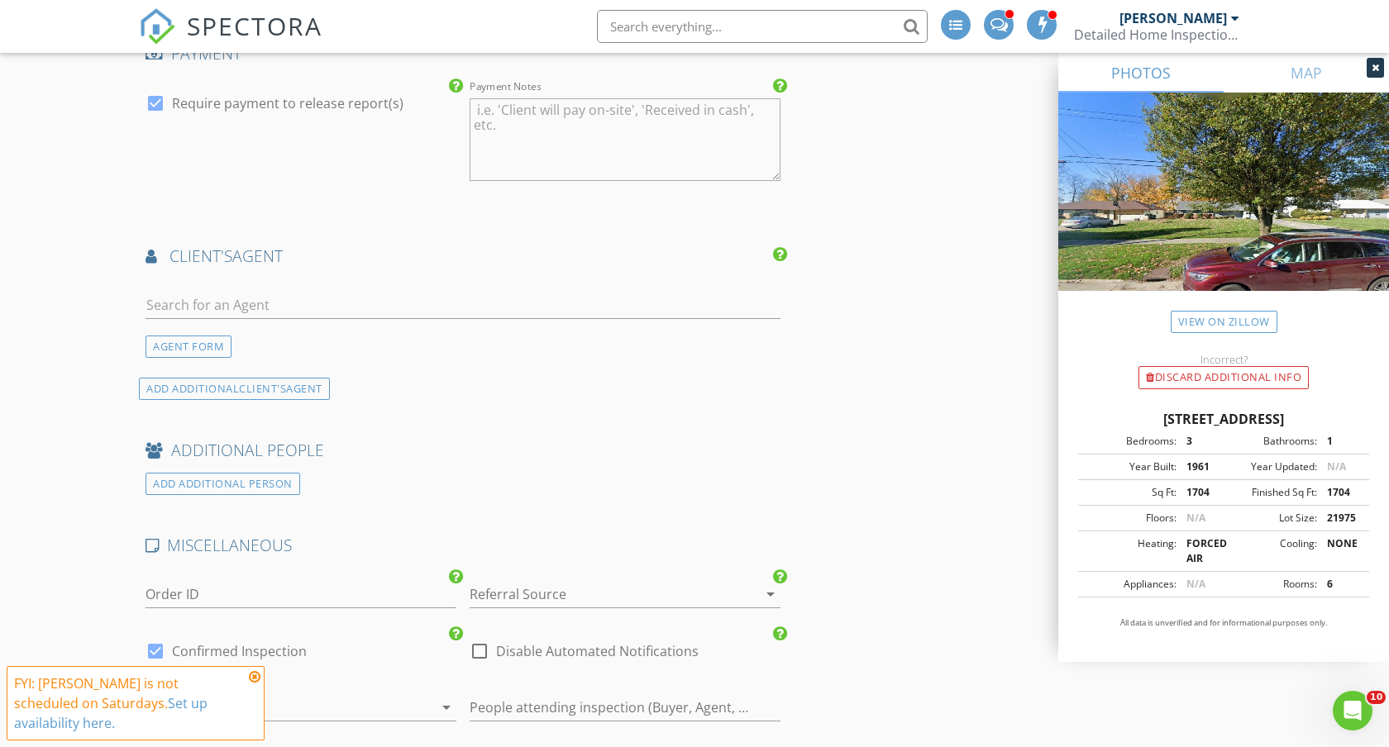
scroll to position [1762, 0]
click at [361, 302] on input "text" at bounding box center [462, 304] width 635 height 27
click at [348, 299] on input "text" at bounding box center [462, 304] width 635 height 27
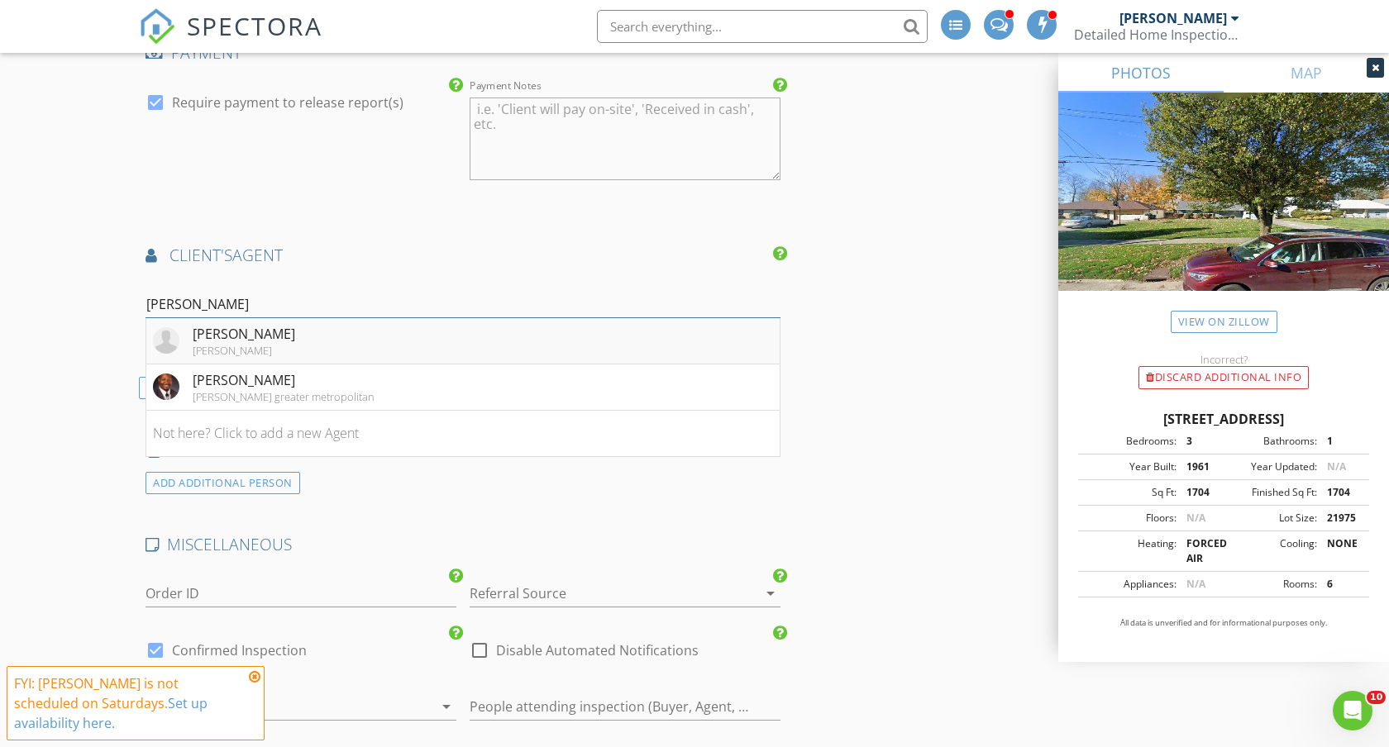
type input "jon murchison"
click at [261, 331] on div "Jon Murchison" at bounding box center [244, 334] width 103 height 20
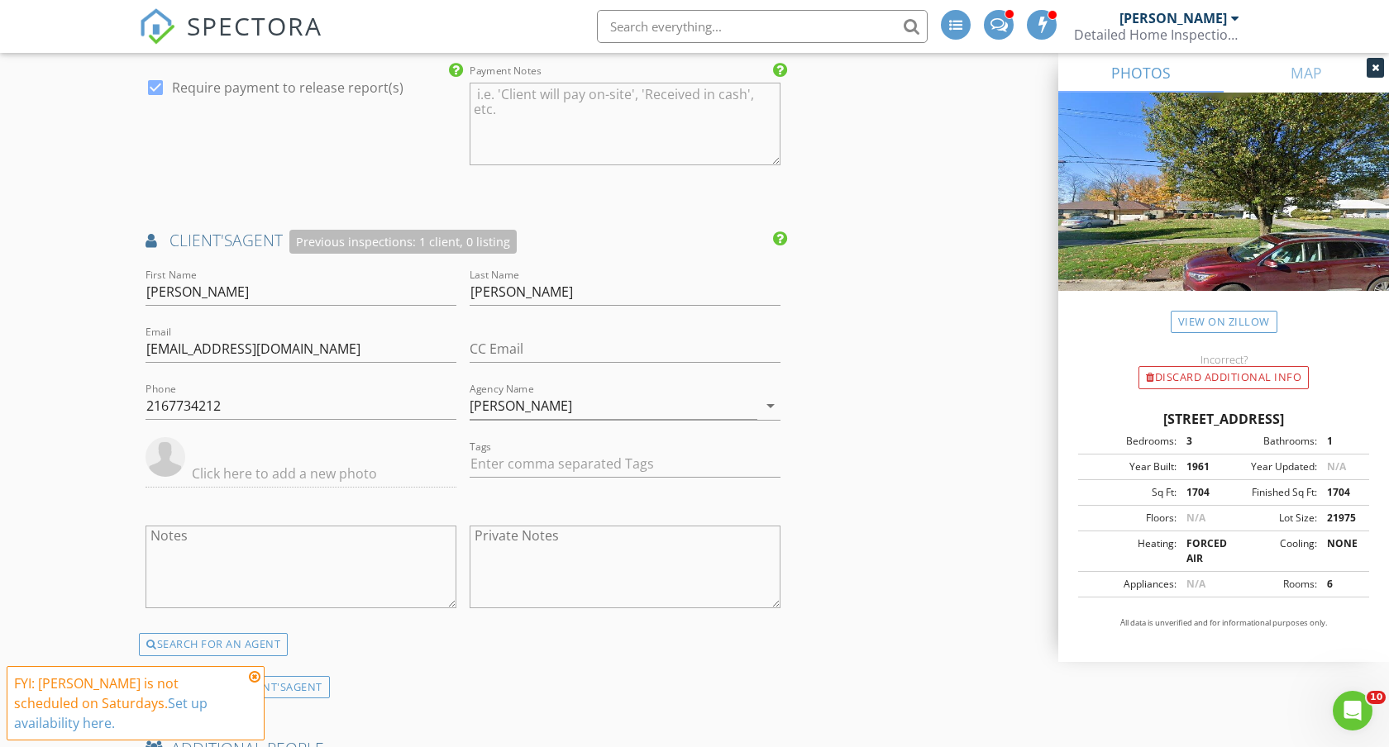
scroll to position [1785, 0]
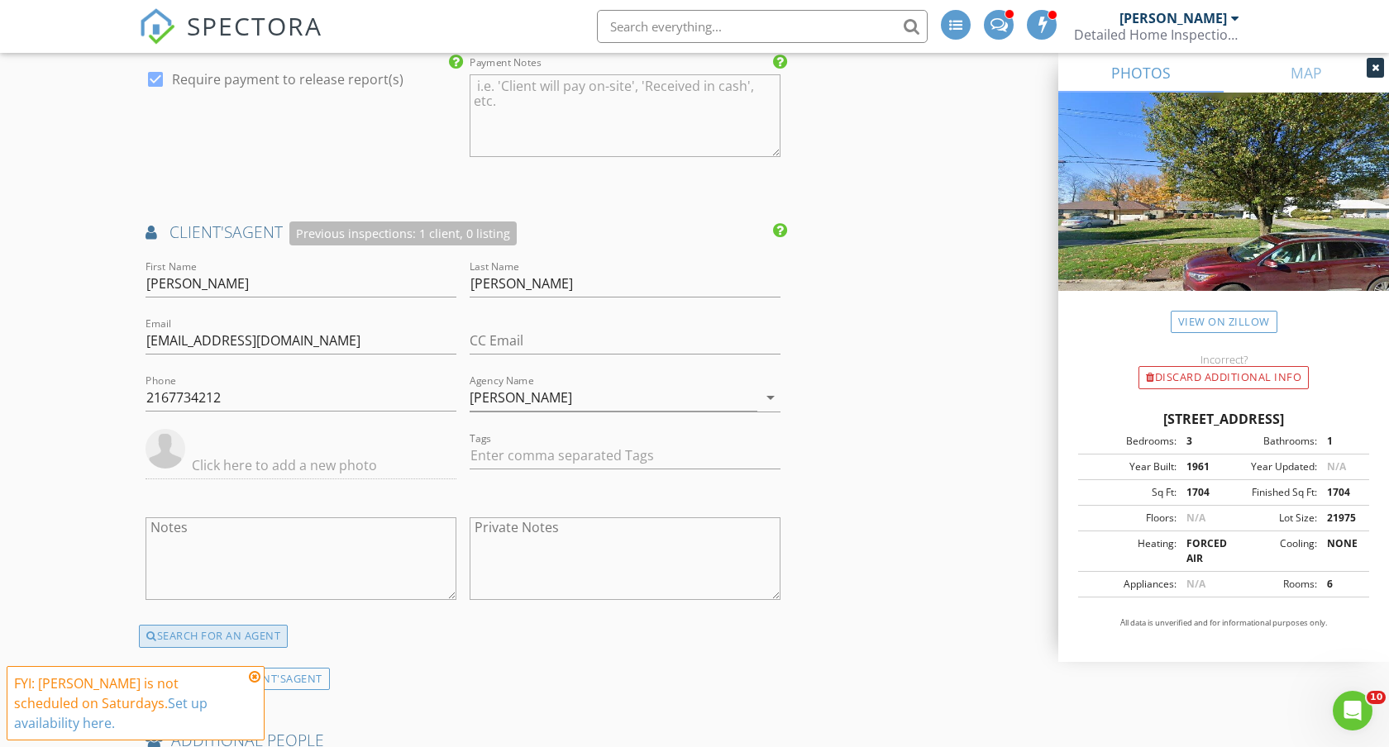
click at [226, 635] on div "SEARCH FOR AN AGENT" at bounding box center [213, 636] width 149 height 23
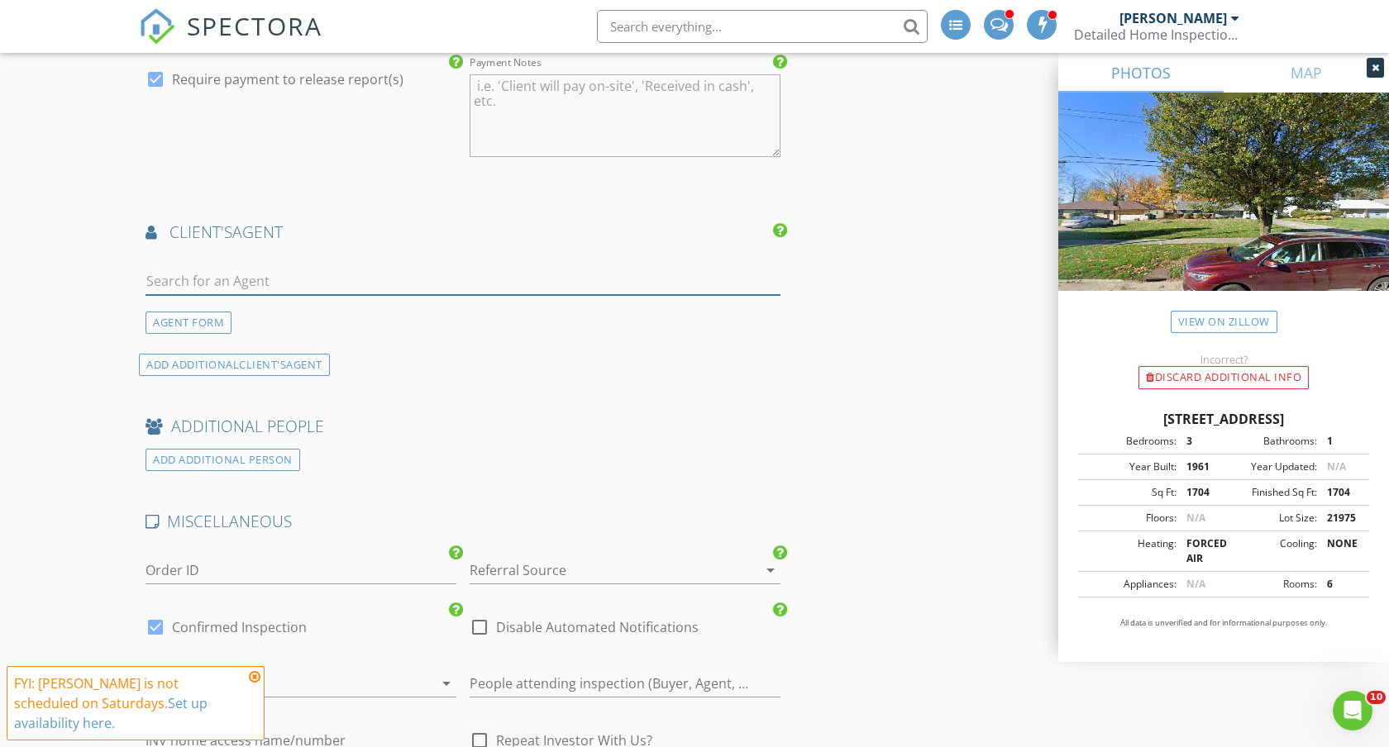
click at [326, 284] on input "text" at bounding box center [462, 281] width 635 height 27
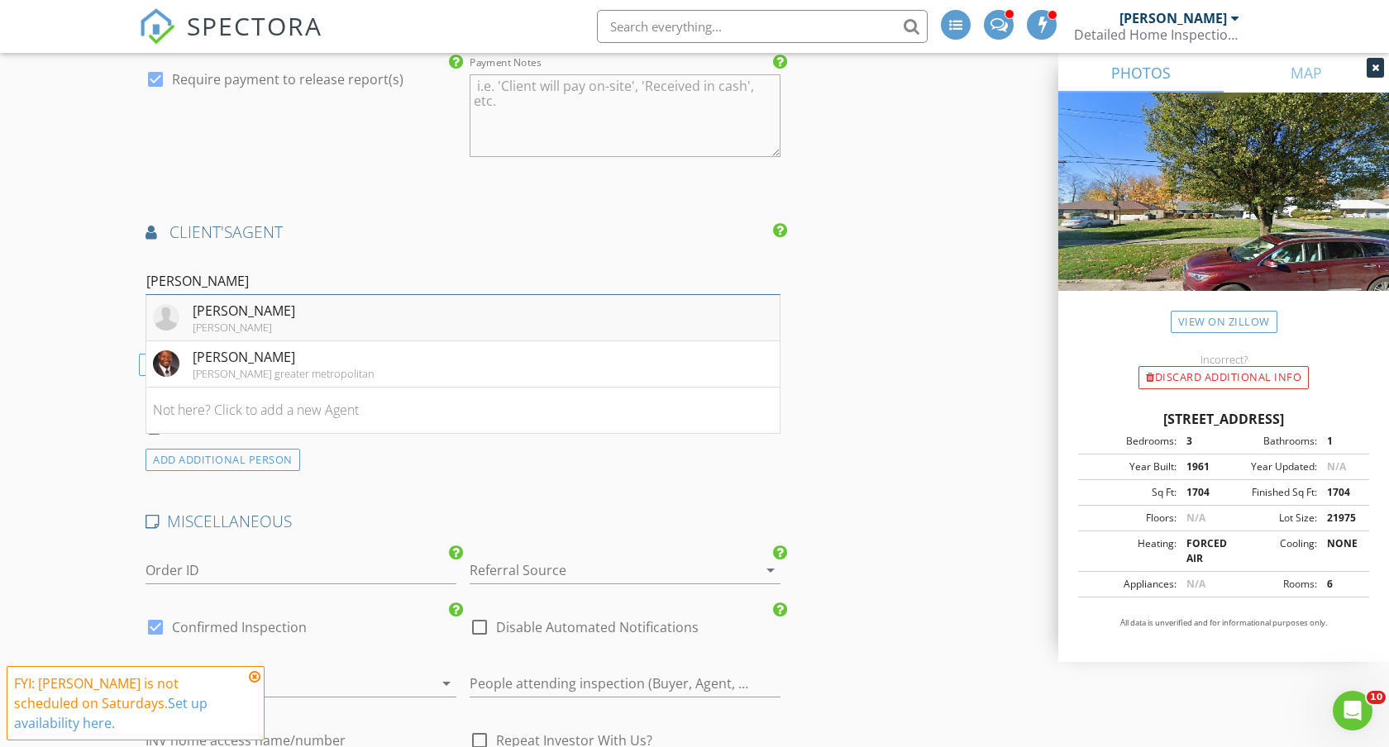
type input "jon murchison"
click at [264, 374] on div "keller williams greater metropolitan" at bounding box center [284, 373] width 182 height 13
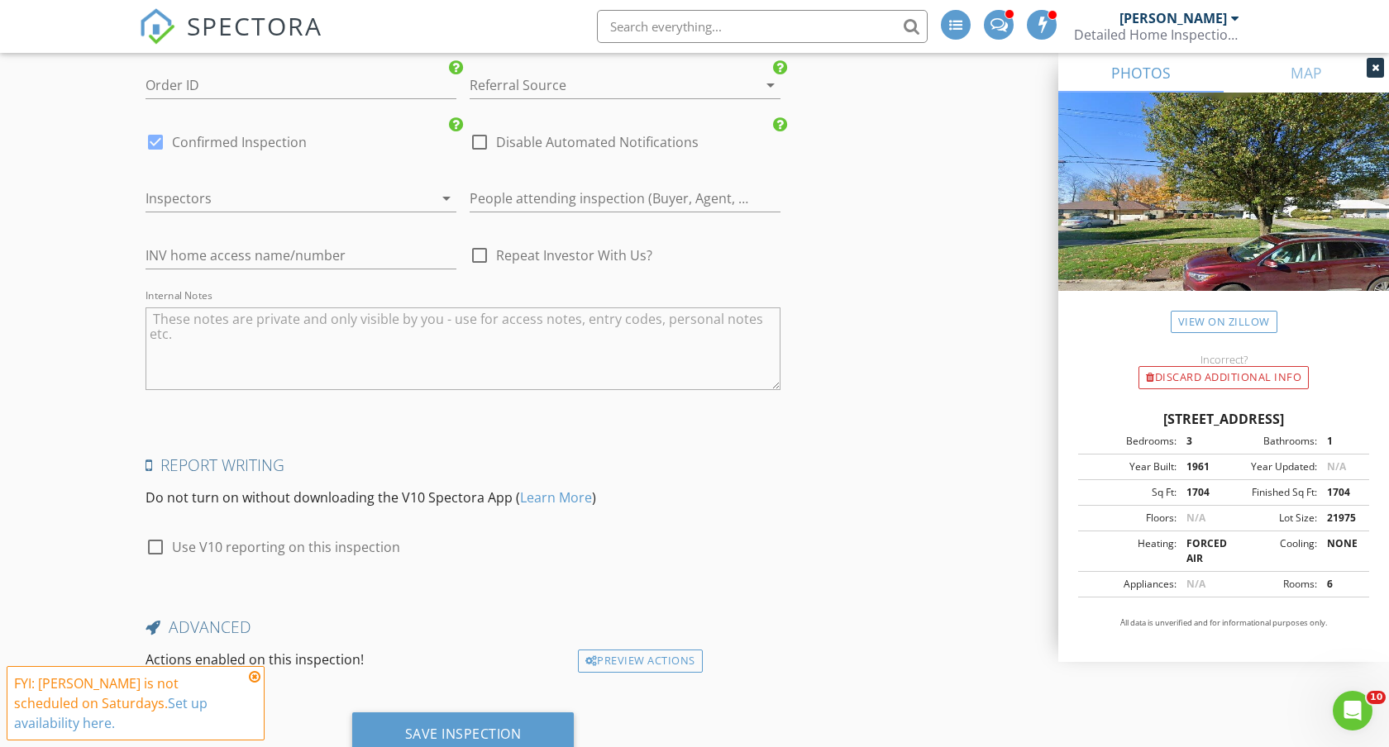
scroll to position [2645, 0]
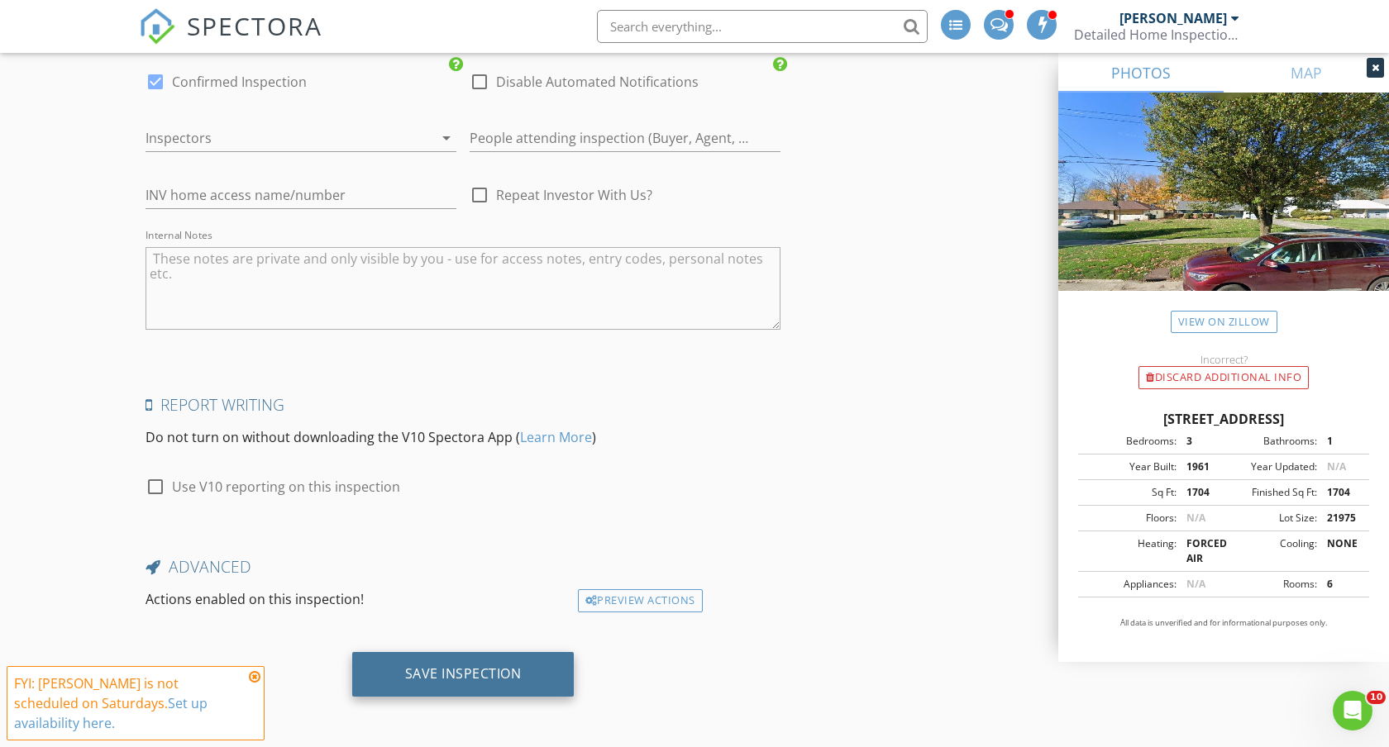
click at [472, 668] on div "Save Inspection" at bounding box center [463, 673] width 117 height 17
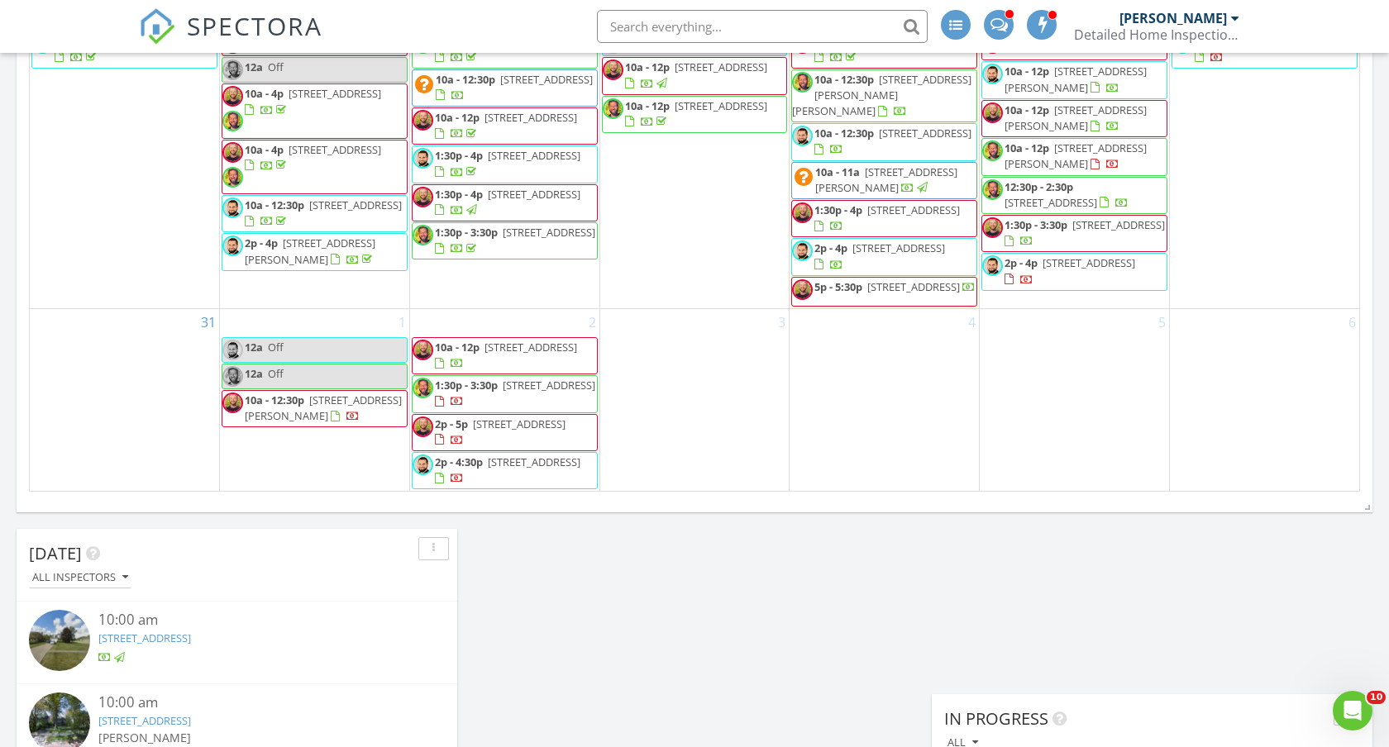
scroll to position [987, 0]
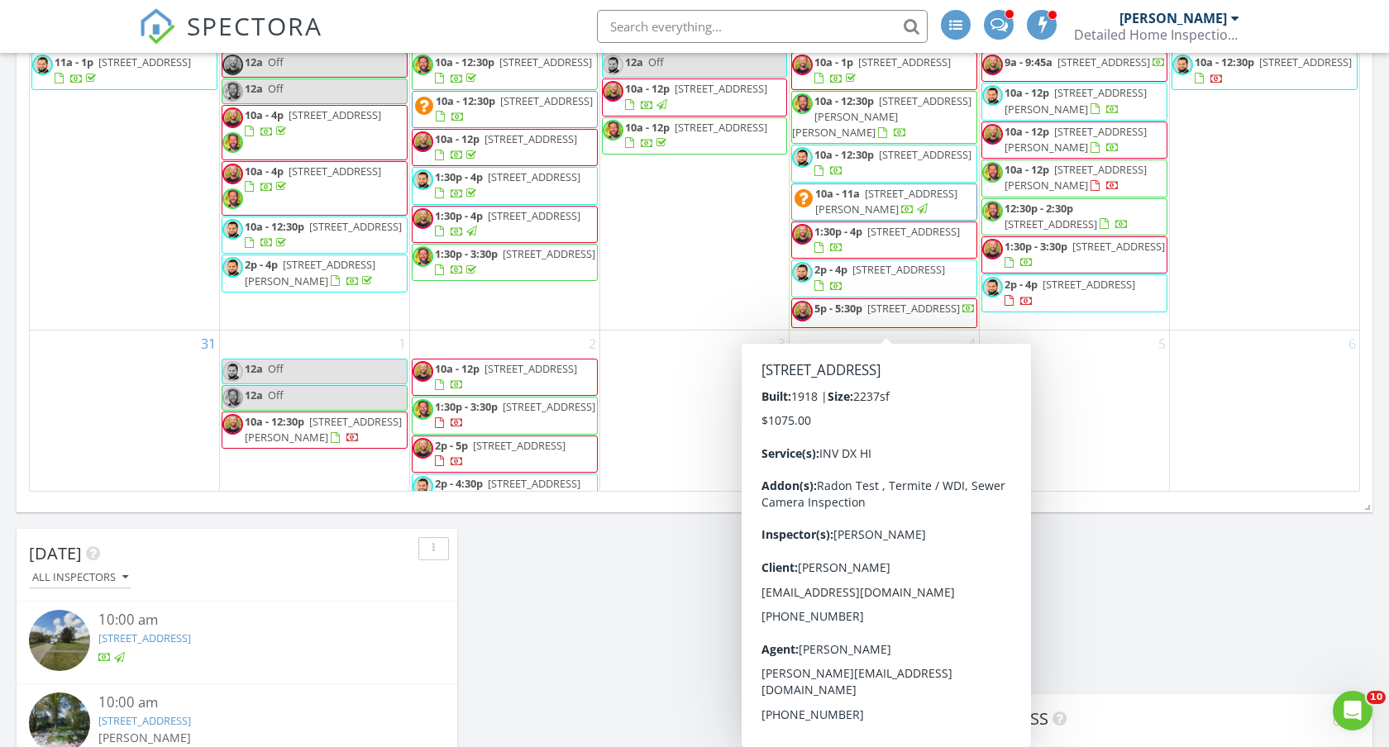
click at [867, 239] on span "[STREET_ADDRESS]" at bounding box center [913, 231] width 93 height 15
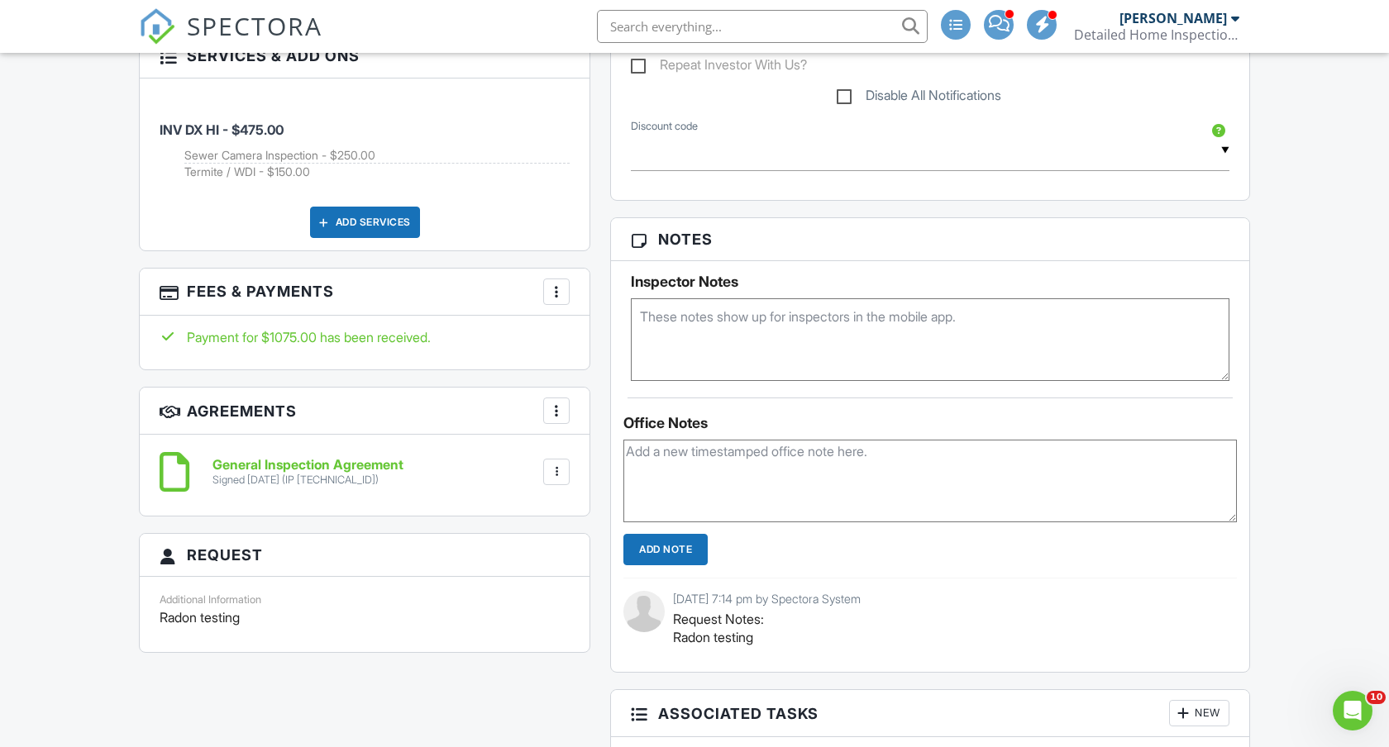
scroll to position [1178, 0]
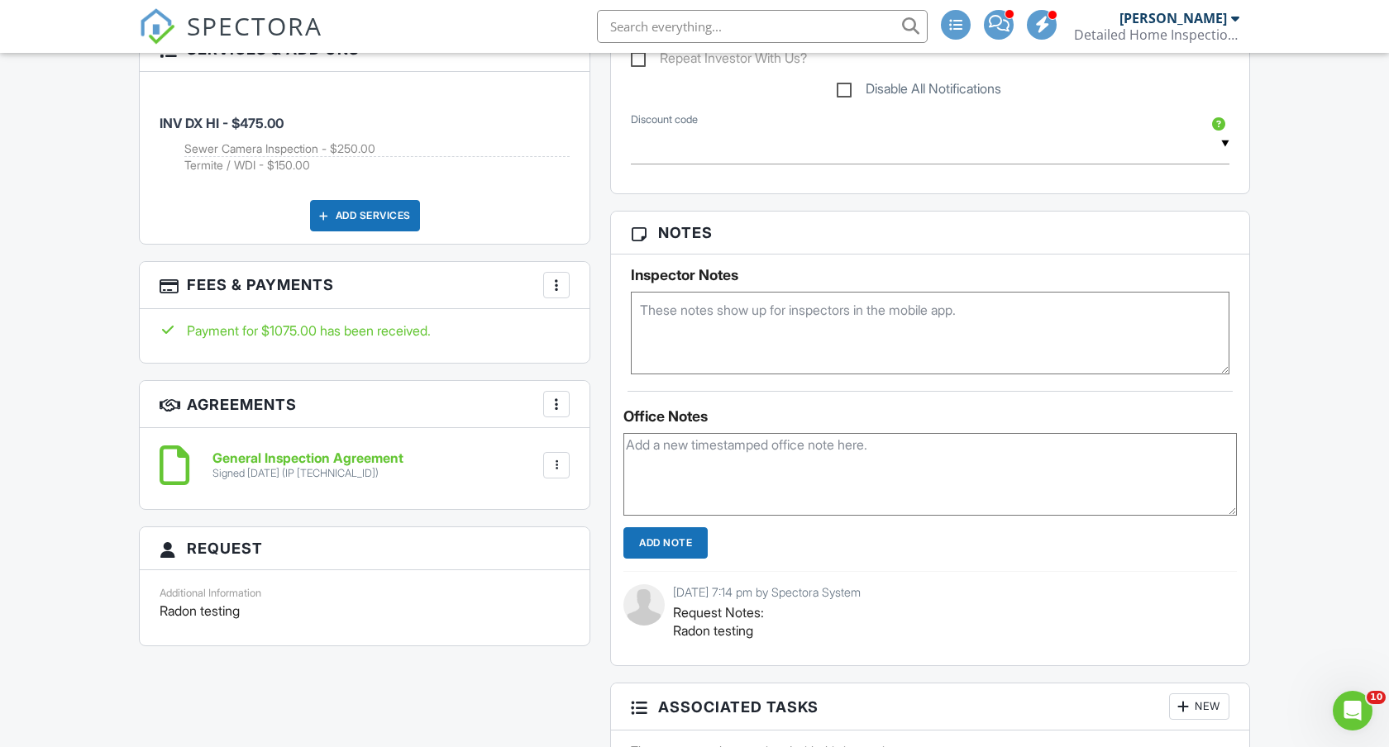
click at [557, 289] on div at bounding box center [556, 285] width 17 height 17
click at [619, 336] on li "Edit Fees & Payments" at bounding box center [639, 335] width 173 height 41
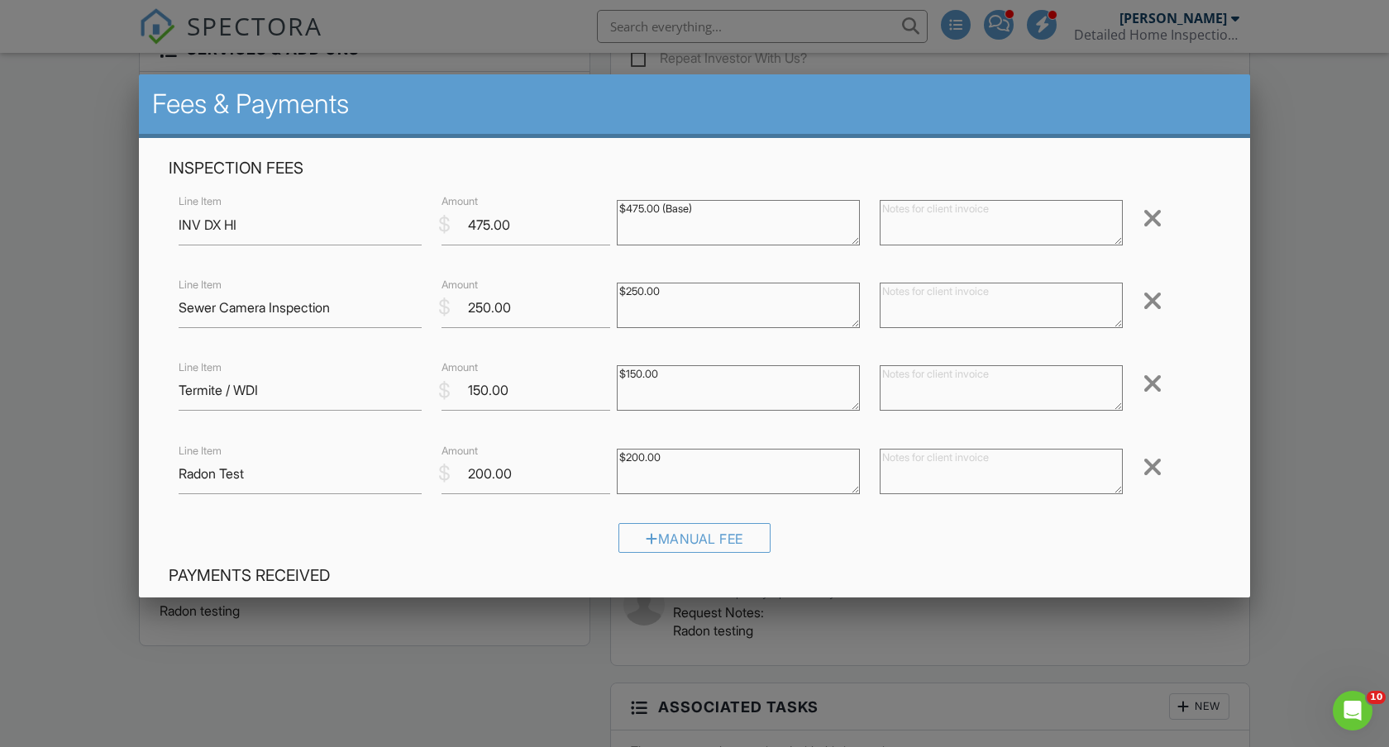
click at [1155, 300] on div at bounding box center [1152, 301] width 20 height 26
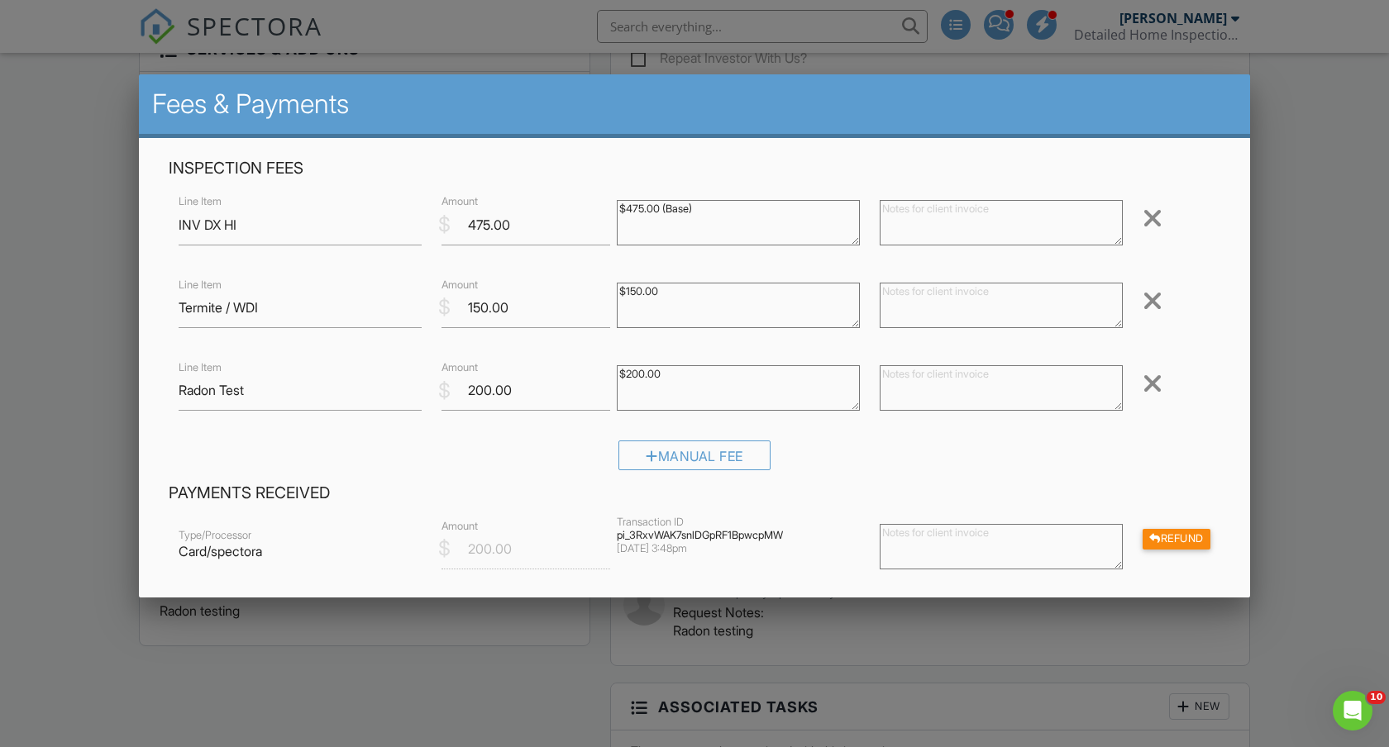
click at [961, 537] on textarea at bounding box center [1001, 546] width 243 height 45
click at [1162, 528] on div "Type/Processor Card/spectora $ Amount 200.00 Transaction ID pi_3RxvWAK7snlDGpRF…" at bounding box center [695, 549] width 1052 height 66
click at [1159, 546] on div "Refund" at bounding box center [1176, 539] width 68 height 21
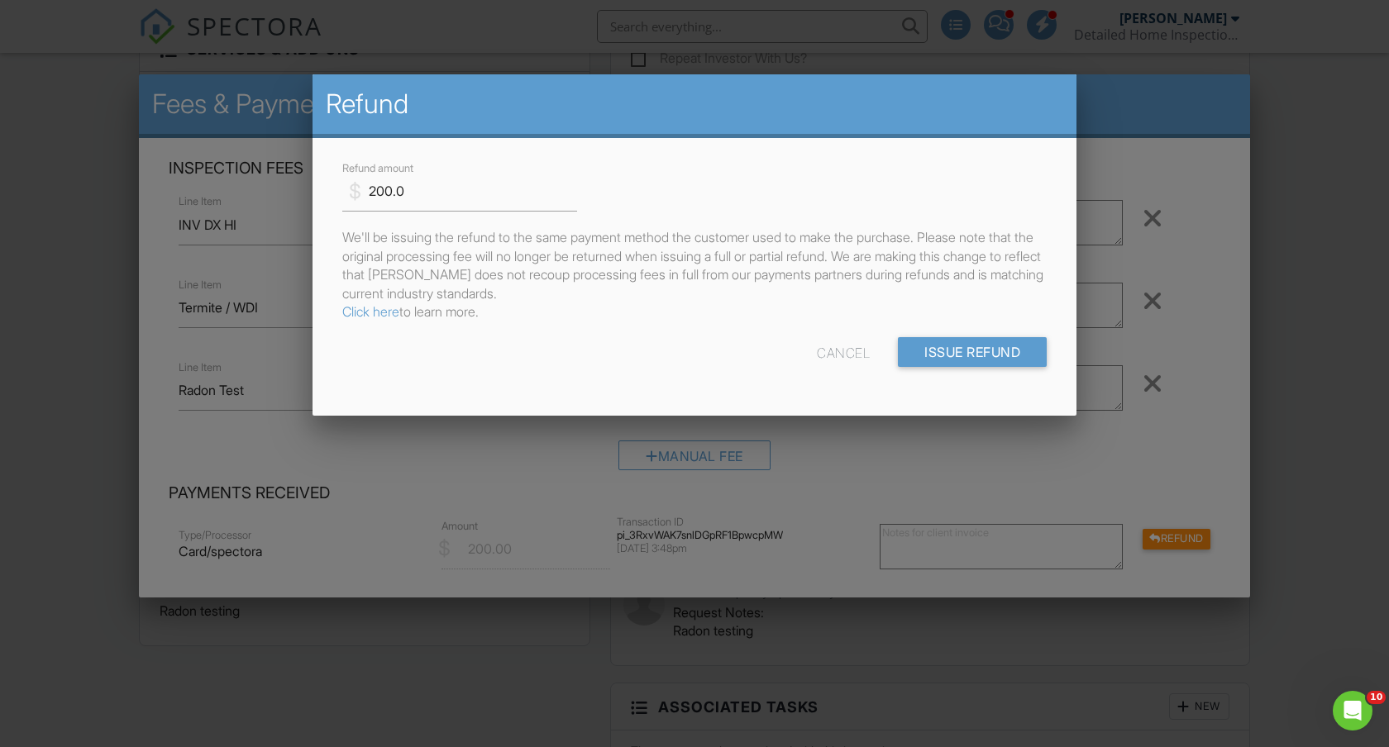
click at [835, 353] on div "Cancel" at bounding box center [843, 352] width 53 height 30
click at [825, 477] on div at bounding box center [694, 384] width 1389 height 934
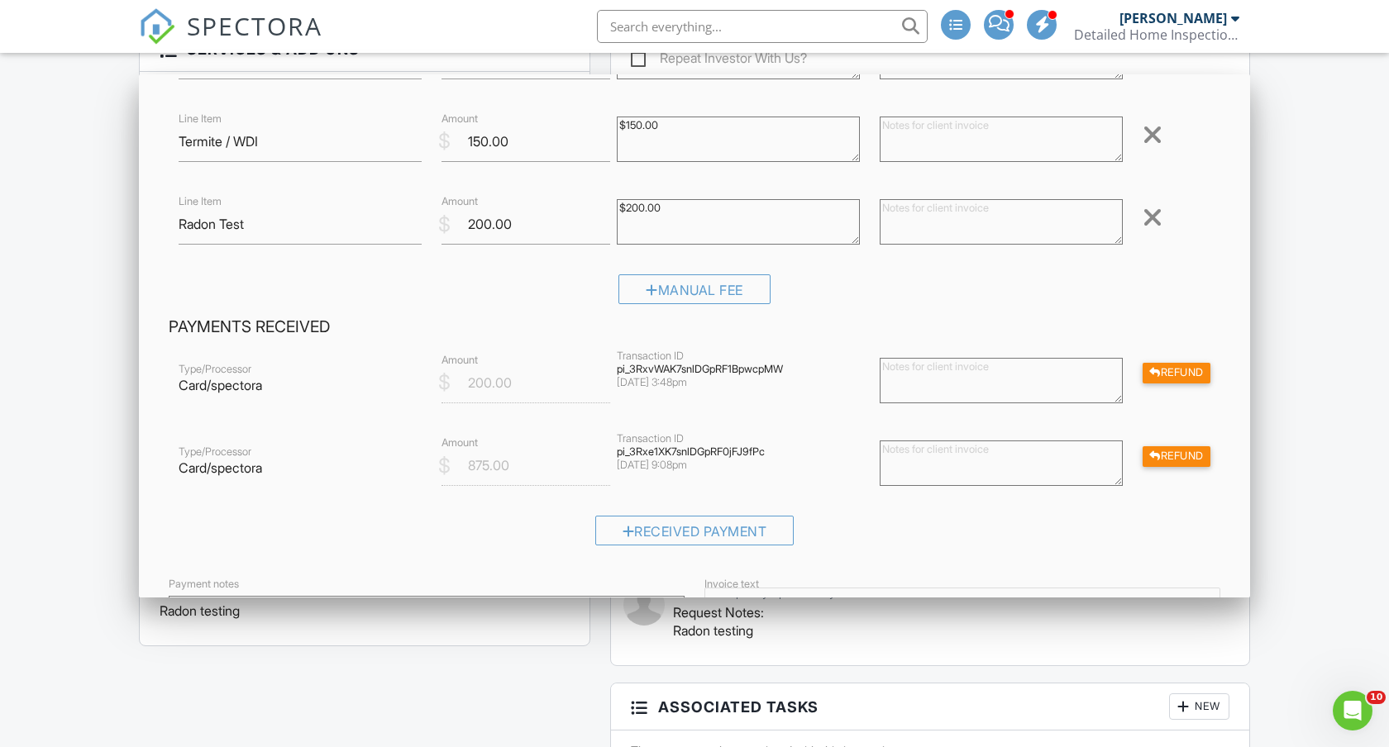
scroll to position [167, 0]
click at [1180, 454] on div "Refund" at bounding box center [1176, 456] width 68 height 21
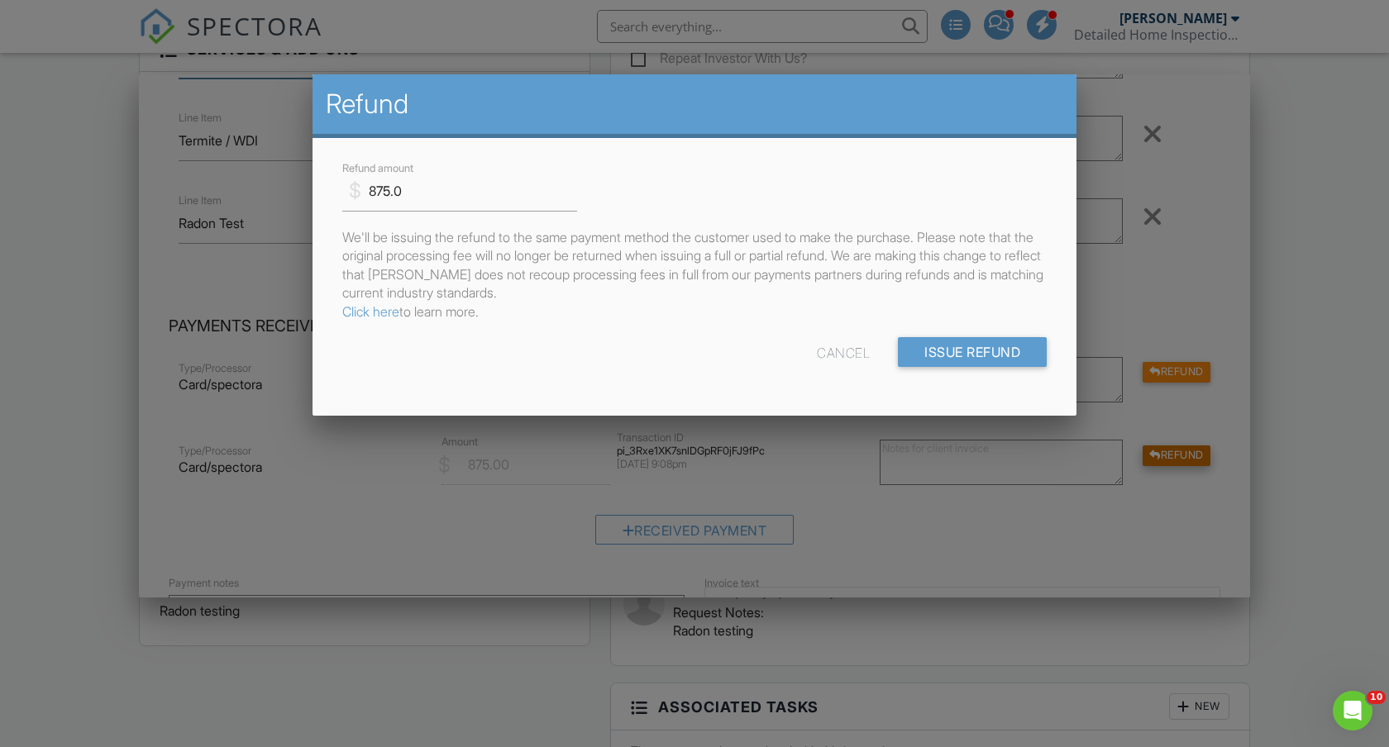
scroll to position [130, 0]
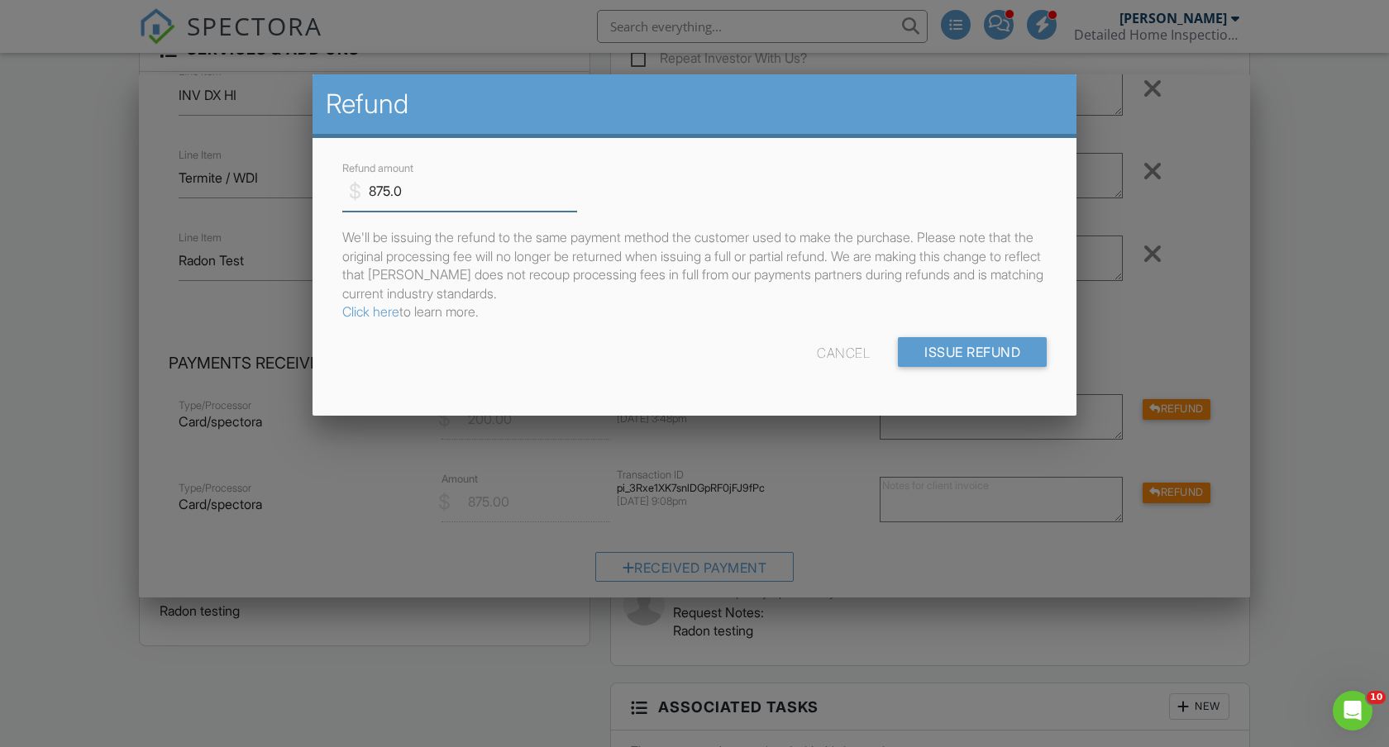
click at [393, 184] on input "875.0" at bounding box center [459, 191] width 235 height 41
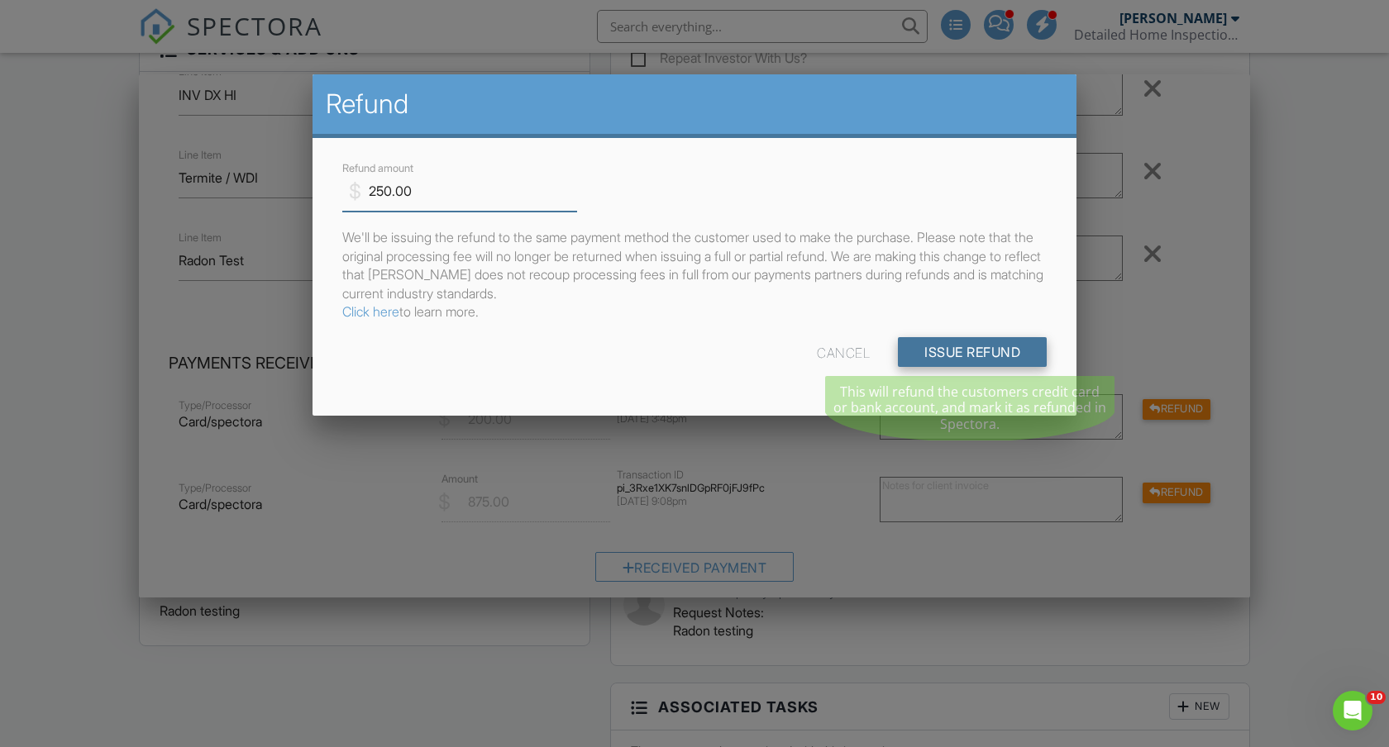
type input "250.00"
click at [962, 348] on input "Issue Refund" at bounding box center [972, 352] width 149 height 30
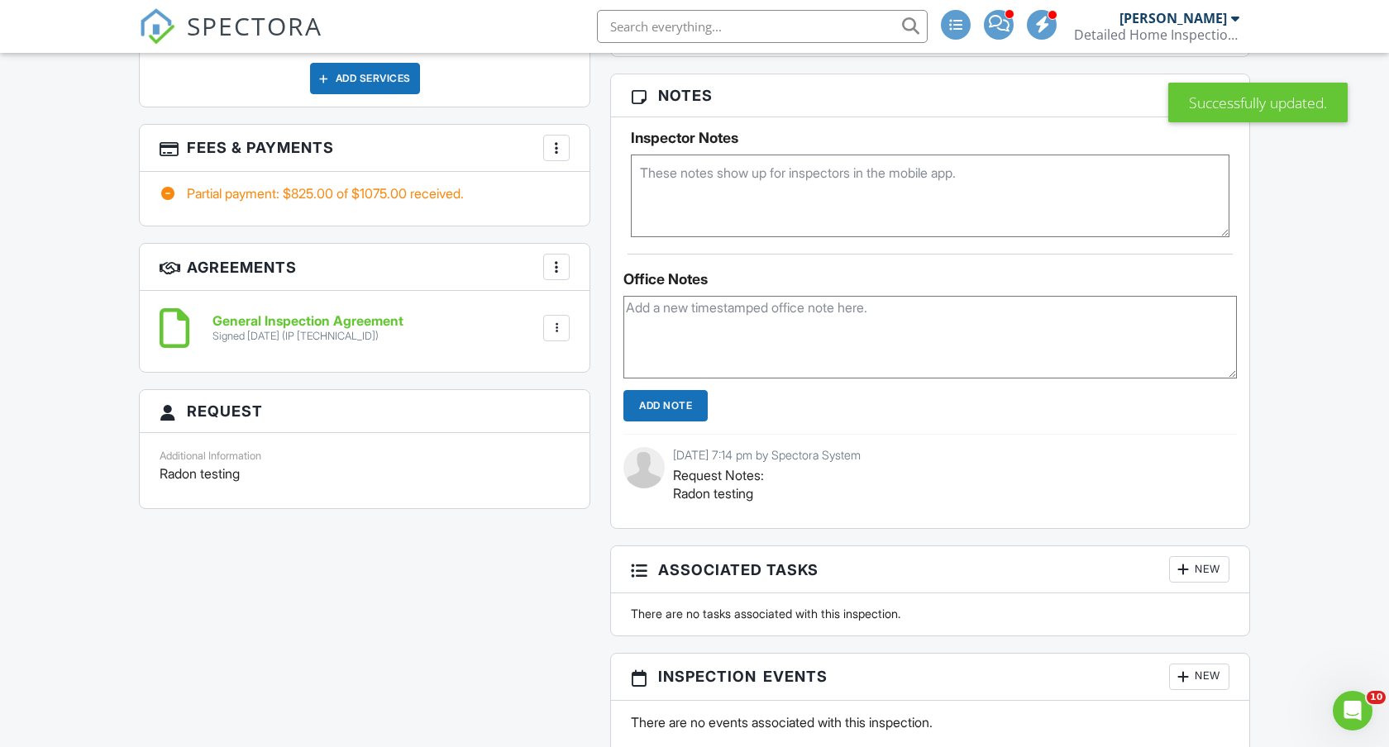
click at [556, 145] on div at bounding box center [556, 148] width 17 height 17
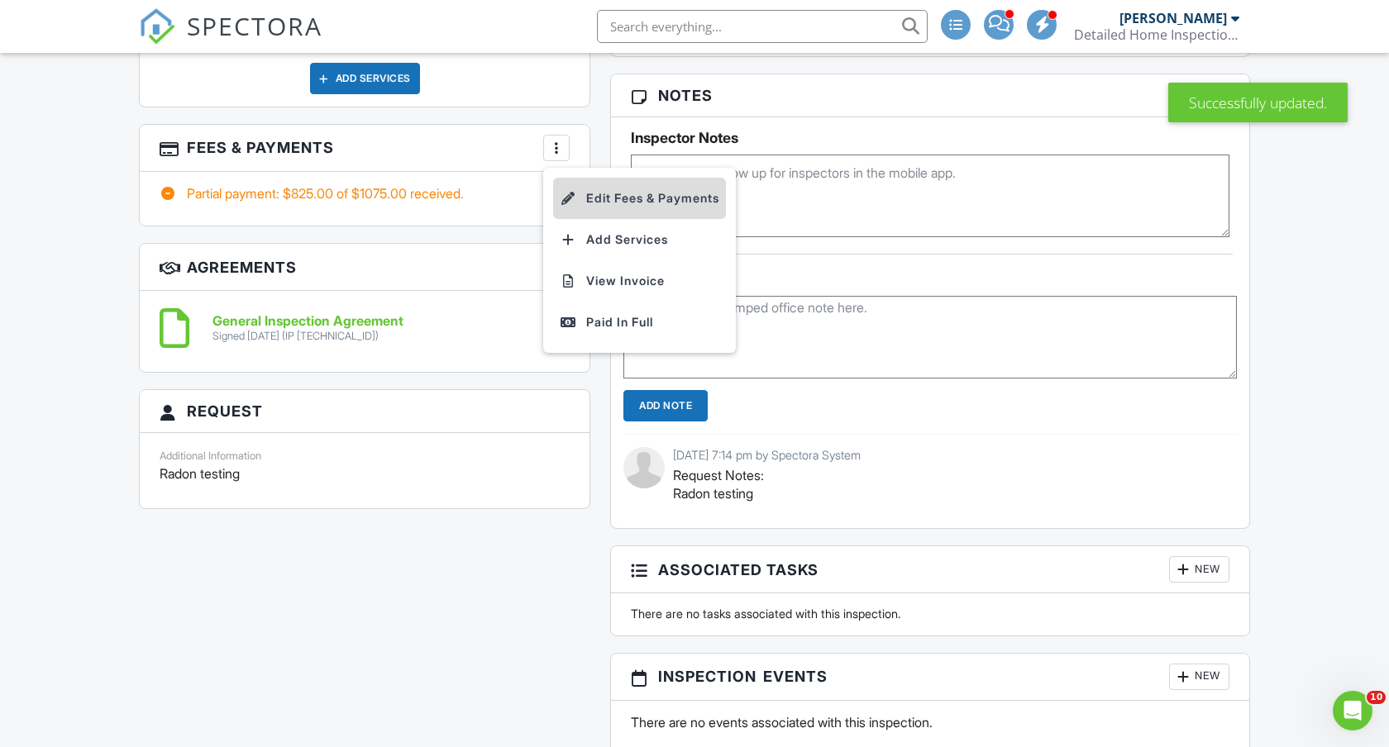
click at [618, 194] on li "Edit Fees & Payments" at bounding box center [639, 198] width 173 height 41
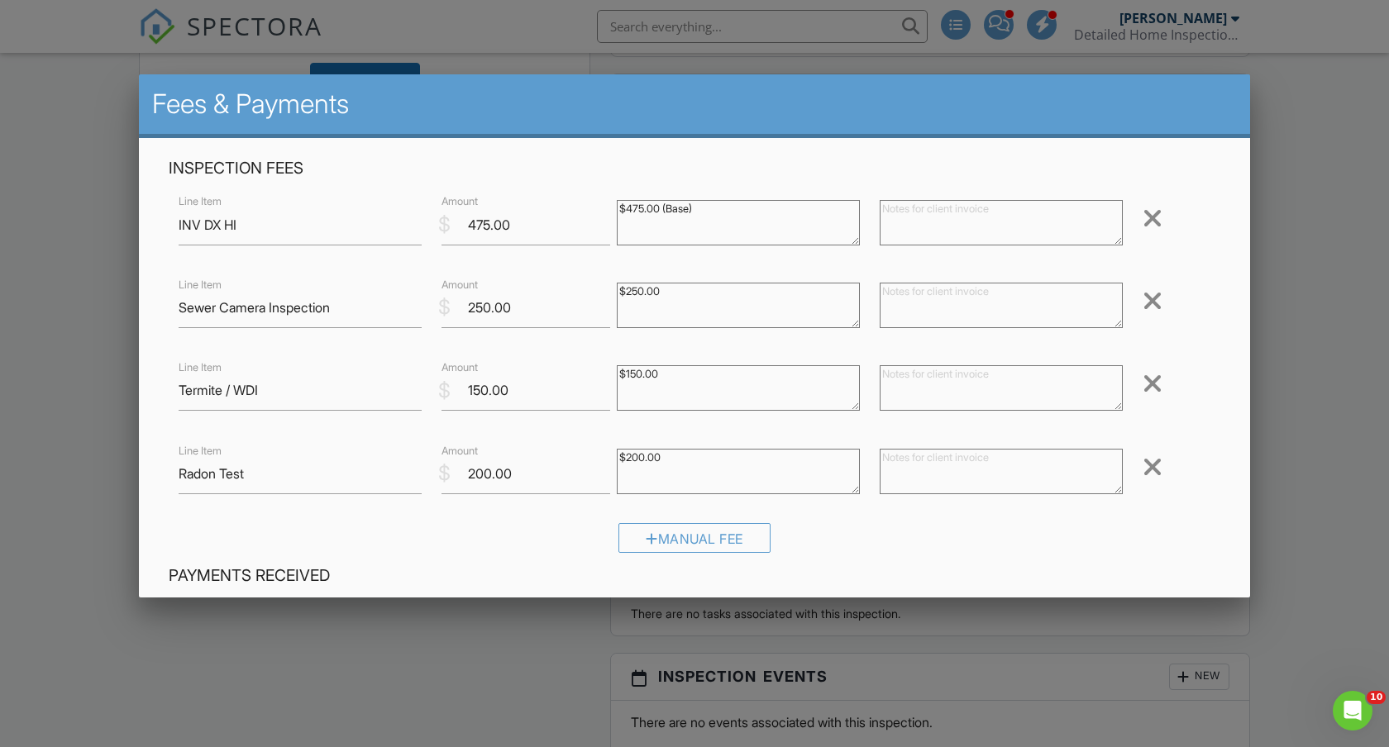
click at [1150, 304] on div at bounding box center [1152, 301] width 20 height 26
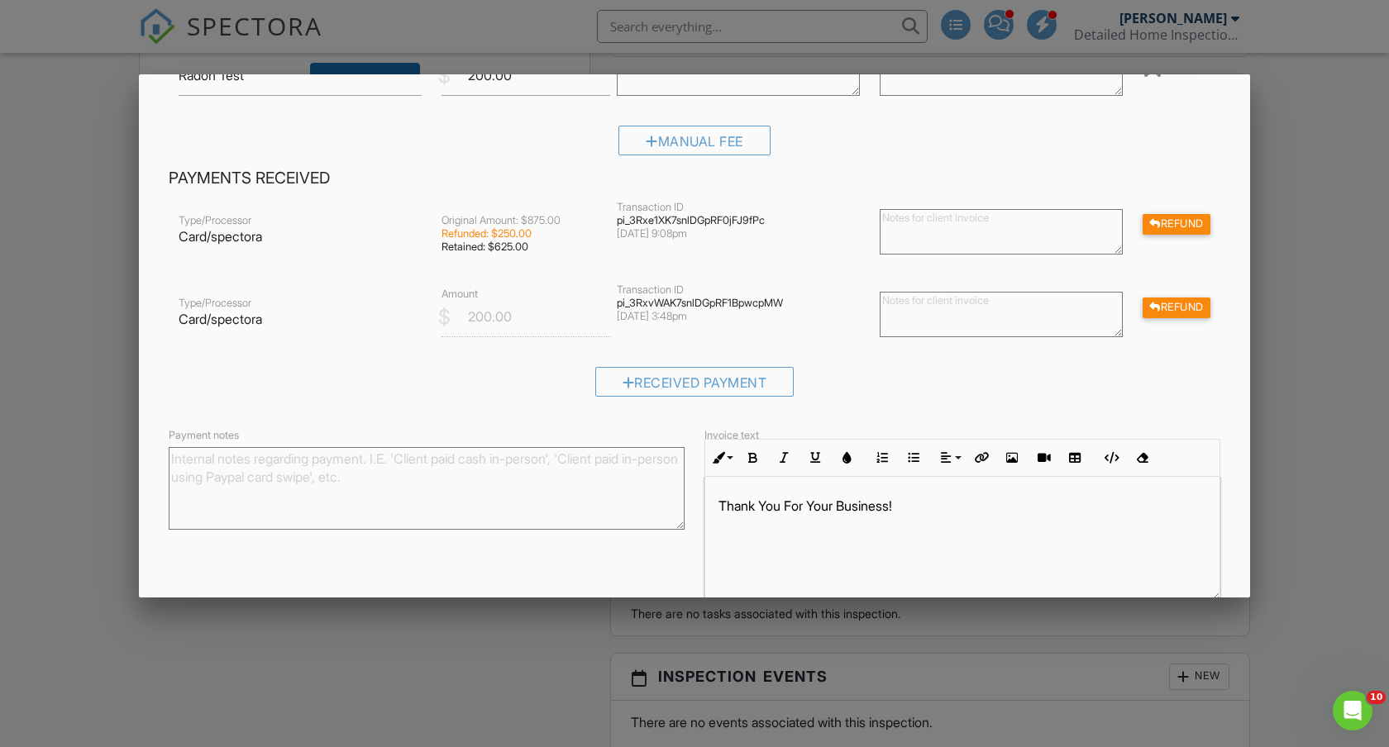
scroll to position [398, 0]
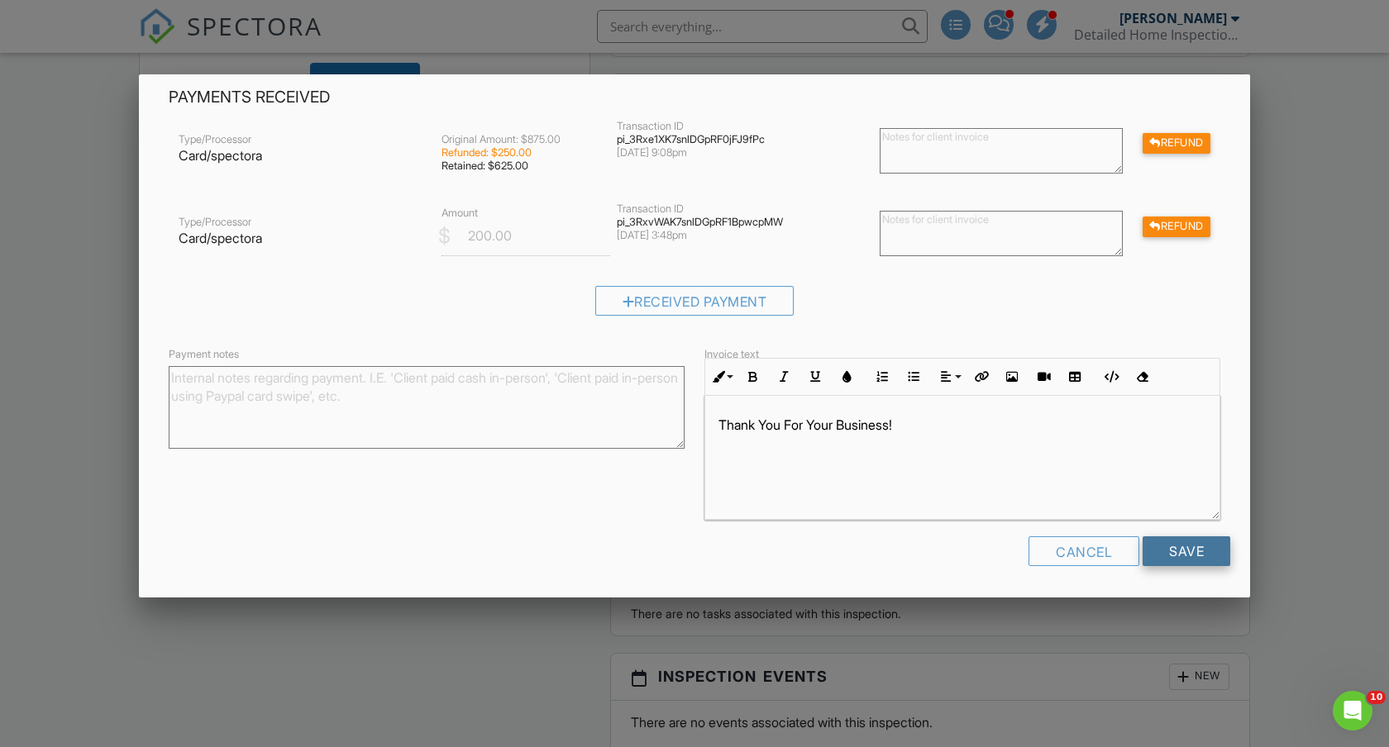
click at [1172, 546] on input "Save" at bounding box center [1186, 552] width 88 height 30
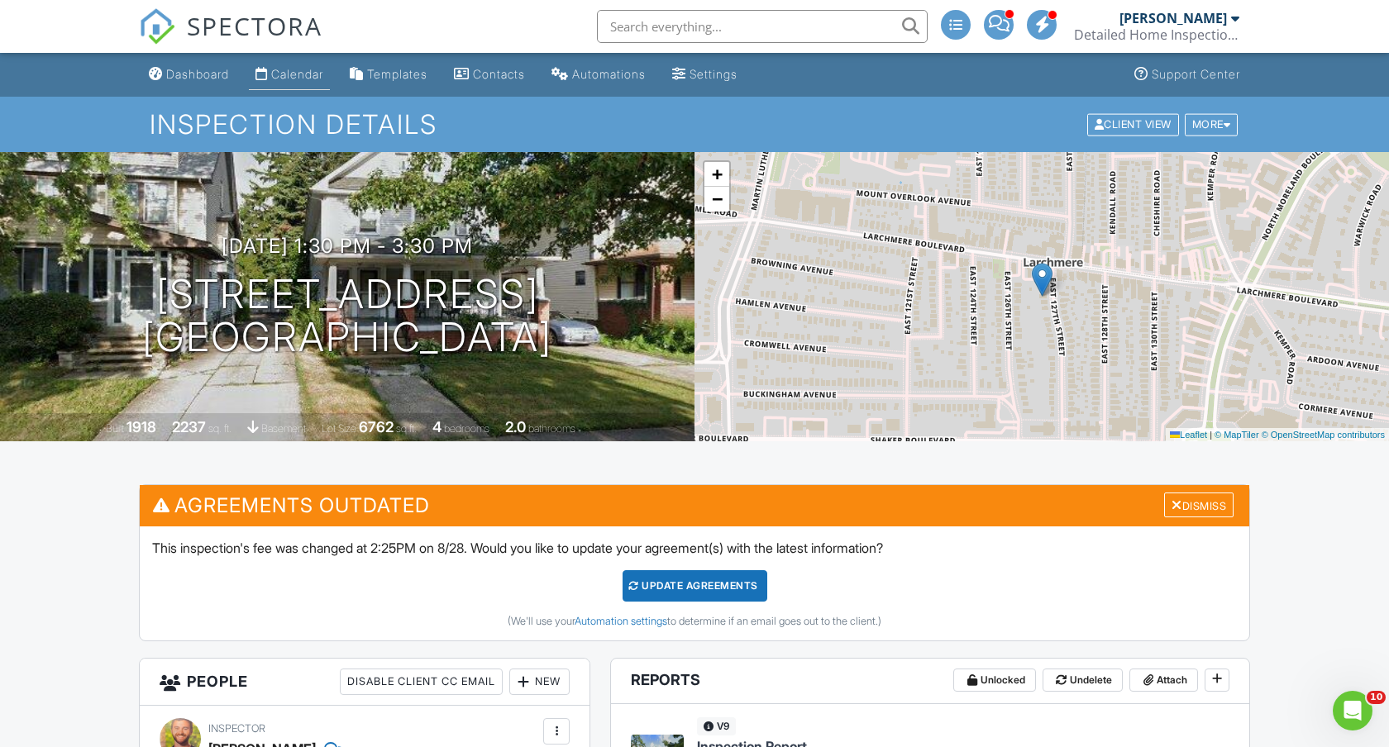
click at [282, 82] on link "Calendar" at bounding box center [289, 75] width 81 height 31
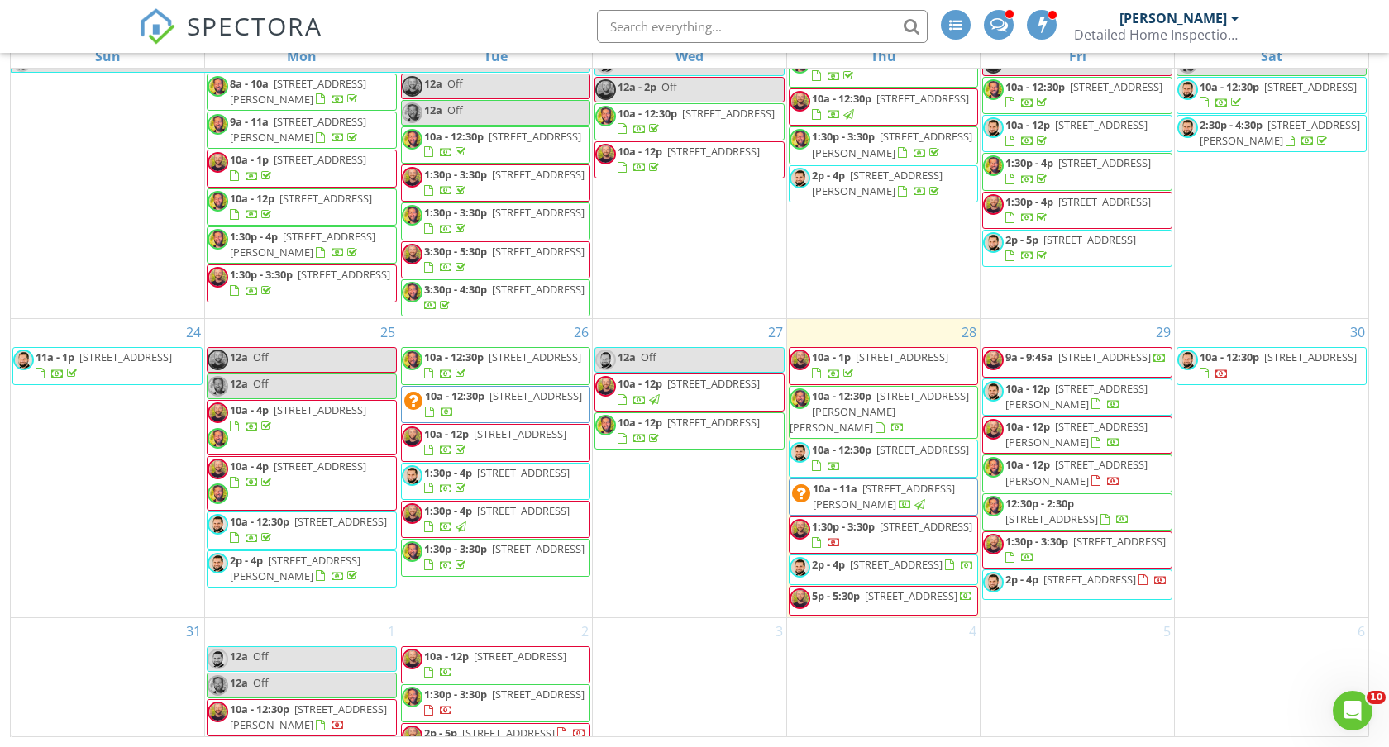
scroll to position [923, 0]
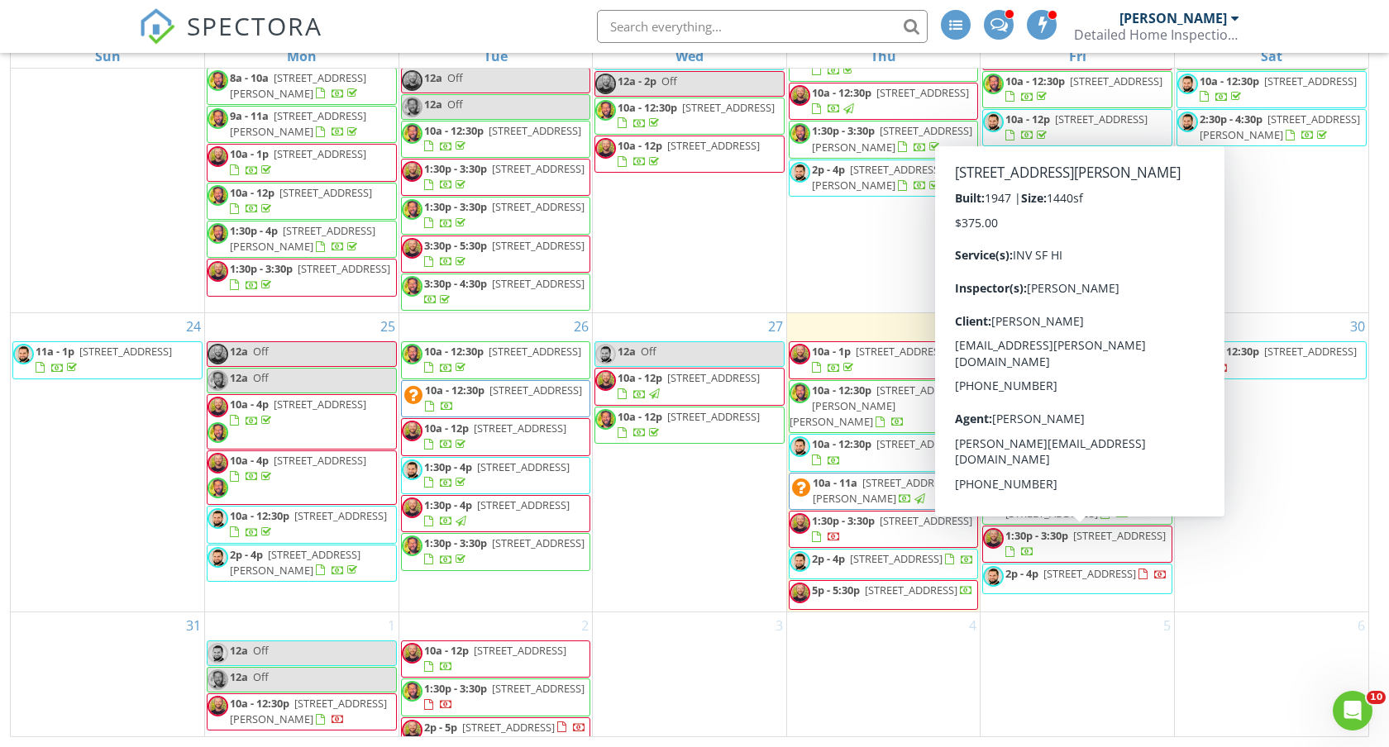
click at [1077, 482] on span "[STREET_ADDRESS][PERSON_NAME]" at bounding box center [1076, 466] width 142 height 31
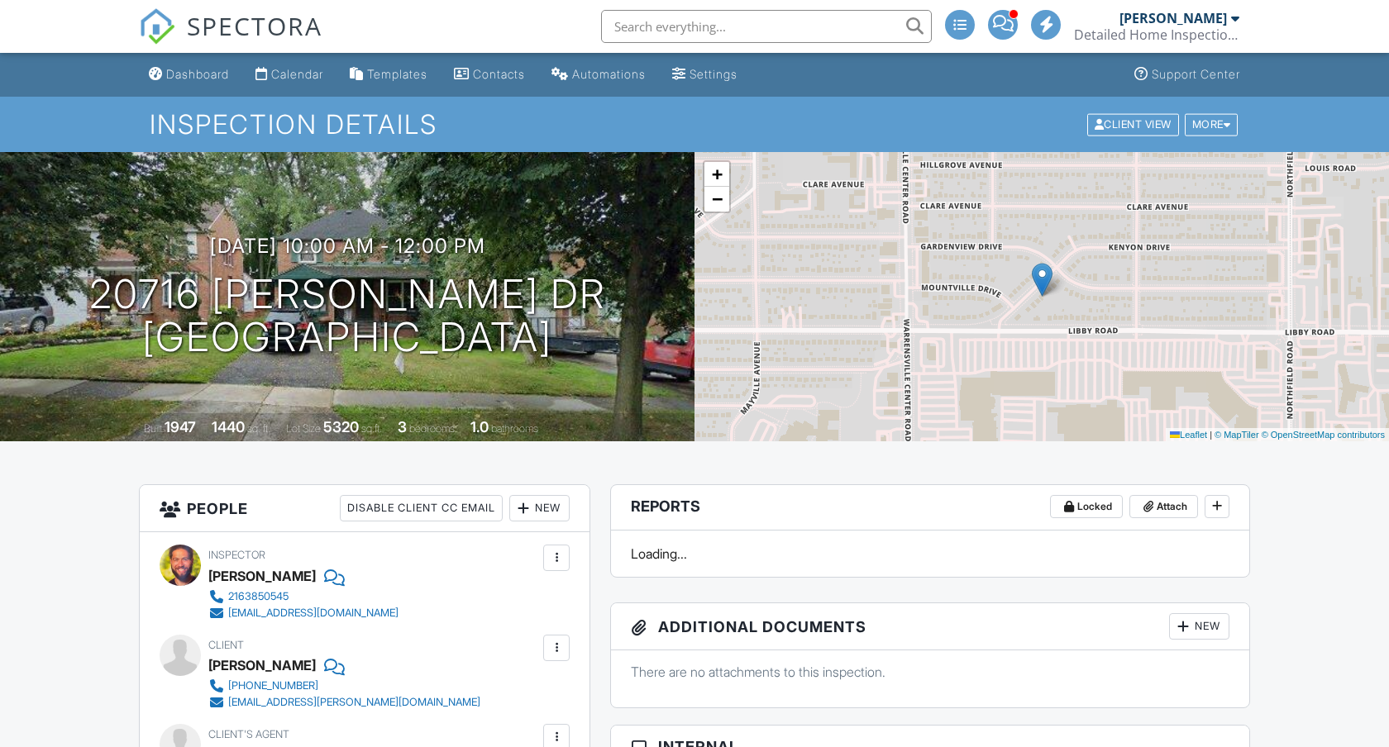
scroll to position [327, 0]
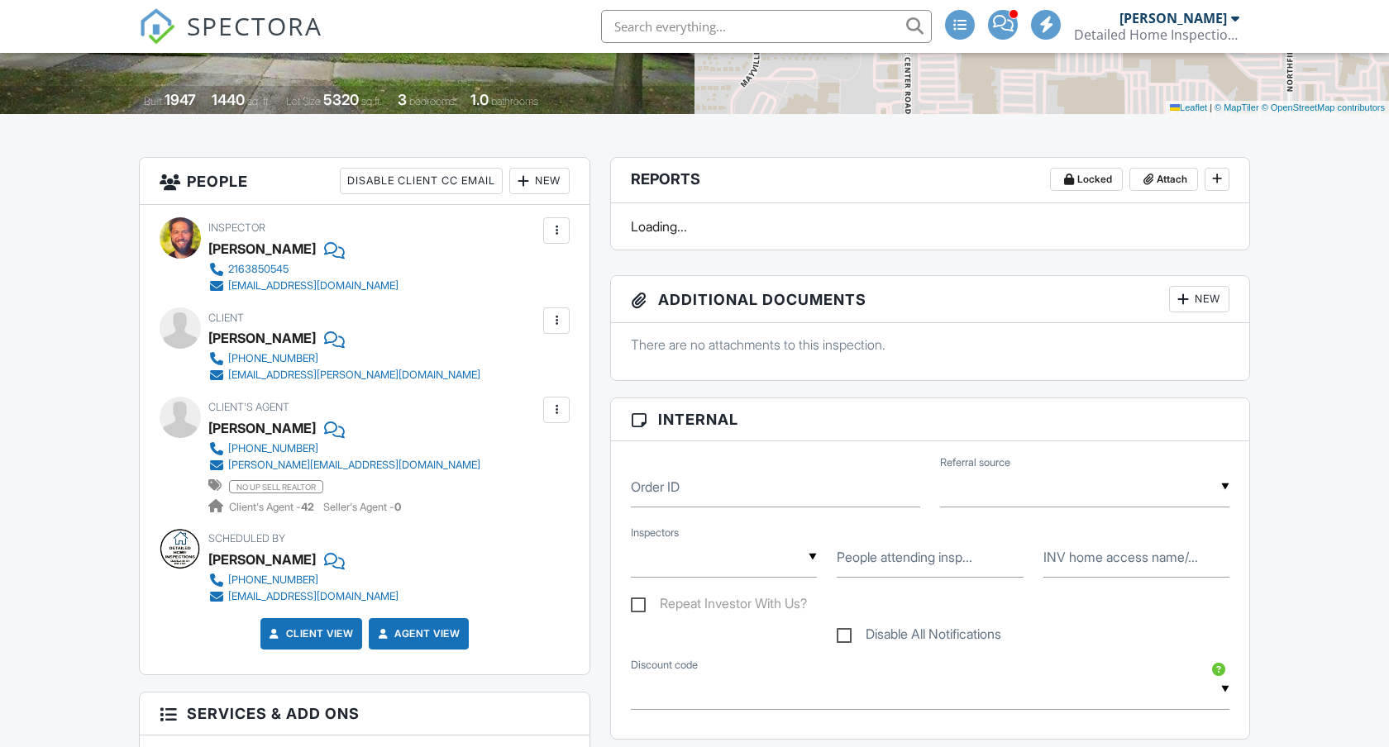
click at [557, 230] on div at bounding box center [556, 230] width 17 height 17
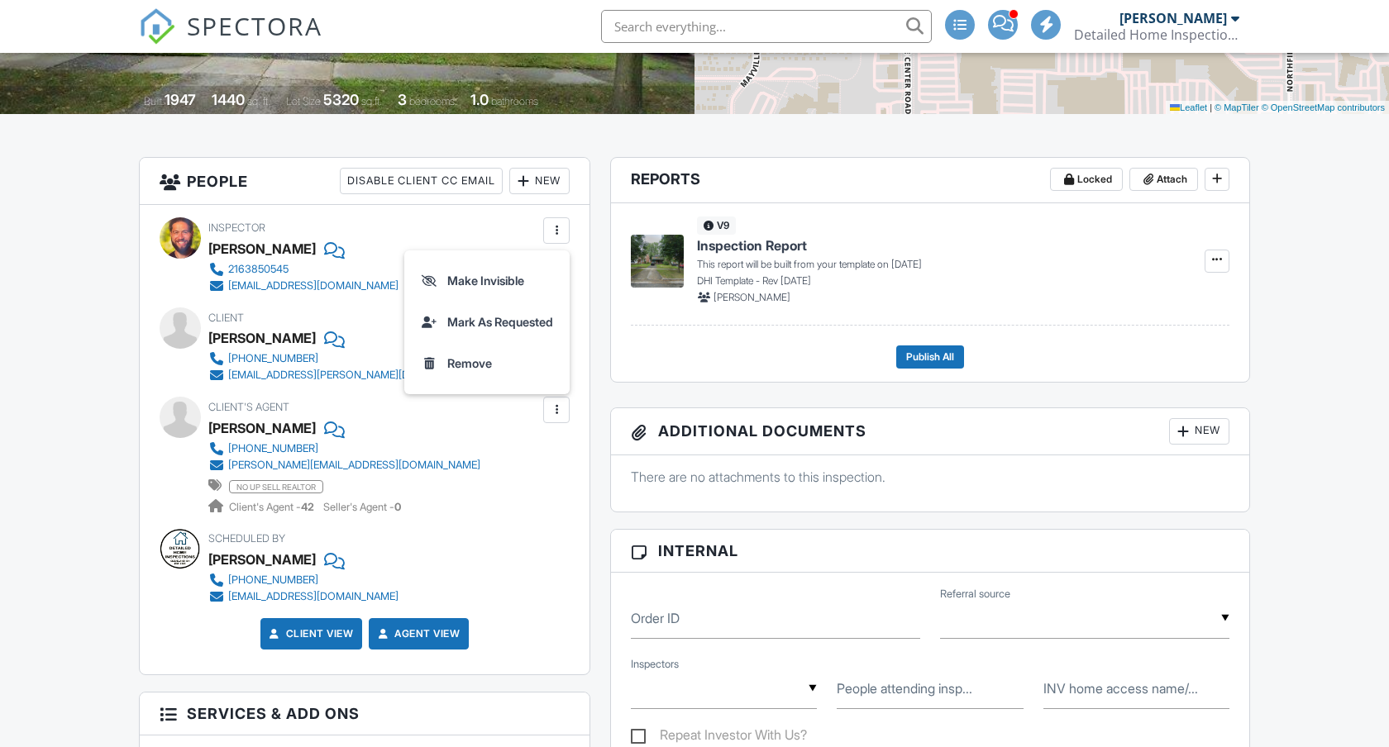
scroll to position [0, 0]
click at [461, 363] on li "Remove" at bounding box center [486, 363] width 145 height 41
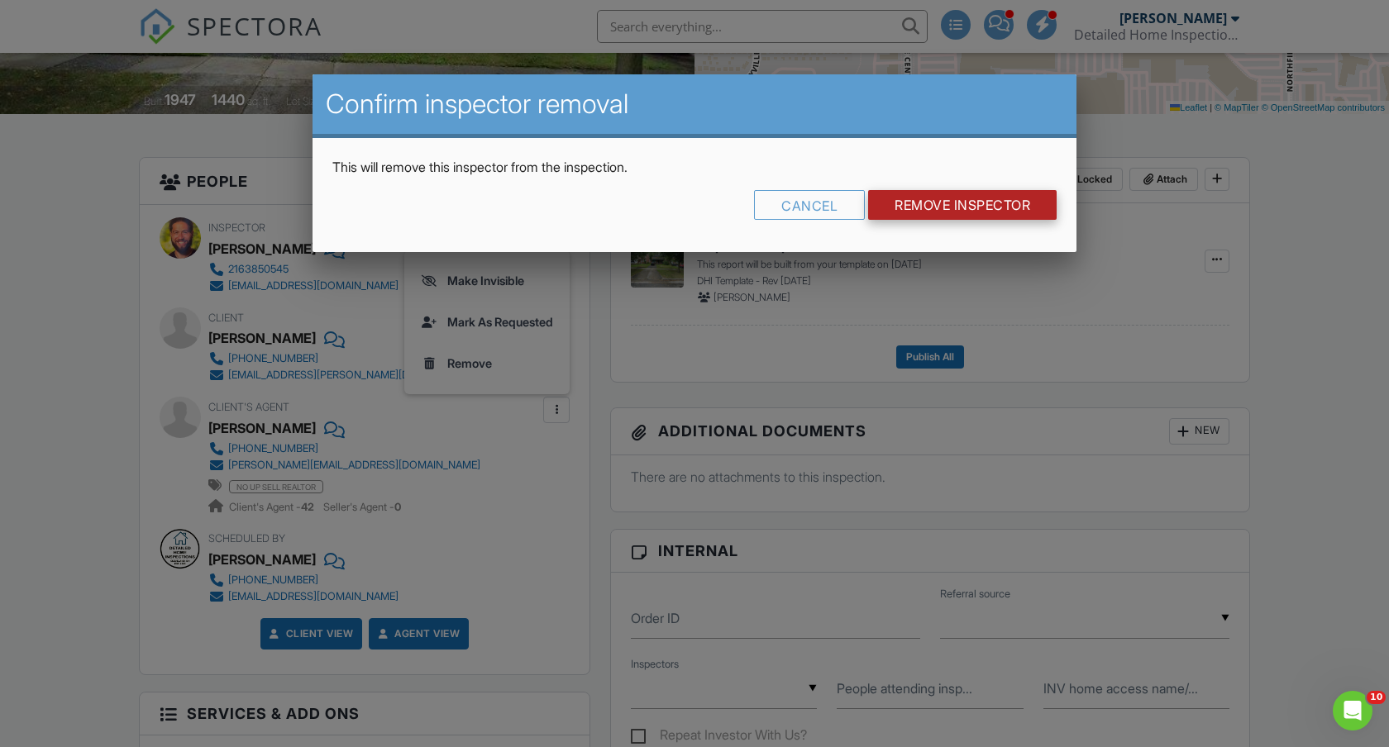
click at [926, 198] on input "Remove Inspector" at bounding box center [962, 205] width 188 height 30
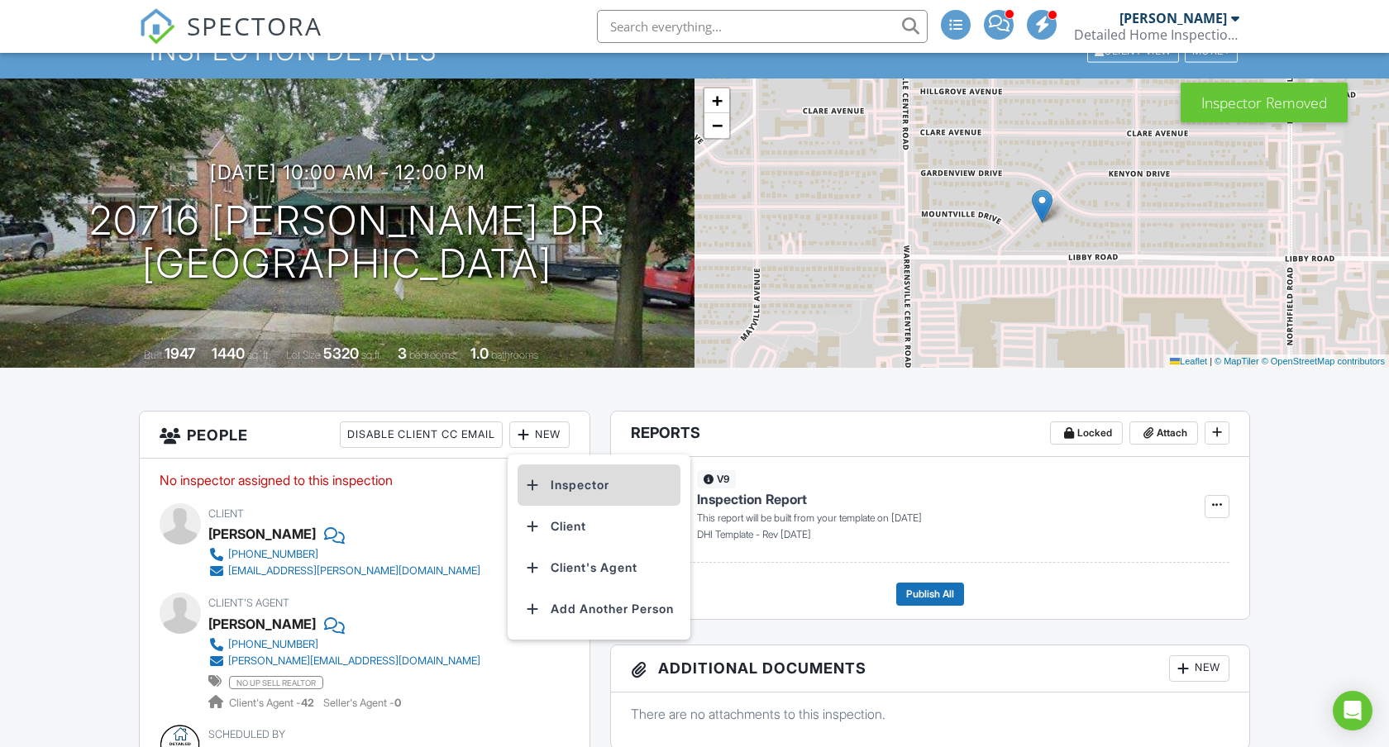
click at [569, 489] on li "Inspector" at bounding box center [598, 485] width 163 height 41
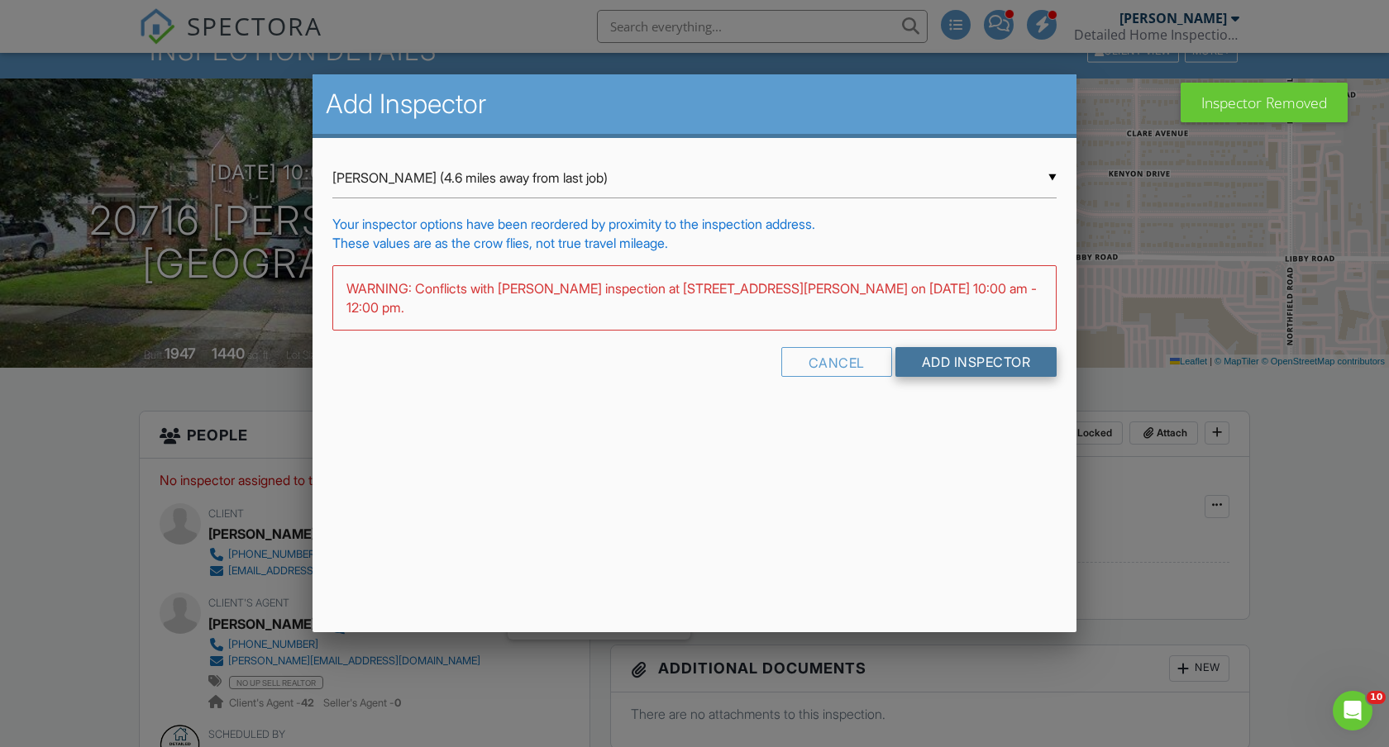
click at [980, 347] on input "Add Inspector" at bounding box center [976, 362] width 162 height 30
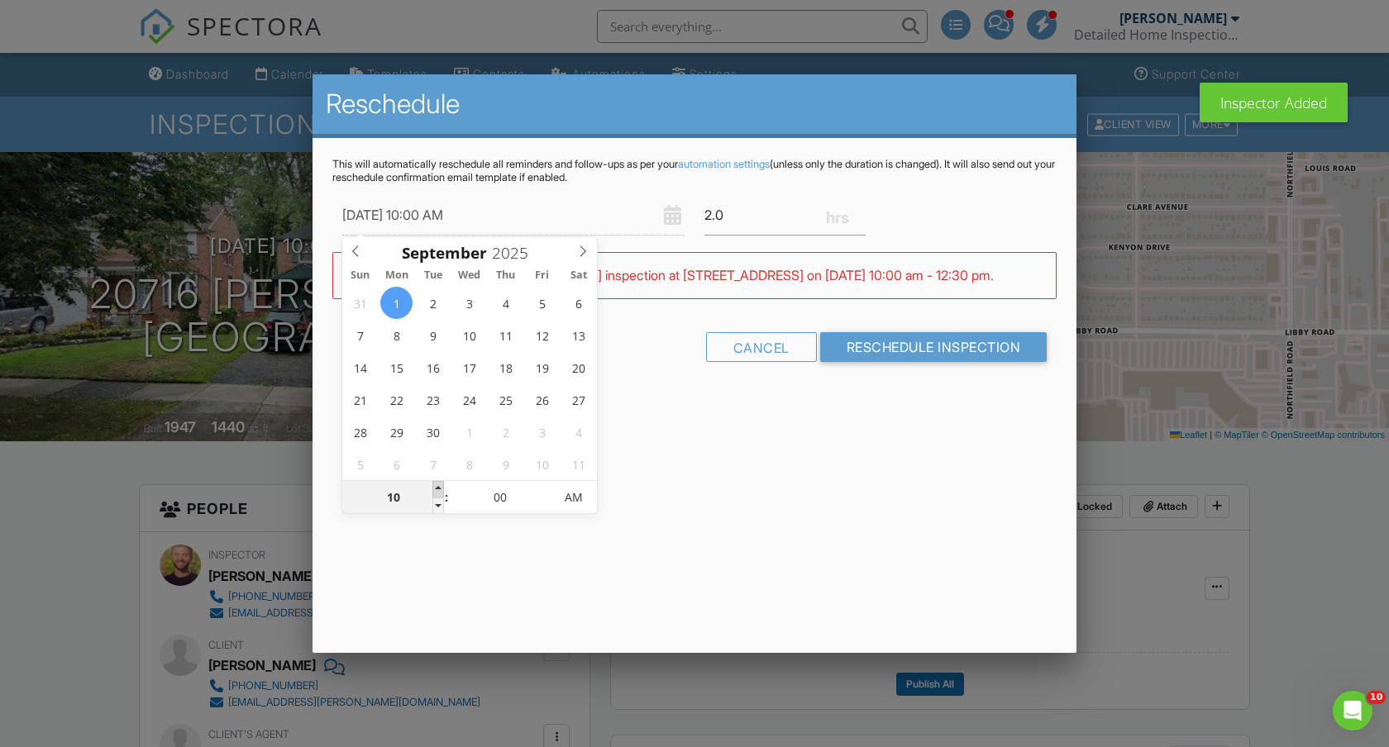
type input "[DATE] 11:00 AM"
type input "11"
click at [436, 484] on span at bounding box center [438, 489] width 12 height 17
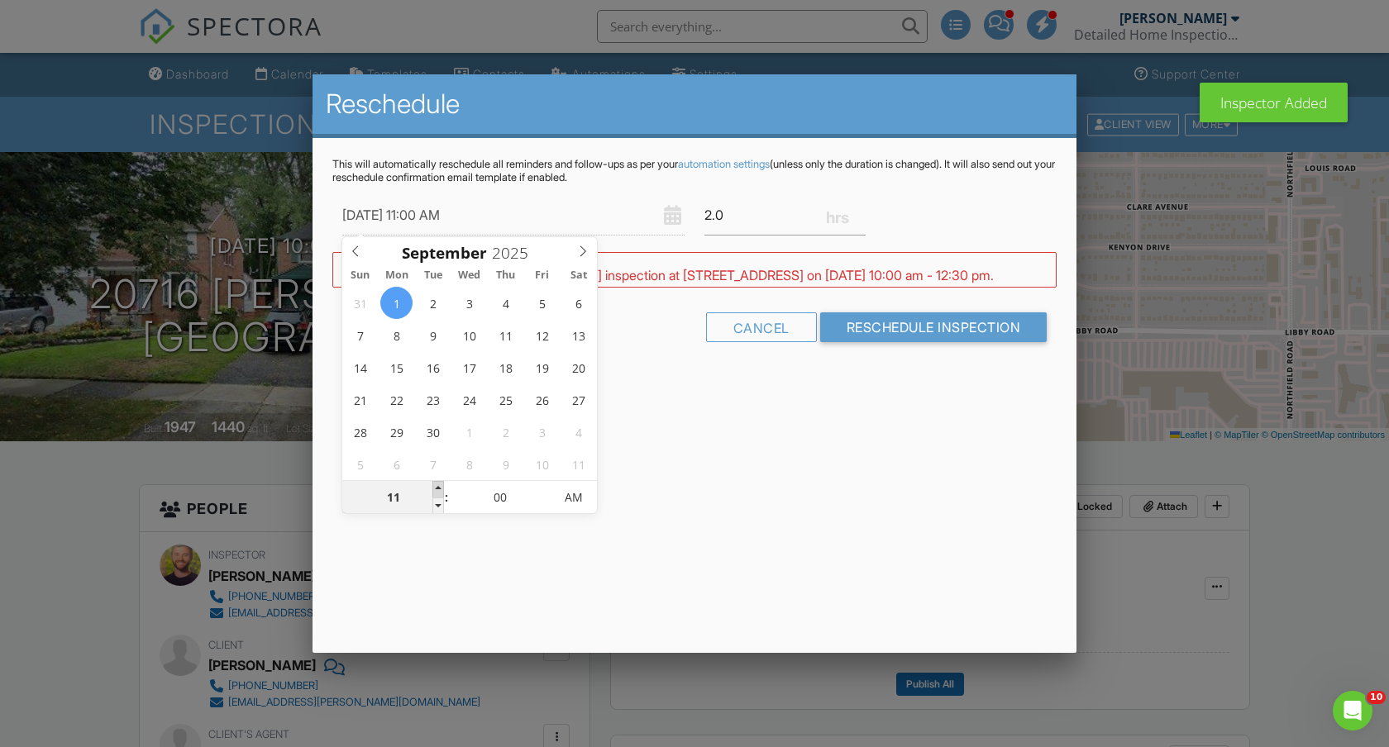
click at [436, 484] on span at bounding box center [438, 489] width 12 height 17
type input "[DATE] 12:00 PM"
type input "12"
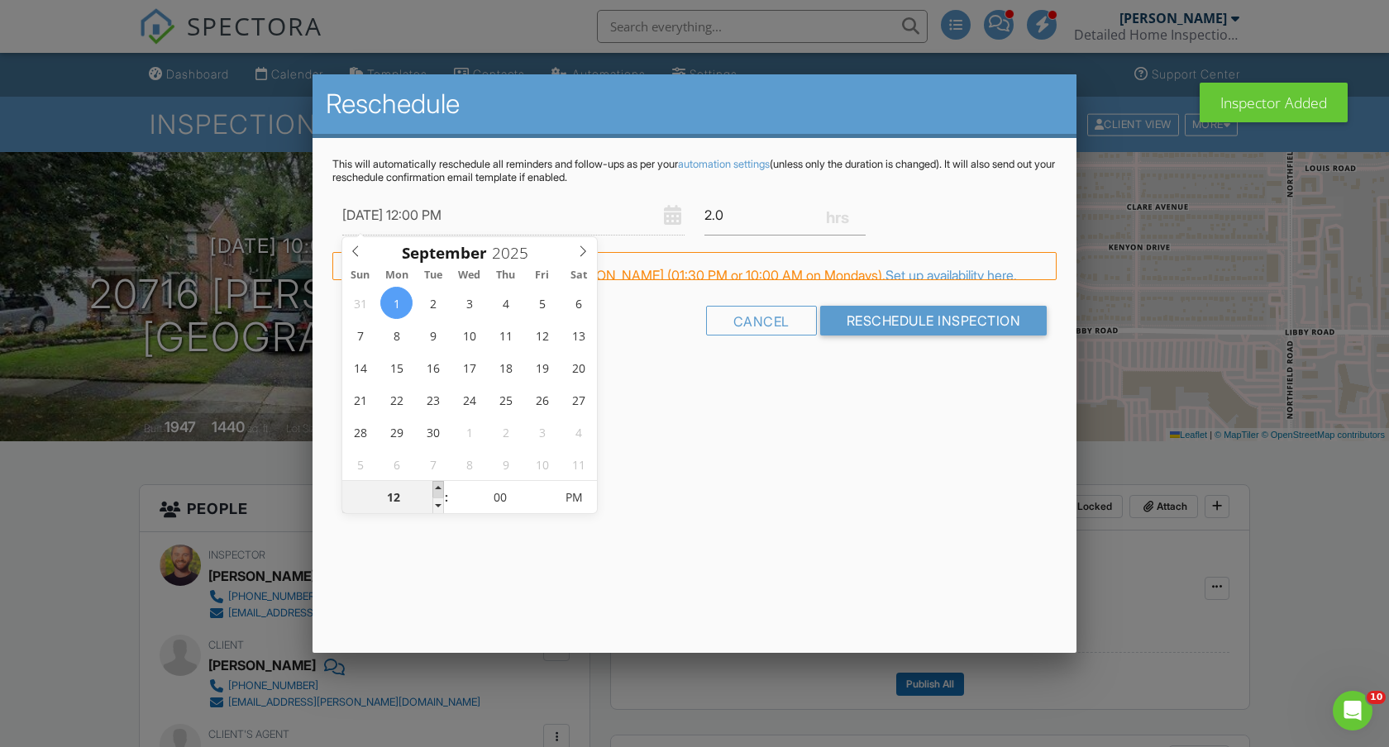
click at [436, 484] on span at bounding box center [438, 489] width 12 height 17
type input "[DATE] 1:00 PM"
type input "01"
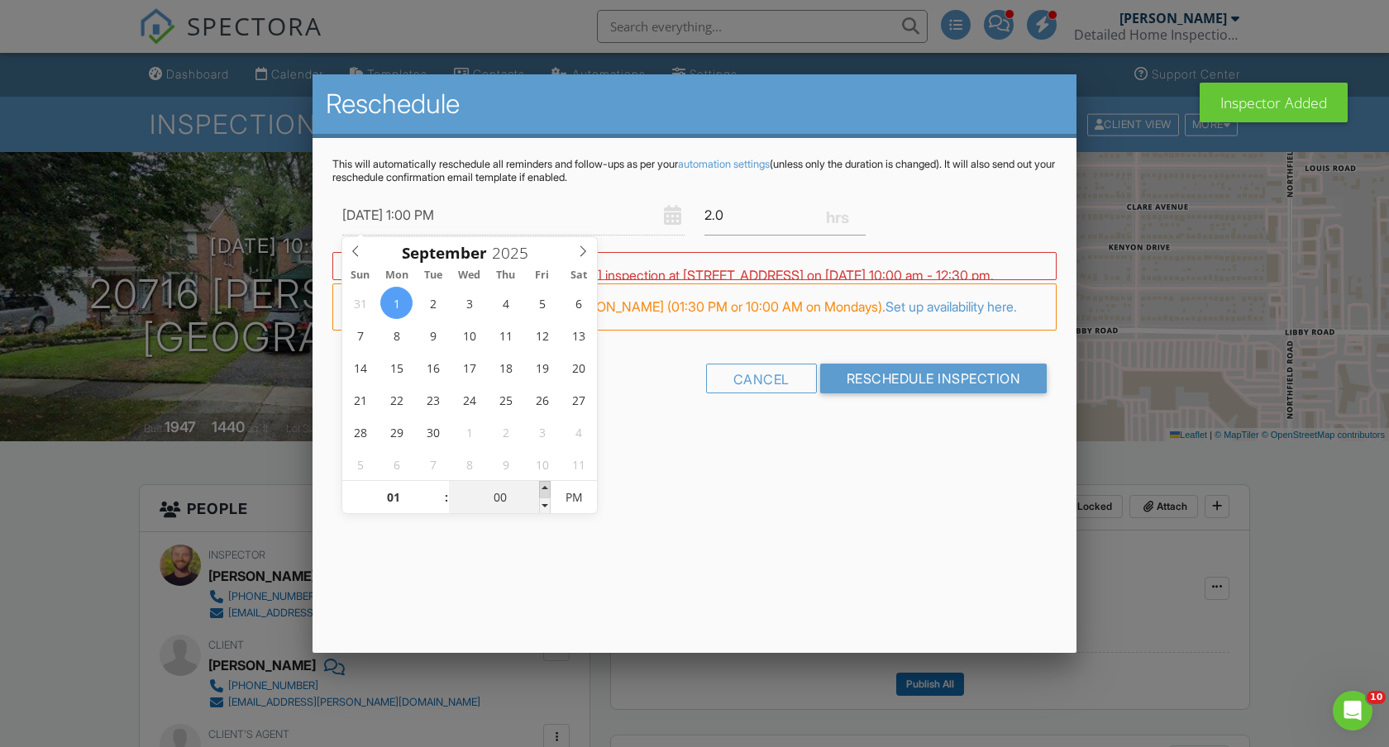
type input "[DATE] 1:05 PM"
type input "05"
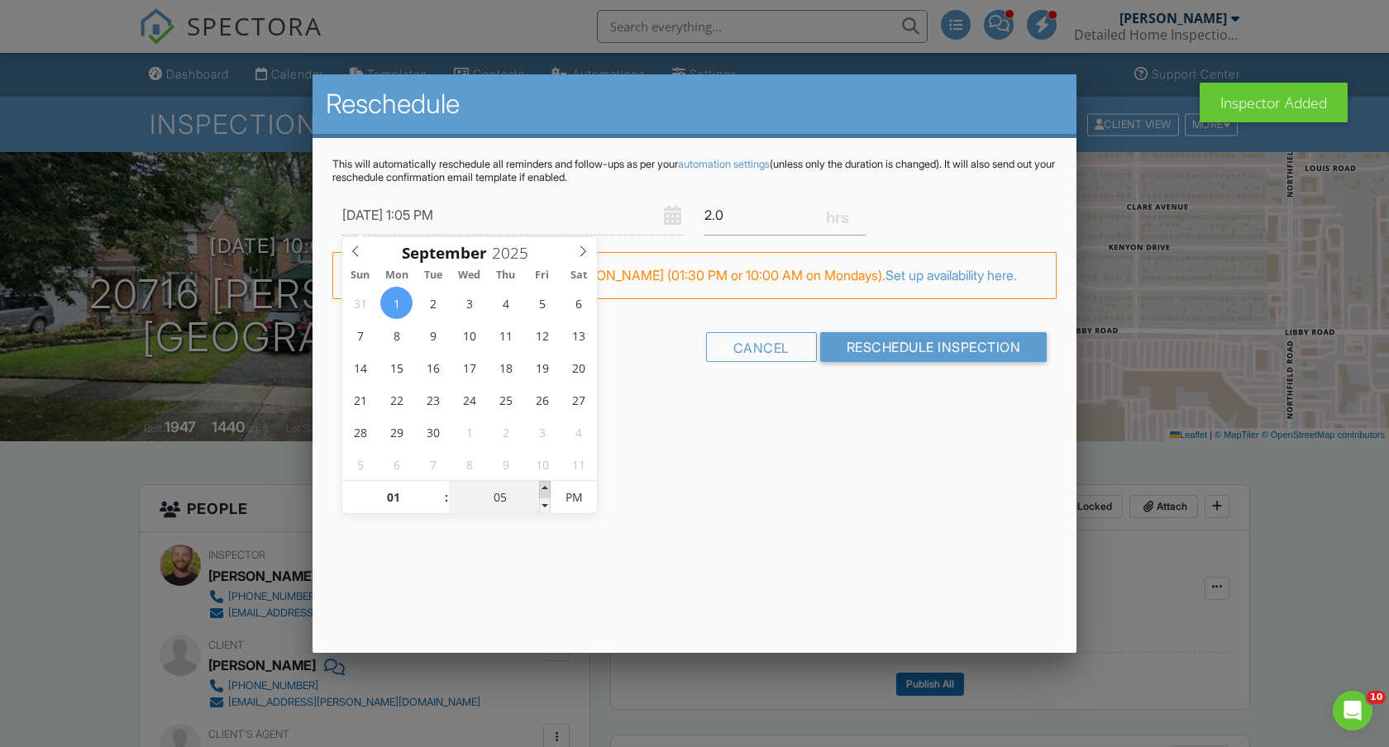
click at [548, 485] on span at bounding box center [545, 489] width 12 height 17
type input "[DATE] 1:10 PM"
type input "10"
click at [548, 485] on span at bounding box center [545, 489] width 12 height 17
type input "[DATE] 1:15 PM"
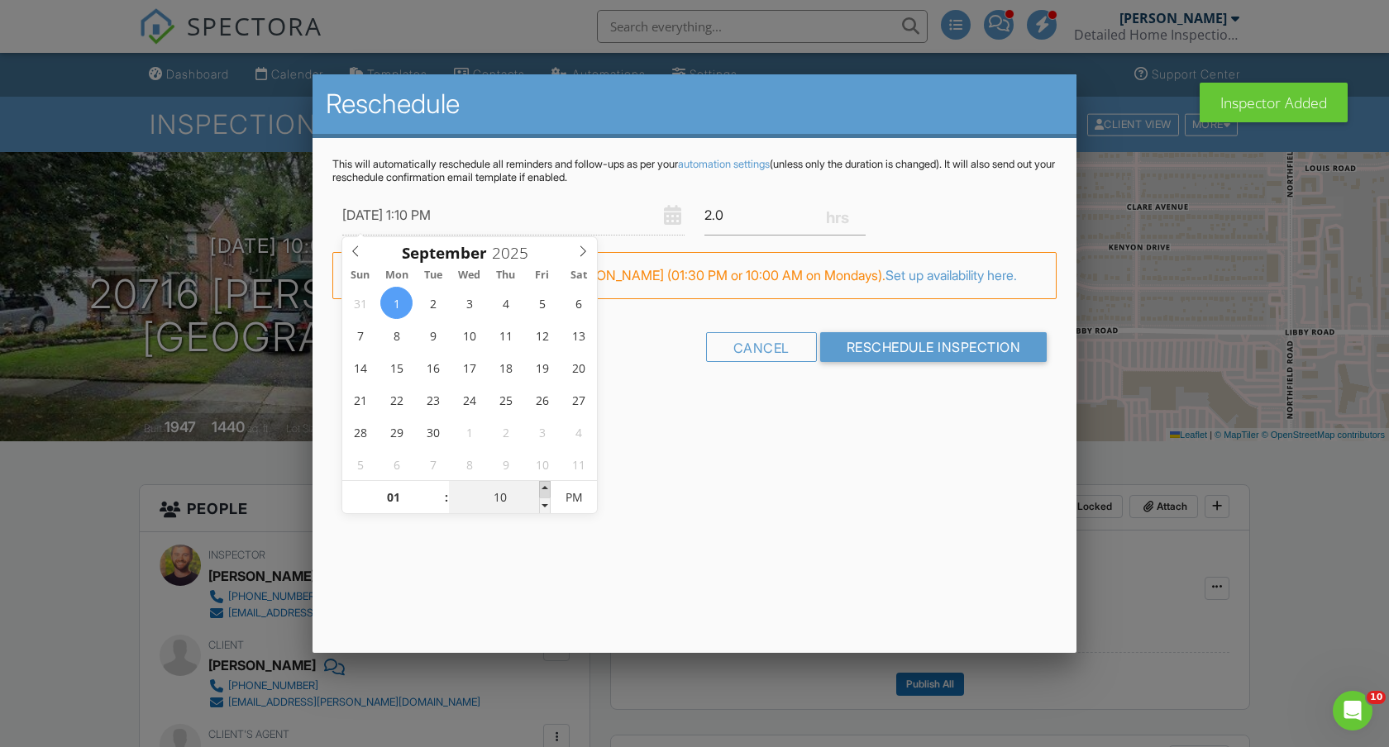
type input "15"
click at [548, 485] on span at bounding box center [545, 489] width 12 height 17
type input "[DATE] 1:20 PM"
type input "20"
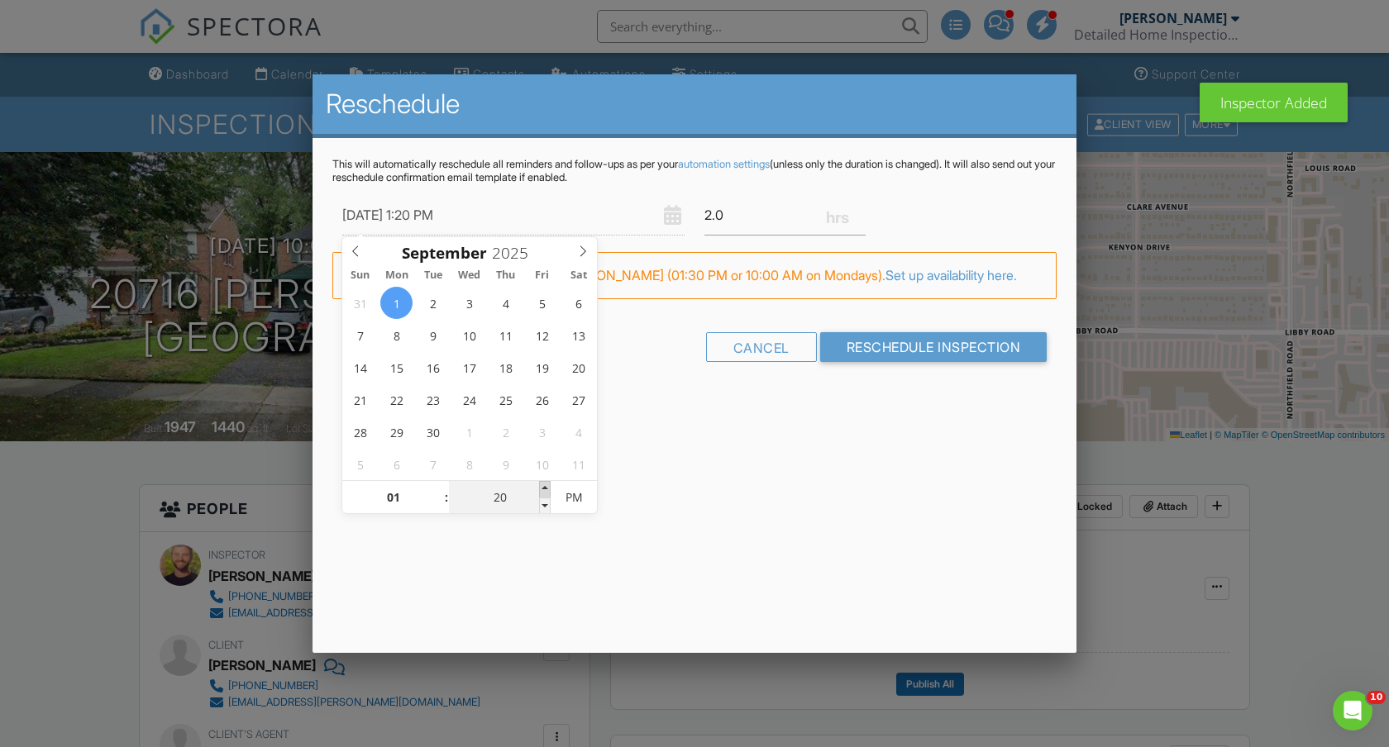
click at [548, 485] on span at bounding box center [545, 489] width 12 height 17
type input "[DATE] 1:25 PM"
type input "25"
type input "[DATE] 1:30 PM"
type input "30"
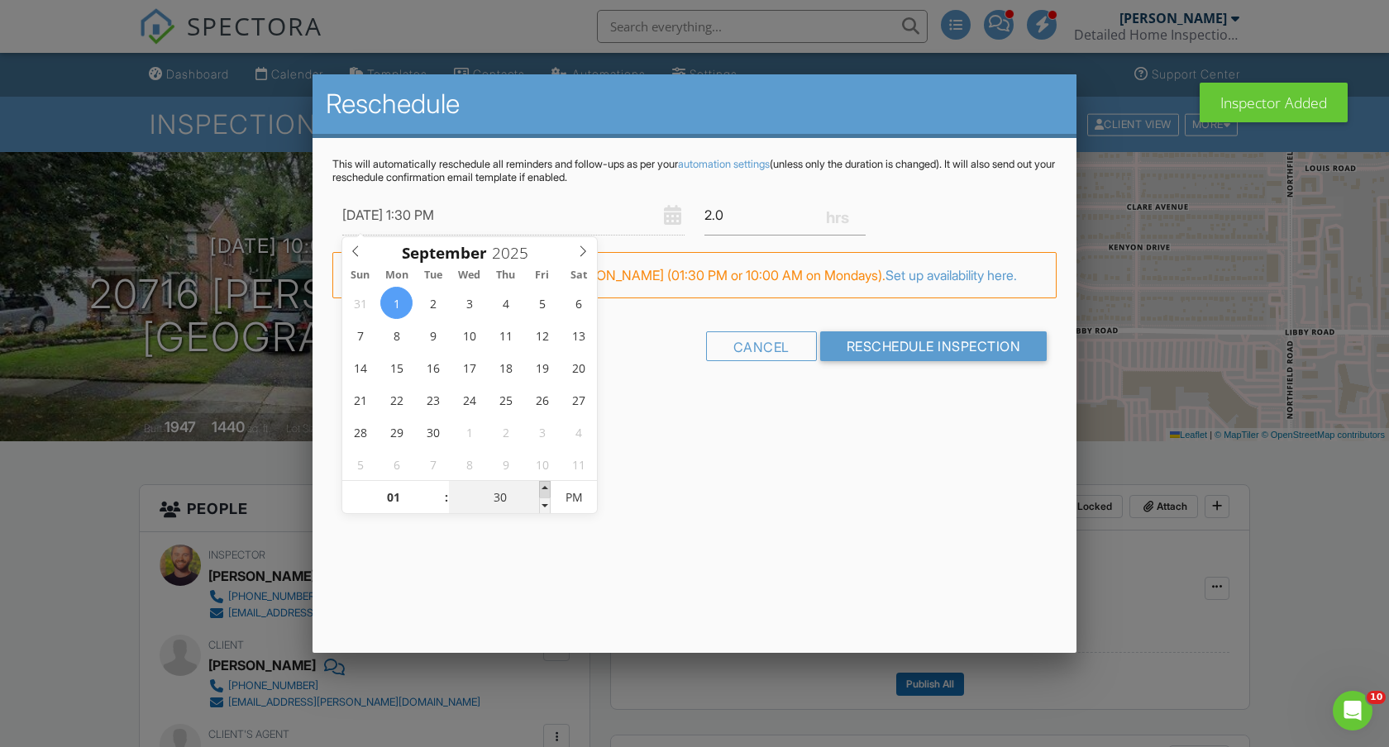
click at [548, 485] on span at bounding box center [545, 489] width 12 height 17
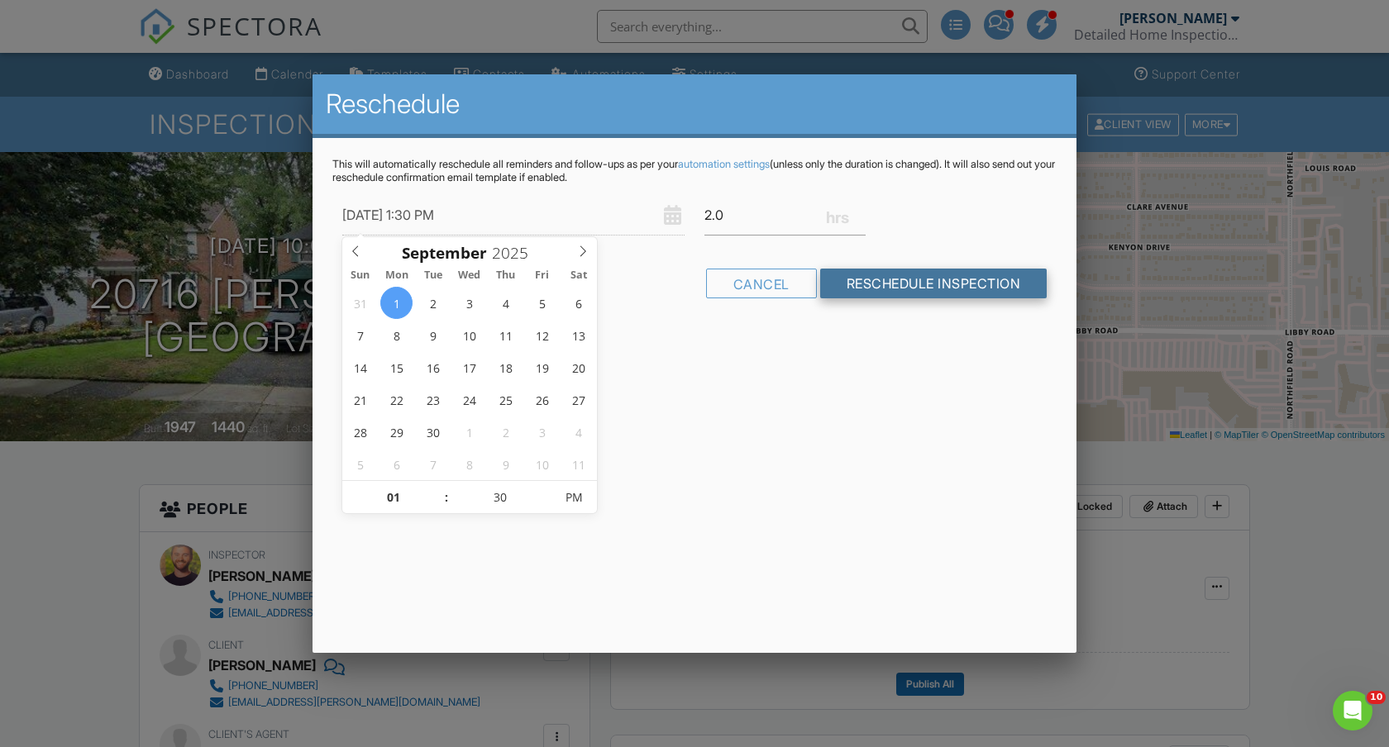
click at [900, 289] on input "Reschedule Inspection" at bounding box center [933, 284] width 227 height 30
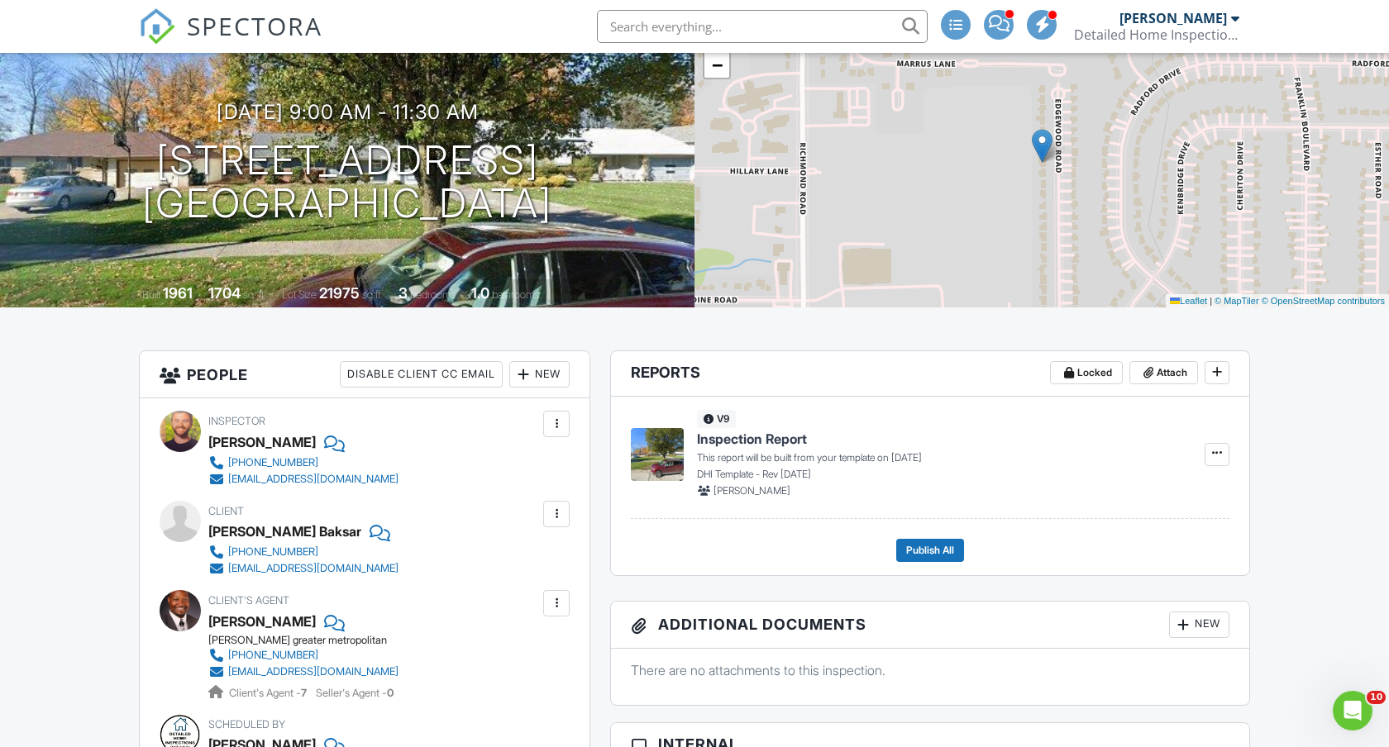
scroll to position [140, 0]
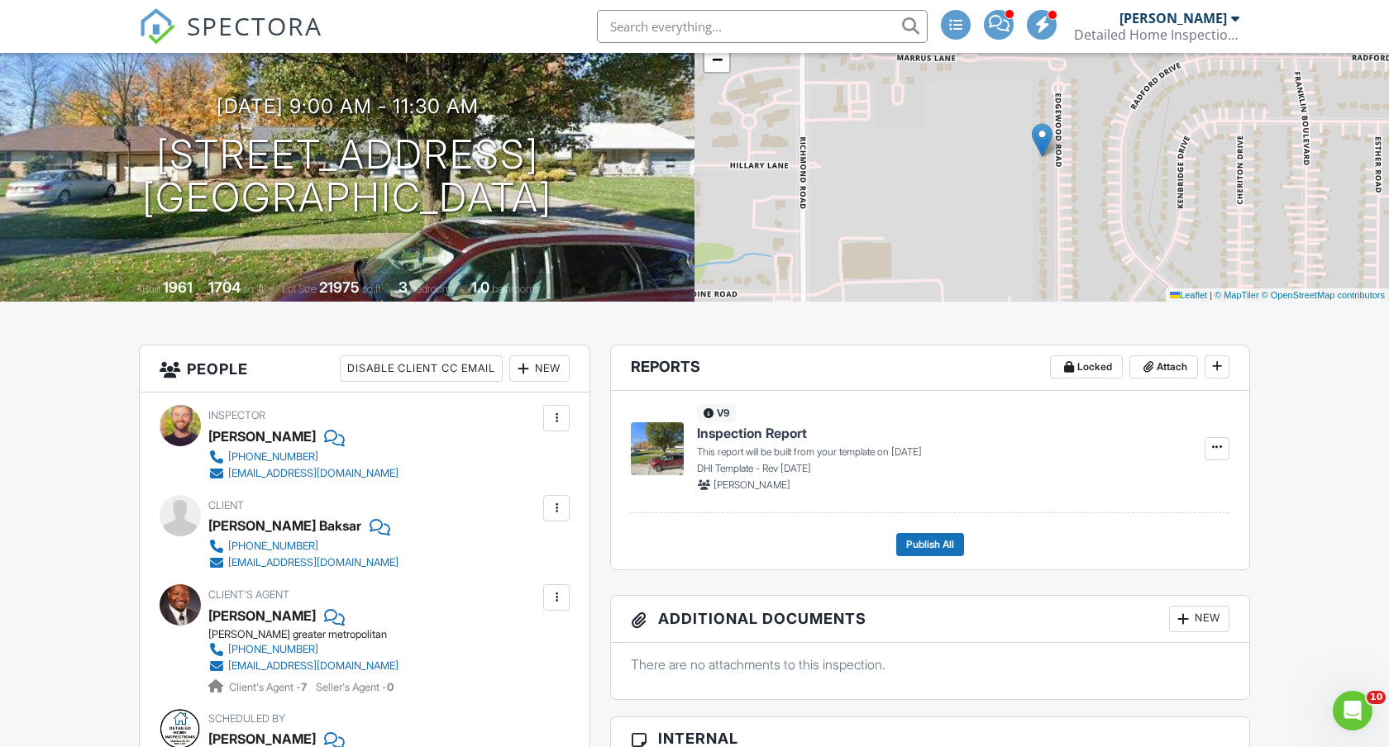
click at [557, 412] on div at bounding box center [556, 418] width 17 height 17
click at [465, 553] on li "Remove" at bounding box center [486, 551] width 145 height 41
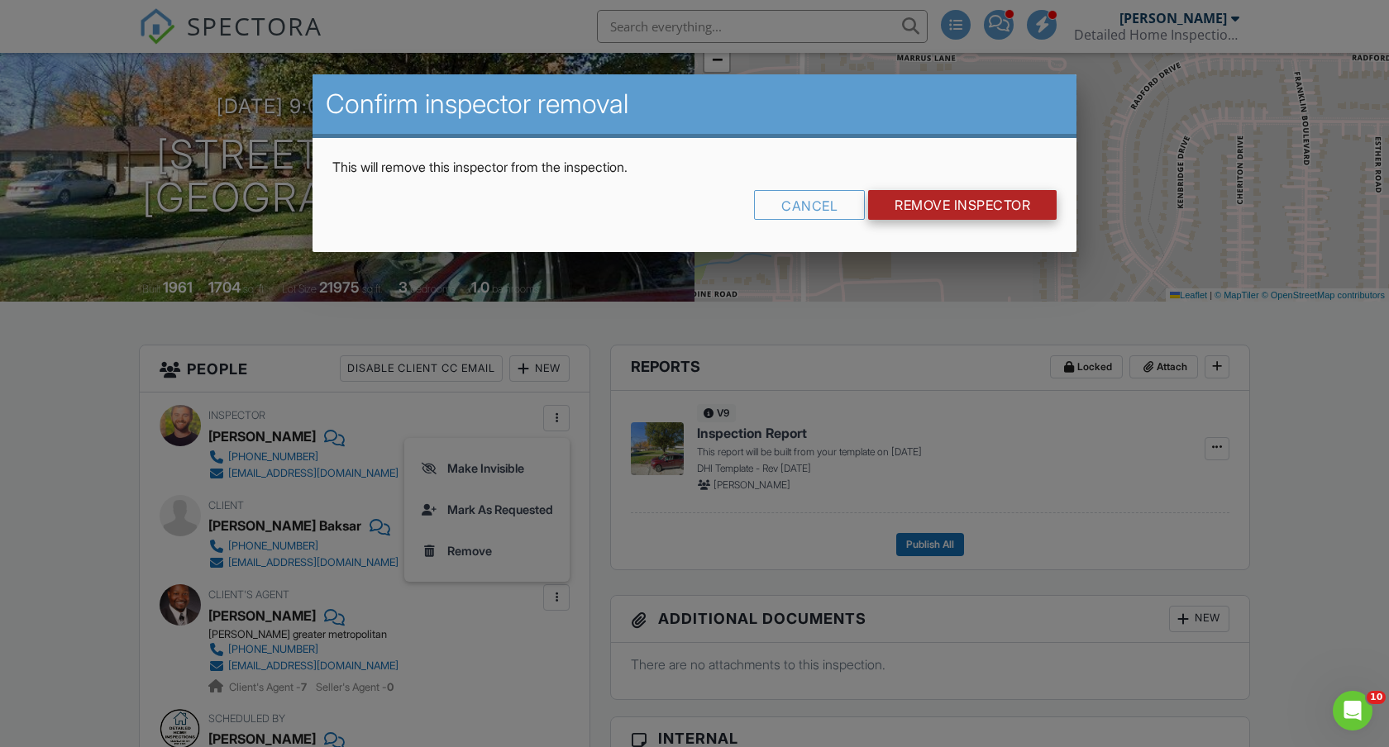
click at [934, 212] on input "Remove Inspector" at bounding box center [962, 205] width 188 height 30
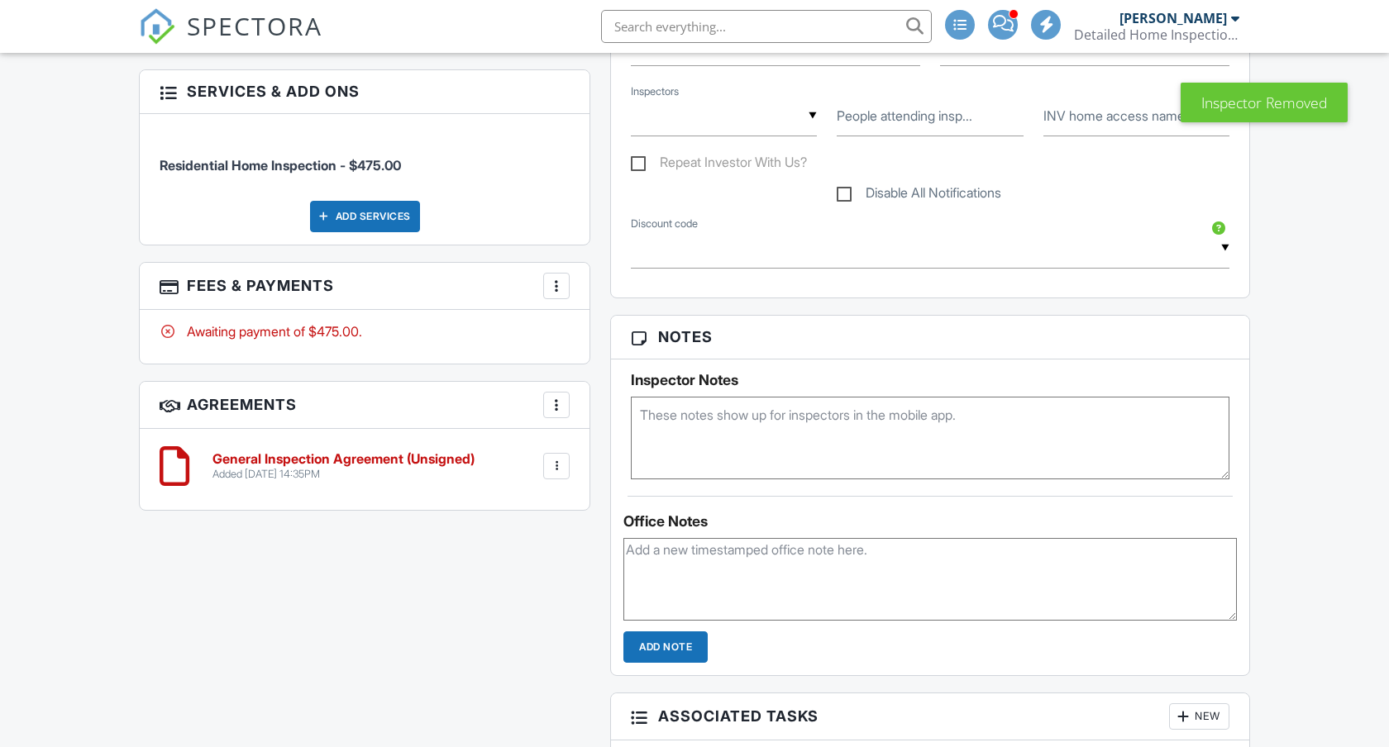
click at [557, 286] on div at bounding box center [556, 286] width 17 height 17
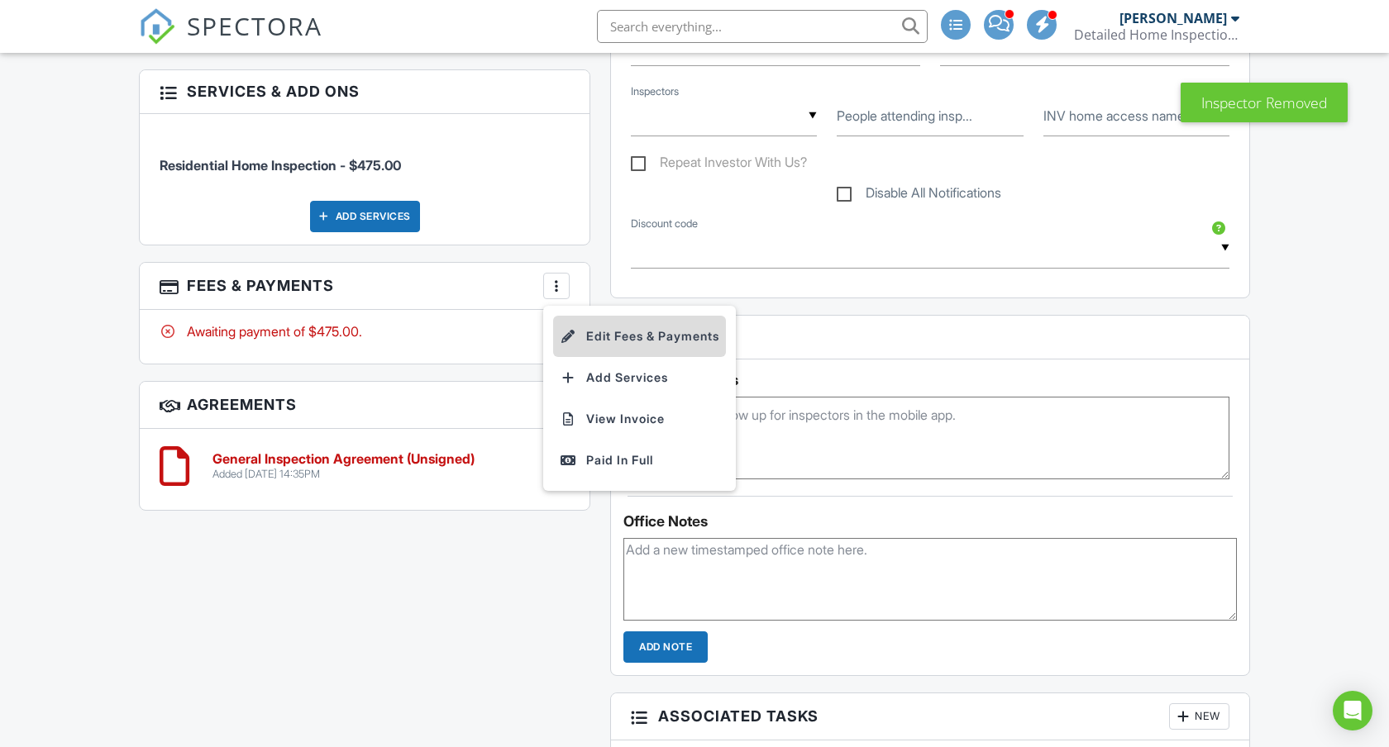
click at [614, 331] on li "Edit Fees & Payments" at bounding box center [639, 336] width 173 height 41
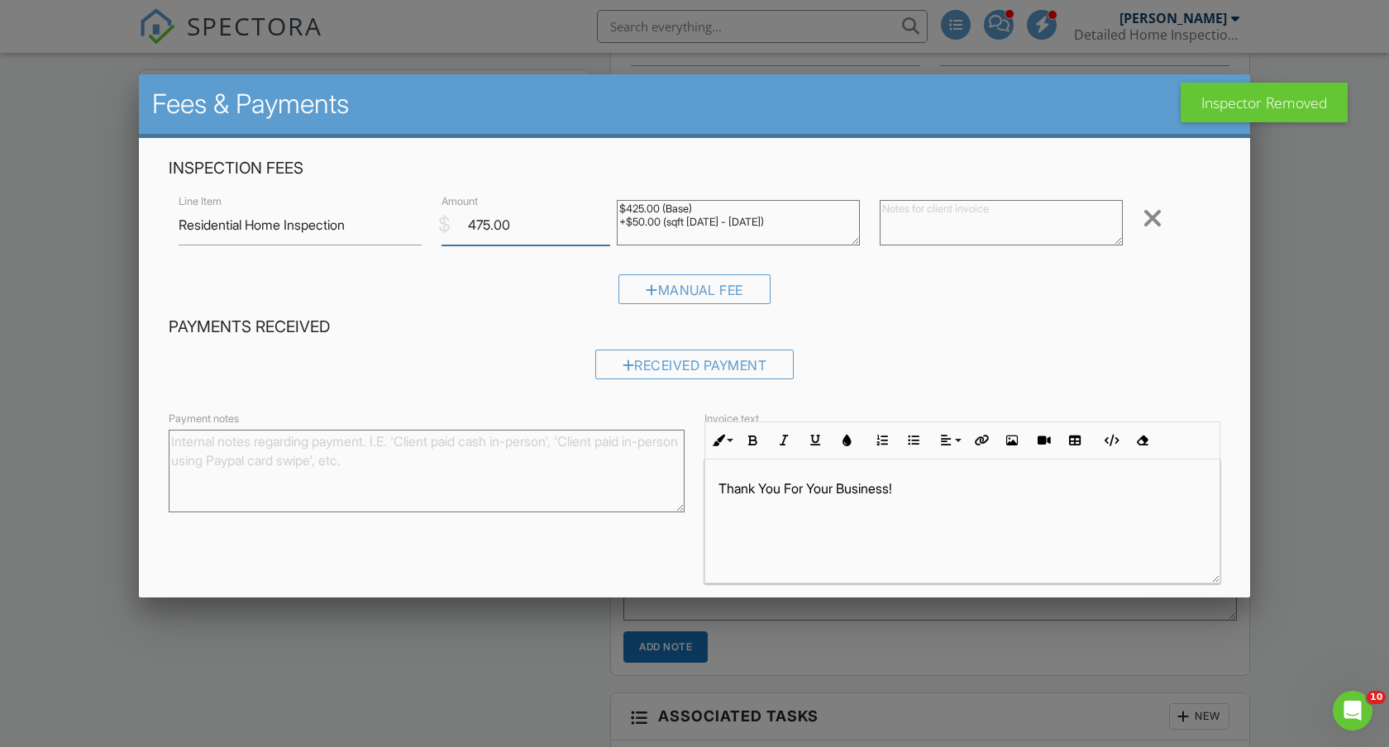
drag, startPoint x: 477, startPoint y: 228, endPoint x: 433, endPoint y: 225, distance: 43.9
click at [432, 225] on div "$ Amount 475.00" at bounding box center [519, 225] width 175 height 41
type input "375.00"
click at [535, 304] on div "Manual Fee" at bounding box center [695, 295] width 1052 height 42
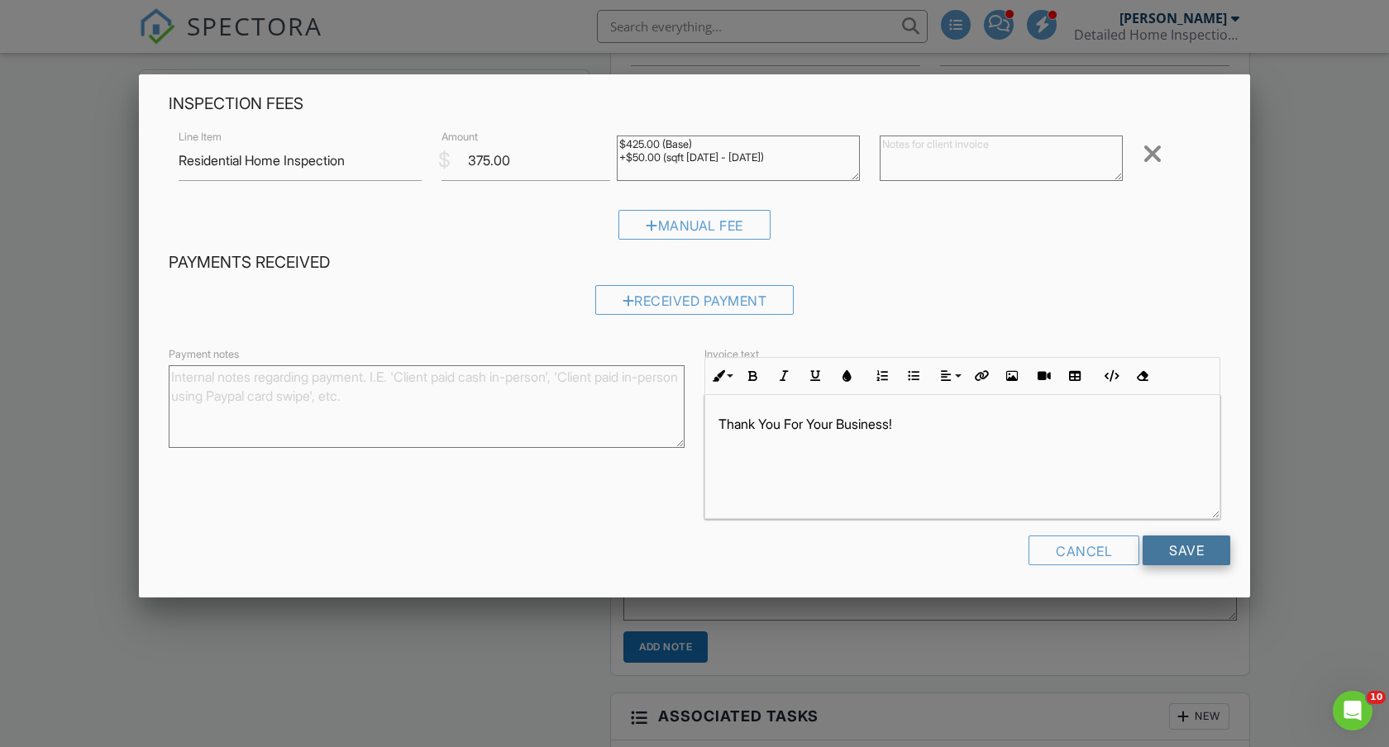
click at [1196, 545] on input "Save" at bounding box center [1186, 551] width 88 height 30
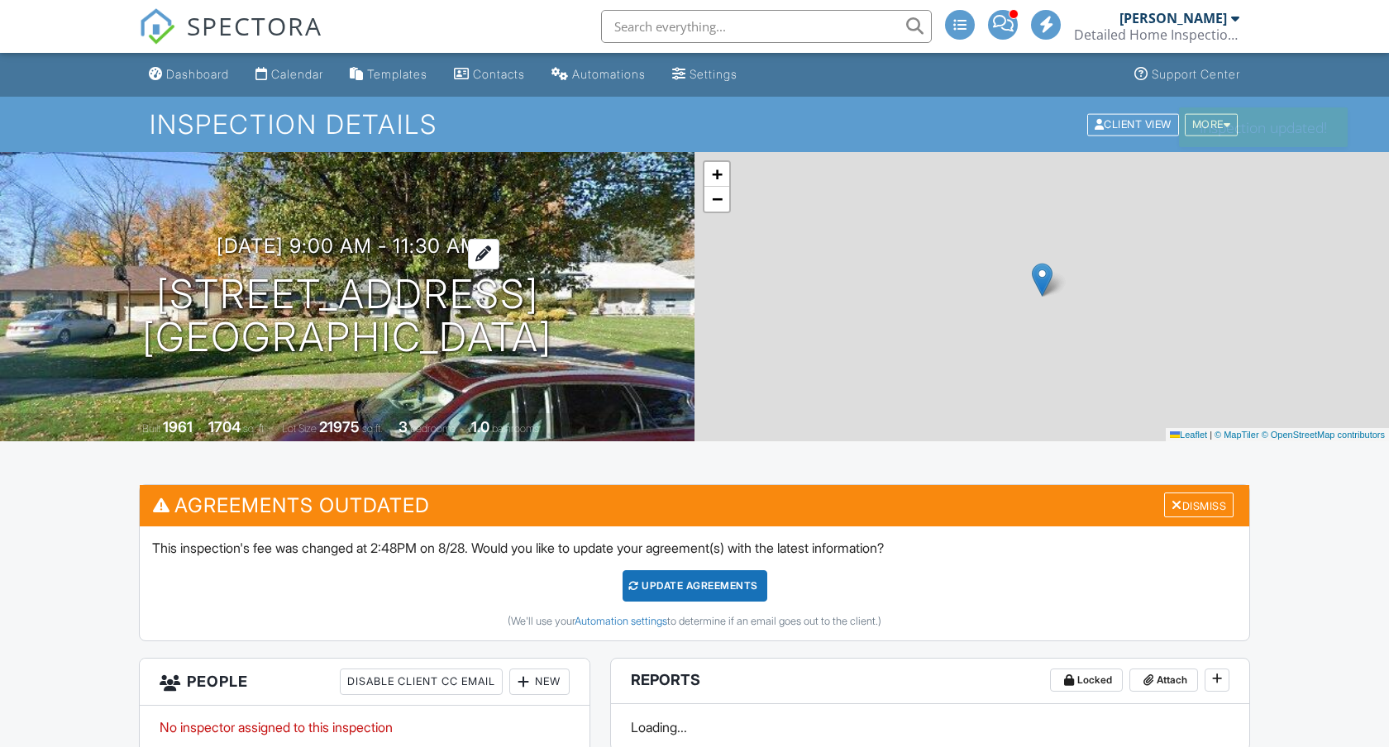
click at [495, 255] on div at bounding box center [483, 254] width 31 height 31
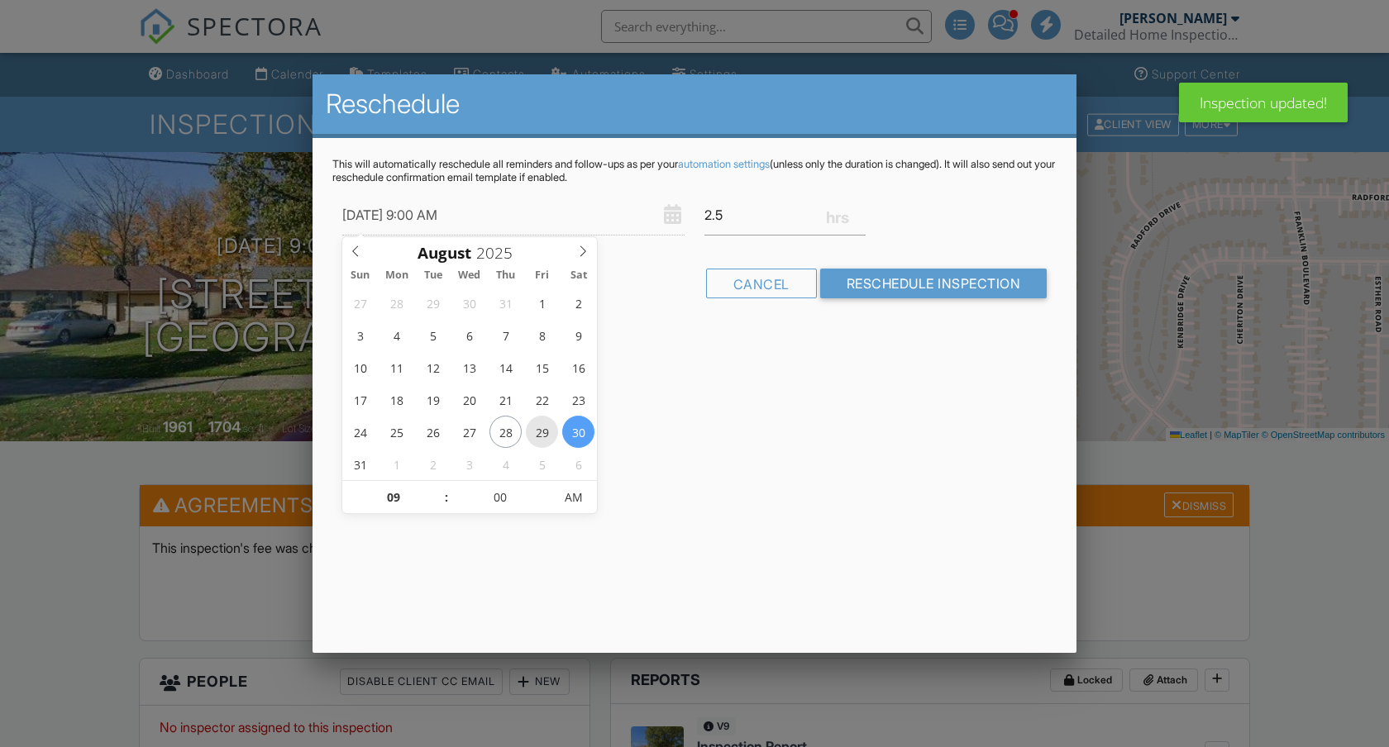
type input "[DATE] 9:00 AM"
type input "10"
type input "[DATE] 10:00 AM"
click at [440, 482] on span at bounding box center [438, 489] width 12 height 17
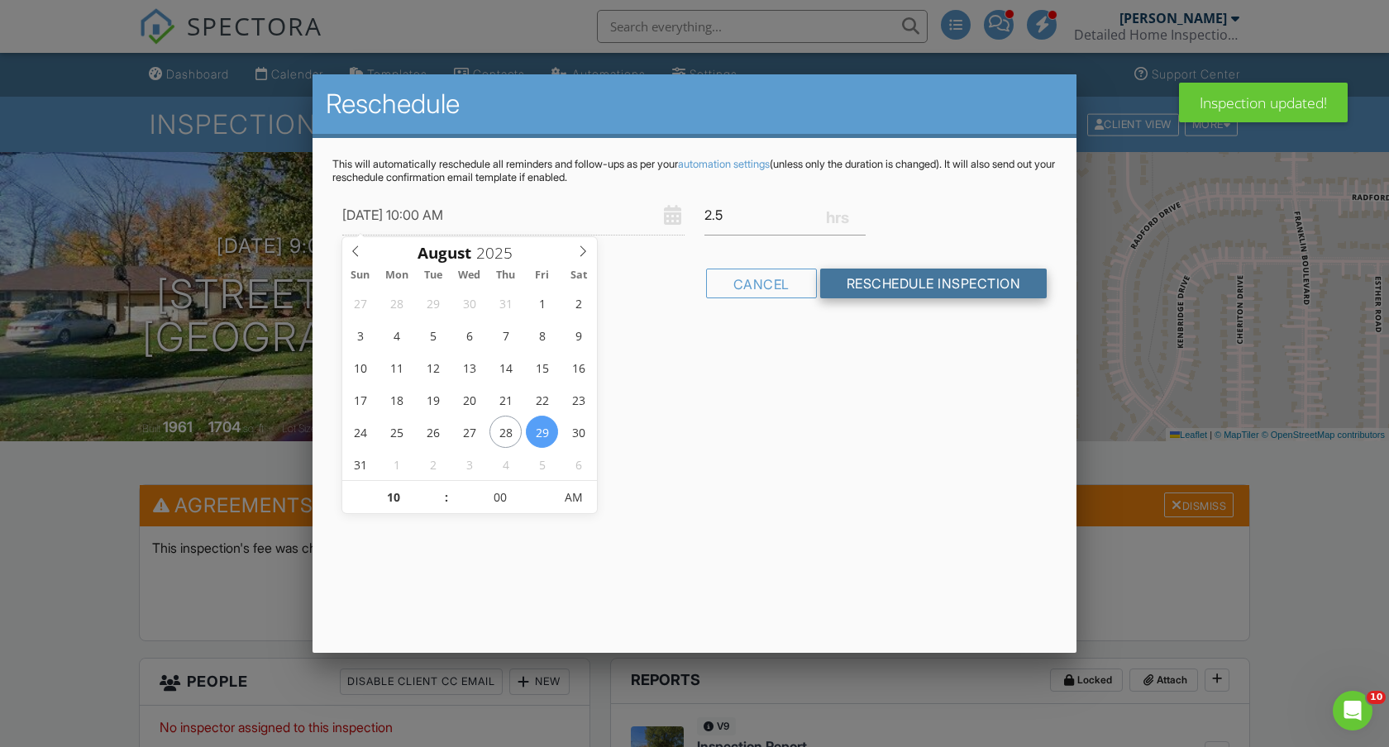
click at [908, 286] on input "Reschedule Inspection" at bounding box center [933, 284] width 227 height 30
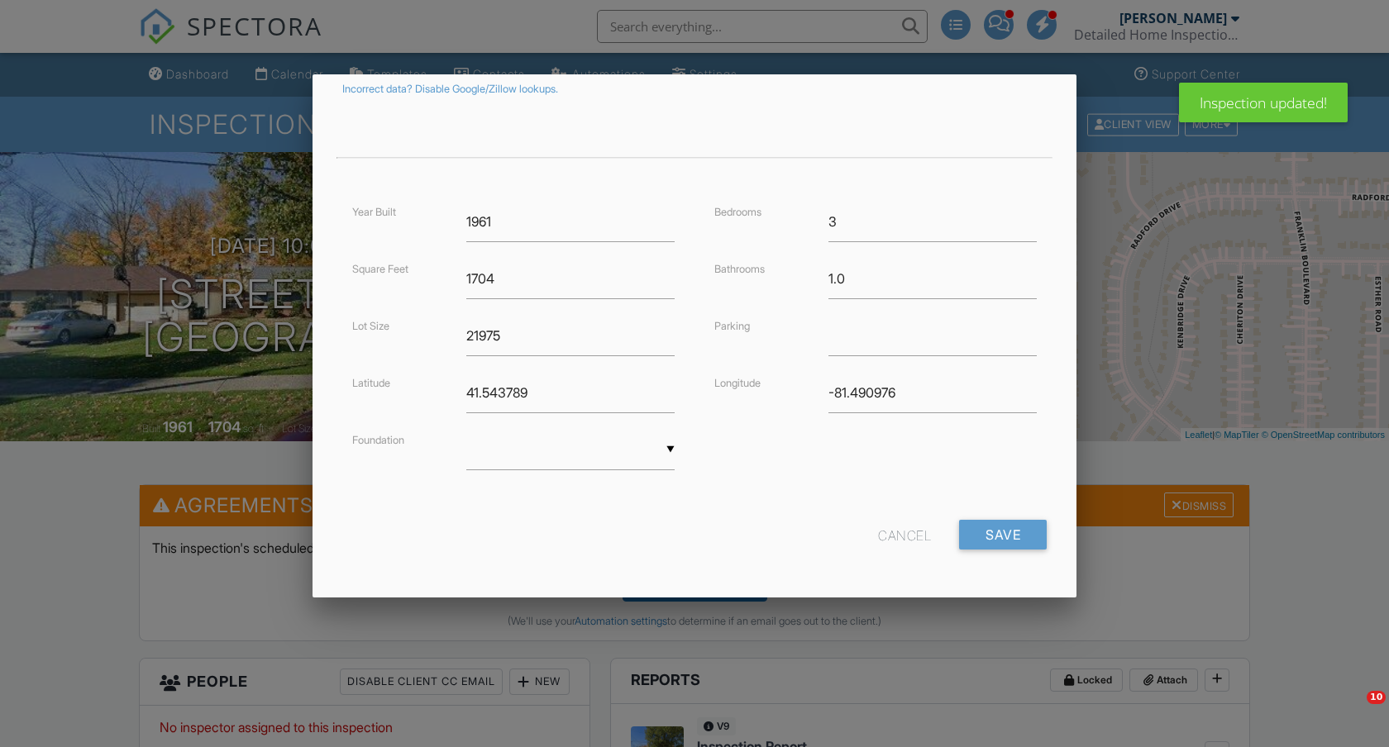
click at [894, 537] on div "Cancel" at bounding box center [904, 535] width 53 height 30
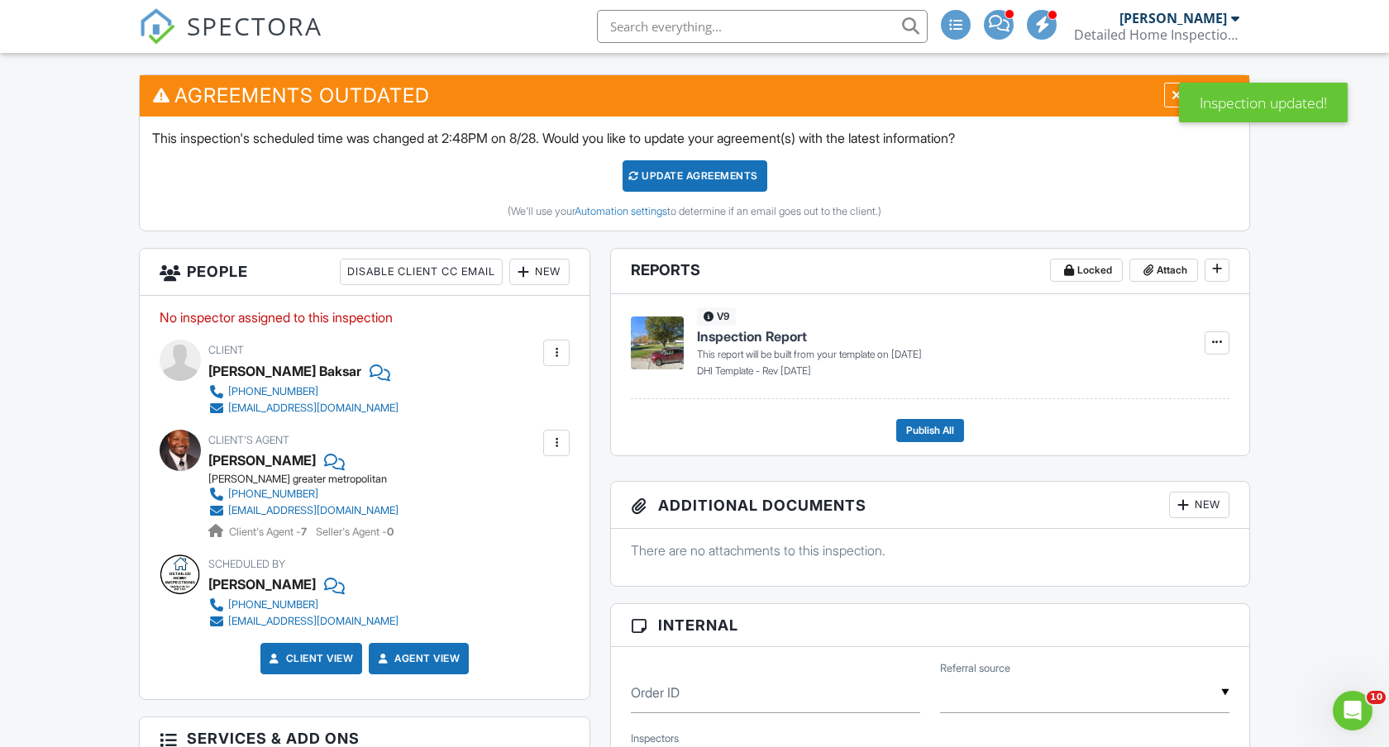
scroll to position [415, 0]
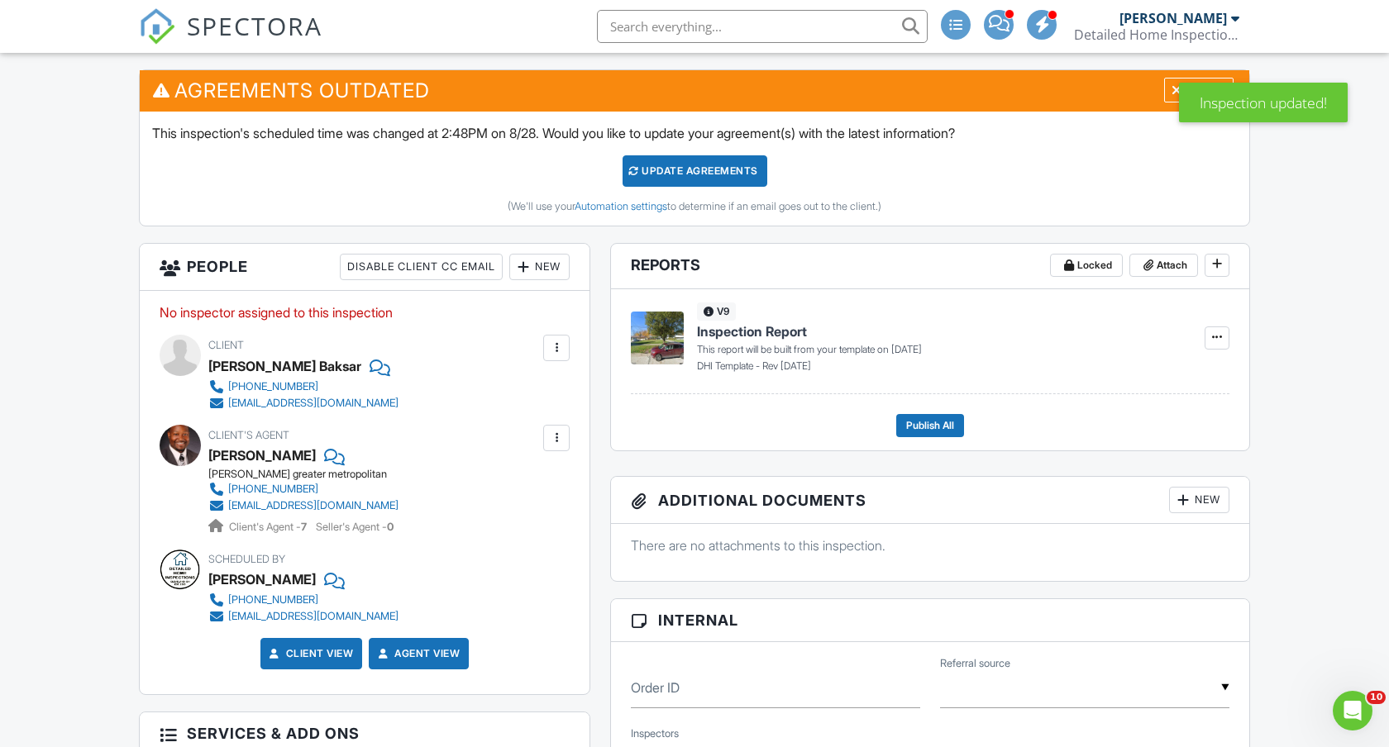
click at [541, 269] on div "New" at bounding box center [539, 267] width 60 height 26
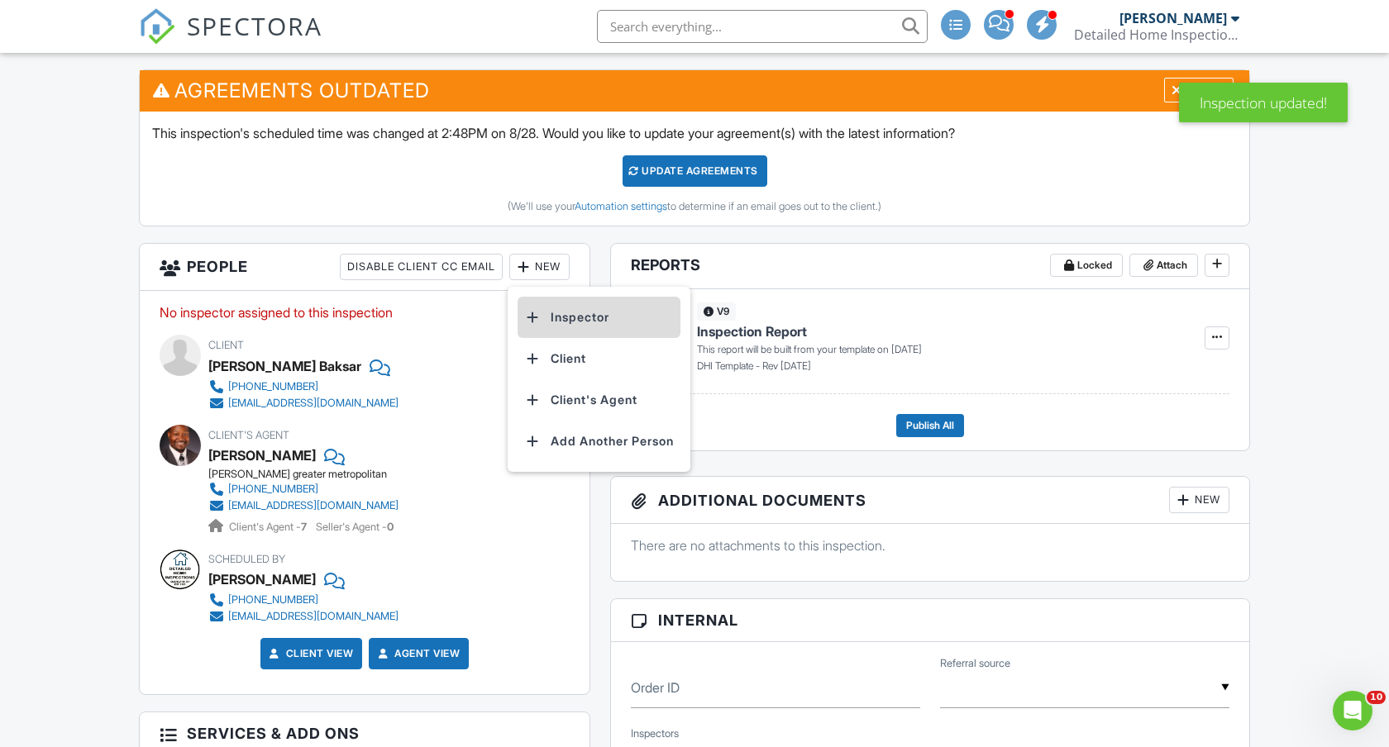
click at [567, 312] on li "Inspector" at bounding box center [598, 317] width 163 height 41
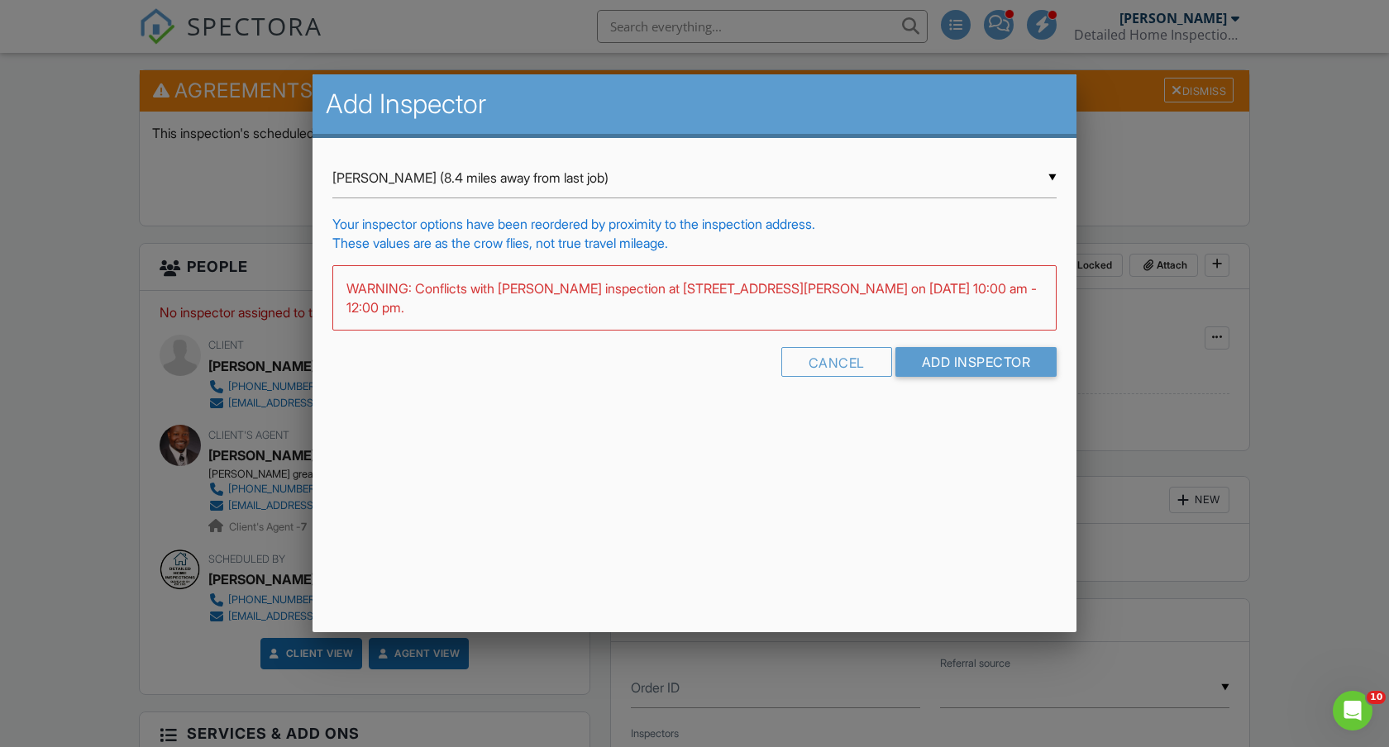
click at [516, 181] on div "▼ Tyler Mizeres (8.4 miles away from last job) Tyler Mizeres (8.4 miles away fr…" at bounding box center [694, 178] width 724 height 41
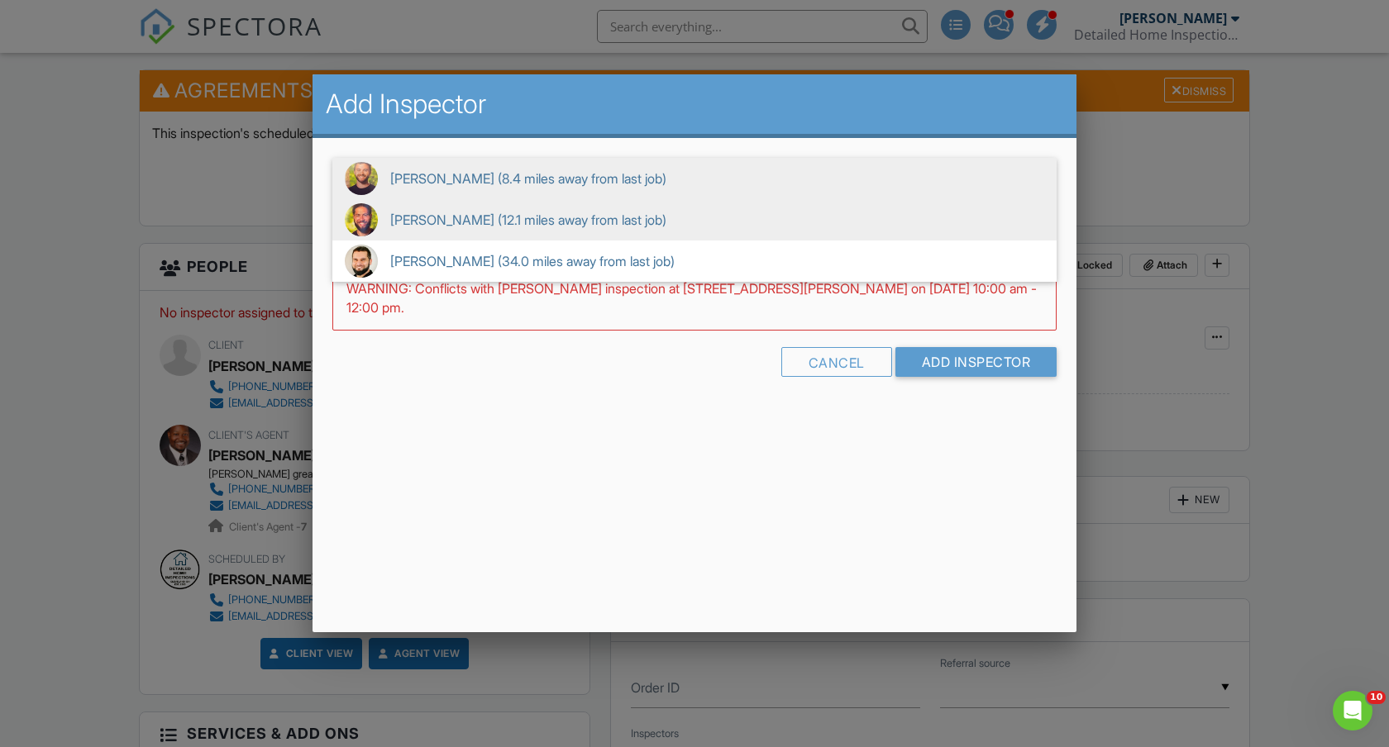
click at [494, 217] on span "Nick Lombardy (12.1 miles away from last job)" at bounding box center [694, 219] width 724 height 41
type input "Nick Lombardy (12.1 miles away from last job)"
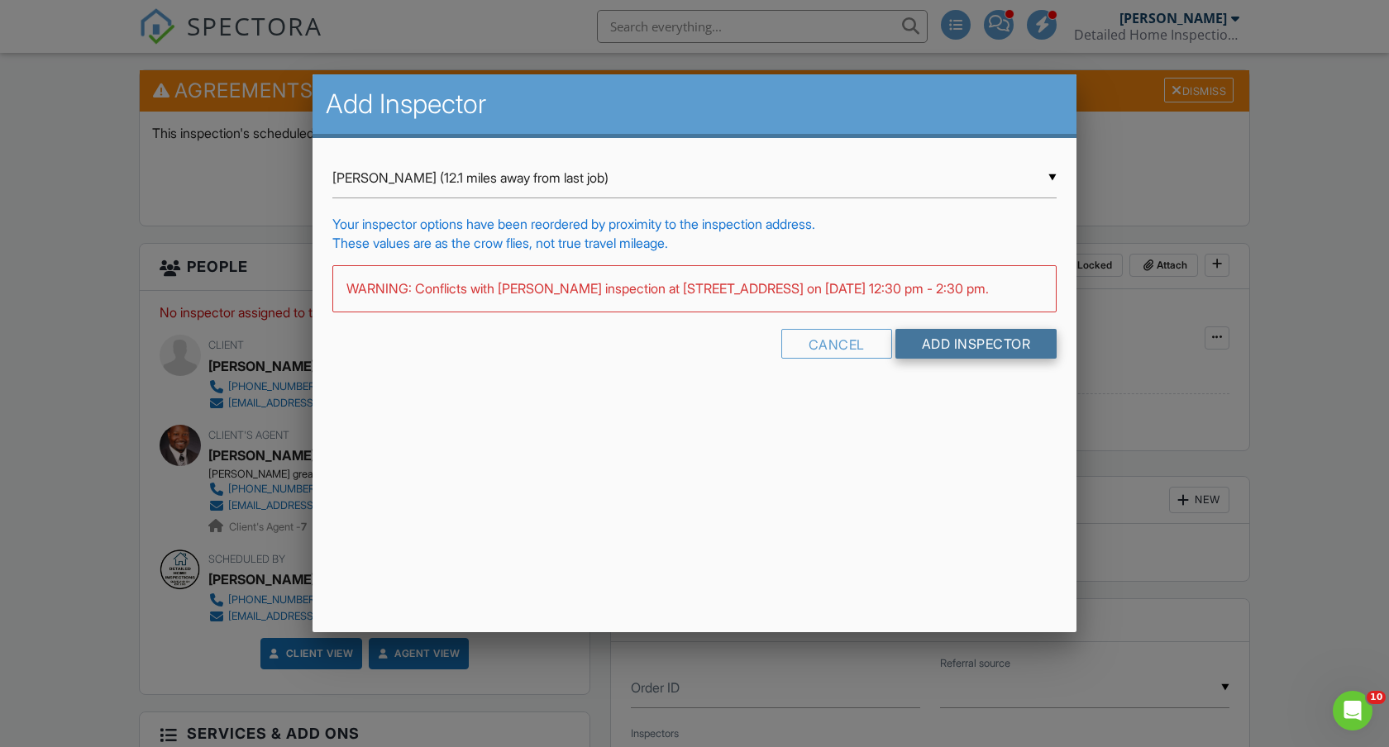
click at [961, 343] on input "Add Inspector" at bounding box center [976, 344] width 162 height 30
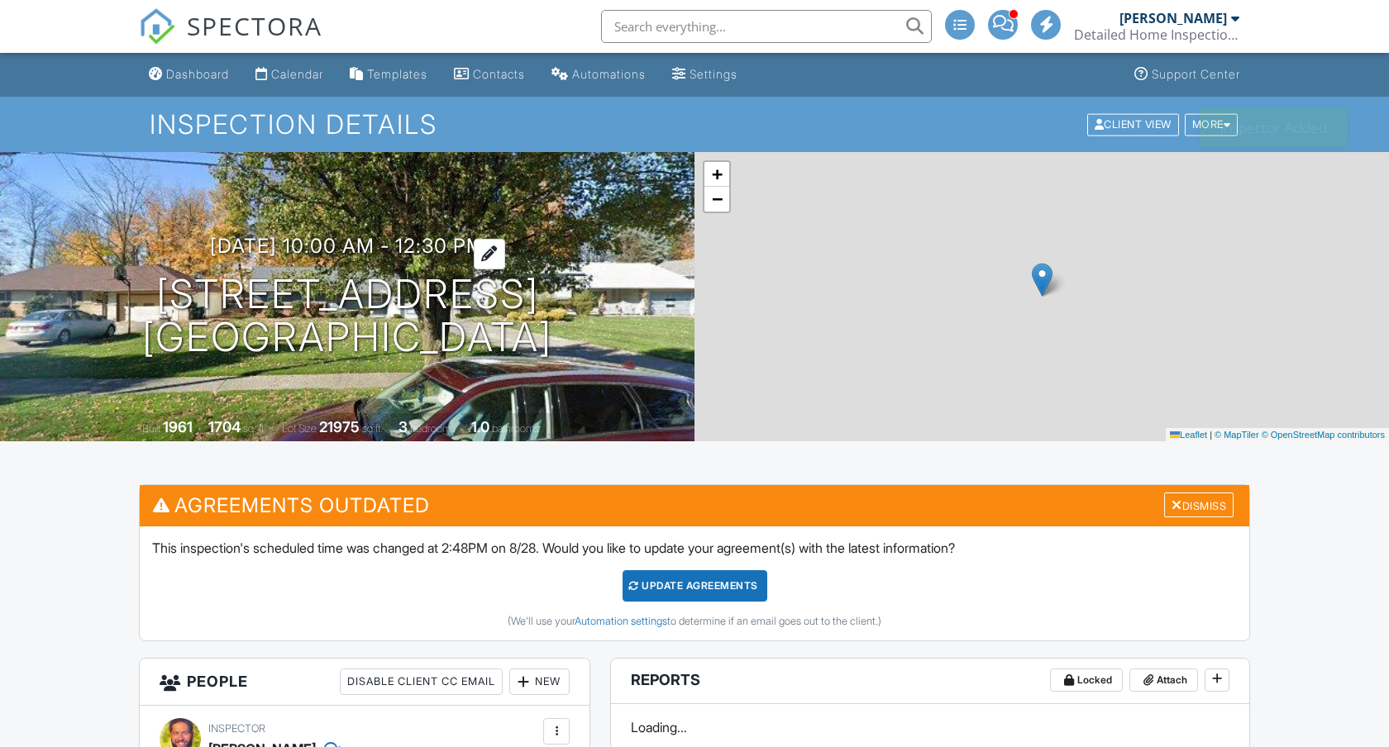
click at [481, 237] on h3 "[DATE] 10:00 am - 12:30 pm" at bounding box center [347, 246] width 274 height 22
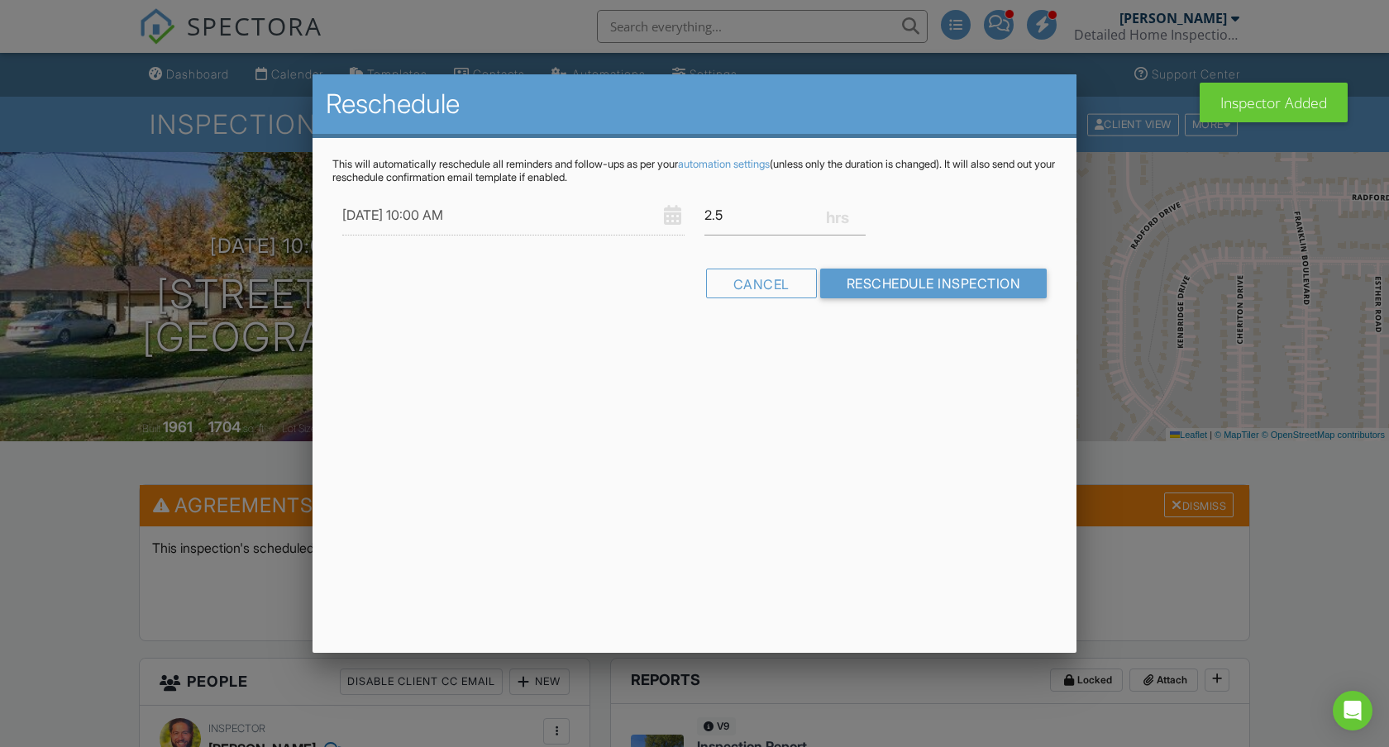
click at [866, 222] on div "2.5" at bounding box center [784, 215] width 181 height 41
click at [858, 217] on input "2.25" at bounding box center [784, 215] width 161 height 41
type input "2"
click at [858, 217] on input "2" at bounding box center [784, 215] width 161 height 41
click at [885, 284] on input "Reschedule Inspection" at bounding box center [933, 284] width 227 height 30
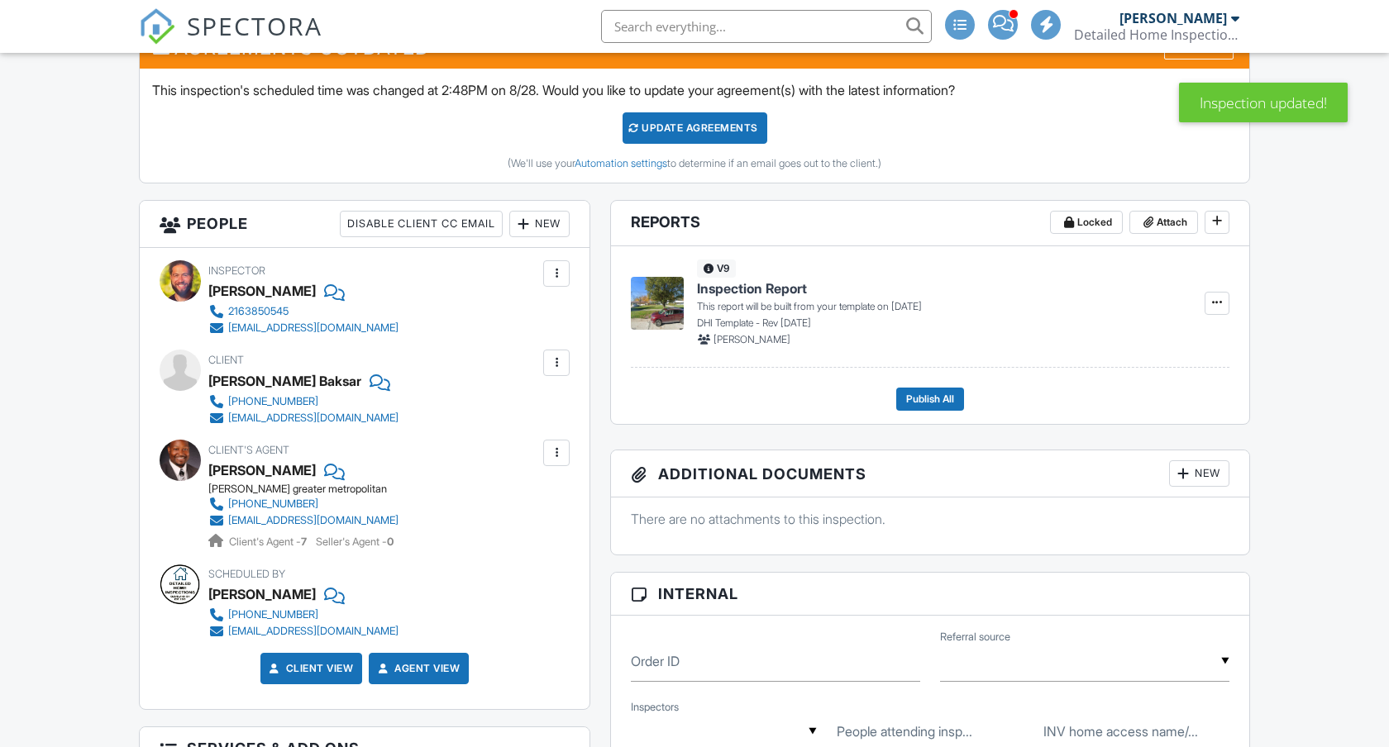
scroll to position [458, 0]
click at [656, 121] on div "Update Agreements" at bounding box center [694, 127] width 145 height 31
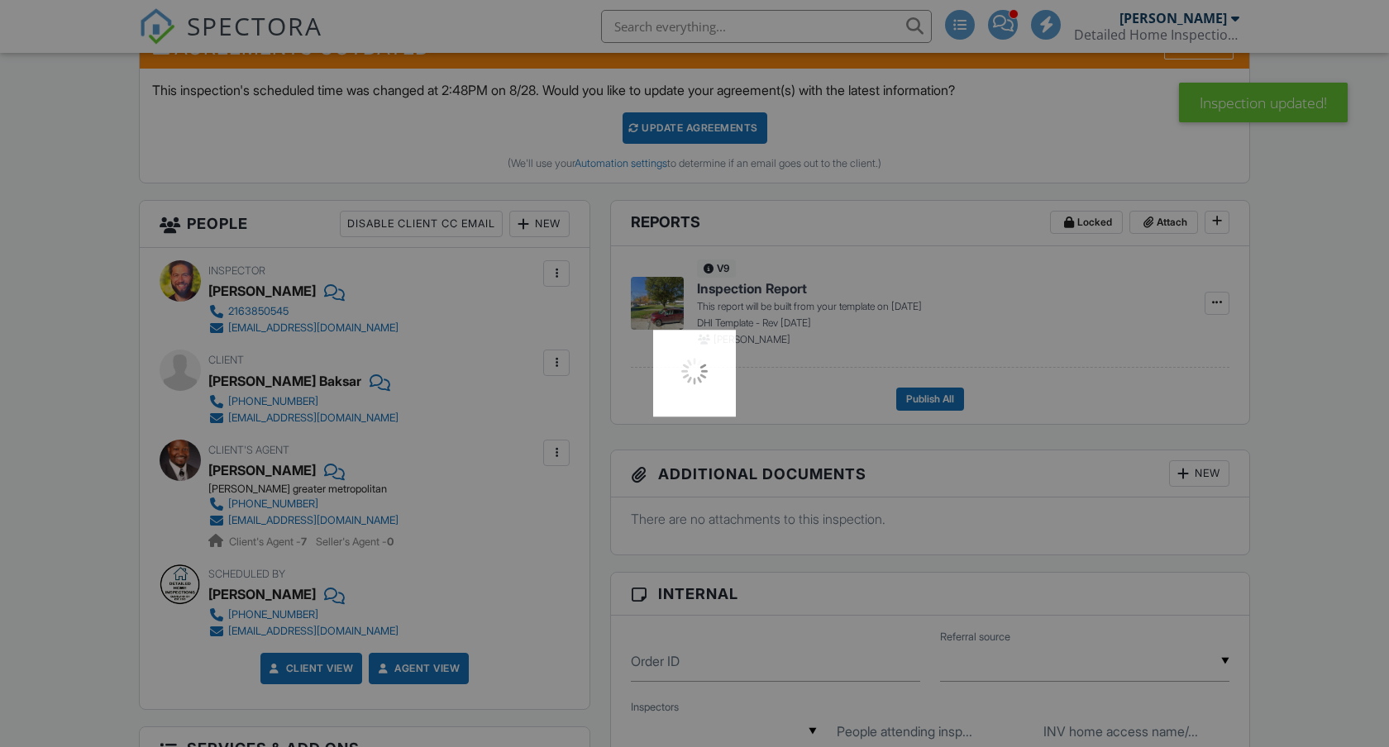
scroll to position [0, 0]
